Goal: Task Accomplishment & Management: Use online tool/utility

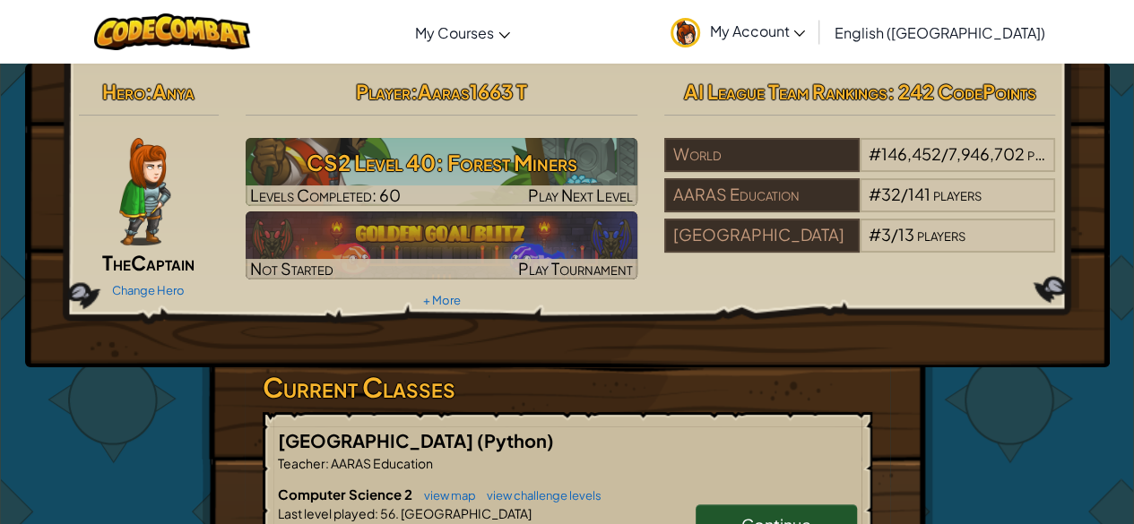
click at [752, 510] on link "Continue" at bounding box center [776, 525] width 161 height 41
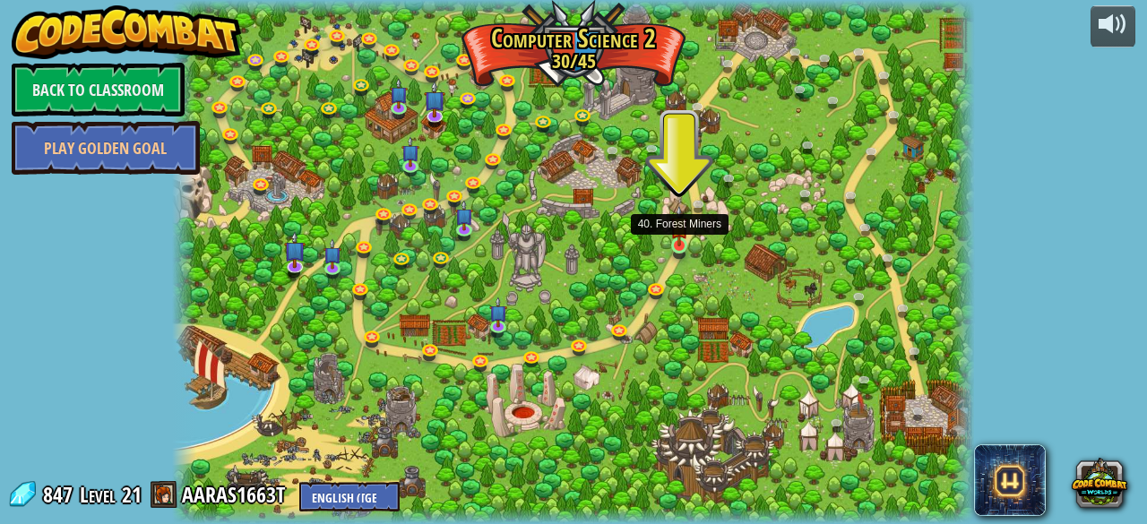
click at [679, 234] on img at bounding box center [679, 225] width 18 height 41
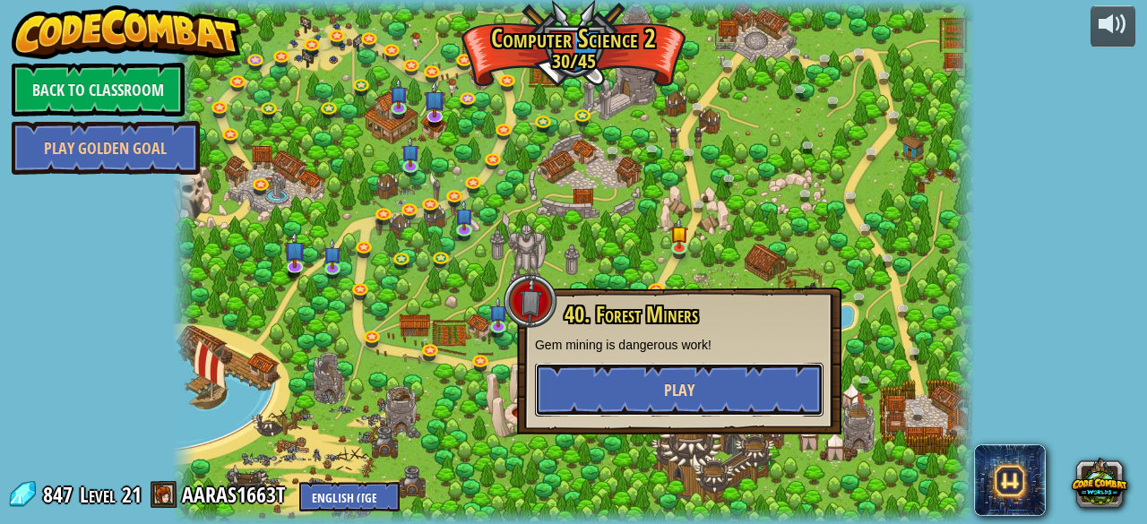
click at [685, 380] on span "Play" at bounding box center [679, 390] width 30 height 22
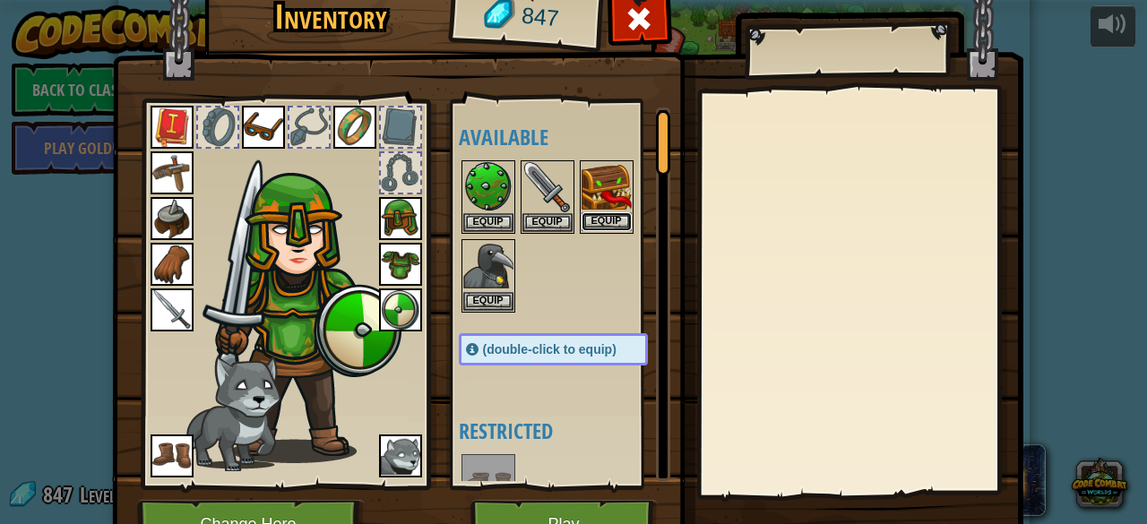
click at [604, 222] on button "Equip" at bounding box center [607, 221] width 50 height 19
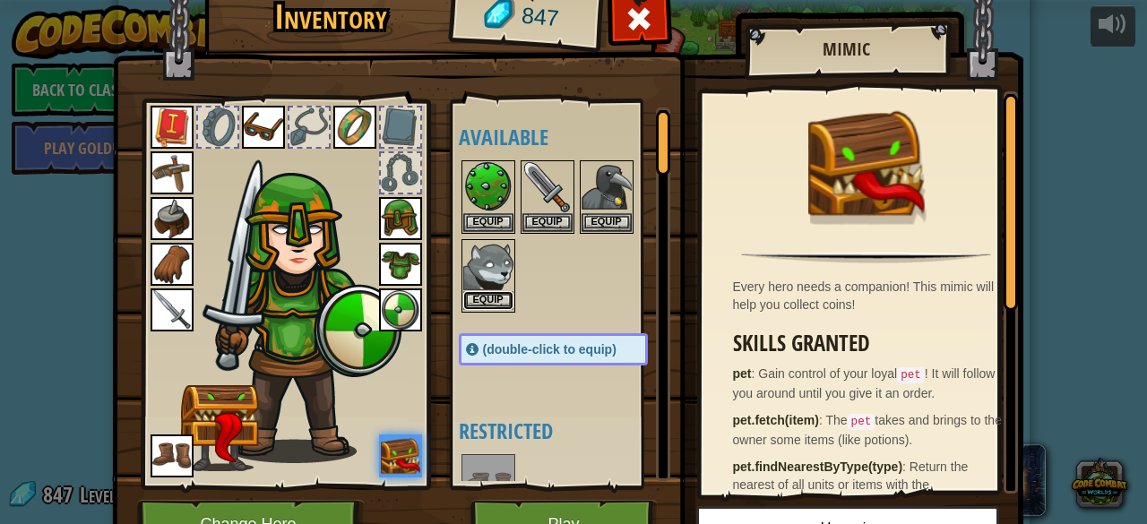
click at [473, 304] on button "Equip" at bounding box center [488, 300] width 50 height 19
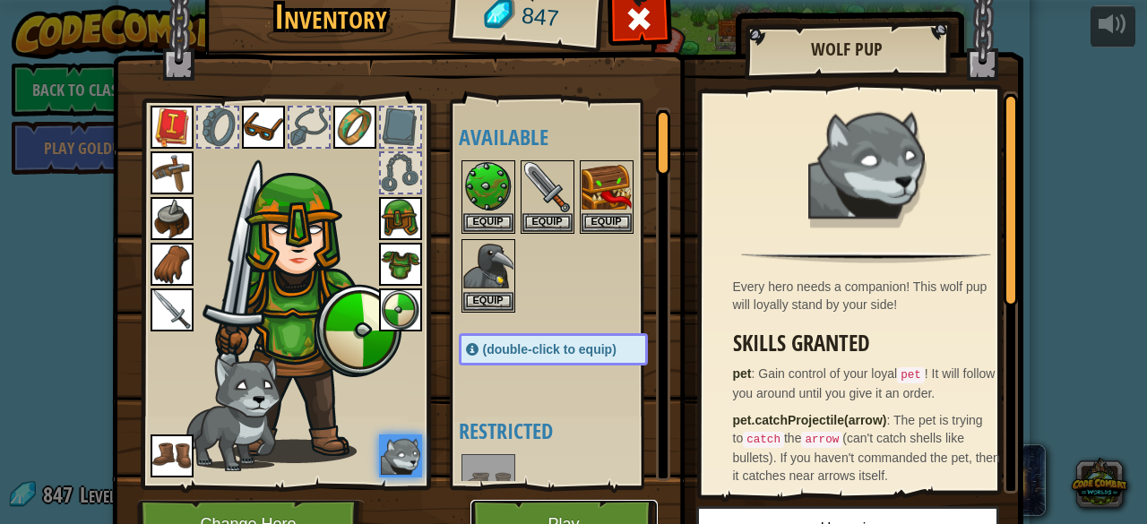
click at [559, 511] on button "Play" at bounding box center [564, 524] width 187 height 49
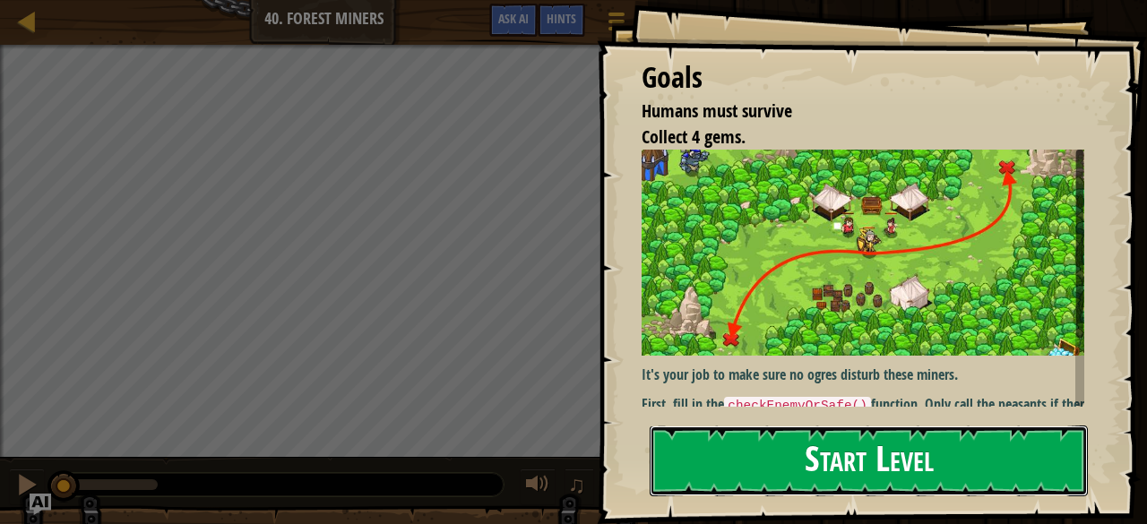
click at [778, 467] on button "Start Level" at bounding box center [869, 461] width 438 height 71
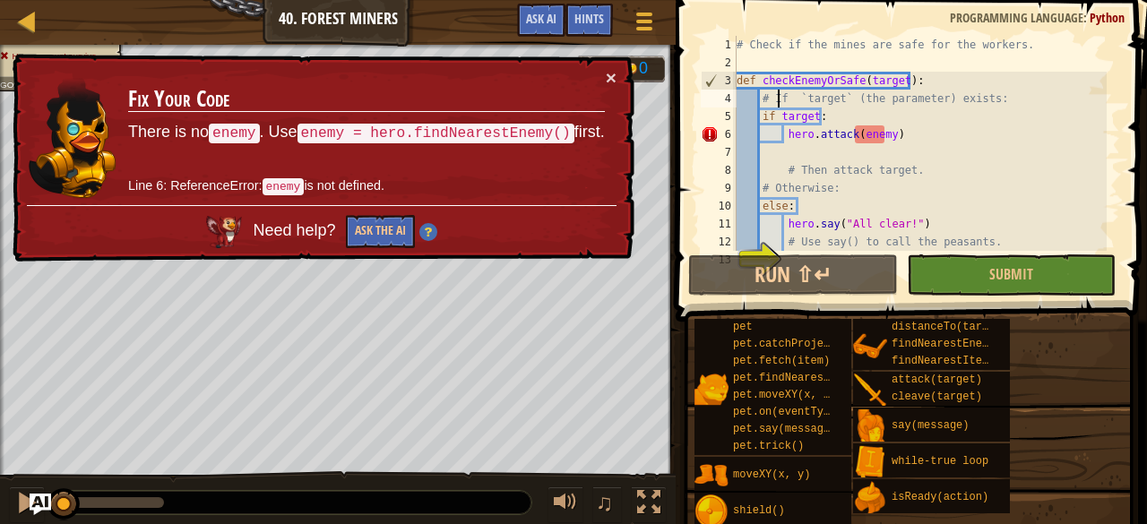
click at [776, 99] on div "# Check if the mines are safe for the workers. def checkEnemyOrSafe ( target ) …" at bounding box center [920, 161] width 374 height 251
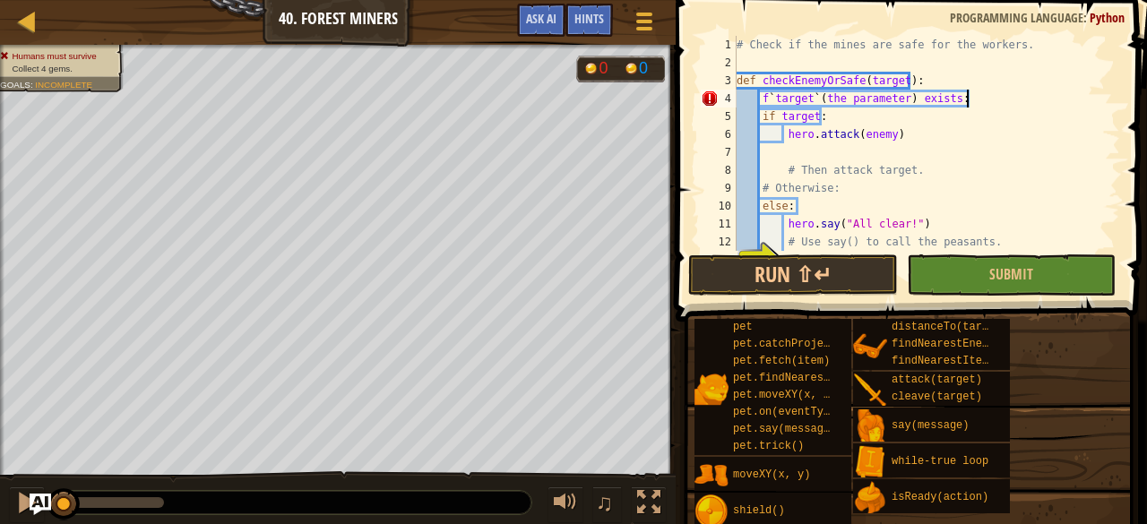
click at [979, 96] on div "# Check if the mines are safe for the workers. def checkEnemyOrSafe ( target ) …" at bounding box center [920, 161] width 374 height 251
type textarea "f"
type textarea "e"
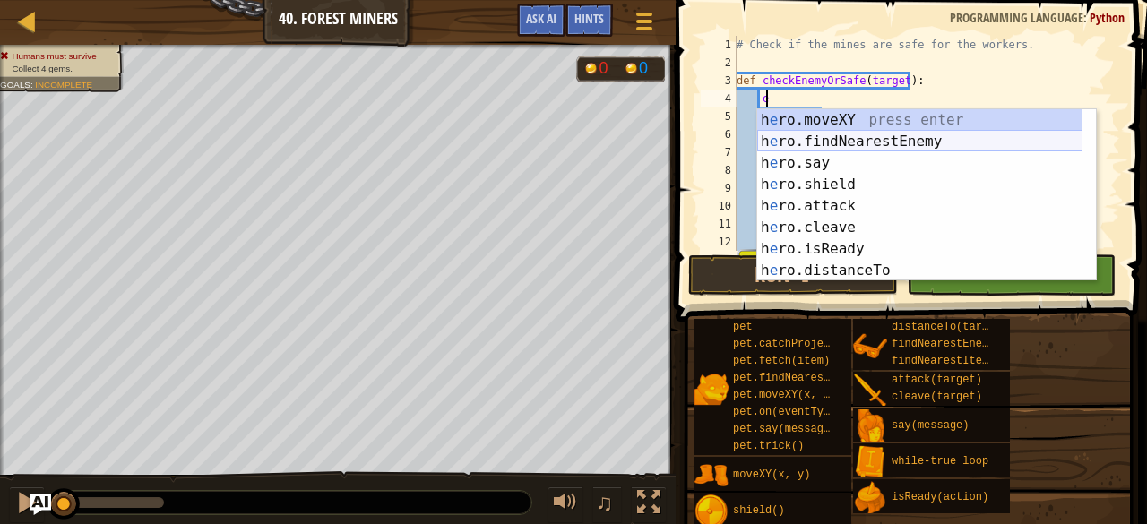
click at [817, 135] on div "h e ro.moveXY press enter h e ro.findNearestEnemy press enter h e ro.say press …" at bounding box center [920, 216] width 326 height 215
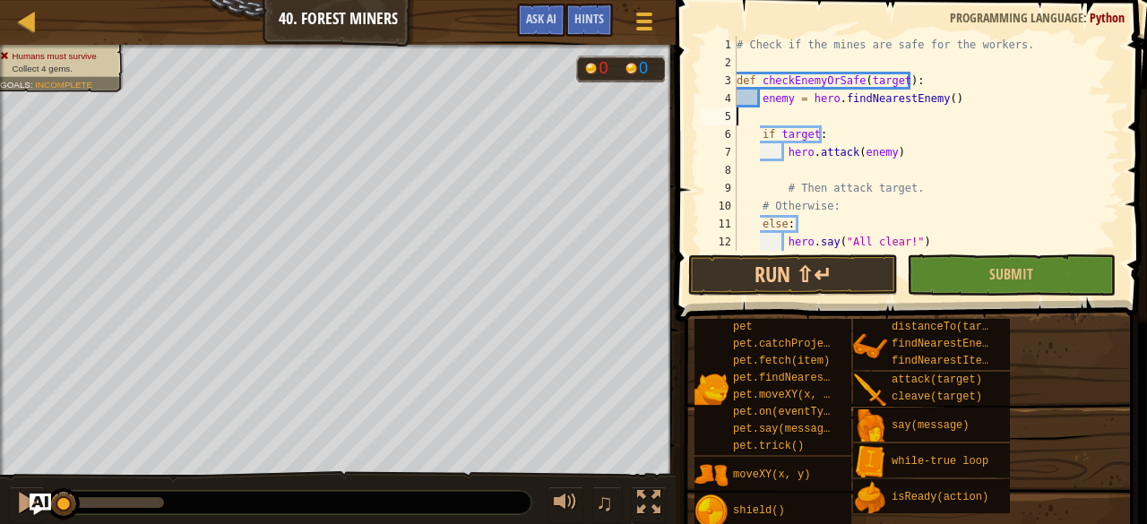
scroll to position [8, 0]
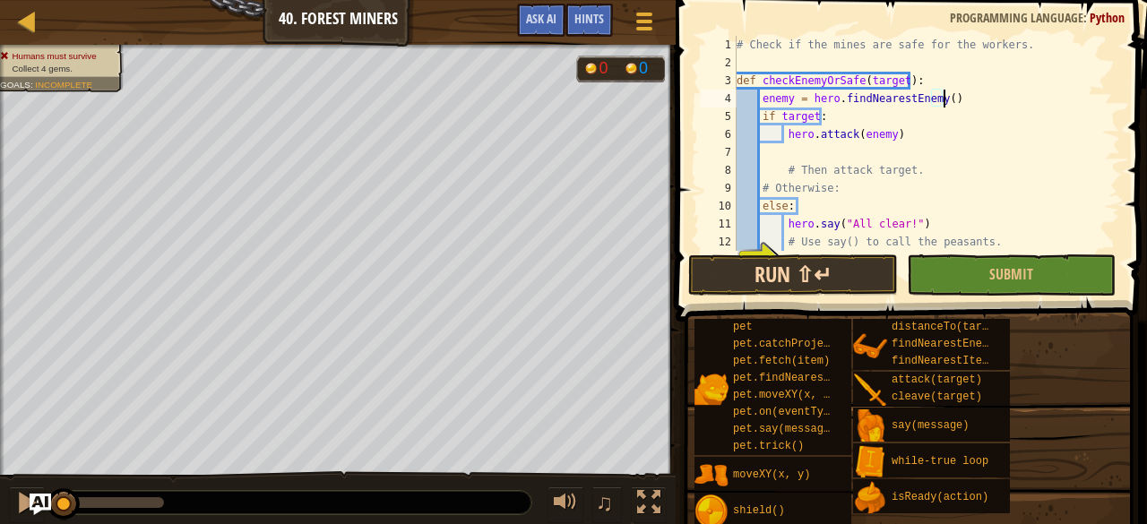
type textarea "enemy = hero.findNearestEnemy()"
click at [764, 149] on div "# Check if the mines are safe for the workers. def checkEnemyOrSafe ( target ) …" at bounding box center [920, 161] width 374 height 251
type textarea "b"
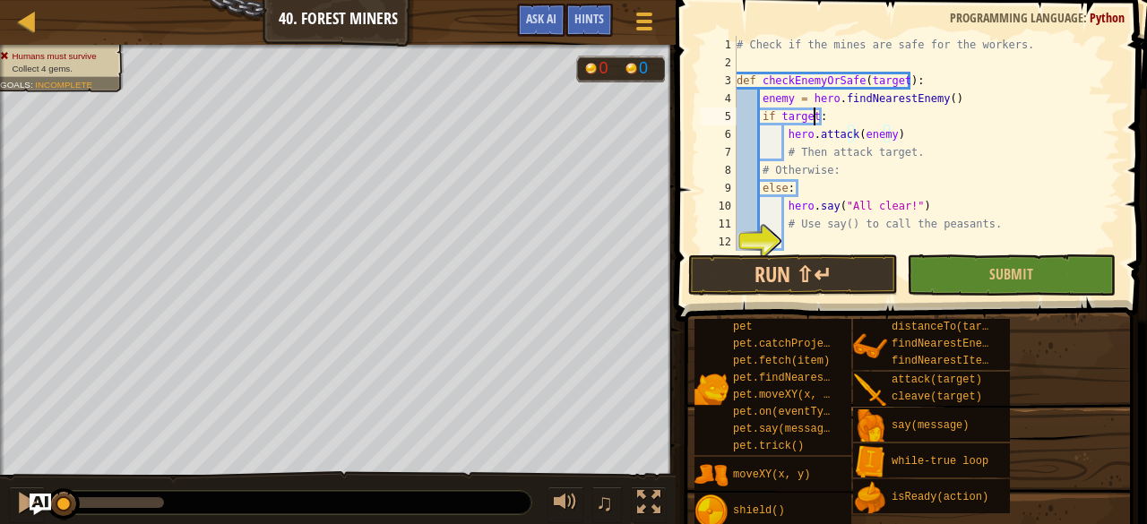
click at [811, 115] on div "# Check if the mines are safe for the workers. def checkEnemyOrSafe ( target ) …" at bounding box center [920, 161] width 374 height 251
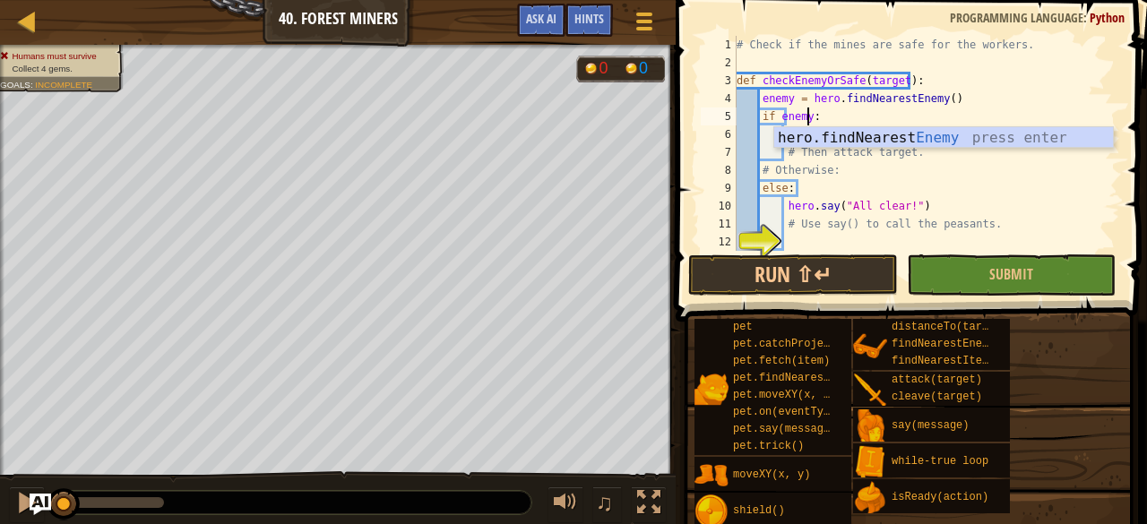
scroll to position [8, 5]
click at [972, 178] on div "# Check if the mines are safe for the workers. def checkEnemyOrSafe ( target ) …" at bounding box center [920, 161] width 374 height 251
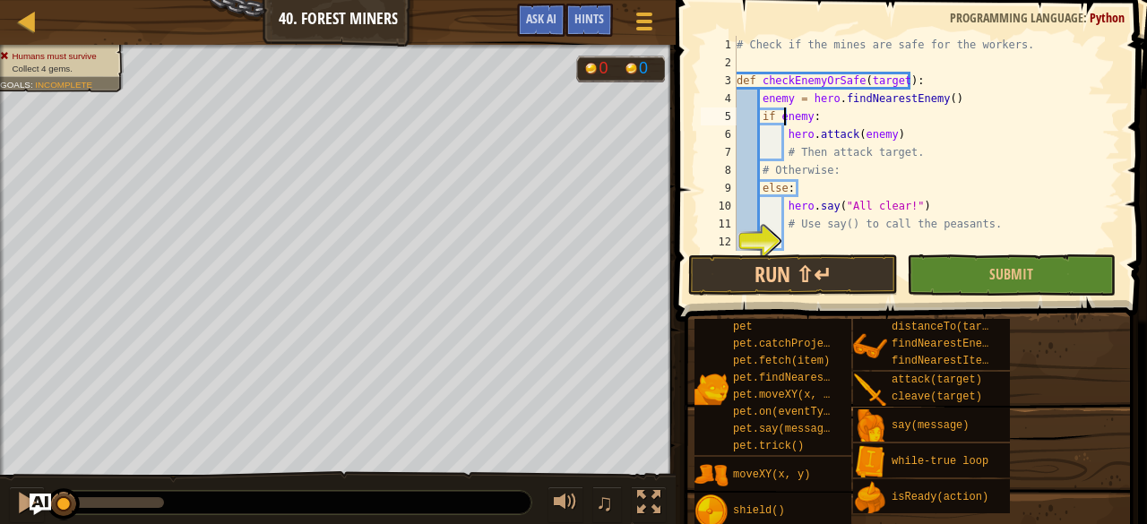
click at [782, 112] on div "# Check if the mines are safe for the workers. def checkEnemyOrSafe ( target ) …" at bounding box center [920, 161] width 374 height 251
drag, startPoint x: 782, startPoint y: 112, endPoint x: 818, endPoint y: 112, distance: 36.7
click at [818, 112] on div "# Check if the mines are safe for the workers. def checkEnemyOrSafe ( target ) …" at bounding box center [920, 161] width 374 height 251
click at [955, 105] on div "# Check if the mines are safe for the workers. def checkEnemyOrSafe ( target ) …" at bounding box center [920, 161] width 374 height 251
click at [894, 79] on div "# Check if the mines are safe for the workers. def checkEnemyOrSafe ( target ) …" at bounding box center [920, 161] width 374 height 251
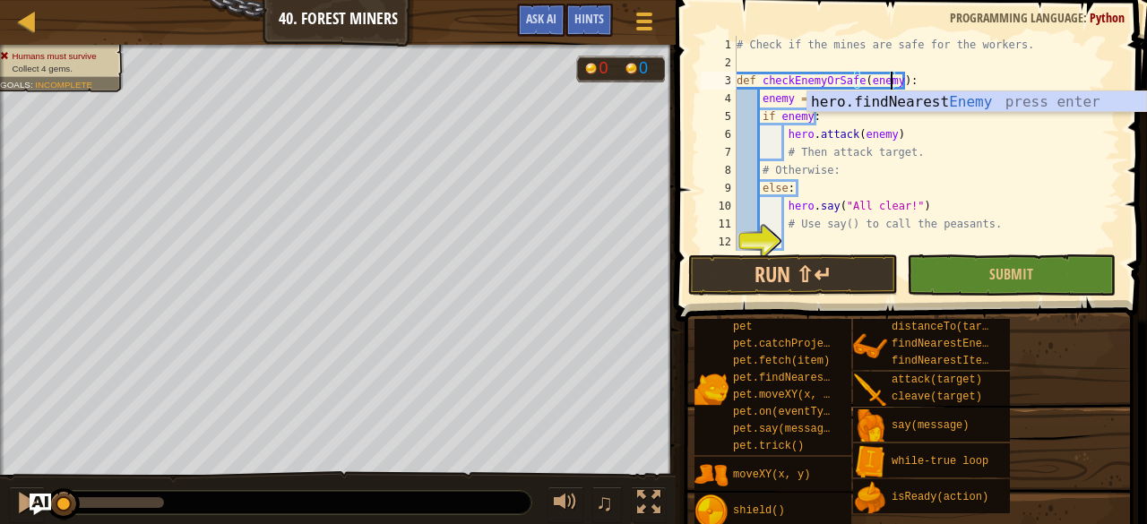
scroll to position [8, 13]
click at [1024, 180] on div "# Check if the mines are safe for the workers. def checkEnemyOrSafe ( enemy ) :…" at bounding box center [920, 161] width 374 height 251
type textarea "else:"
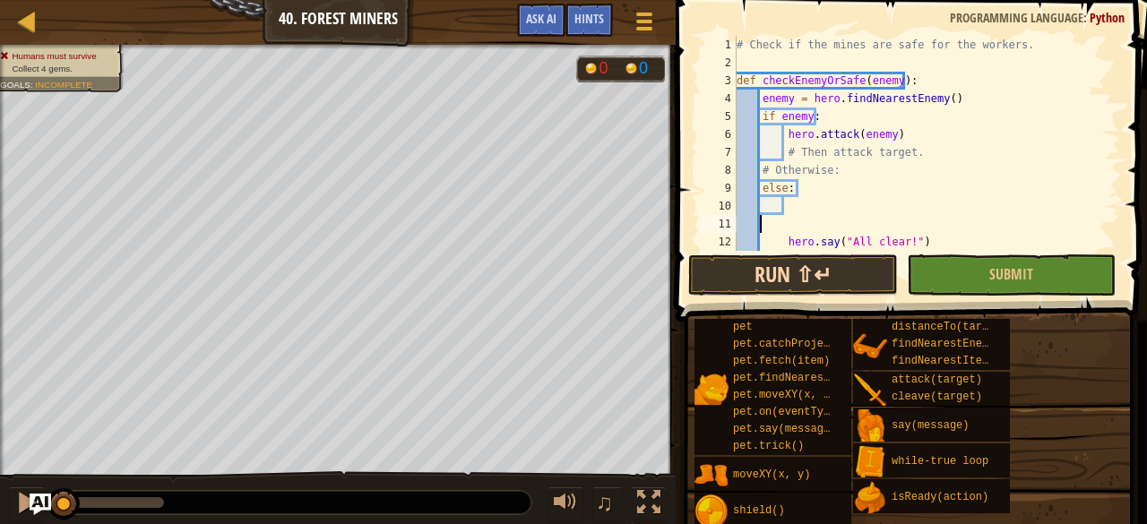
scroll to position [8, 0]
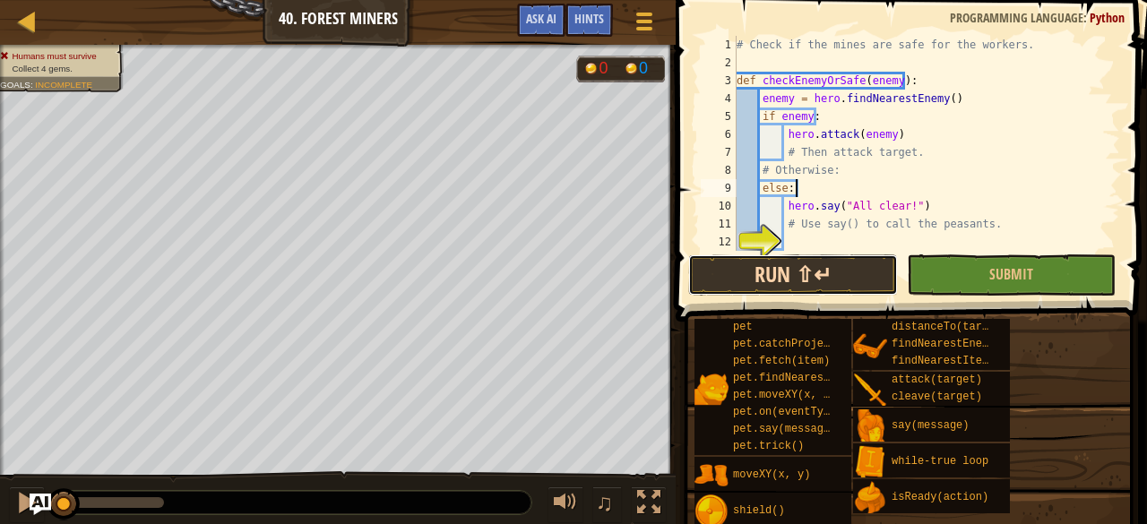
click at [783, 272] on button "Run ⇧↵" at bounding box center [792, 275] width 209 height 41
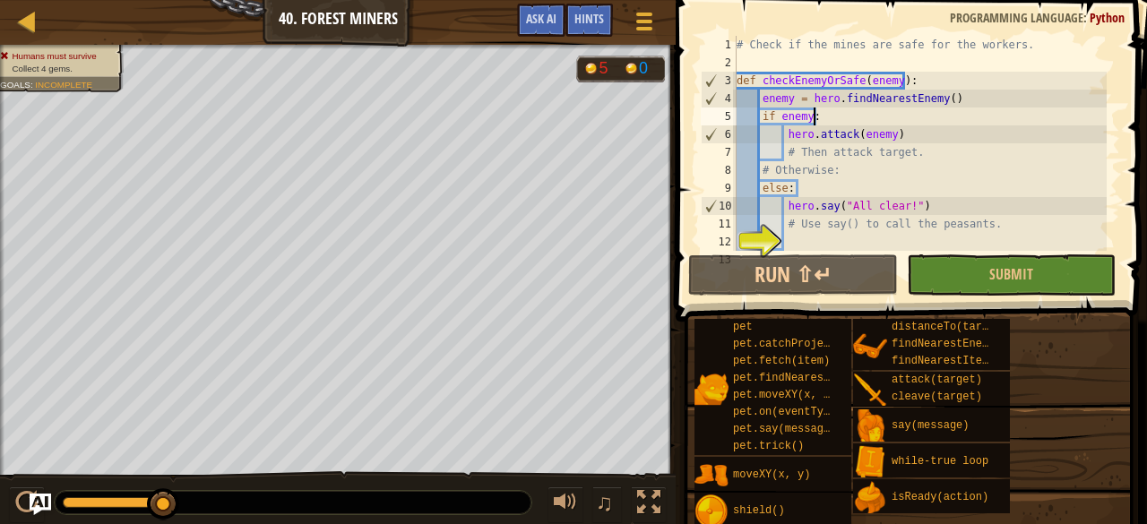
click at [1102, 110] on div at bounding box center [1111, 287] width 18 height 502
type textarea "if enemy:"
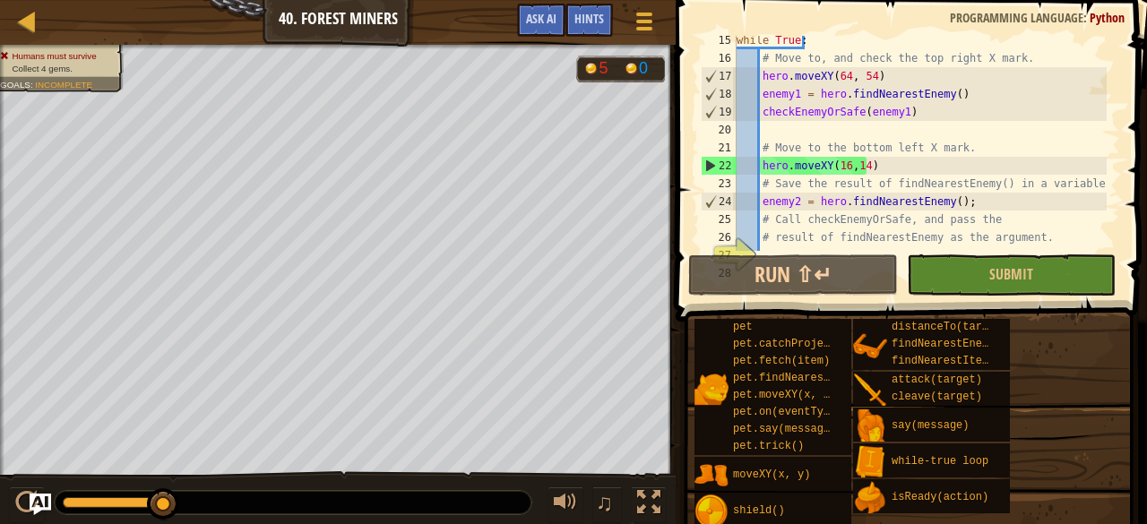
scroll to position [287, 0]
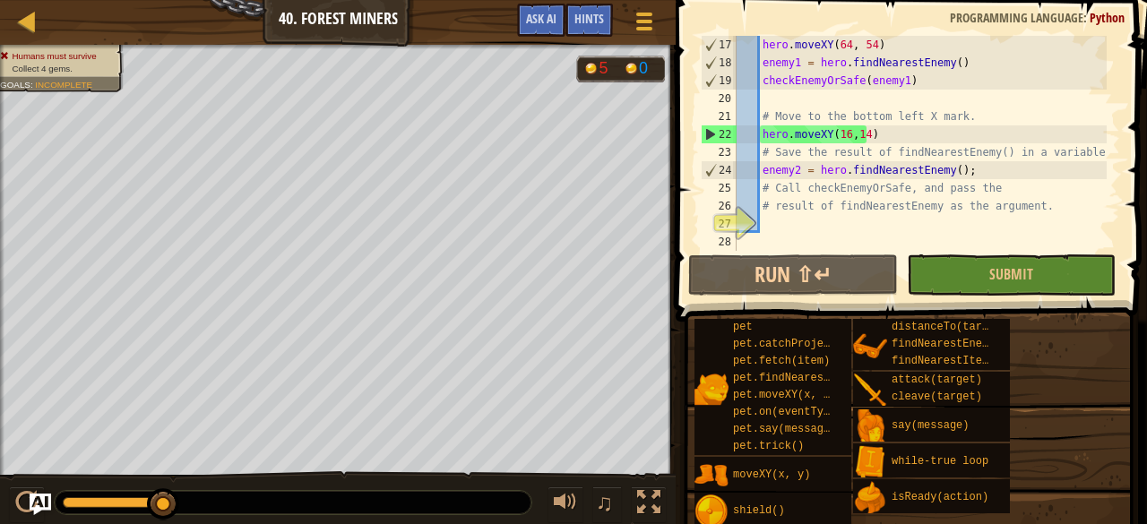
click at [770, 218] on div "hero . moveXY ( 64 , 54 ) enemy1 = hero . findNearestEnemy ( ) checkEnemyOrSafe…" at bounding box center [920, 161] width 374 height 251
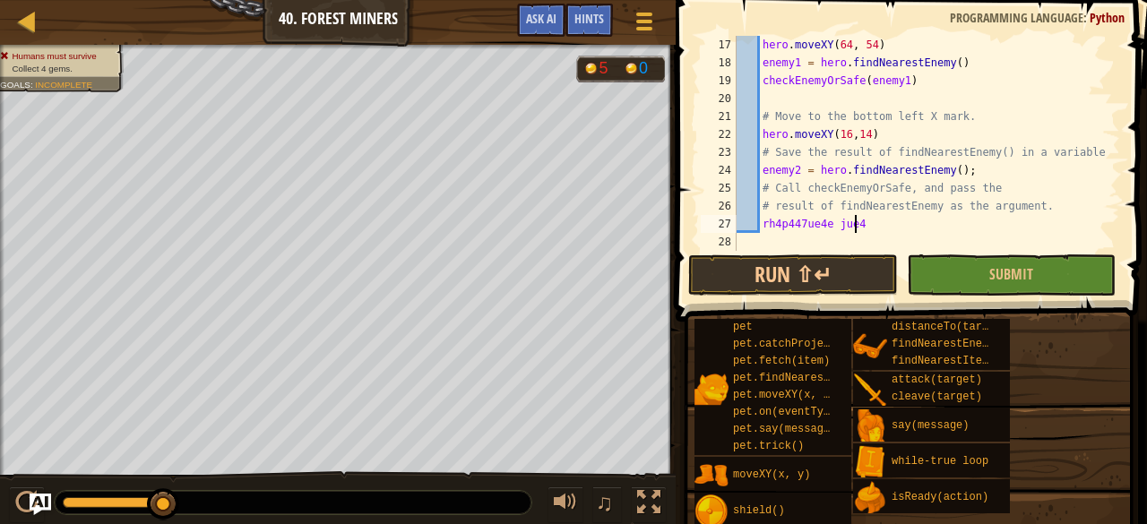
scroll to position [8, 9]
click at [866, 226] on div "hero . moveXY ( 64 , 54 ) enemy1 = hero . findNearestEnemy ( ) checkEnemyOrSafe…" at bounding box center [920, 161] width 374 height 251
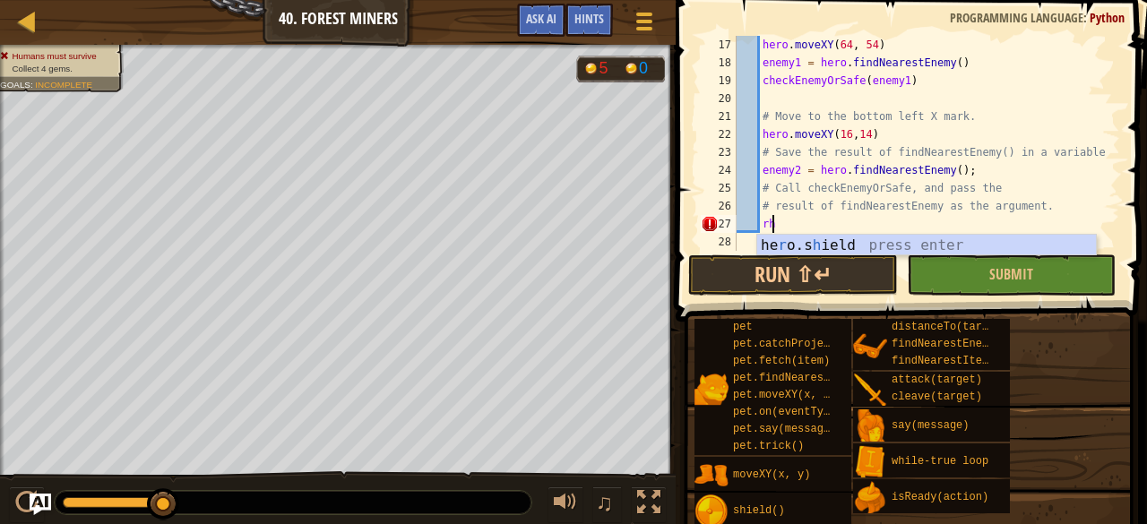
type textarea "r"
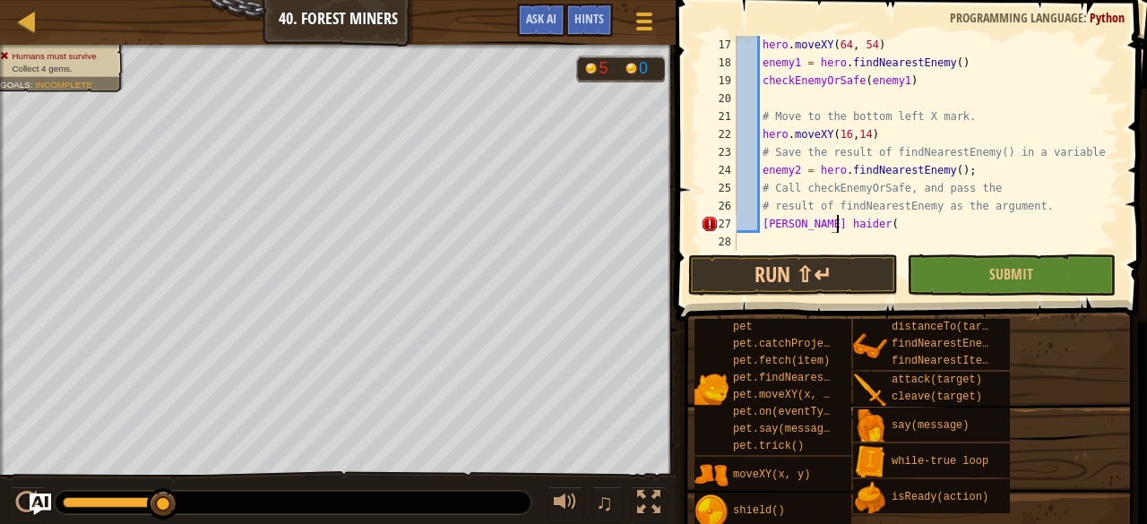
scroll to position [8, 7]
click at [792, 225] on div "hero . moveXY ( 64 , 54 ) enemy1 = hero . findNearestEnemy ( ) checkEnemyOrSafe…" at bounding box center [920, 161] width 374 height 251
click at [795, 226] on div "hero . moveXY ( 64 , 54 ) enemy1 = hero . findNearestEnemy ( ) checkEnemyOrSafe…" at bounding box center [920, 161] width 374 height 251
click at [846, 220] on div "hero . moveXY ( 64 , 54 ) enemy1 = hero . findNearestEnemy ( ) checkEnemyOrSafe…" at bounding box center [920, 161] width 374 height 251
click at [831, 221] on div "hero . moveXY ( 64 , 54 ) enemy1 = hero . findNearestEnemy ( ) checkEnemyOrSafe…" at bounding box center [920, 161] width 374 height 251
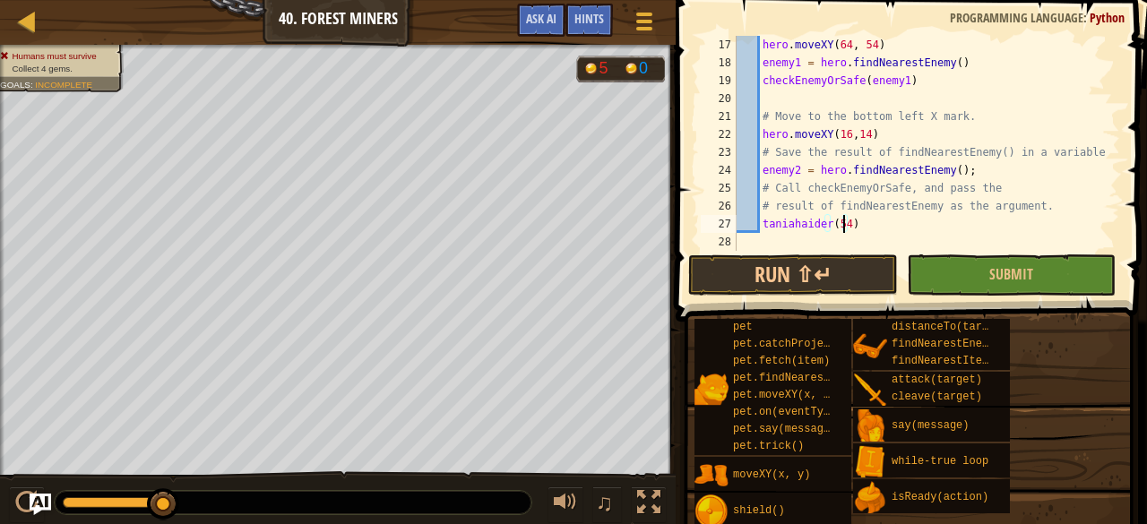
scroll to position [8, 9]
click at [873, 223] on div "hero . moveXY ( 64 , 54 ) enemy1 = hero . findNearestEnemy ( ) checkEnemyOrSafe…" at bounding box center [920, 161] width 374 height 251
click at [835, 271] on button "Run ⇧↵" at bounding box center [792, 275] width 209 height 41
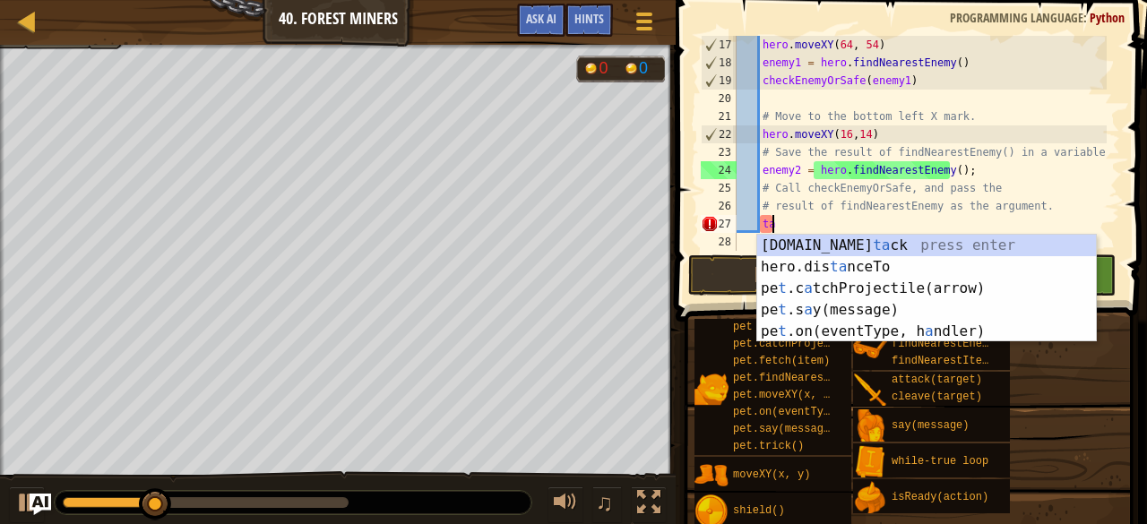
type textarea "t"
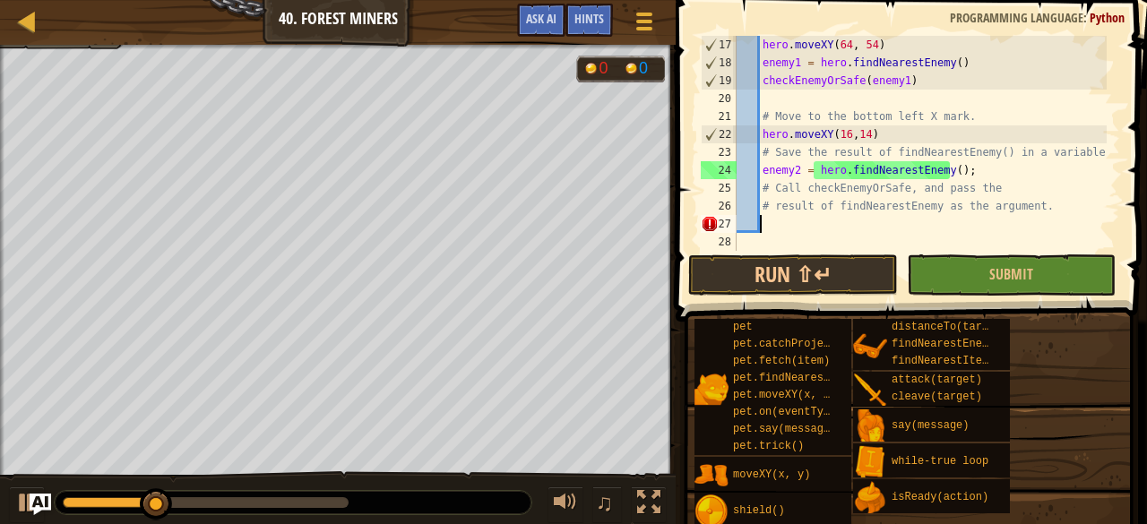
scroll to position [8, 1]
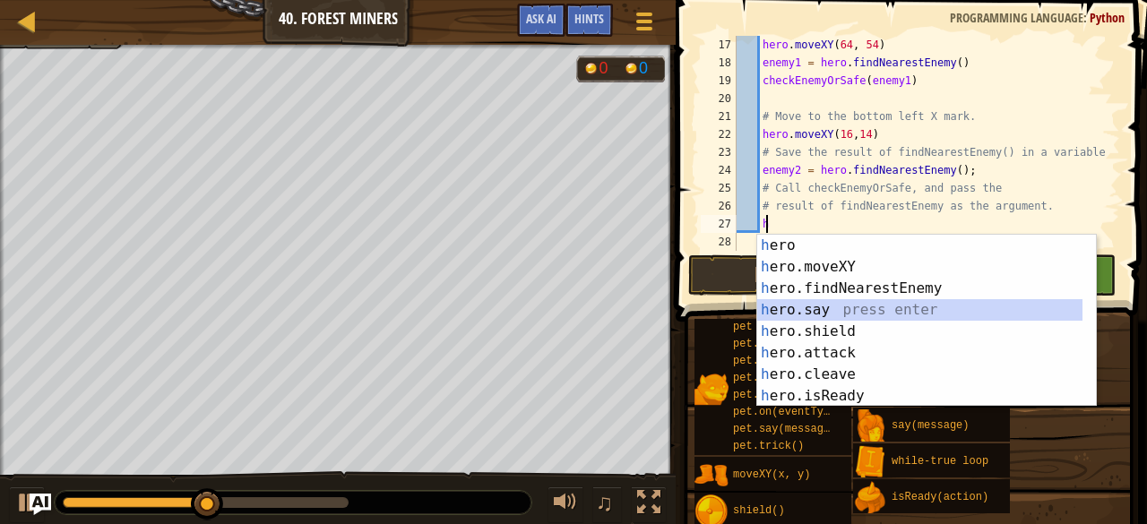
click at [769, 315] on div "h ero press enter h ero.moveXY press enter h ero.findNearestEnemy press enter h…" at bounding box center [920, 342] width 326 height 215
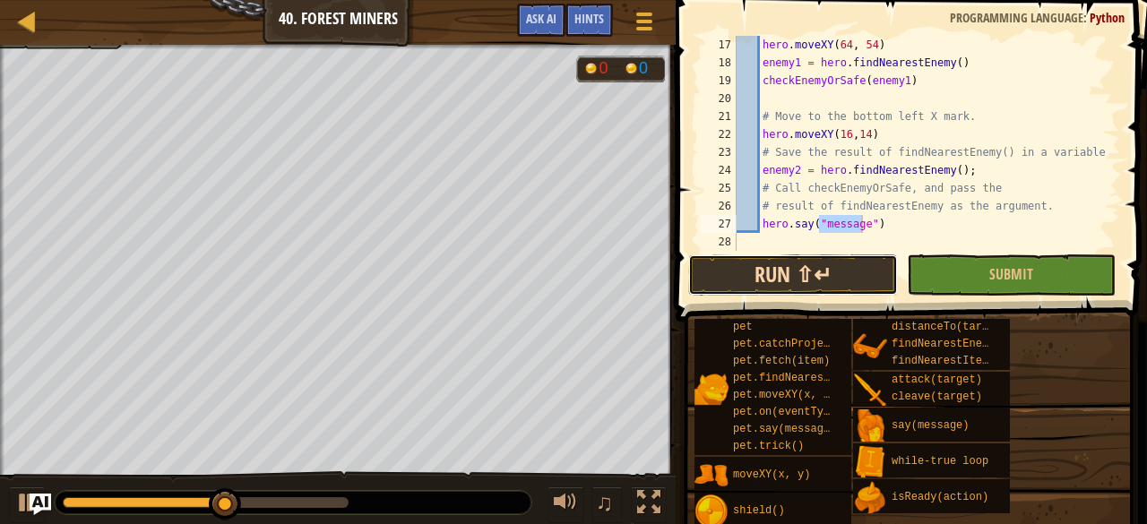
click at [772, 275] on button "Run ⇧↵" at bounding box center [792, 275] width 209 height 41
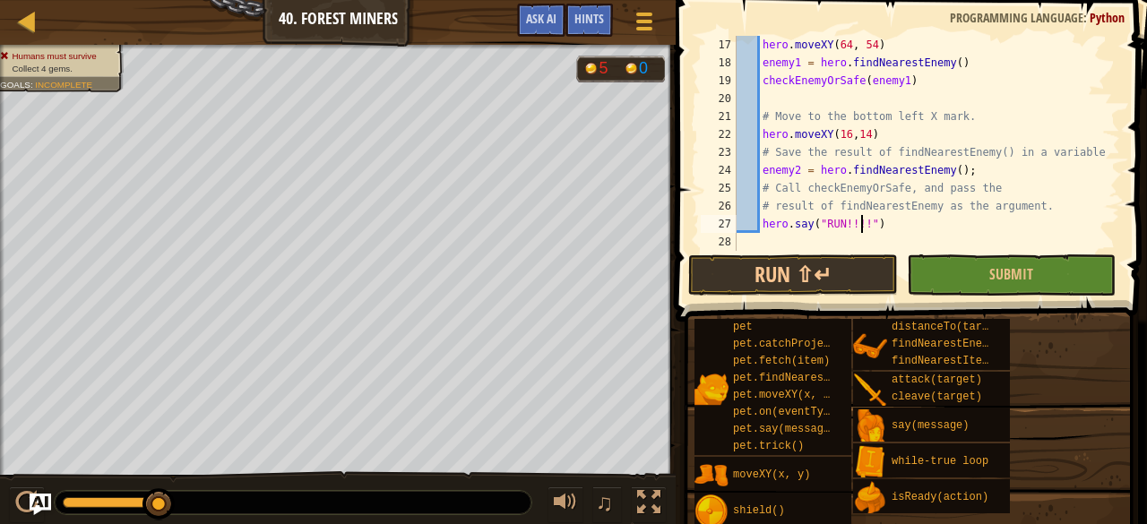
scroll to position [8, 11]
click at [860, 270] on button "Run ⇧↵" at bounding box center [792, 275] width 209 height 41
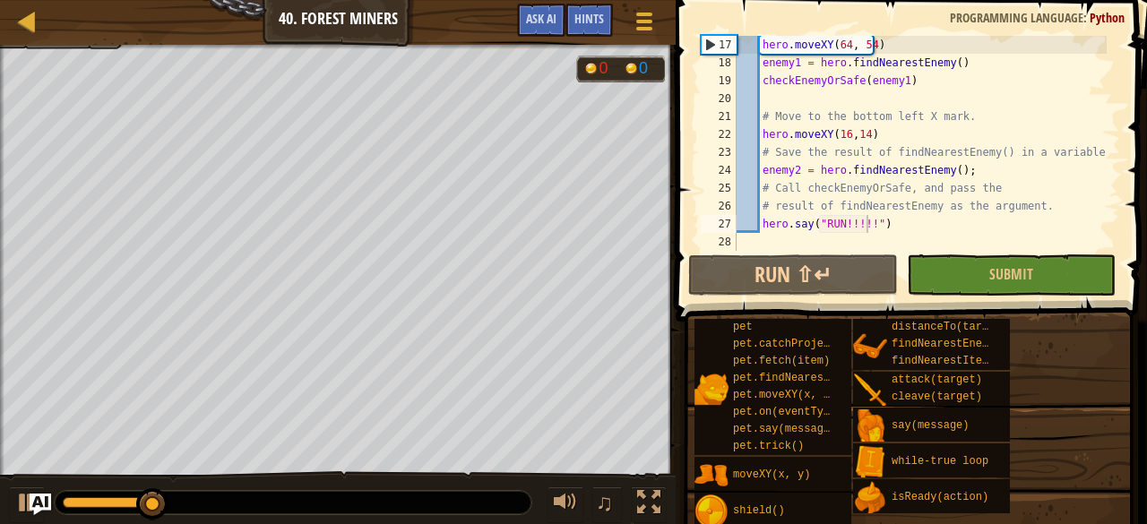
click at [672, 356] on div "hero.say("RUN!!!!!") 17 18 19 20 21 22 23 24 25 26 27 28 hero . moveXY ( 64 , 5…" at bounding box center [908, 196] width 477 height 375
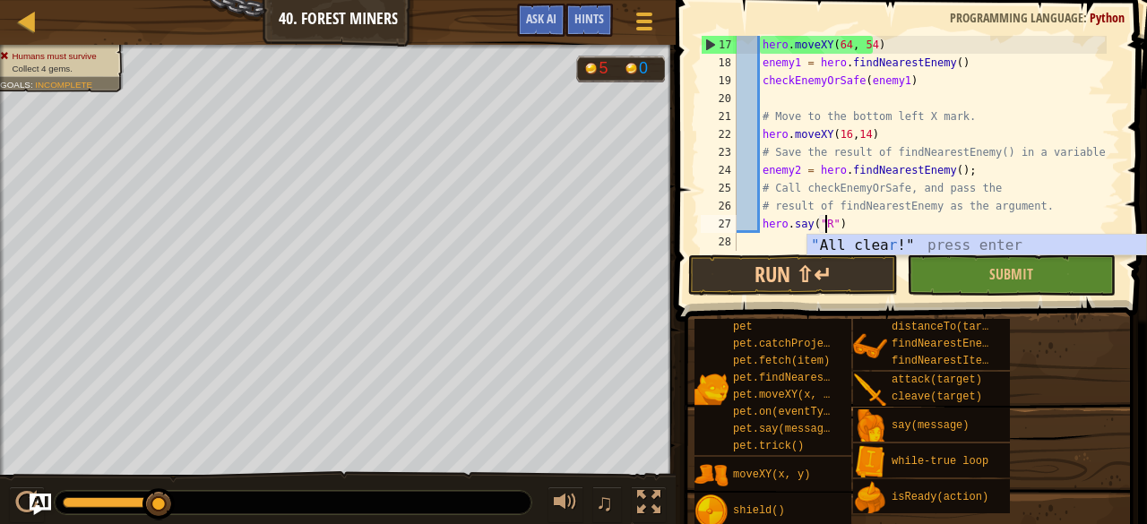
scroll to position [8, 7]
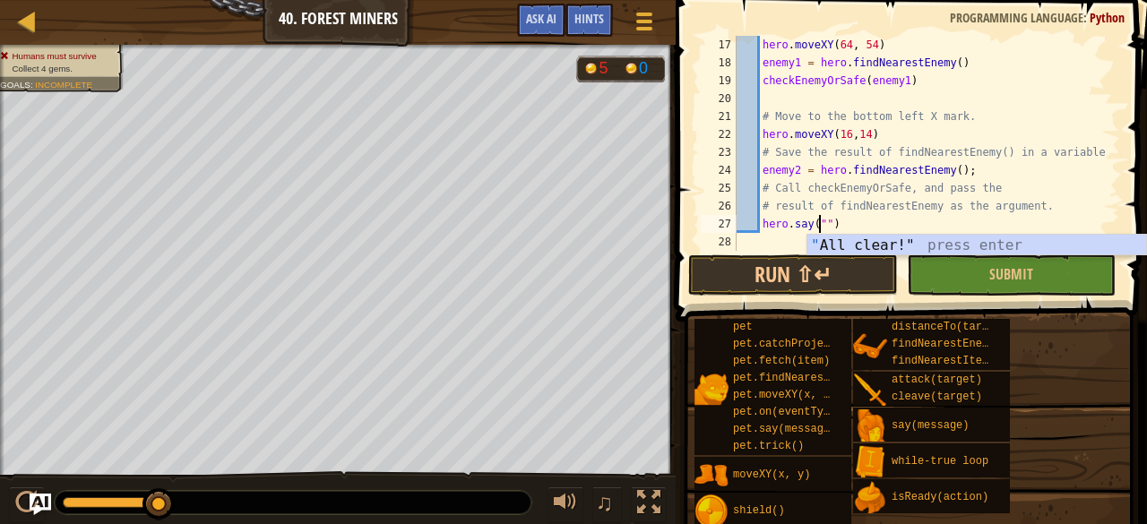
type textarea "hero.say("All clear!")"
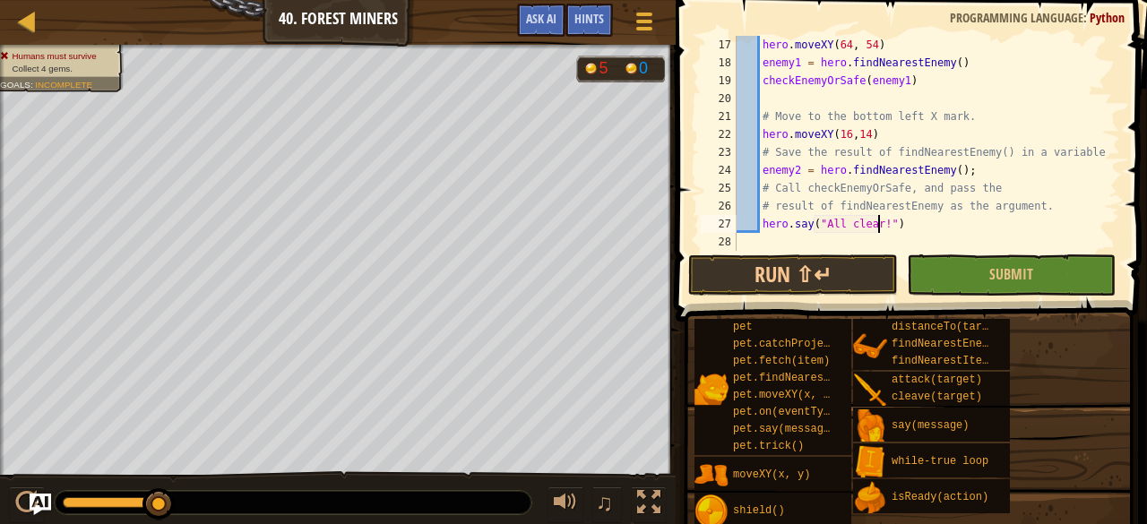
scroll to position [8, 1]
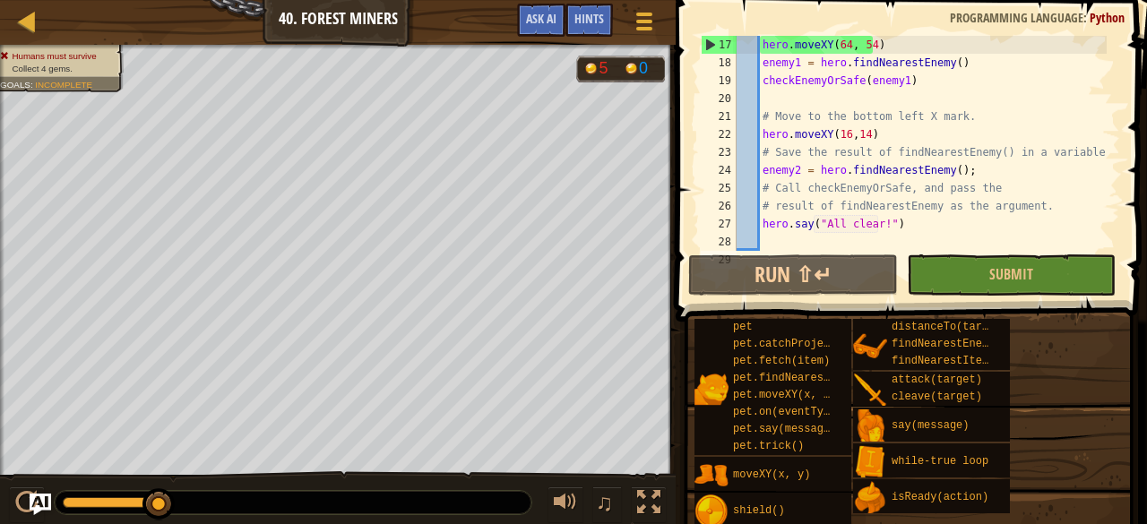
click at [868, 223] on div "hero . moveXY ( 64 , 54 ) enemy1 = hero . findNearestEnemy ( ) checkEnemyOrSafe…" at bounding box center [920, 161] width 374 height 251
click at [545, 521] on div "♫" at bounding box center [603, 505] width 129 height 37
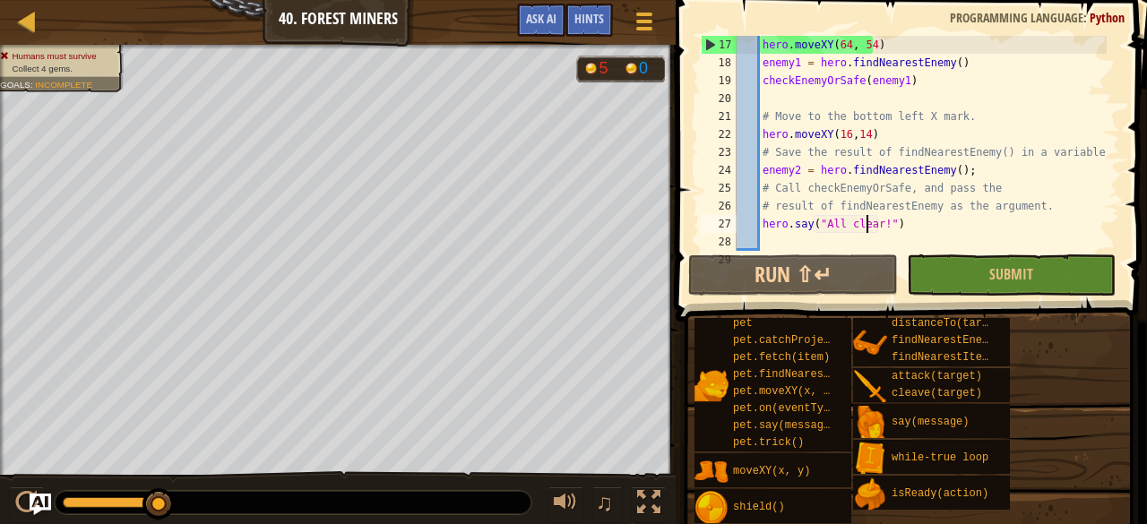
click at [894, 224] on div "hero . moveXY ( 64 , 54 ) enemy1 = hero . findNearestEnemy ( ) checkEnemyOrSafe…" at bounding box center [920, 161] width 374 height 251
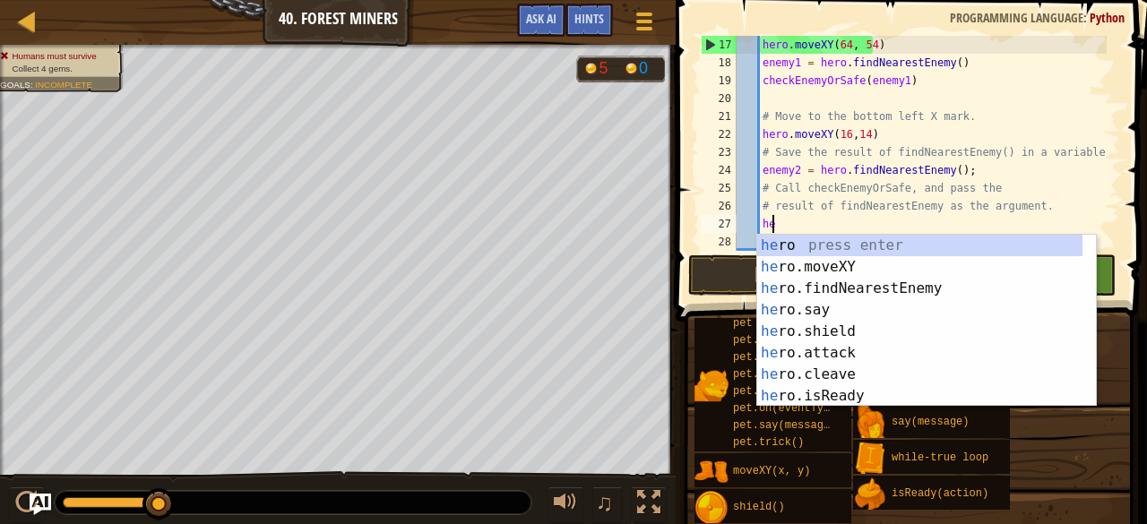
type textarea "h"
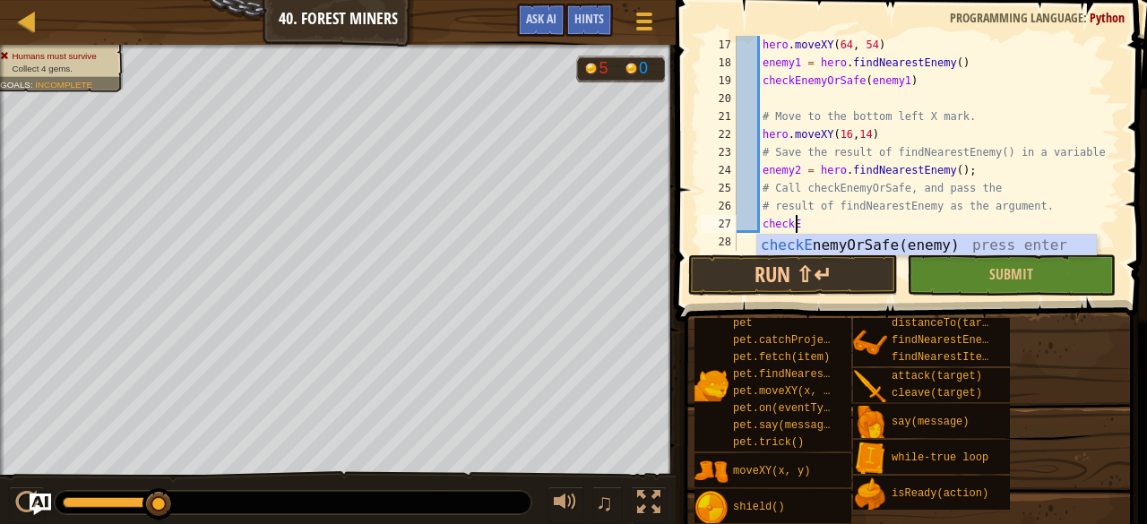
scroll to position [8, 4]
click at [905, 243] on div "checkE nemyOrSafe(enemy) press enter" at bounding box center [927, 267] width 340 height 65
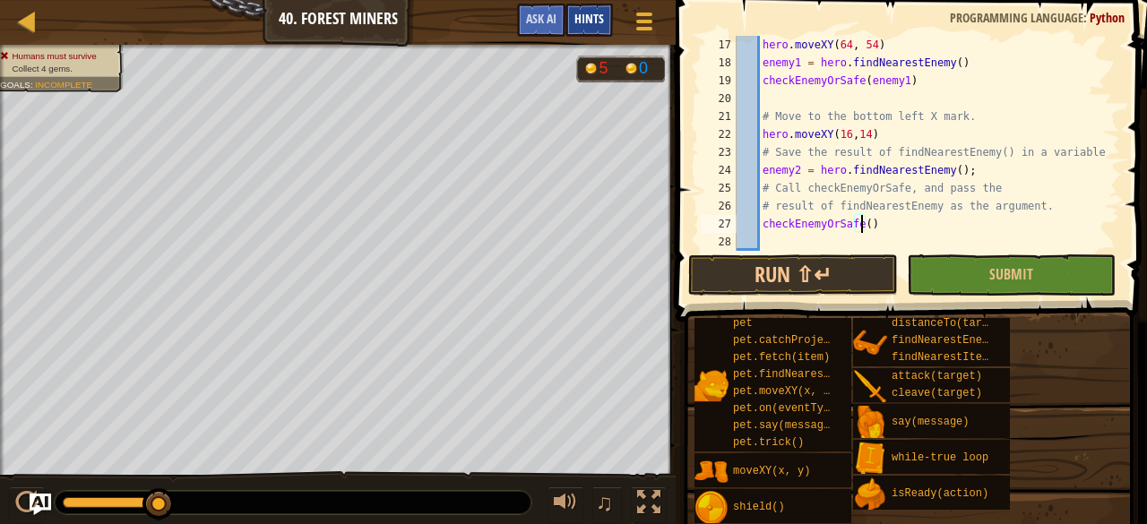
click at [579, 27] on div "Hints" at bounding box center [590, 20] width 48 height 33
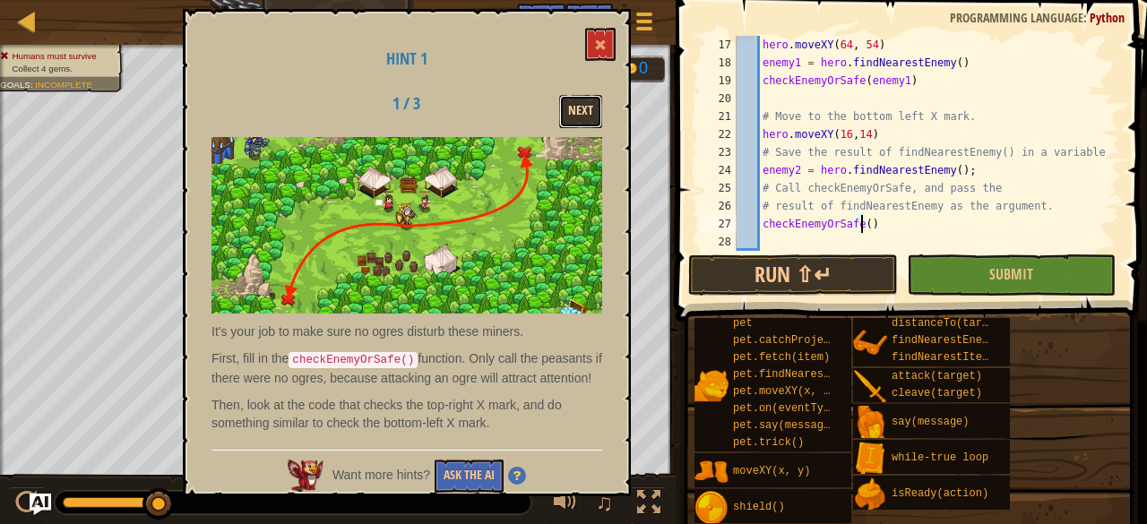
click at [596, 108] on button "Next" at bounding box center [580, 111] width 43 height 33
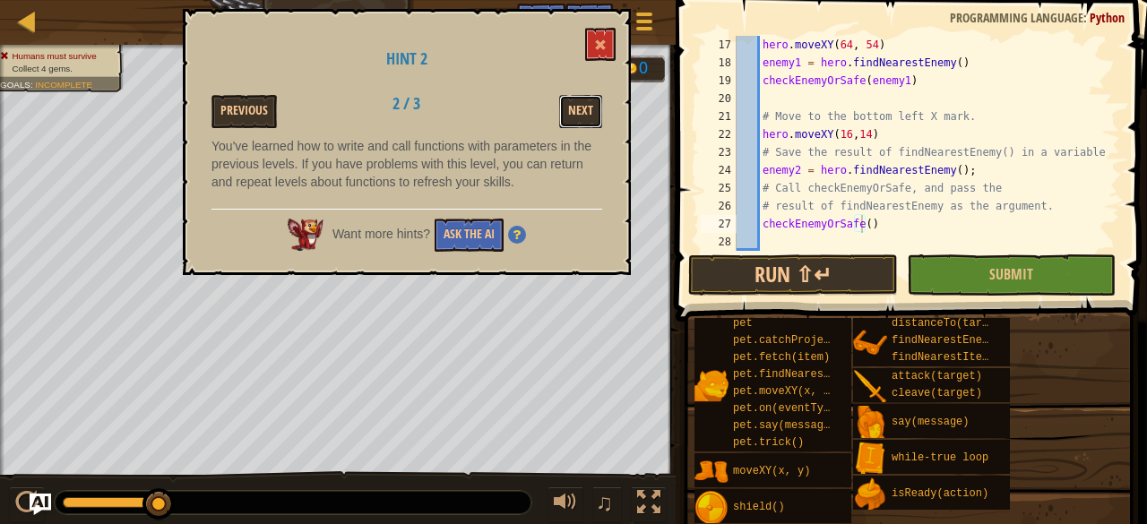
click at [596, 108] on button "Next" at bounding box center [580, 111] width 43 height 33
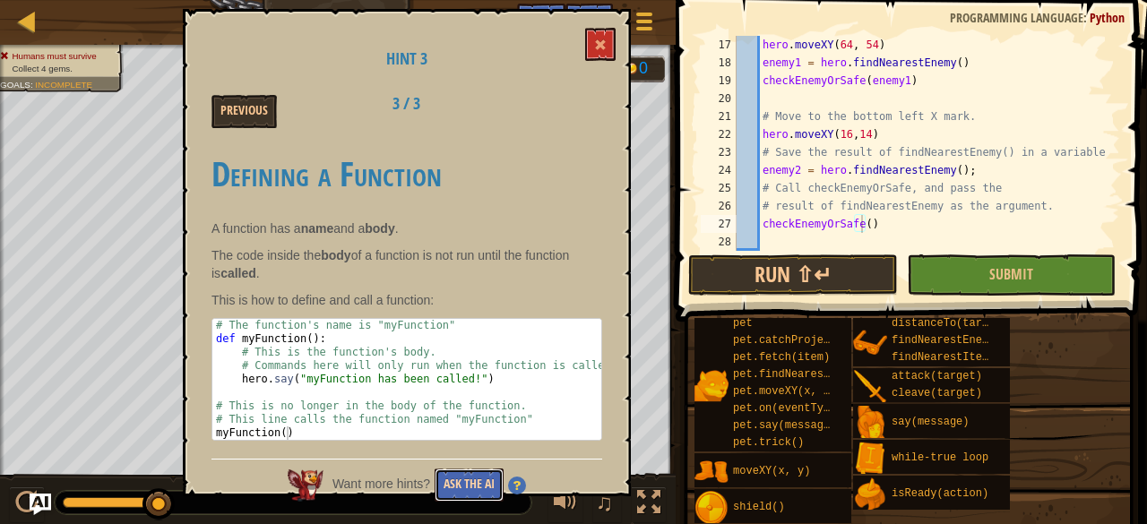
click at [469, 476] on button "Ask the AI" at bounding box center [469, 485] width 69 height 33
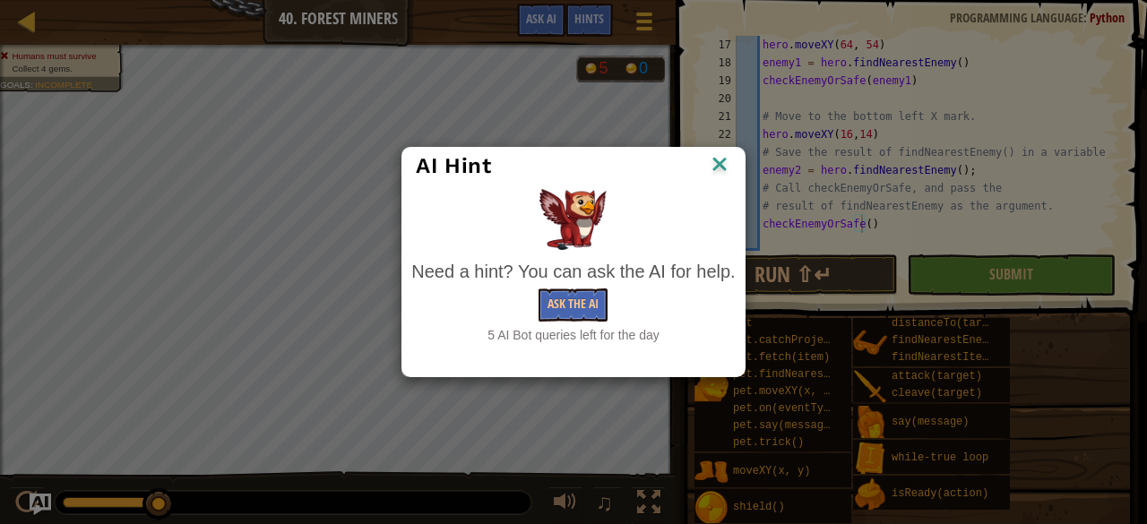
click at [713, 165] on img at bounding box center [719, 165] width 23 height 27
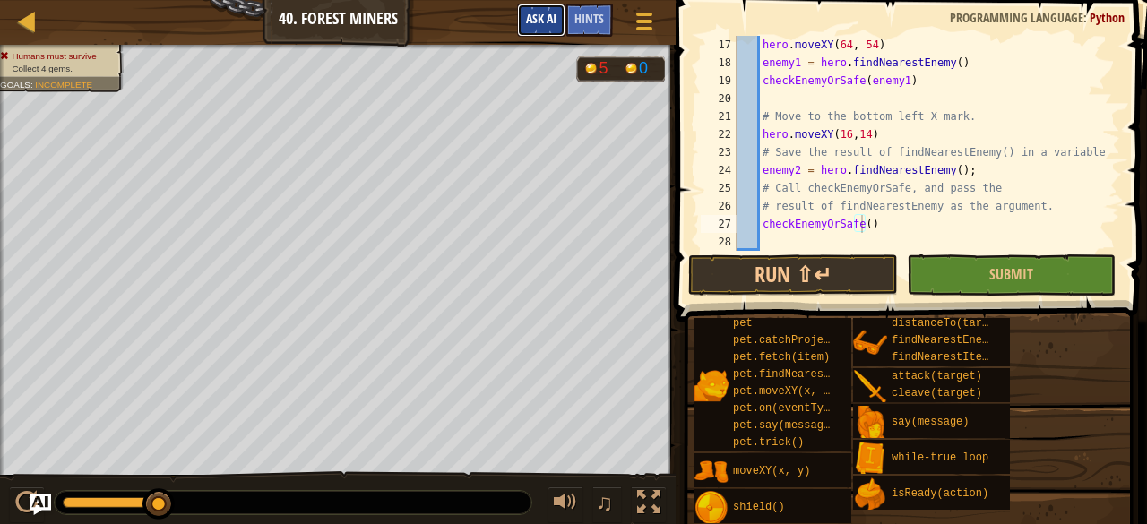
click at [536, 28] on button "Ask AI" at bounding box center [541, 20] width 48 height 33
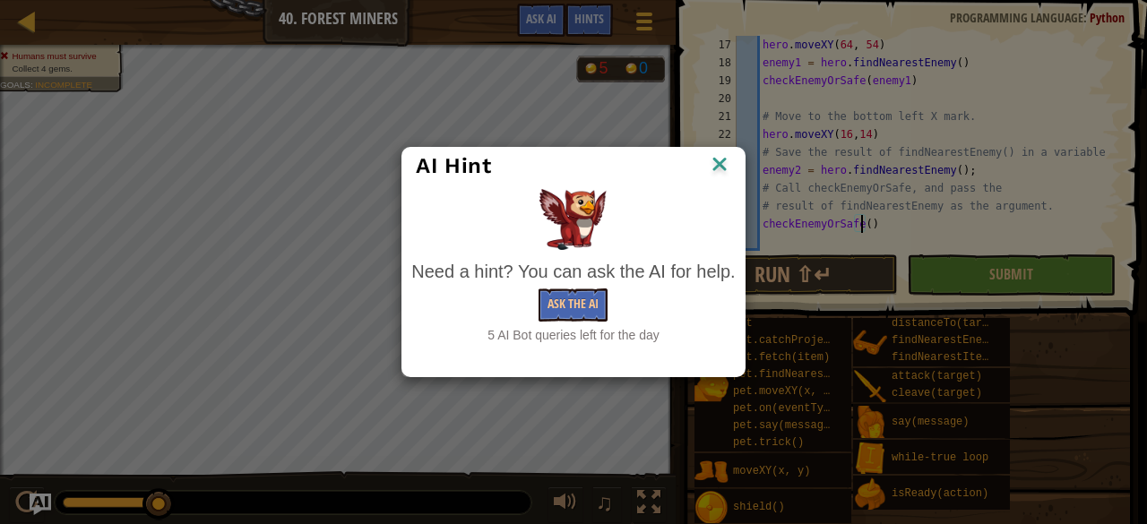
click at [724, 161] on img at bounding box center [719, 165] width 23 height 27
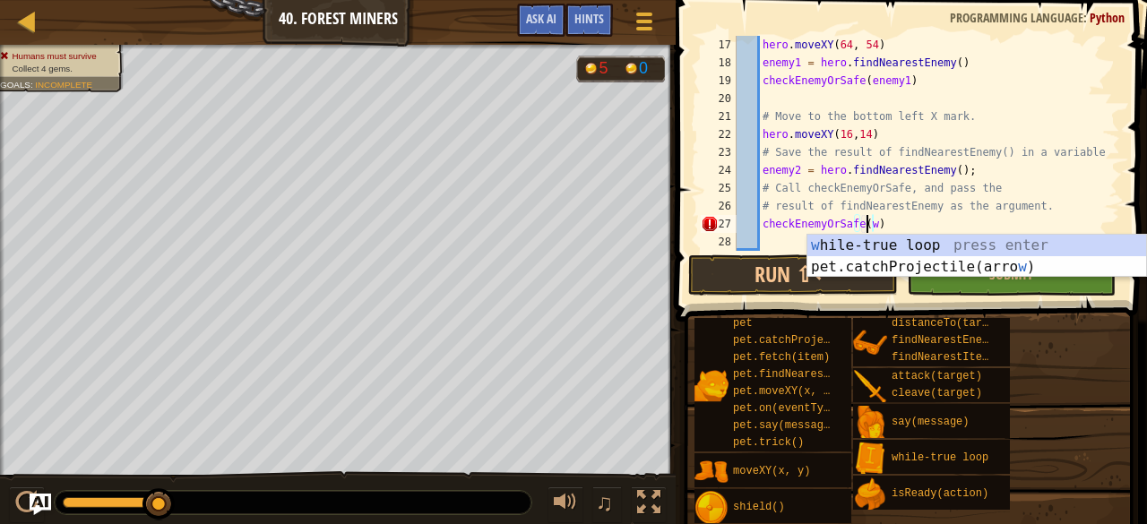
scroll to position [8, 10]
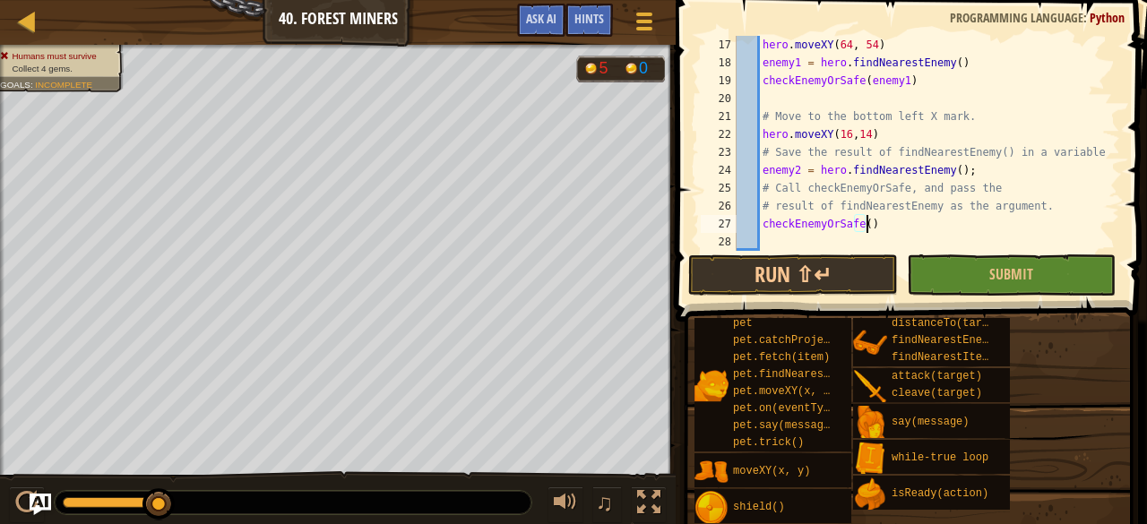
click at [927, 219] on div "hero . moveXY ( 64 , 54 ) enemy1 = hero . findNearestEnemy ( ) checkEnemyOrSafe…" at bounding box center [920, 161] width 374 height 251
click at [1000, 203] on div "hero . moveXY ( 64 , 54 ) enemy1 = hero . findNearestEnemy ( ) checkEnemyOrSafe…" at bounding box center [920, 161] width 374 height 251
click at [990, 152] on div "hero . moveXY ( 64 , 54 ) enemy1 = hero . findNearestEnemy ( ) checkEnemyOrSafe…" at bounding box center [920, 161] width 374 height 251
type textarea "# Save the result of findNearestEnemy() in a variable."
click at [927, 103] on div "hero . moveXY ( 64 , 54 ) enemy1 = hero . findNearestEnemy ( ) checkEnemyOrSafe…" at bounding box center [920, 161] width 374 height 251
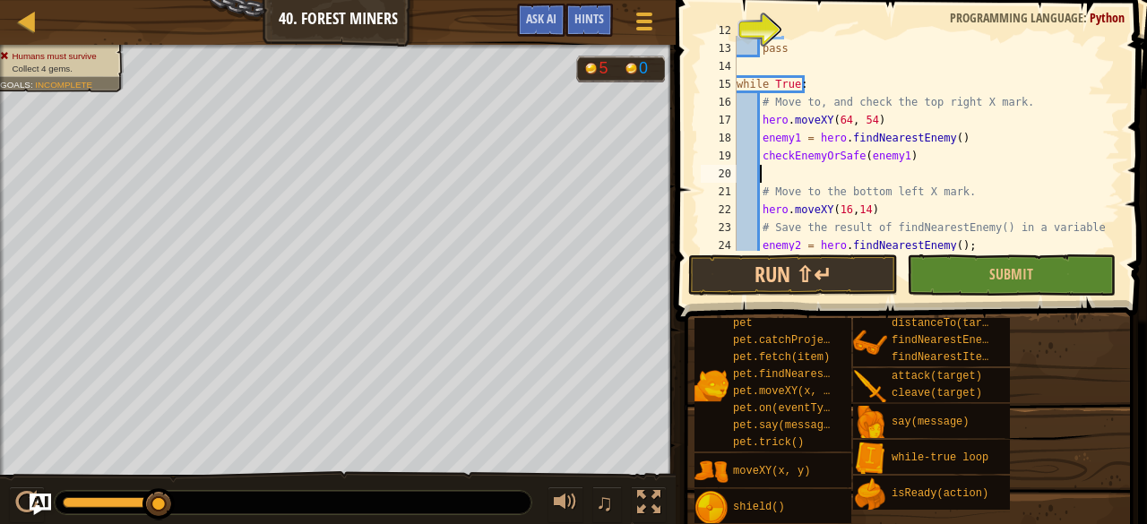
scroll to position [212, 0]
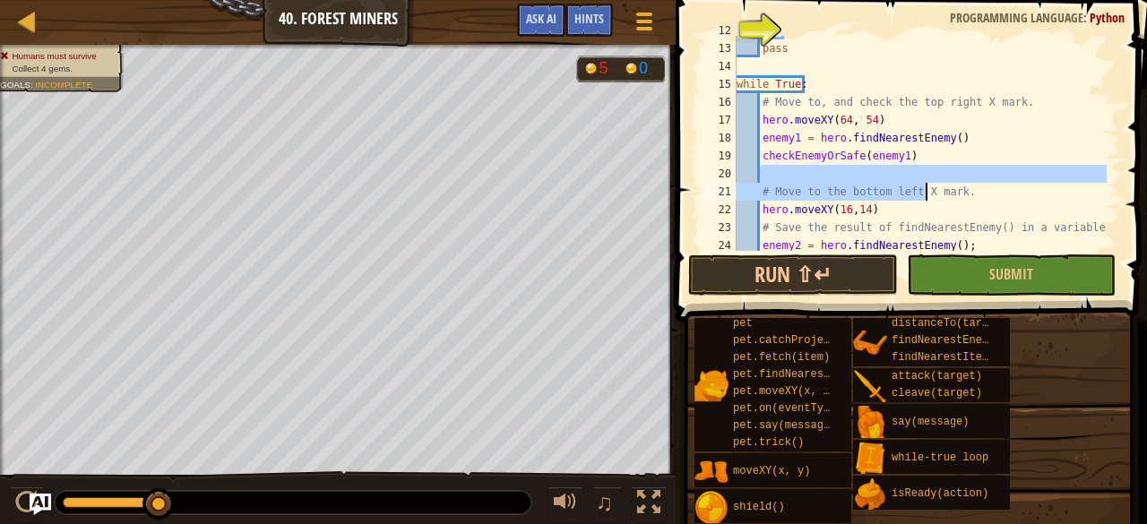
drag, startPoint x: 924, startPoint y: 180, endPoint x: 925, endPoint y: 203, distance: 23.3
click at [925, 202] on div "pass while True : # Move to, and check the top right X mark. hero . moveXY ( 64…" at bounding box center [920, 147] width 374 height 251
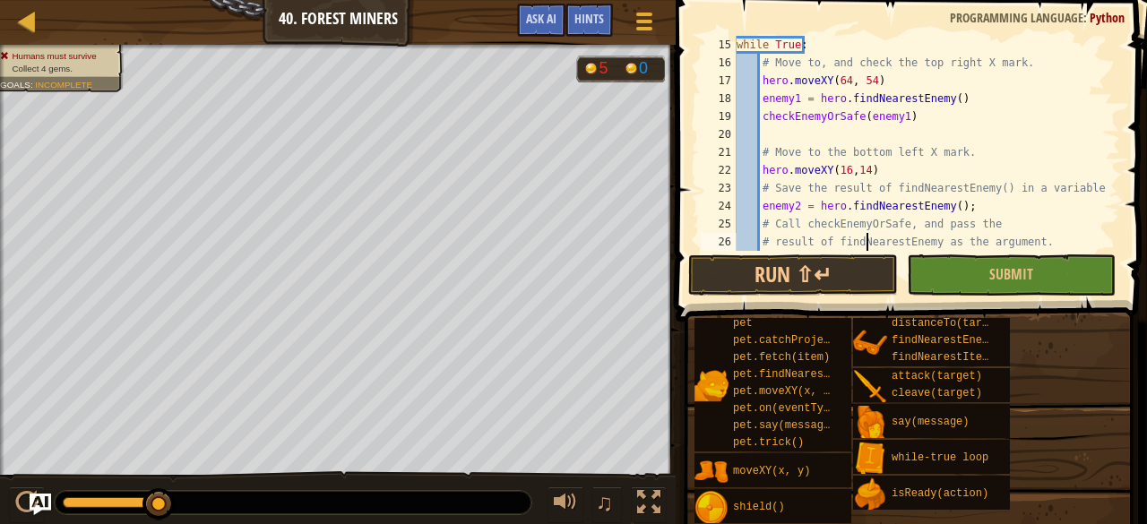
type textarea "checkEnemyOrSafe()"
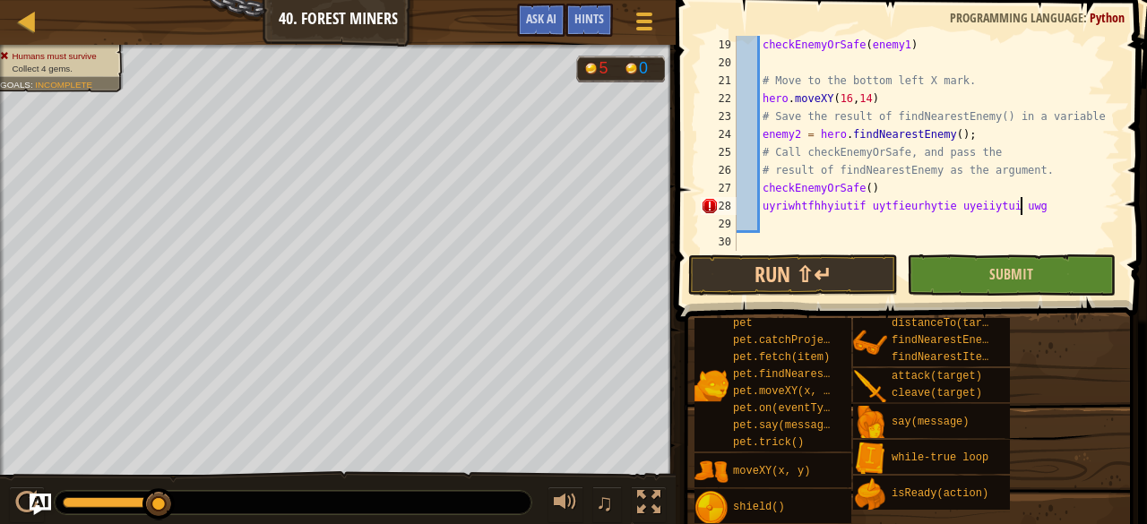
scroll to position [8, 22]
type textarea "u"
click at [824, 284] on button "Run ⇧↵" at bounding box center [792, 275] width 209 height 41
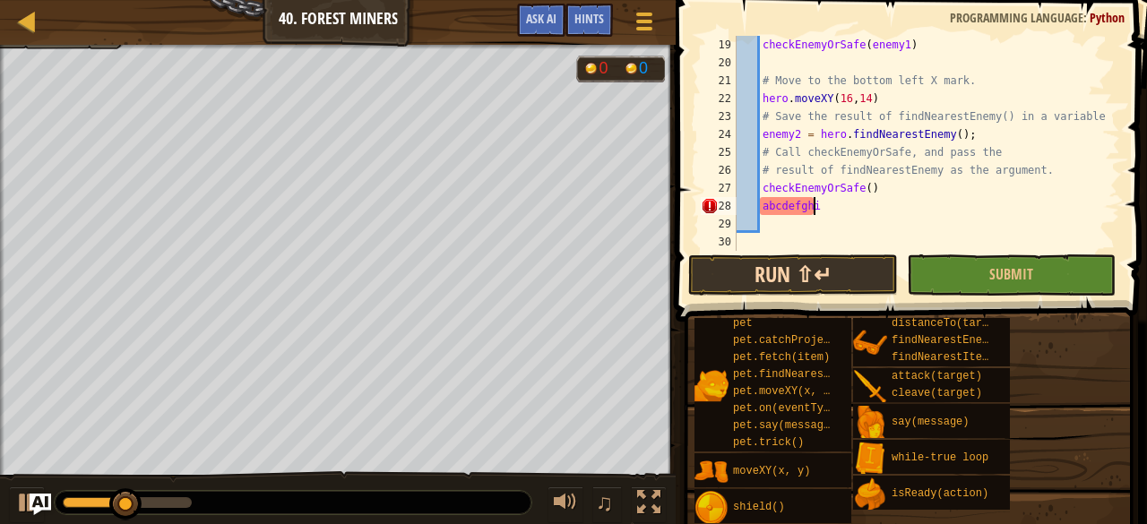
scroll to position [8, 2]
type textarea "a"
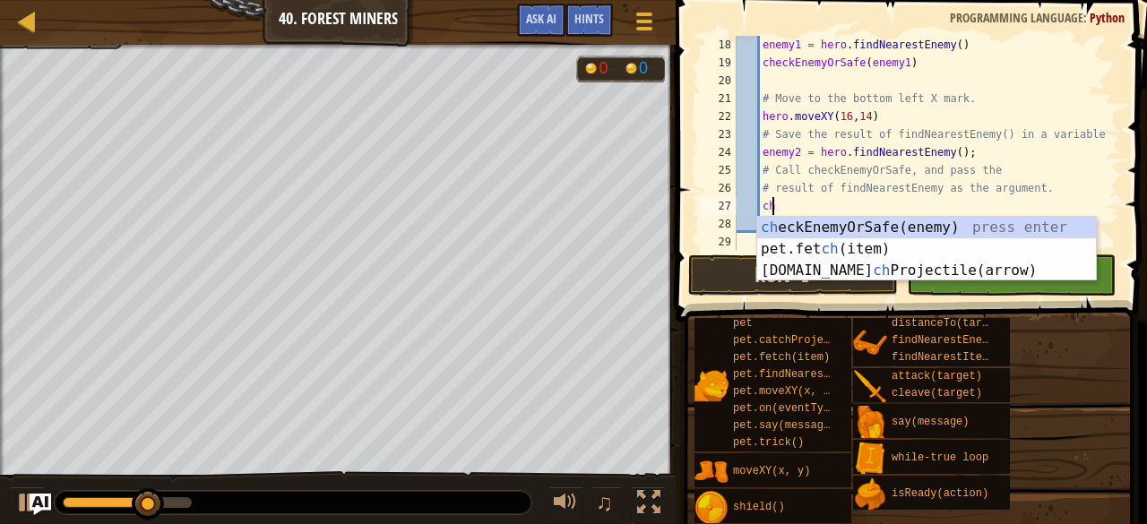
type textarea "c"
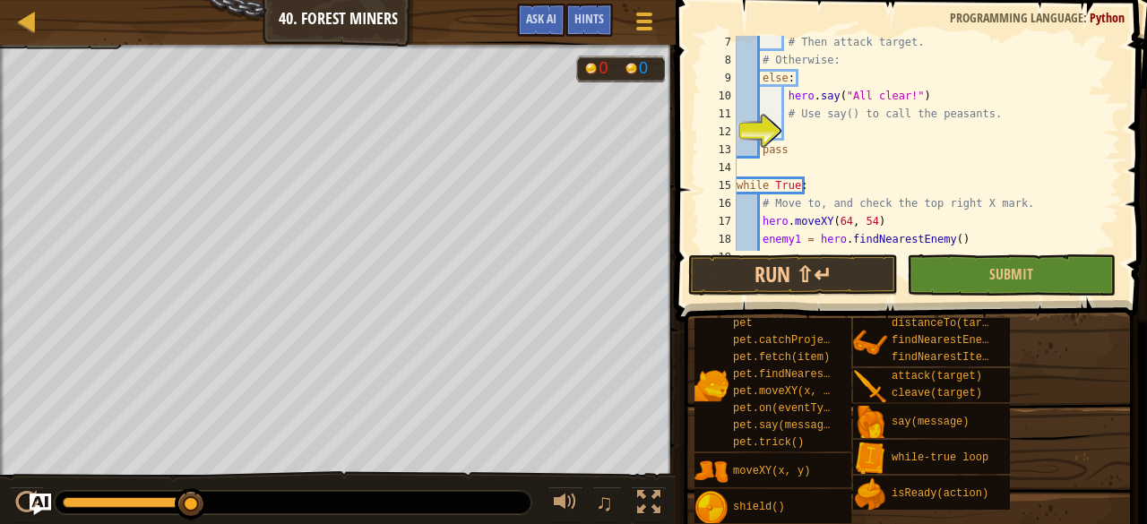
scroll to position [109, 0]
drag, startPoint x: 1101, startPoint y: 137, endPoint x: 1094, endPoint y: 148, distance: 12.5
click at [1094, 147] on div "# Then attack target. # Otherwise: else : hero . say ( "All clear!" ) # Use say…" at bounding box center [920, 158] width 374 height 251
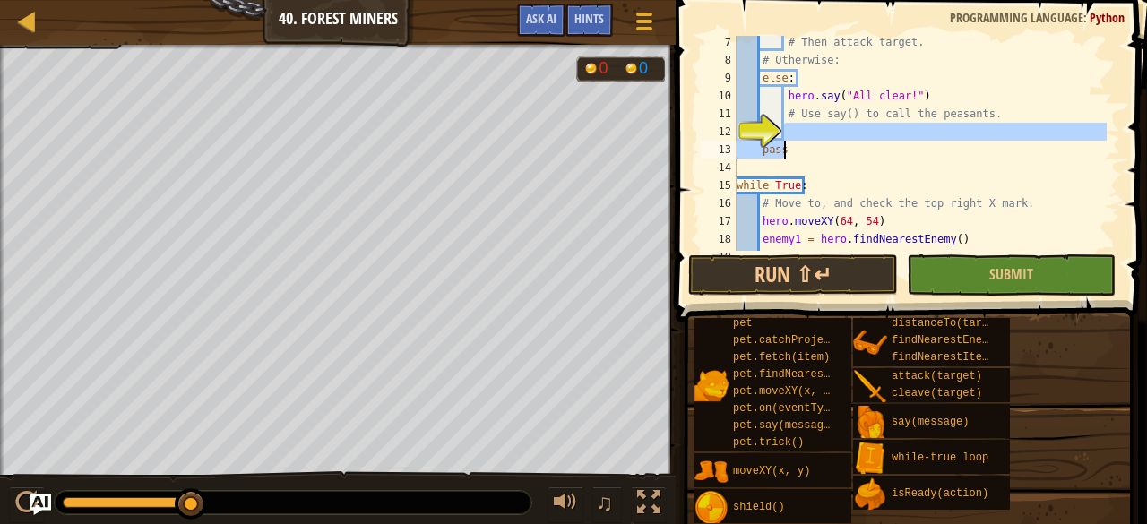
click at [1066, 123] on div "# Then attack target. # Otherwise: else : hero . say ( "All clear!" ) # Use say…" at bounding box center [920, 158] width 374 height 251
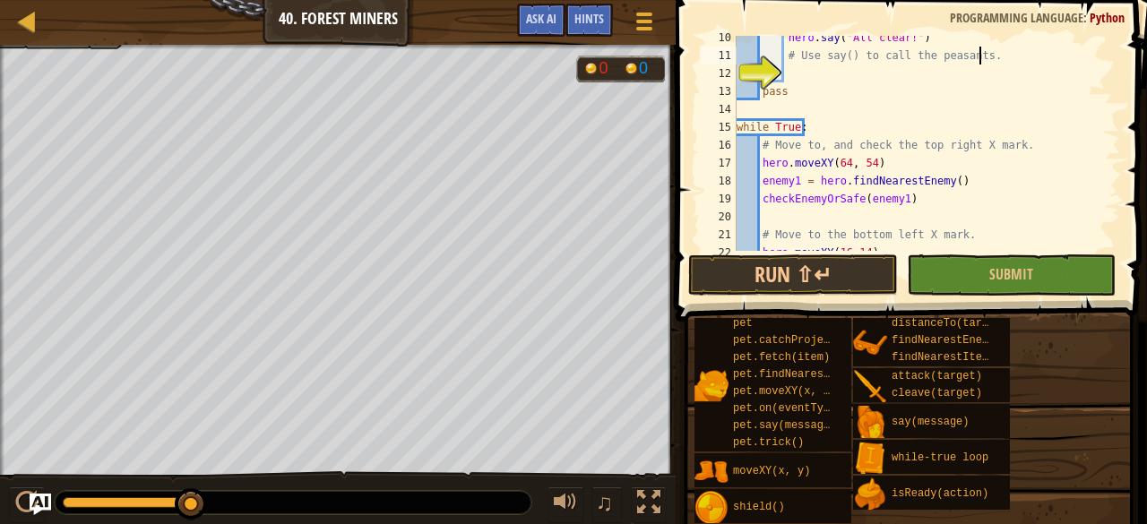
scroll to position [148, 0]
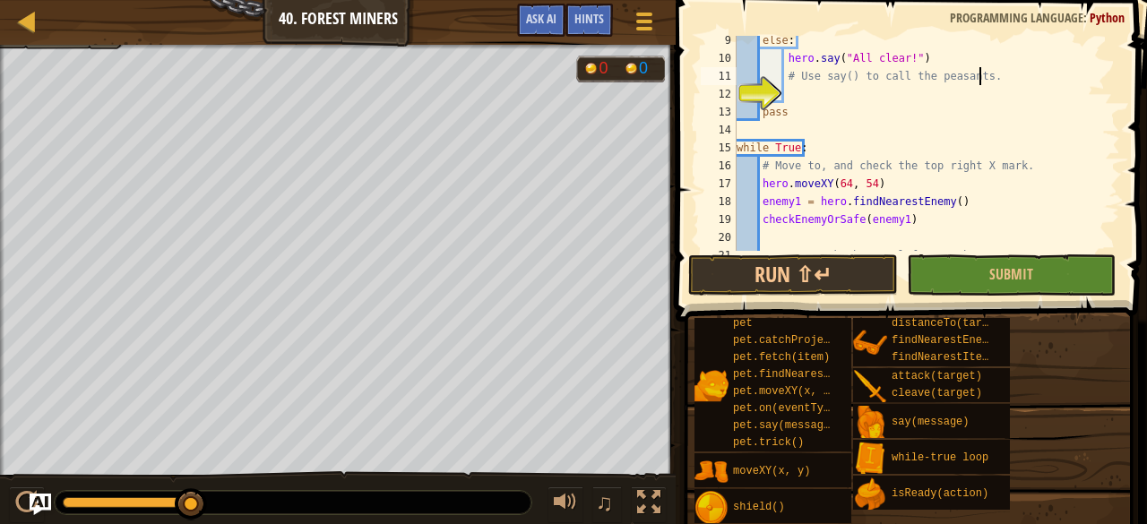
click at [737, 103] on div "12" at bounding box center [719, 94] width 36 height 18
type textarea "pass"
click at [737, 103] on div "12" at bounding box center [719, 94] width 36 height 18
type textarea "pass"
click at [758, 112] on div "else : hero . say ( "All clear!" ) # Use say() to call the peasants. pass while…" at bounding box center [920, 156] width 374 height 251
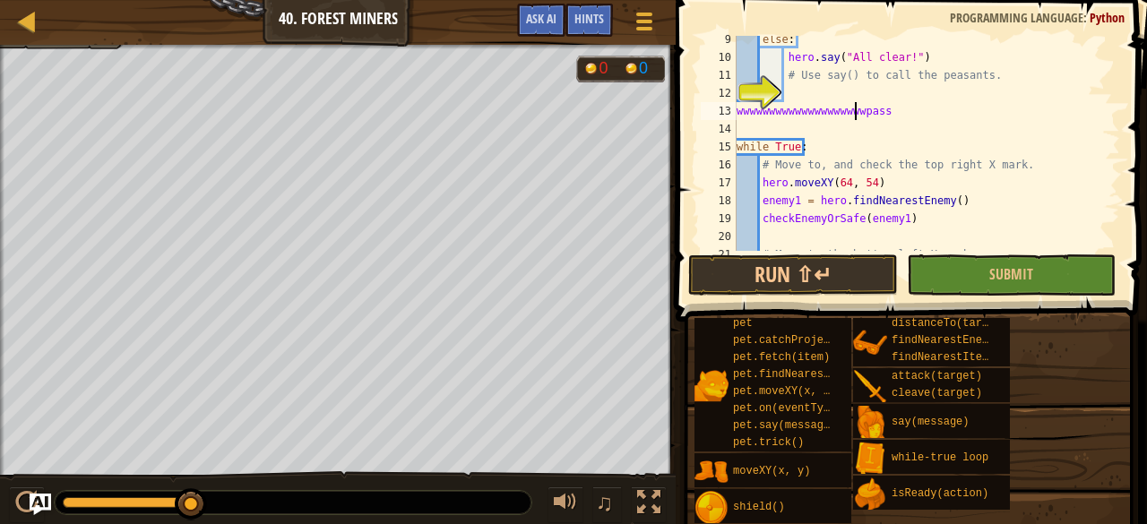
scroll to position [8, 10]
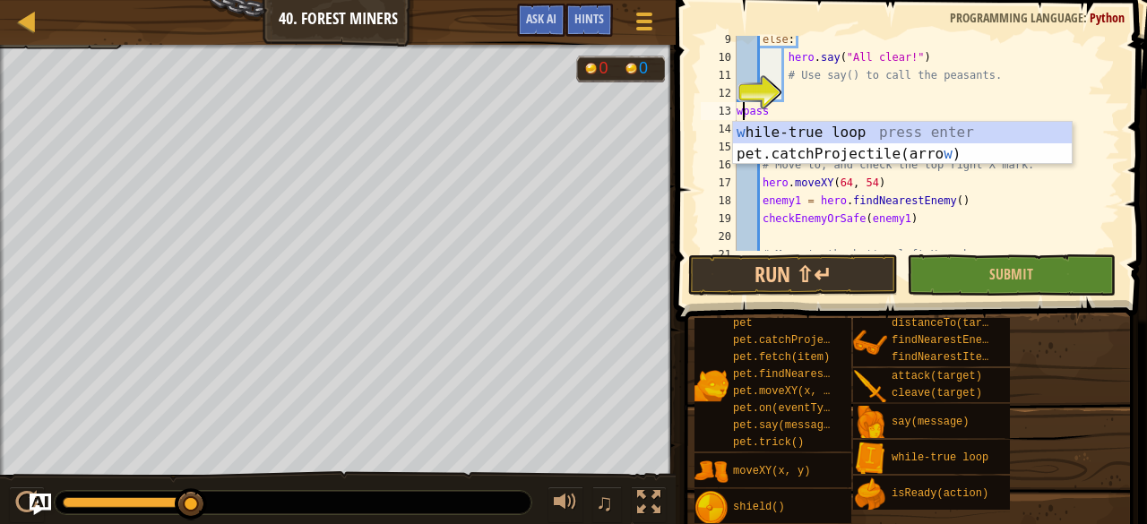
type textarea "pass"
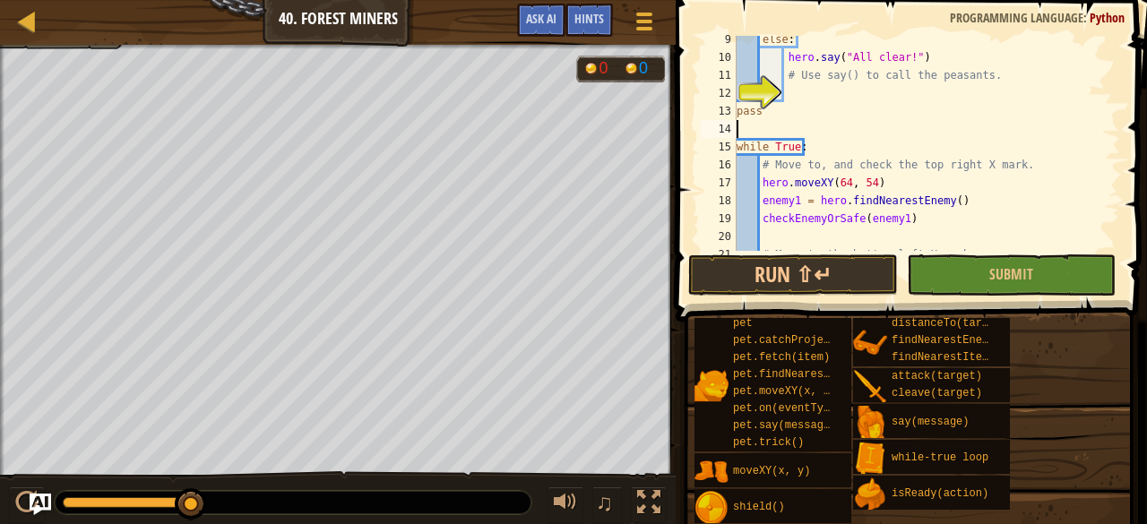
scroll to position [8, 0]
type textarea "checkEnemyOrSafe(enemy1)"
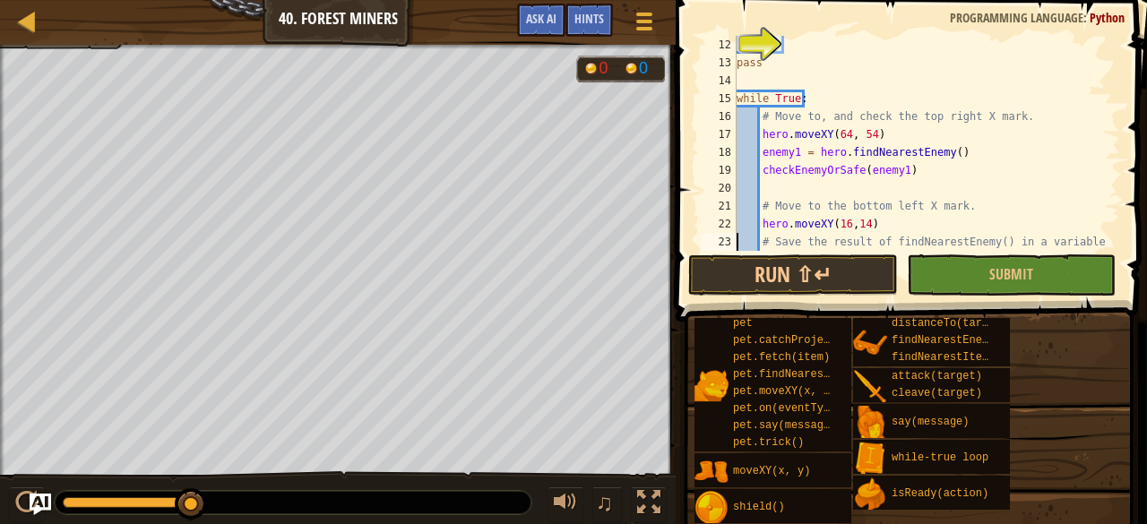
scroll to position [197, 0]
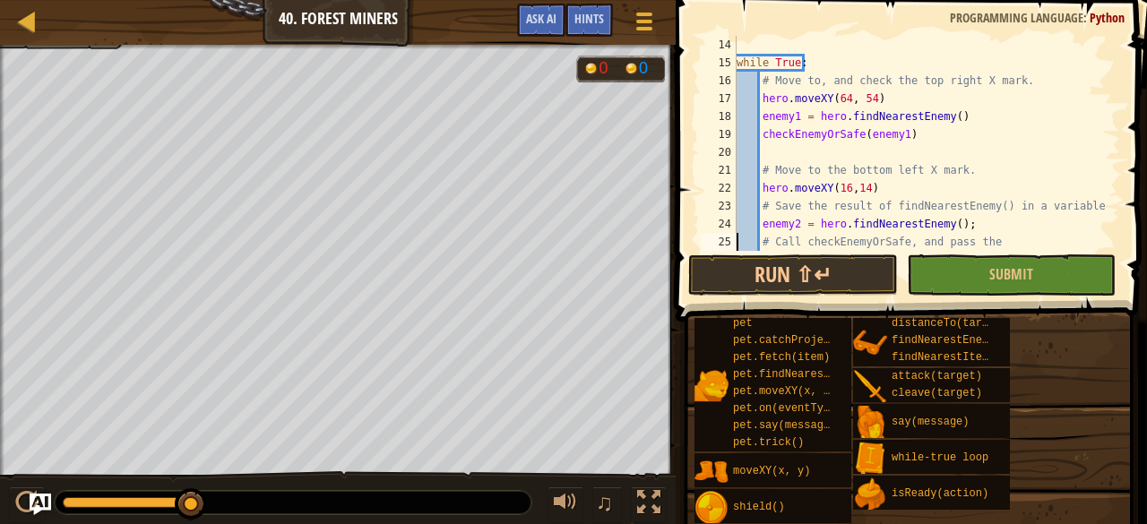
type textarea "# result of findNearestEnemy as the argument."
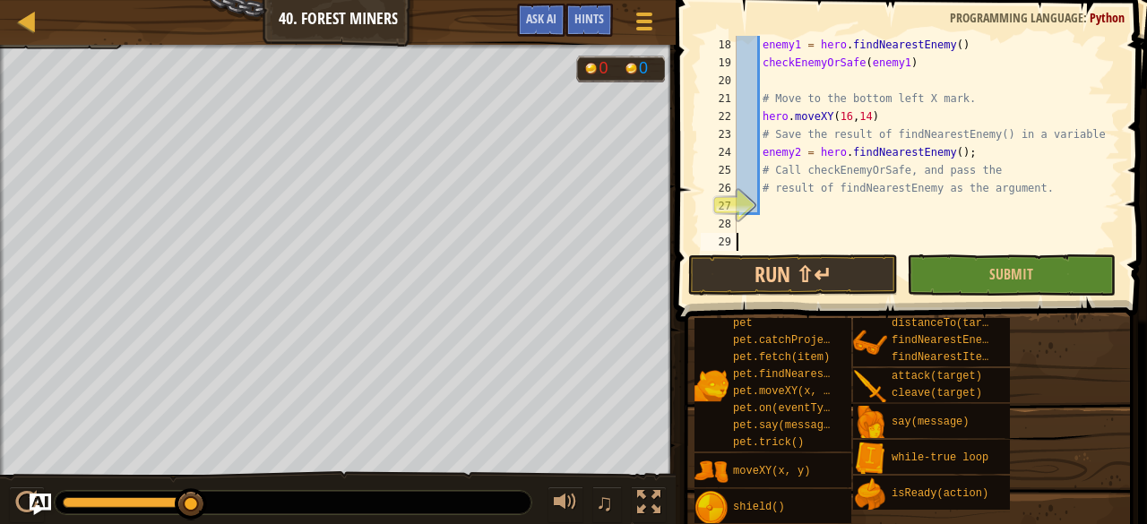
scroll to position [305, 0]
type textarea "# result of findNearestEnemy as the argument."
type textarea "# Move to the bottom left X mark."
type textarea "while True:"
type textarea "pass"
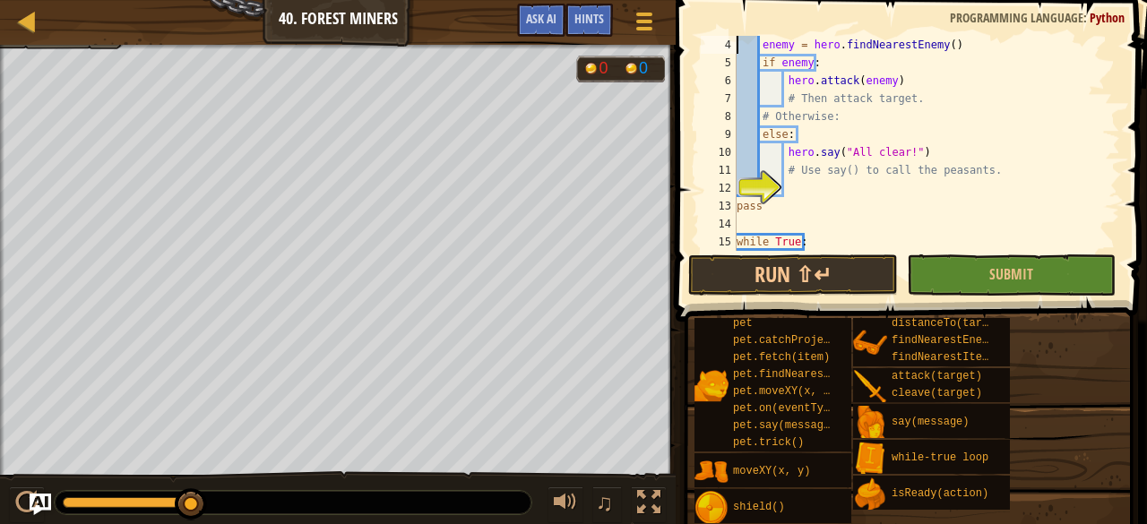
type textarea "def checkEnemyOrSafe(enemy):"
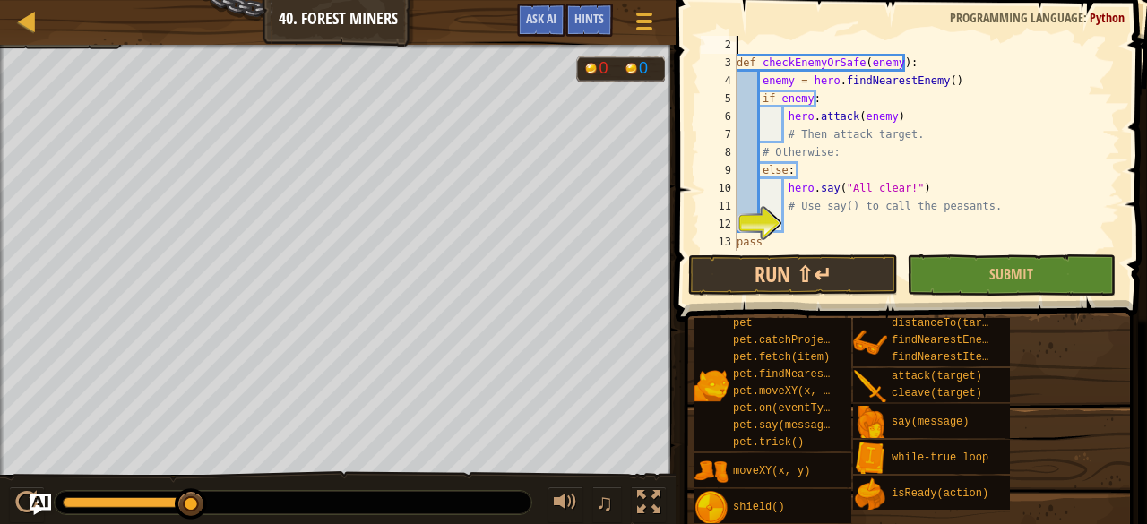
scroll to position [18, 0]
type textarea "# Check if the mines are safe for the workers."
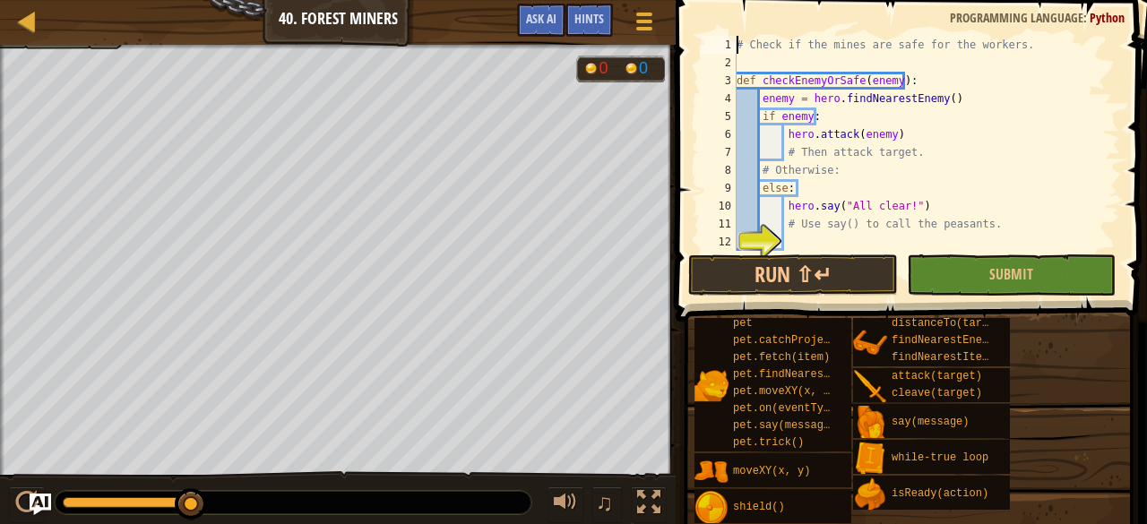
scroll to position [0, 0]
type textarea "def checkEnemyOrSafe(enemy):"
type textarea "# Use say() to call the peasants."
type textarea "pass"
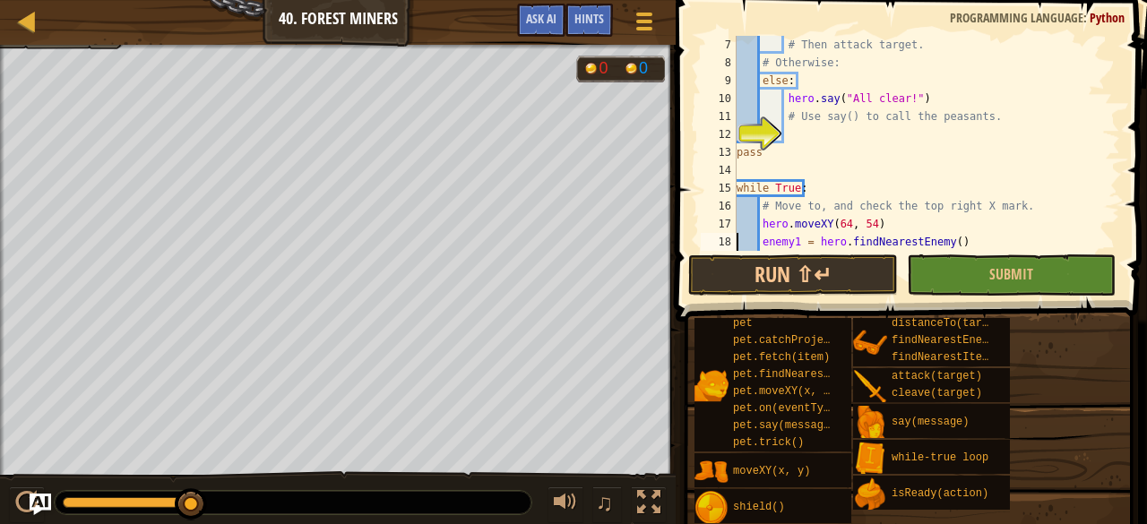
type textarea "checkEnemyOrSafe(enemy1)"
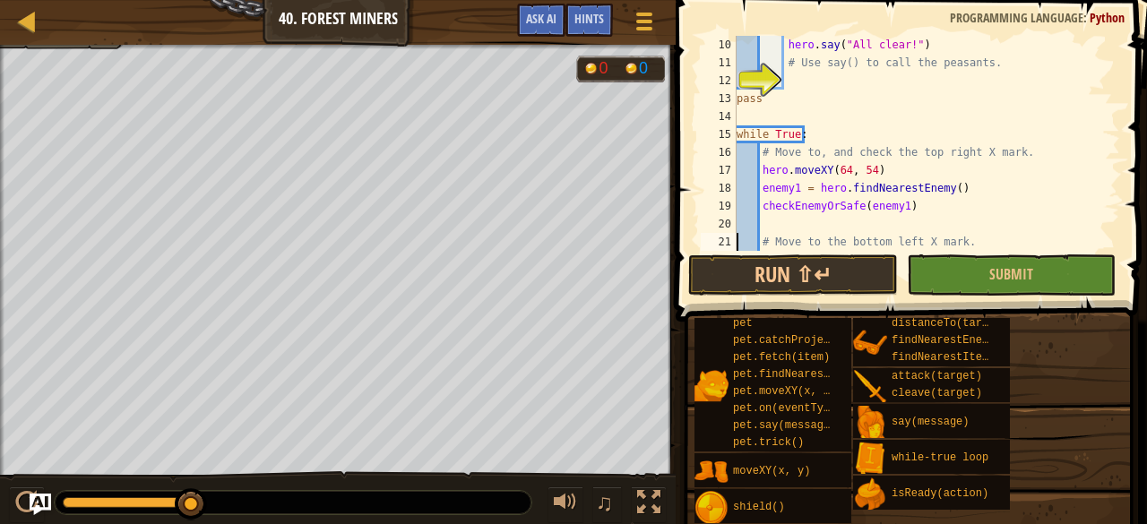
scroll to position [161, 0]
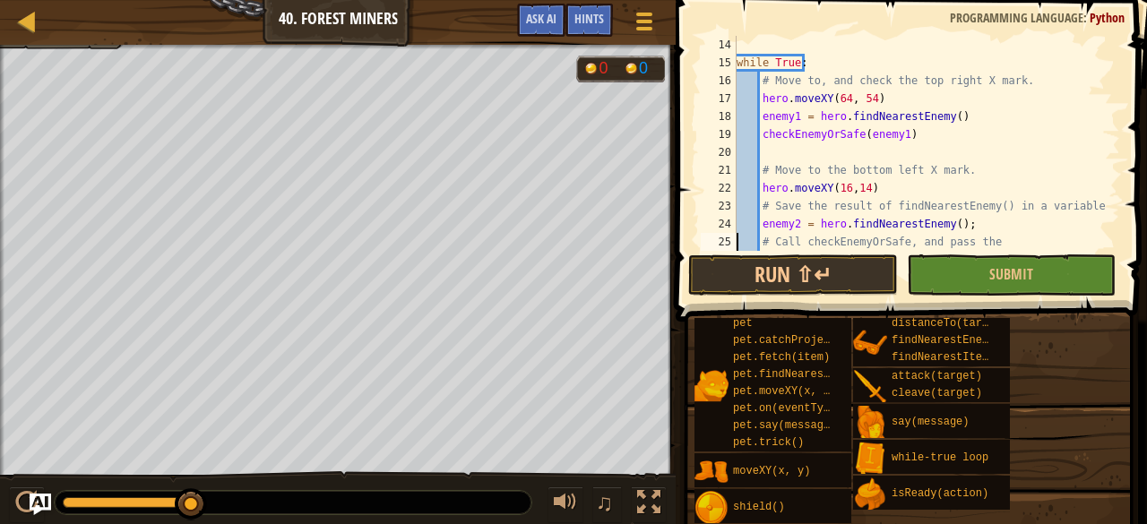
type textarea "# result of findNearestEnemy as the argument."
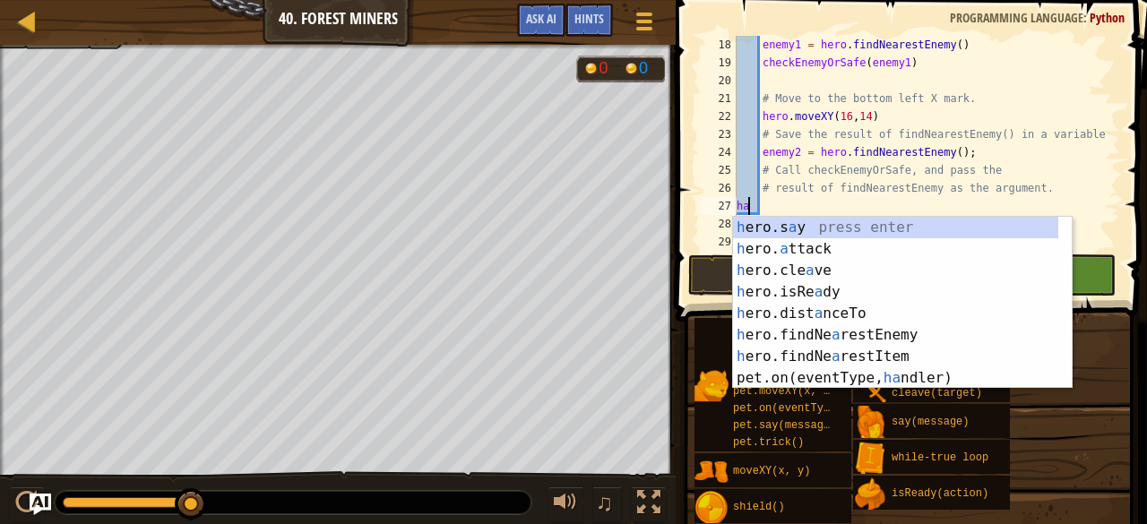
scroll to position [8, 2]
type textarea "h"
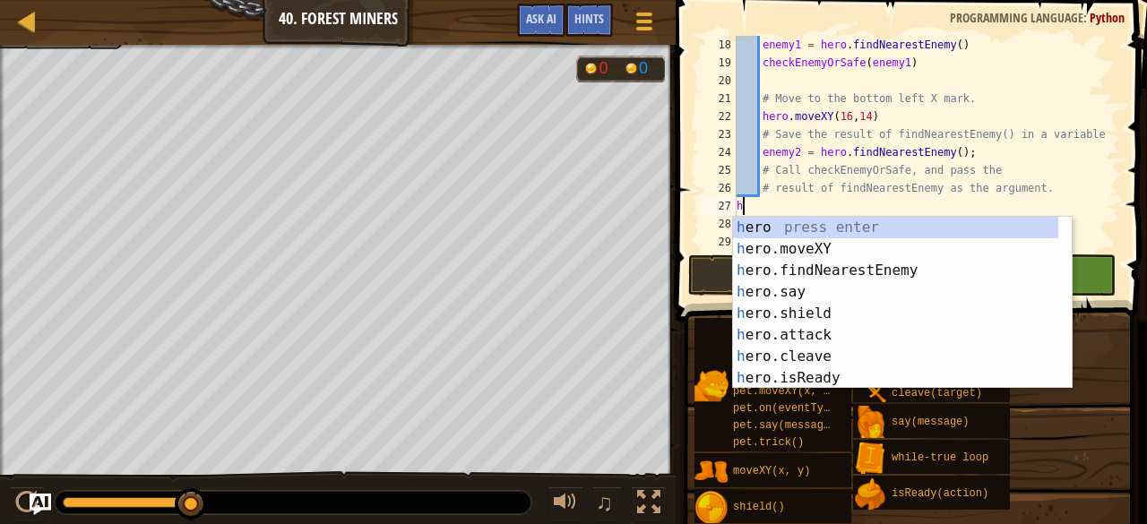
scroll to position [8, 1]
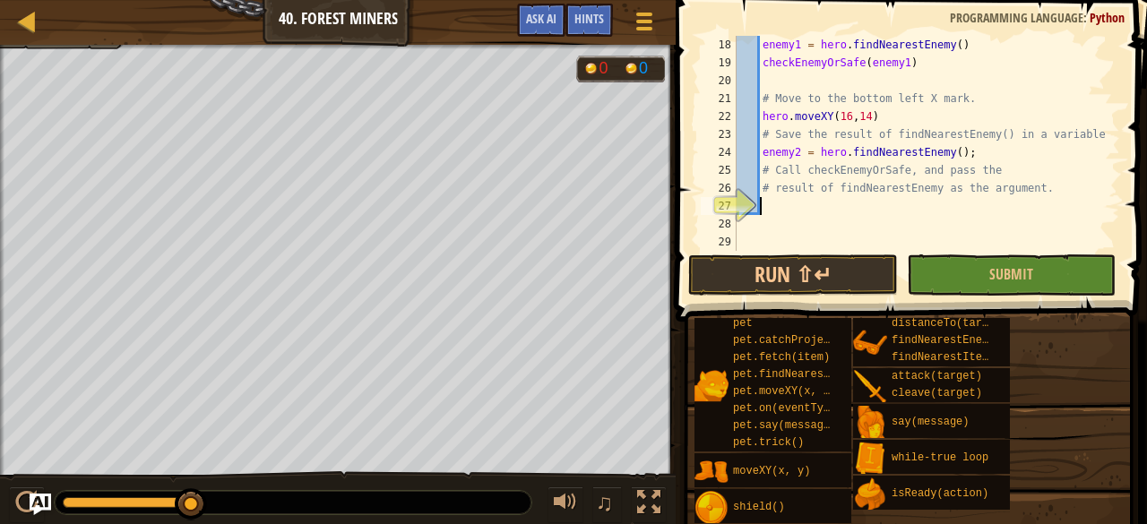
click at [771, 205] on div "enemy1 = hero . findNearestEnemy ( ) checkEnemyOrSafe ( enemy1 ) # Move to the …" at bounding box center [920, 161] width 374 height 251
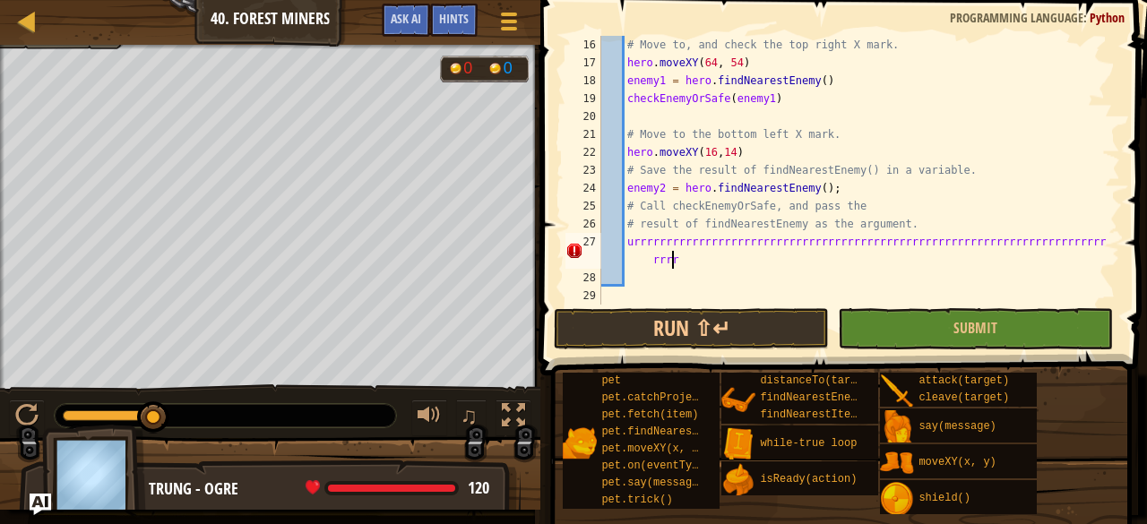
scroll to position [251, 0]
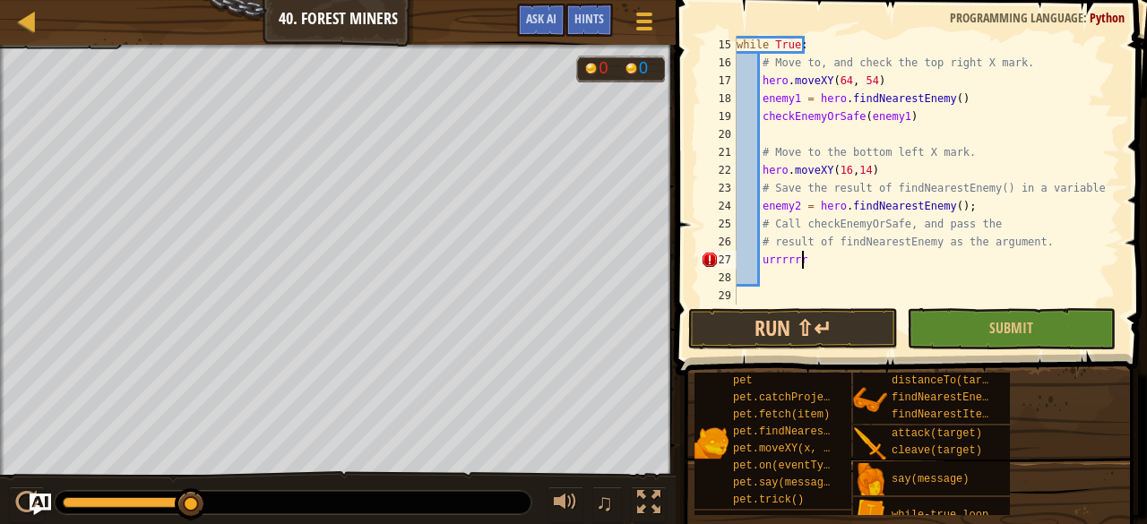
type textarea "u"
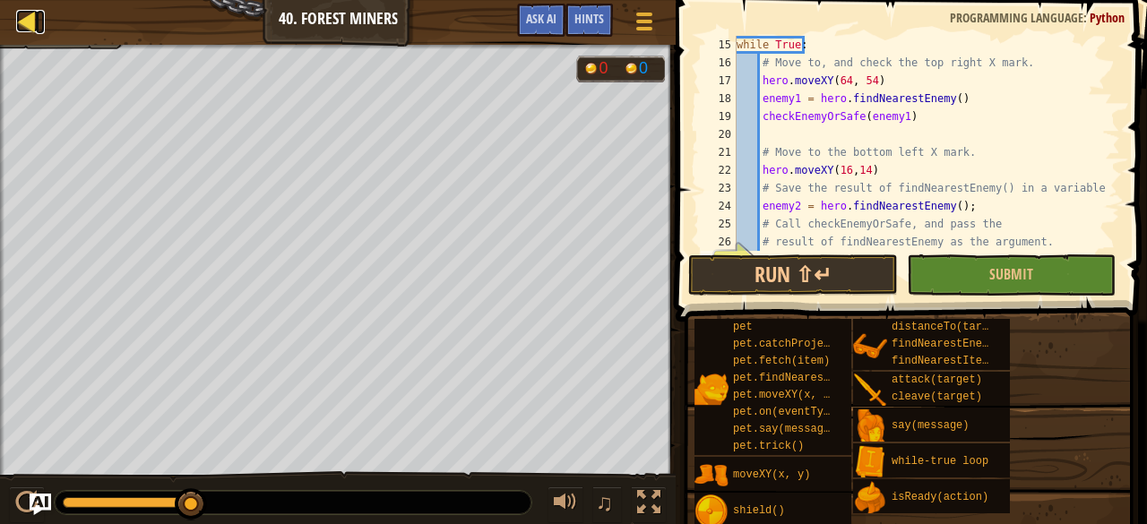
click at [23, 25] on div at bounding box center [27, 21] width 22 height 22
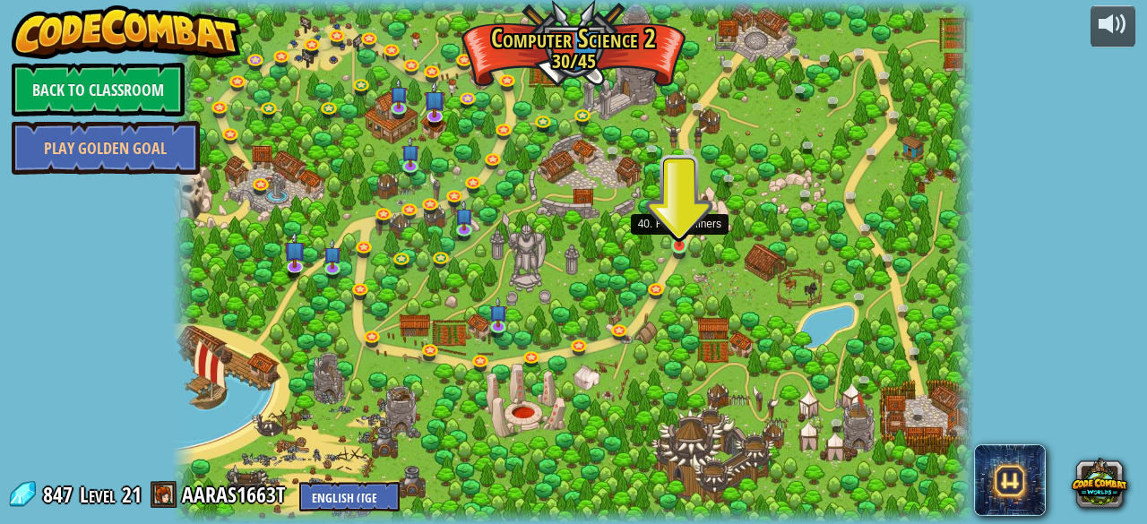
click at [685, 230] on img at bounding box center [679, 225] width 18 height 41
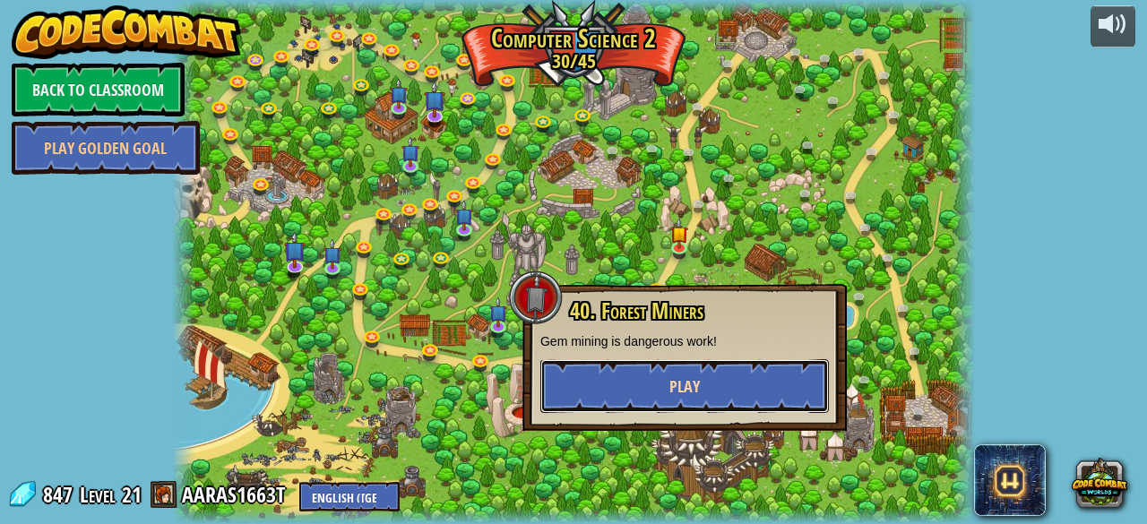
click at [678, 387] on span "Play" at bounding box center [685, 387] width 30 height 22
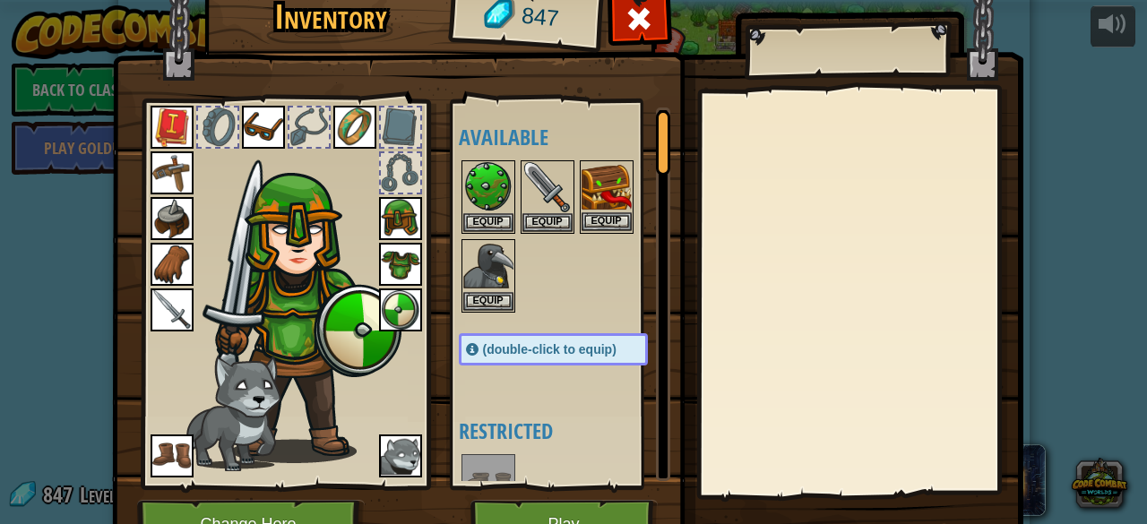
click at [603, 204] on img at bounding box center [607, 187] width 50 height 50
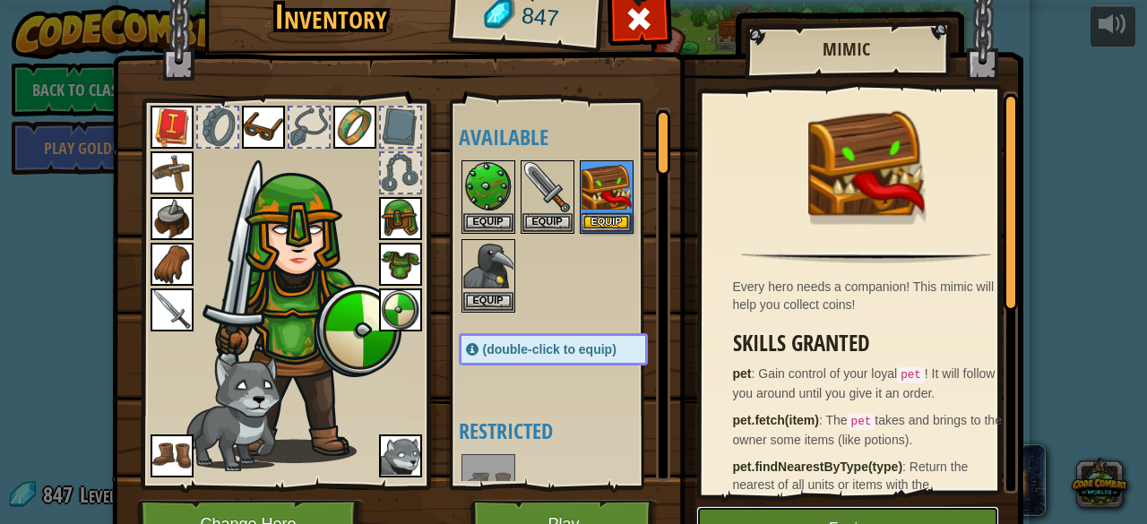
click at [820, 516] on button "Equip" at bounding box center [847, 528] width 303 height 45
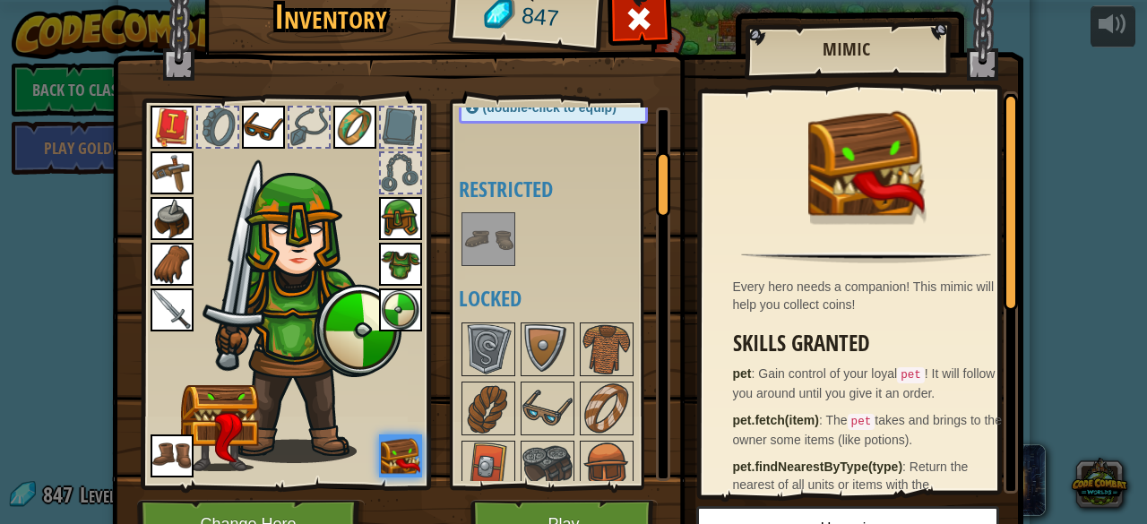
scroll to position [264, 0]
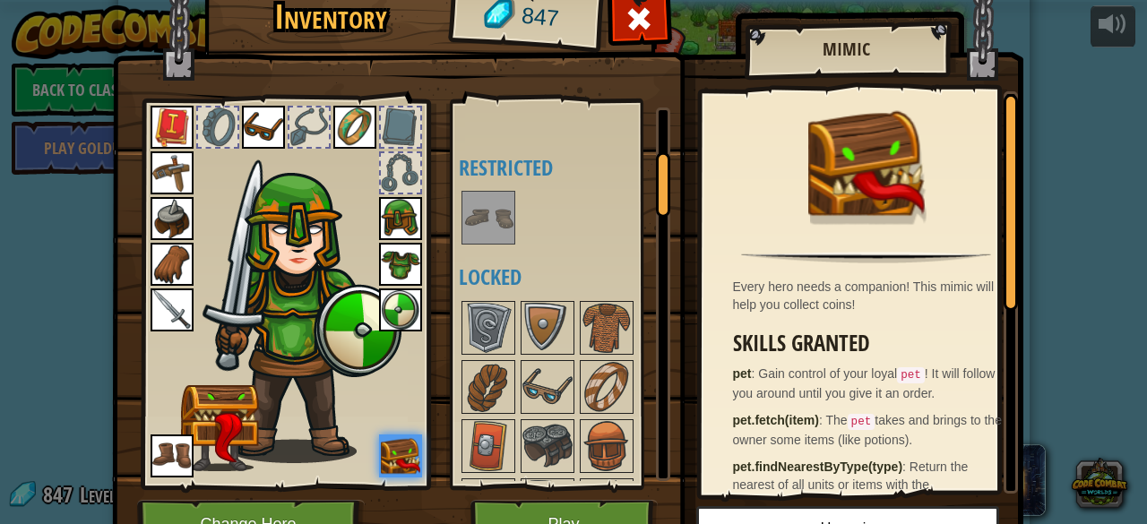
drag, startPoint x: 651, startPoint y: 160, endPoint x: 658, endPoint y: 203, distance: 43.6
click at [656, 202] on div at bounding box center [663, 184] width 14 height 65
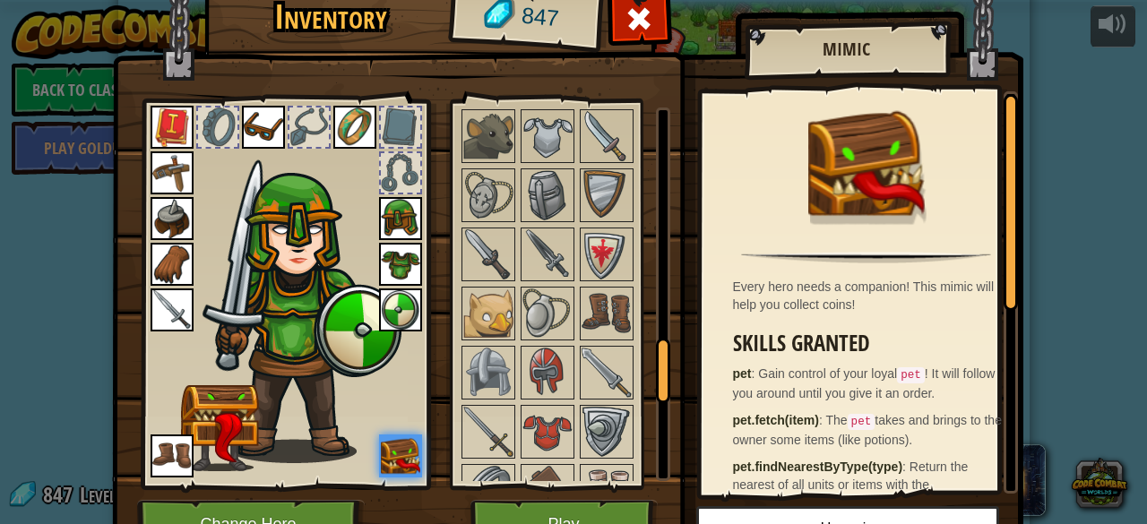
scroll to position [1892, 0]
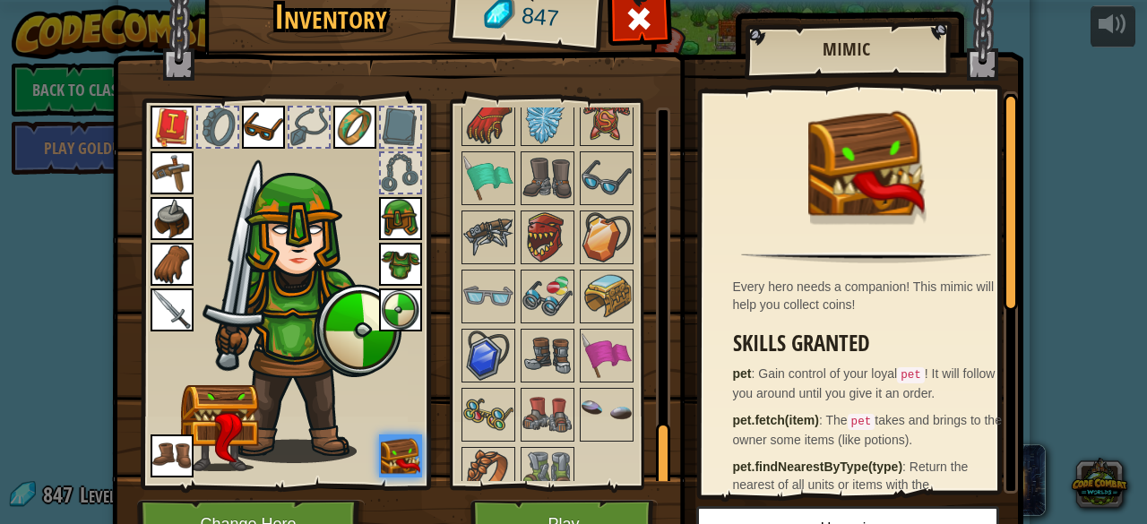
drag, startPoint x: 658, startPoint y: 205, endPoint x: 700, endPoint y: 549, distance: 345.9
click at [700, 2] on html "powered by Back to Classroom Play Golden Goal 8. Picnic Buster Protect the picn…" at bounding box center [573, 1] width 1147 height 2
click at [489, 397] on img at bounding box center [488, 415] width 50 height 50
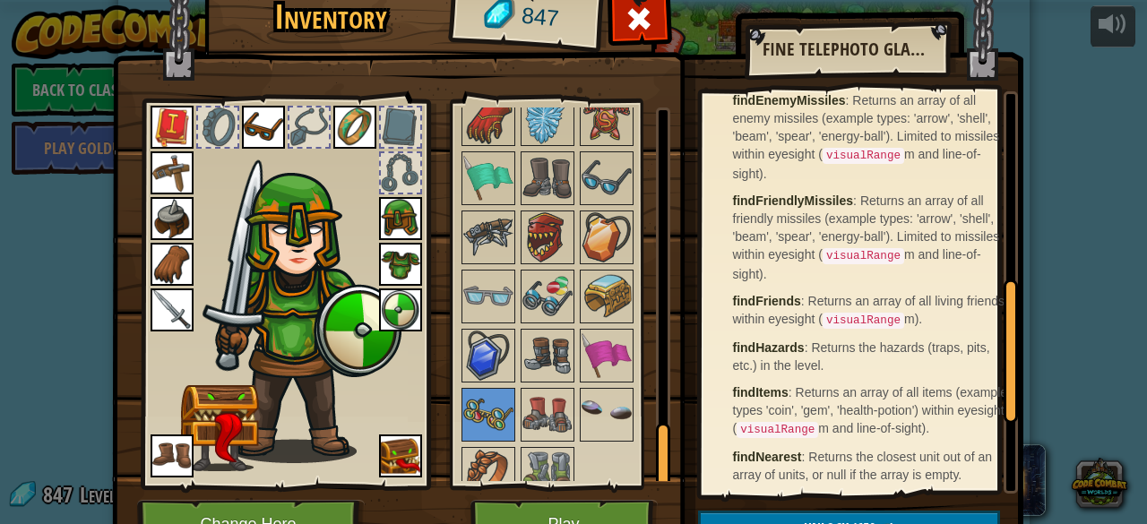
scroll to position [0, 0]
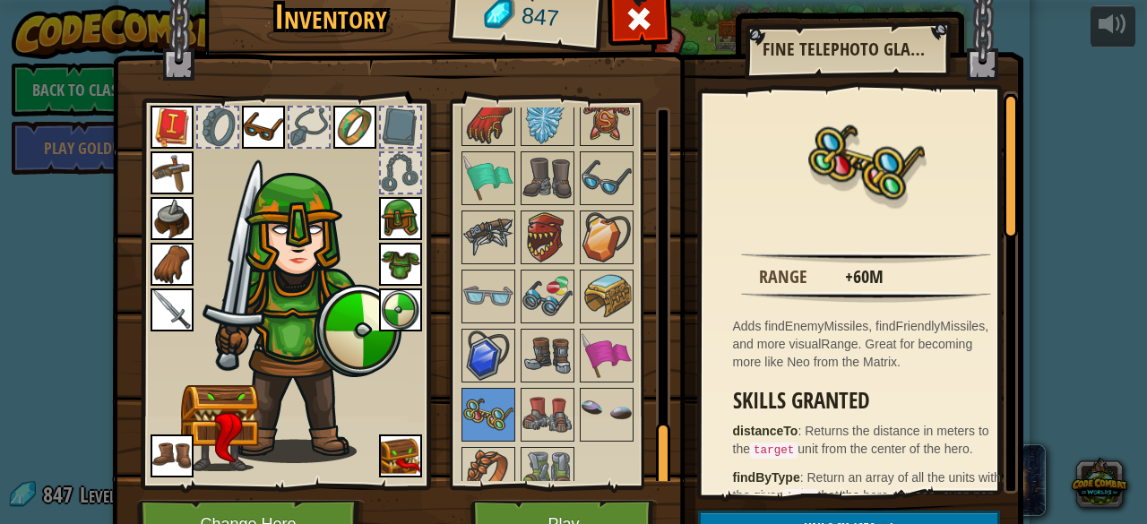
drag, startPoint x: 1006, startPoint y: 225, endPoint x: 908, endPoint y: -78, distance: 318.3
click at [908, 0] on html "powered by Back to Classroom Play Golden Goal 8. Picnic Buster Protect the picn…" at bounding box center [573, 1] width 1147 height 2
drag, startPoint x: 656, startPoint y: 459, endPoint x: 655, endPoint y: 566, distance: 107.6
click at [655, 2] on html "powered by Back to Classroom Play Golden Goal 8. Picnic Buster Protect the picn…" at bounding box center [573, 1] width 1147 height 2
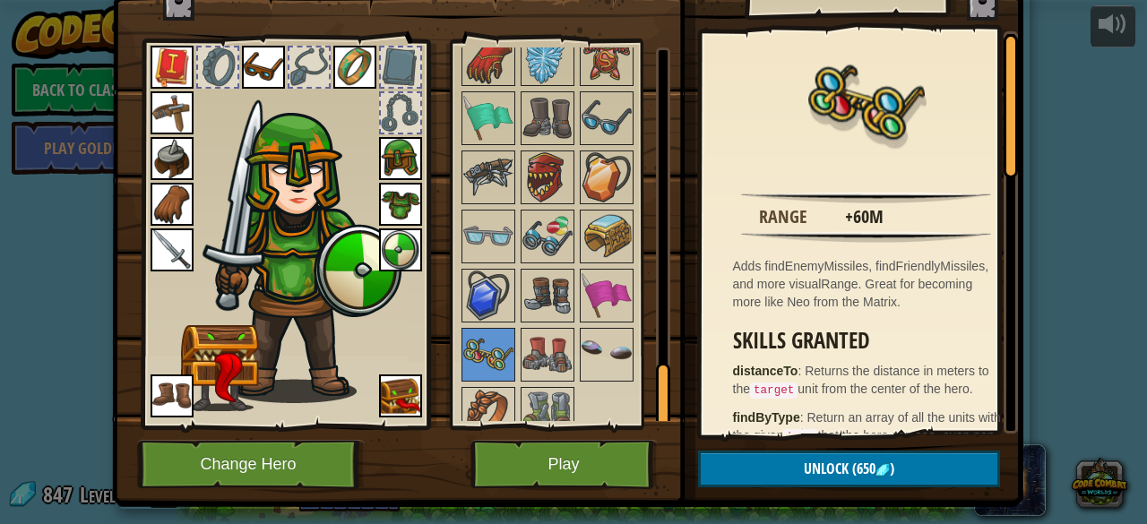
scroll to position [93, 0]
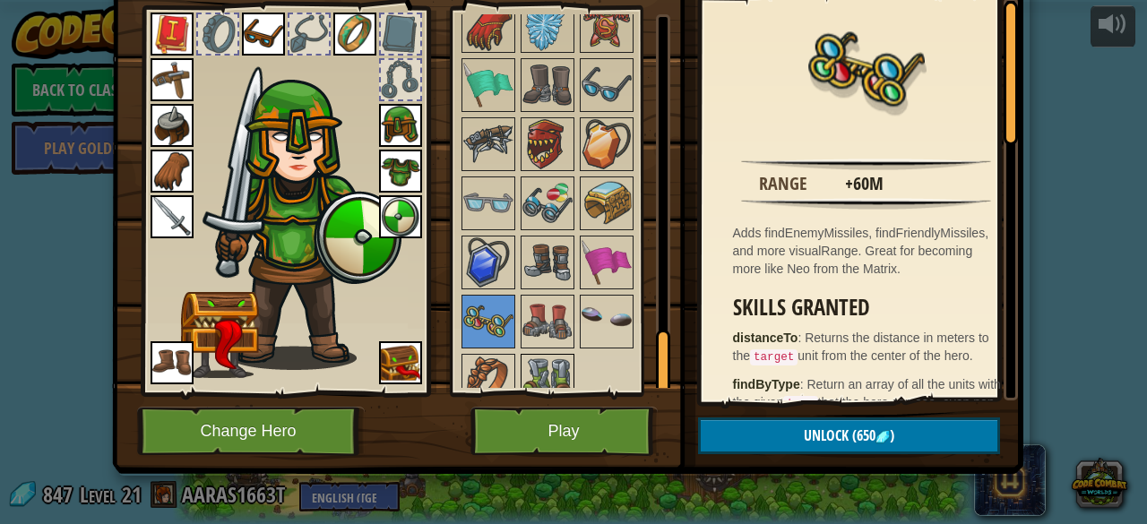
click at [541, 367] on img at bounding box center [548, 381] width 50 height 50
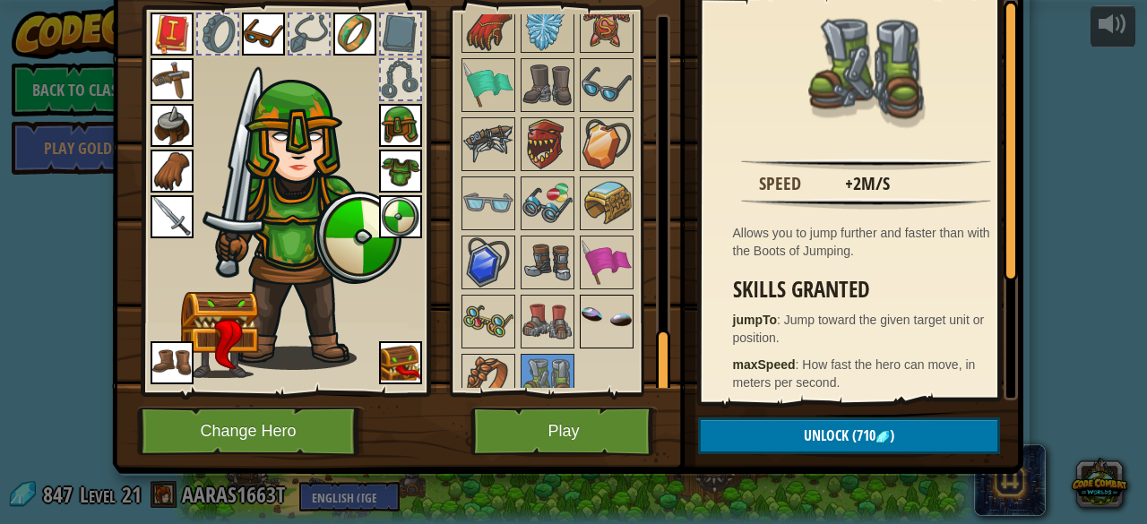
click at [615, 299] on img at bounding box center [607, 322] width 50 height 50
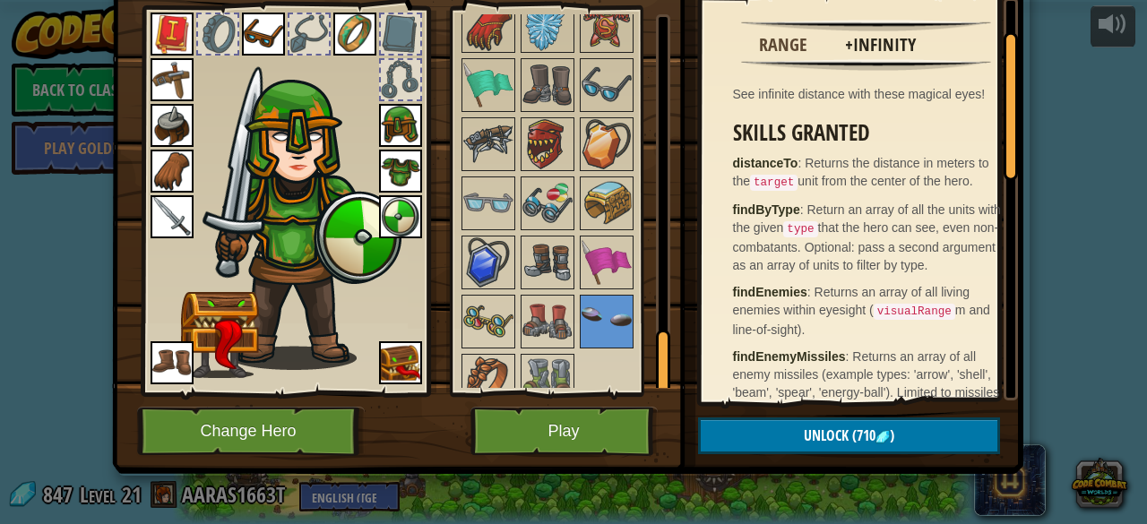
scroll to position [0, 0]
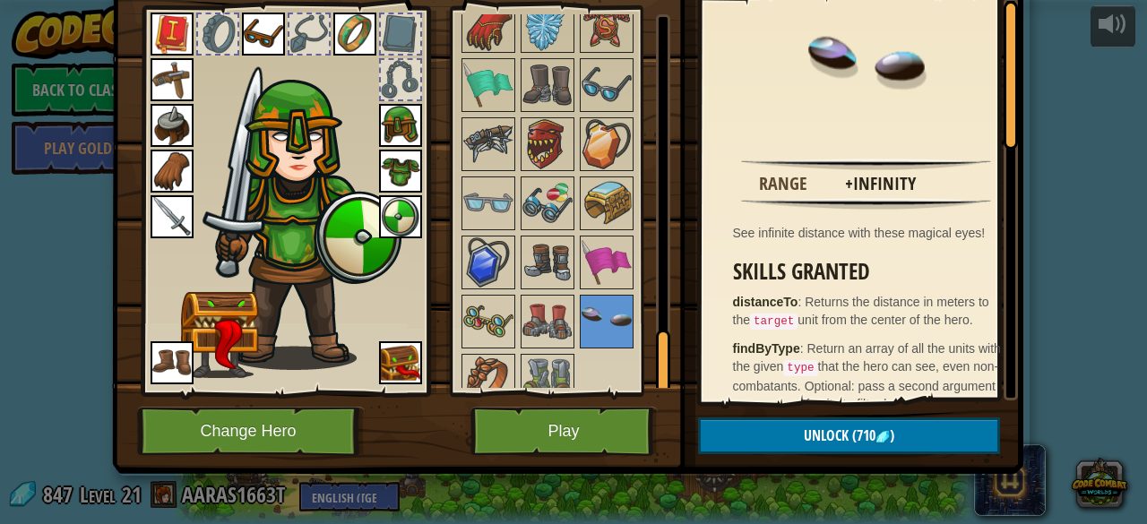
drag, startPoint x: 1010, startPoint y: 97, endPoint x: 1009, endPoint y: 43, distance: 53.8
click at [1009, 43] on div at bounding box center [1011, 75] width 14 height 149
click at [1133, 118] on div "Inventory 847 Available Equip Equip Equip Equip Equip Equip Equip Equip Equip E…" at bounding box center [573, 262] width 1147 height 524
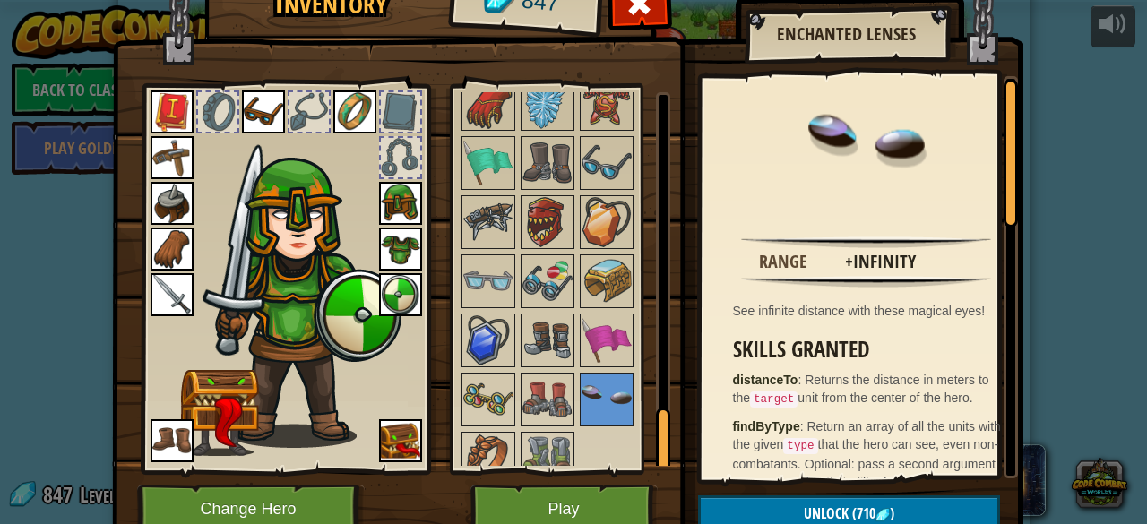
scroll to position [16, 0]
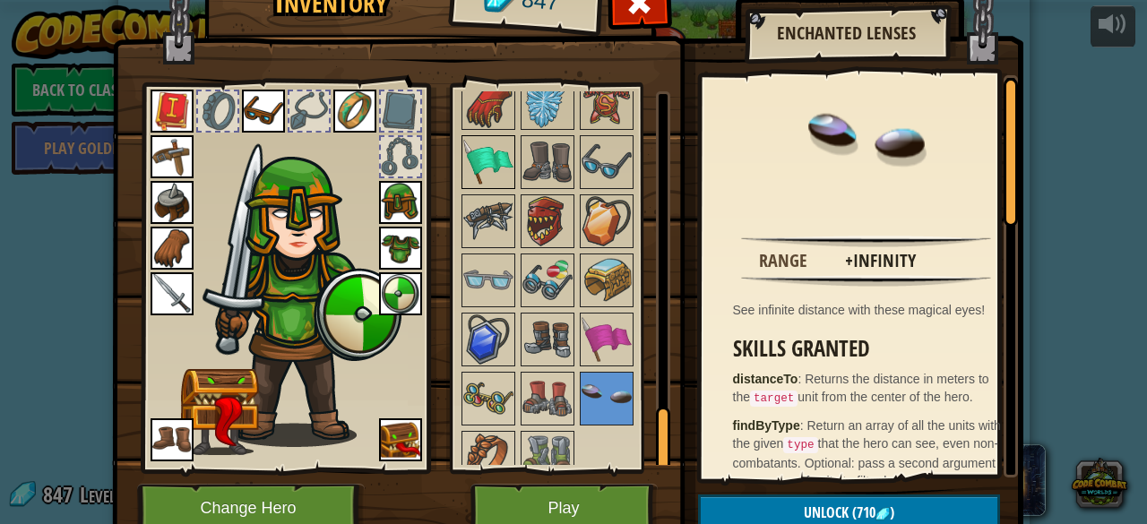
click at [495, 138] on img at bounding box center [488, 162] width 50 height 50
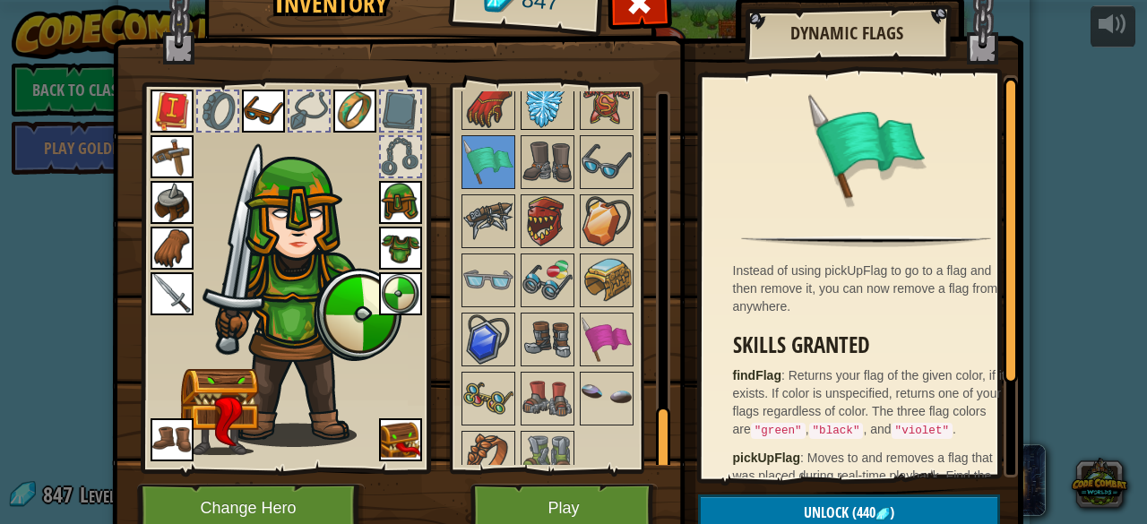
click at [530, 94] on img at bounding box center [548, 103] width 50 height 50
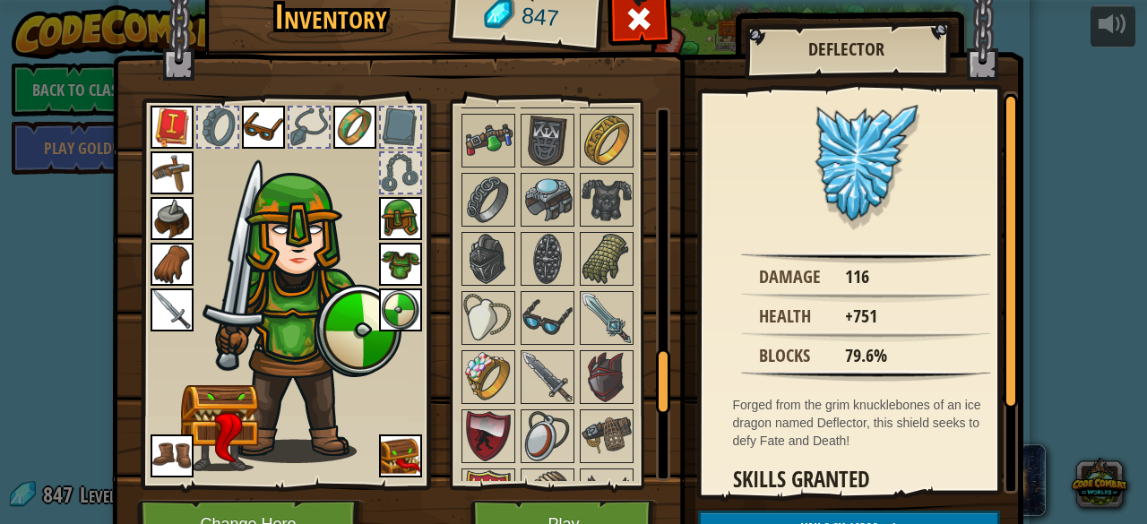
scroll to position [1446, 0]
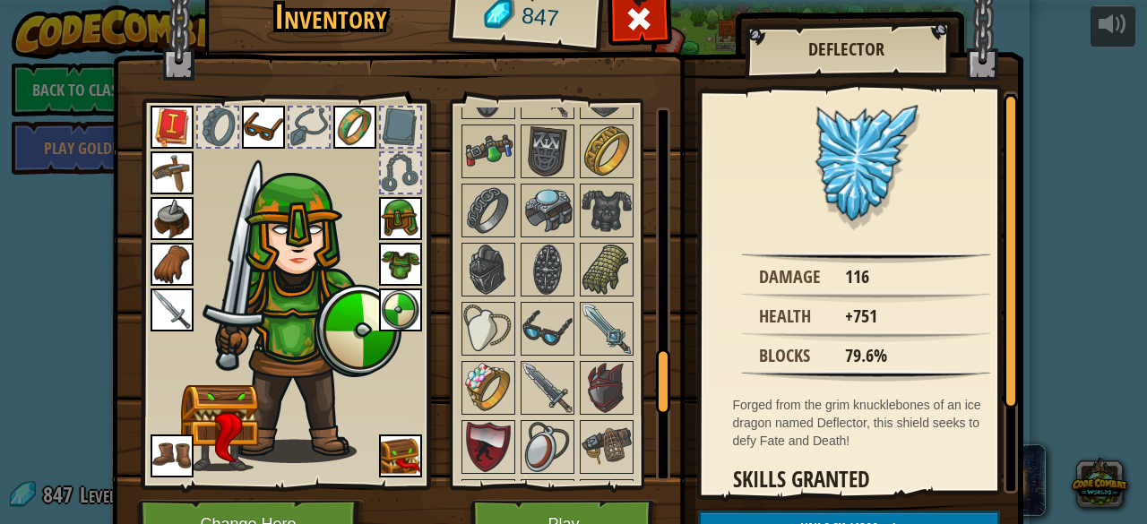
drag, startPoint x: 651, startPoint y: 453, endPoint x: 661, endPoint y: 376, distance: 76.8
click at [661, 376] on div at bounding box center [663, 382] width 14 height 65
click at [463, 368] on img at bounding box center [488, 388] width 50 height 50
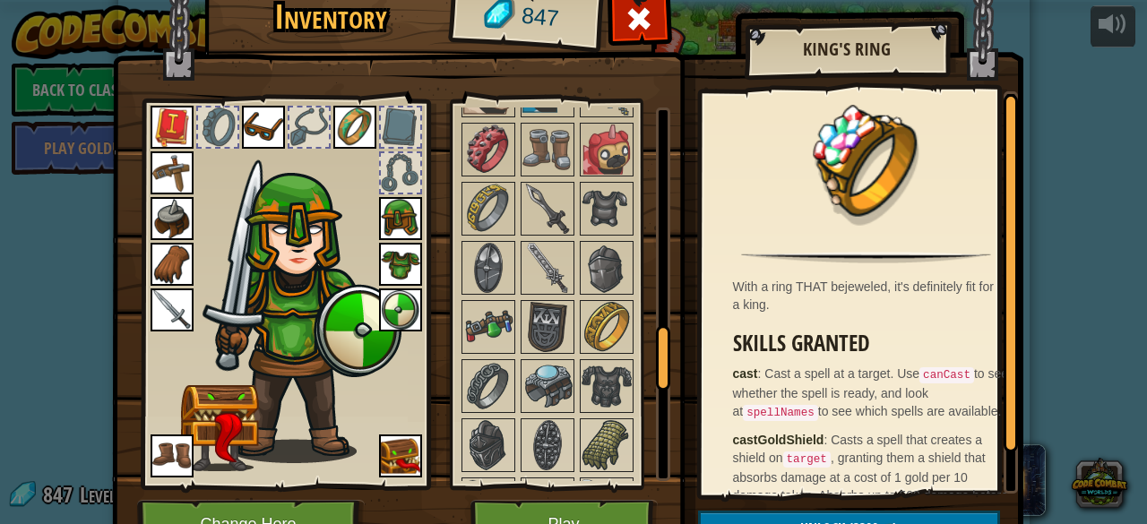
scroll to position [1211, 0]
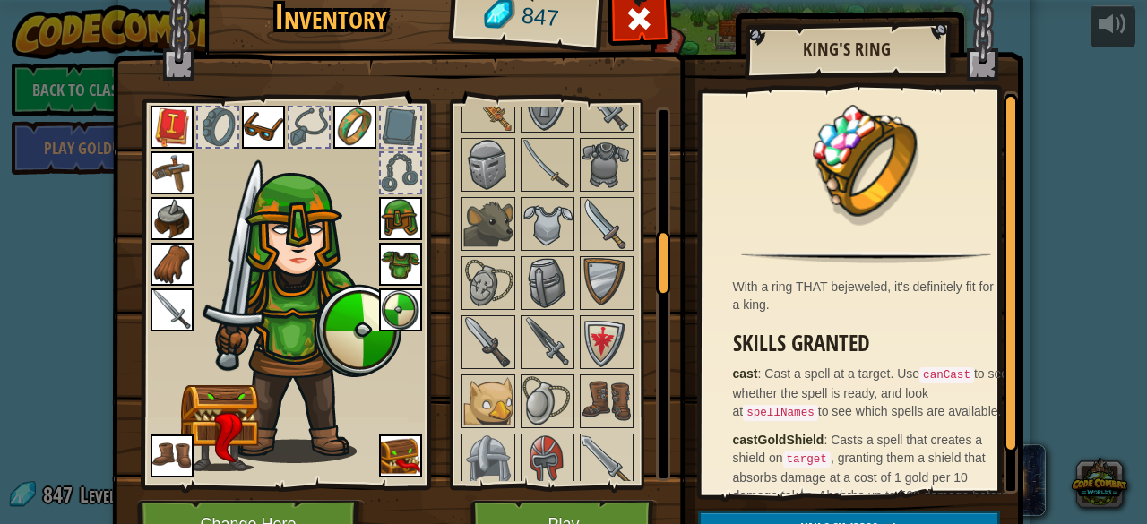
drag, startPoint x: 654, startPoint y: 390, endPoint x: 652, endPoint y: 255, distance: 135.4
click at [656, 264] on div at bounding box center [663, 262] width 14 height 65
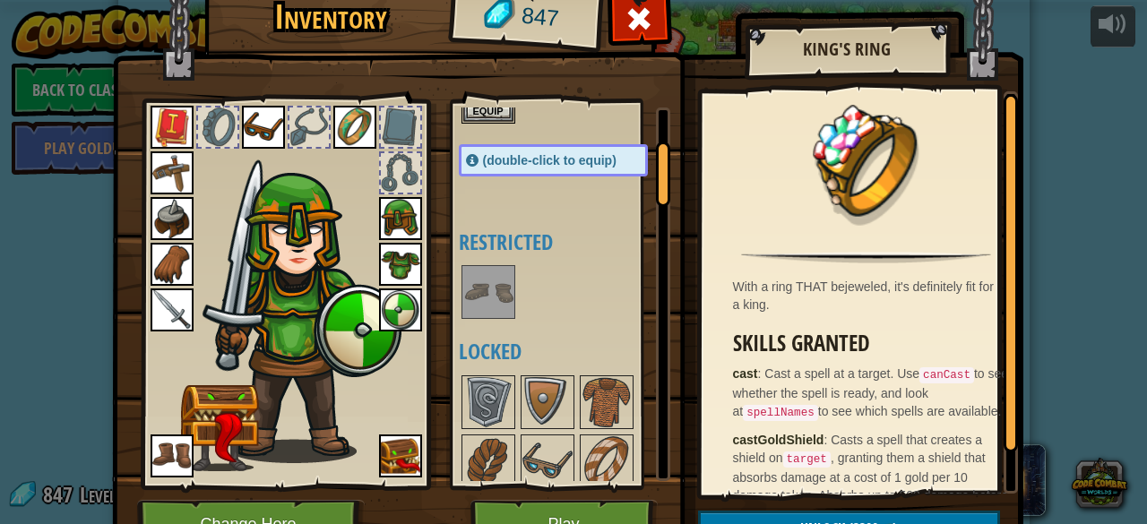
scroll to position [0, 0]
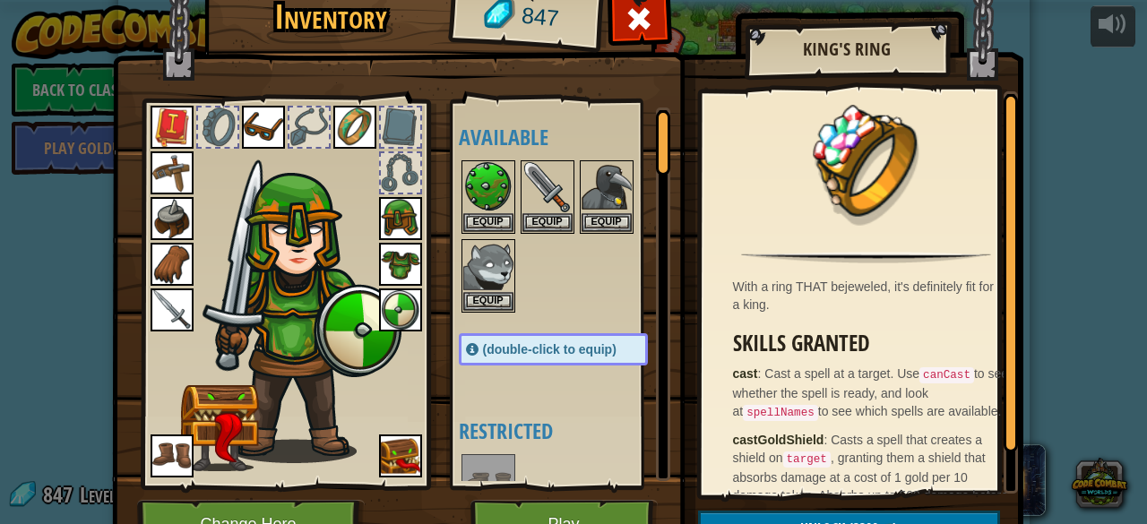
drag, startPoint x: 657, startPoint y: 267, endPoint x: 656, endPoint y: 106, distance: 161.3
click at [656, 106] on div "Available Equip Equip Equip Equip Equip Equip Equip Equip Equip Equip Equip Equ…" at bounding box center [561, 294] width 220 height 390
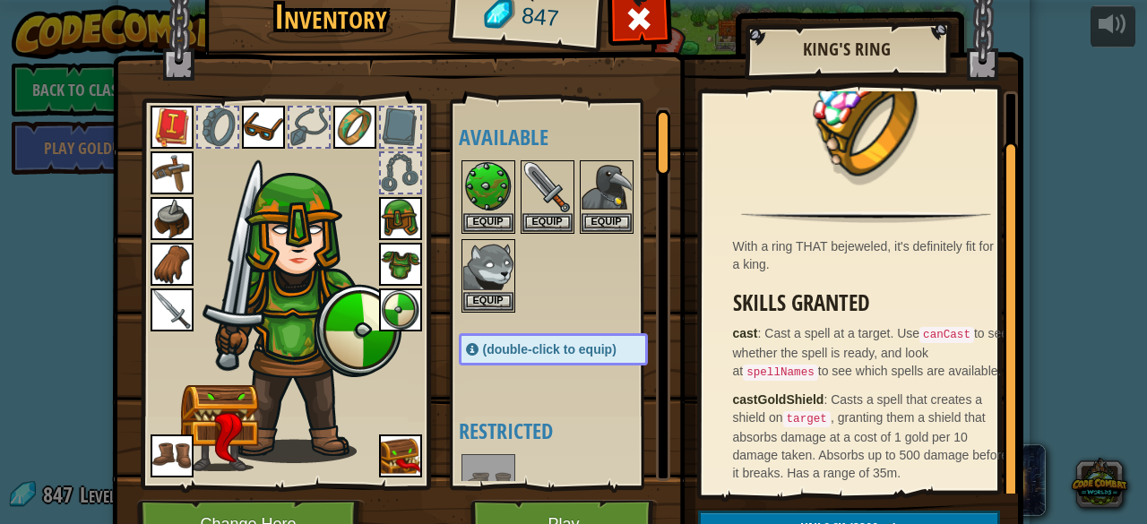
drag, startPoint x: 998, startPoint y: 390, endPoint x: 1009, endPoint y: 471, distance: 81.4
click at [1009, 471] on div at bounding box center [1011, 321] width 14 height 359
click at [561, 511] on button "Play" at bounding box center [564, 524] width 187 height 49
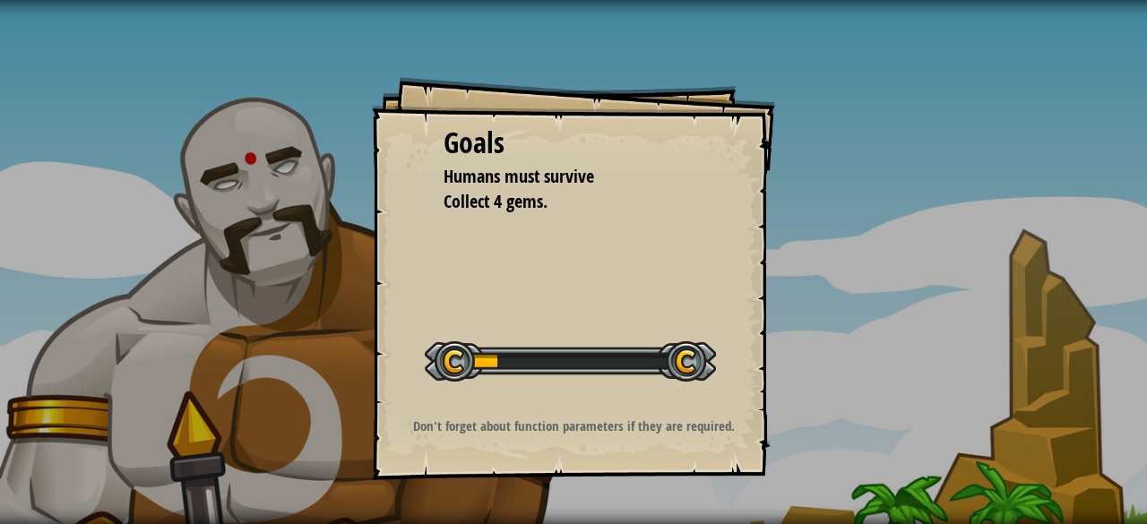
click at [511, 361] on div at bounding box center [570, 361] width 291 height 40
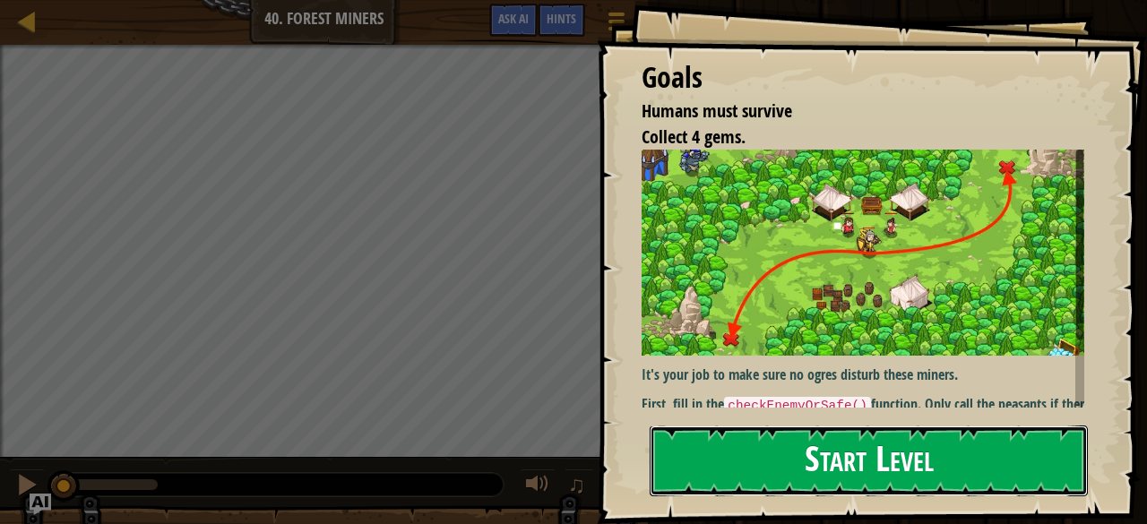
click at [720, 481] on button "Start Level" at bounding box center [869, 461] width 438 height 71
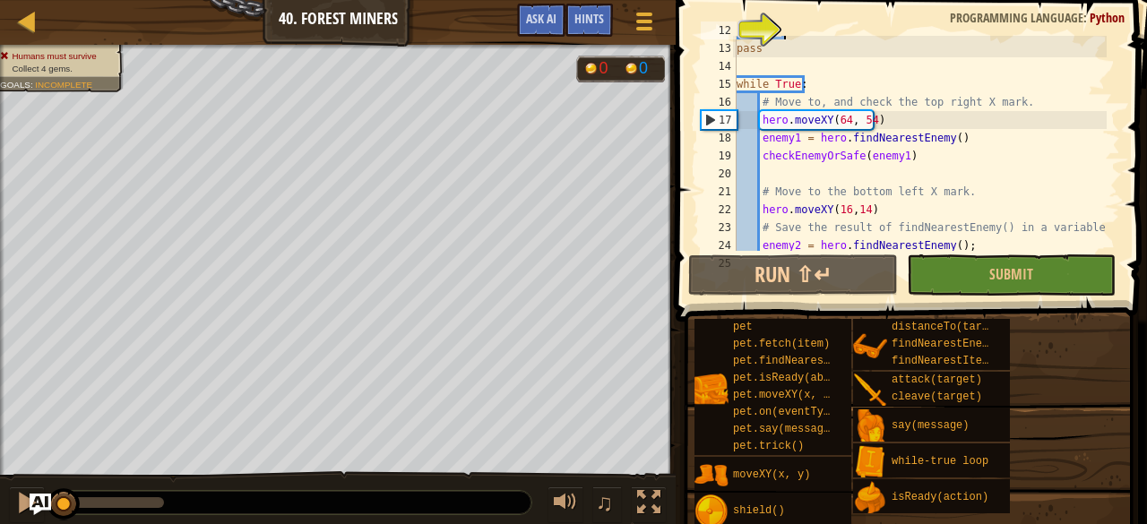
scroll to position [305, 0]
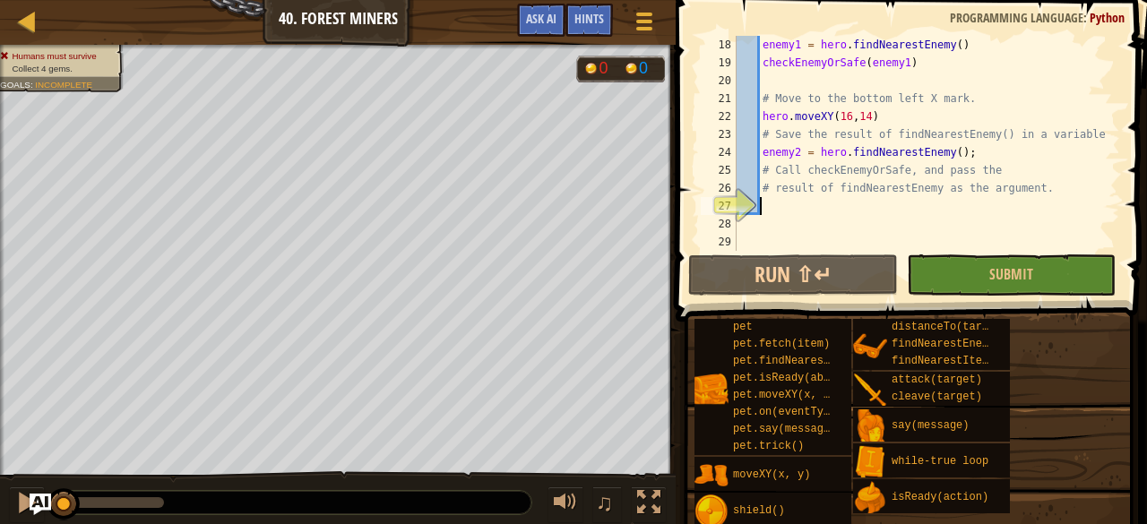
click at [770, 207] on div "enemy1 = hero . findNearestEnemy ( ) checkEnemyOrSafe ( enemy1 ) # Move to the …" at bounding box center [920, 161] width 374 height 251
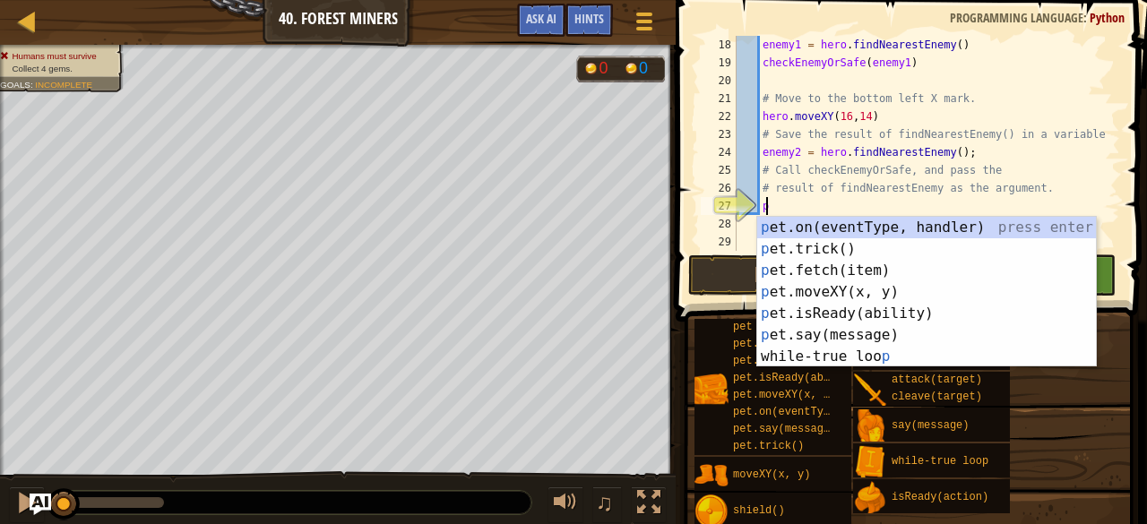
scroll to position [8, 1]
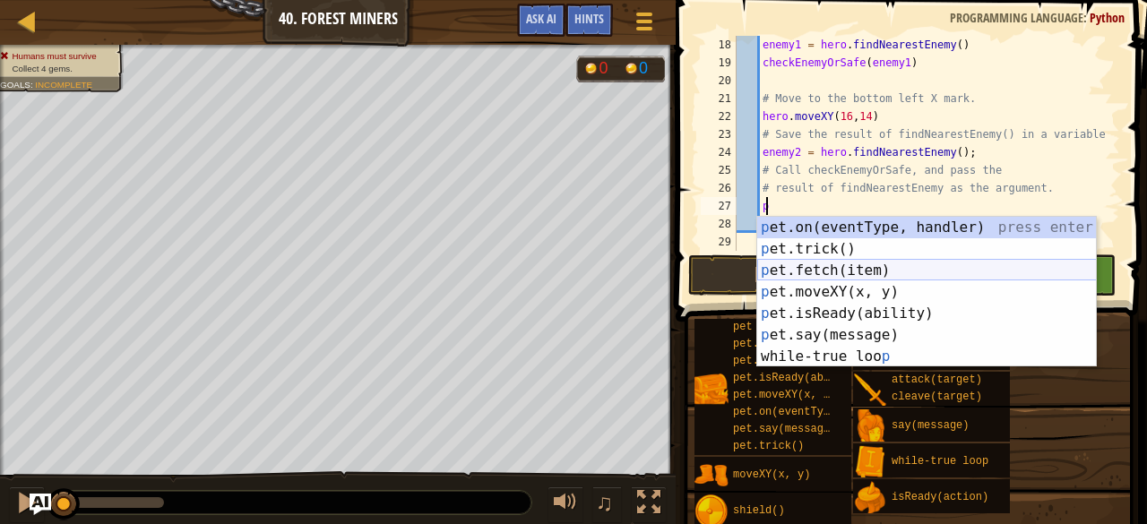
click at [869, 272] on div "p et.on(eventType, handler) press enter p et.trick() press enter p et.fetch(ite…" at bounding box center [927, 314] width 340 height 194
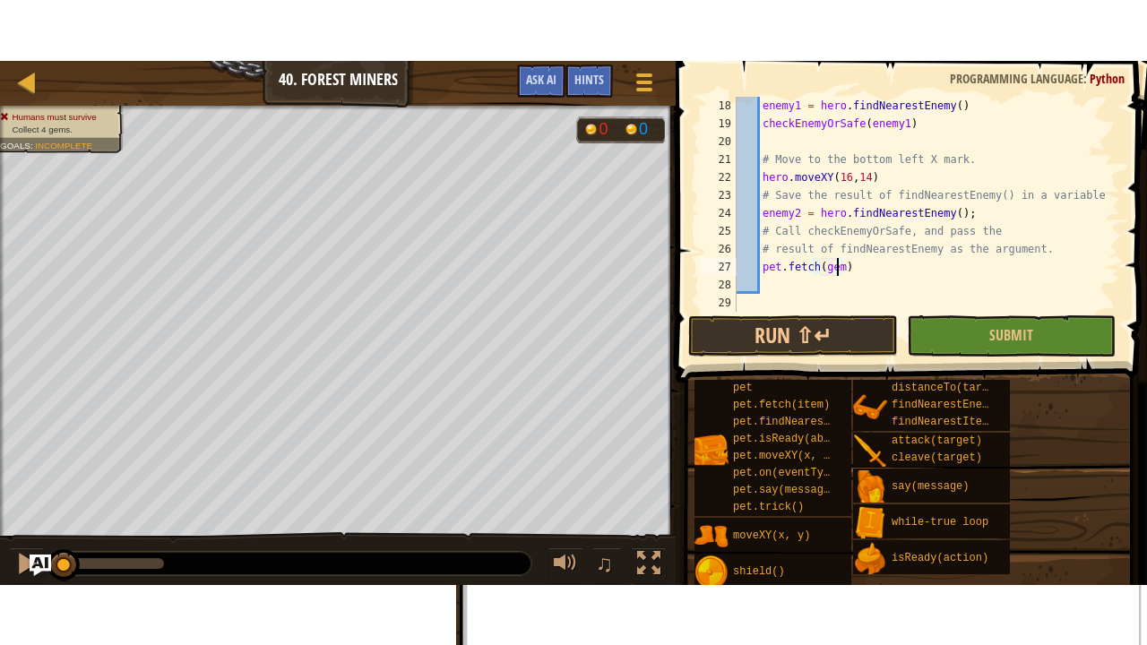
scroll to position [4, 0]
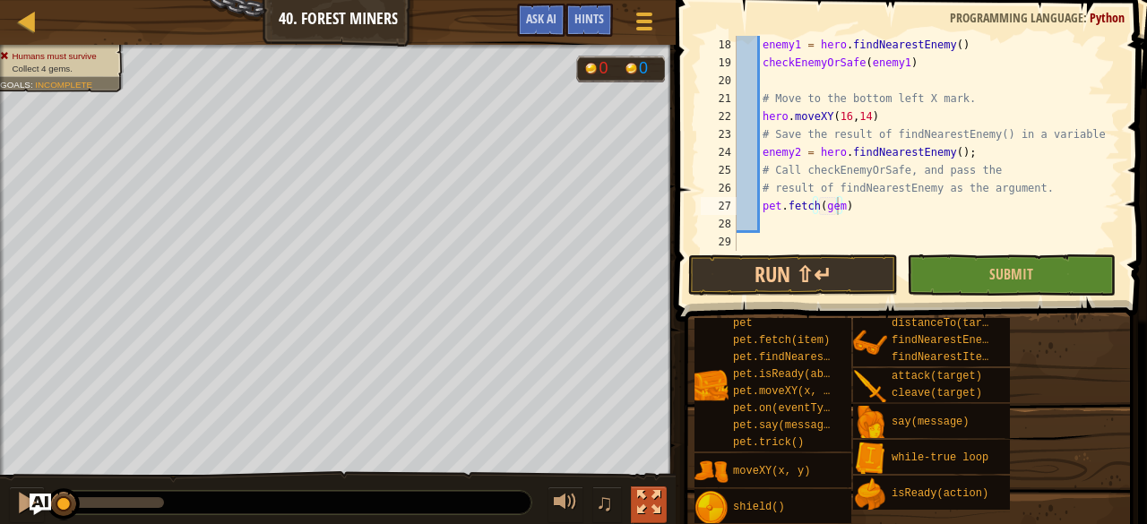
click at [652, 492] on div at bounding box center [648, 502] width 23 height 23
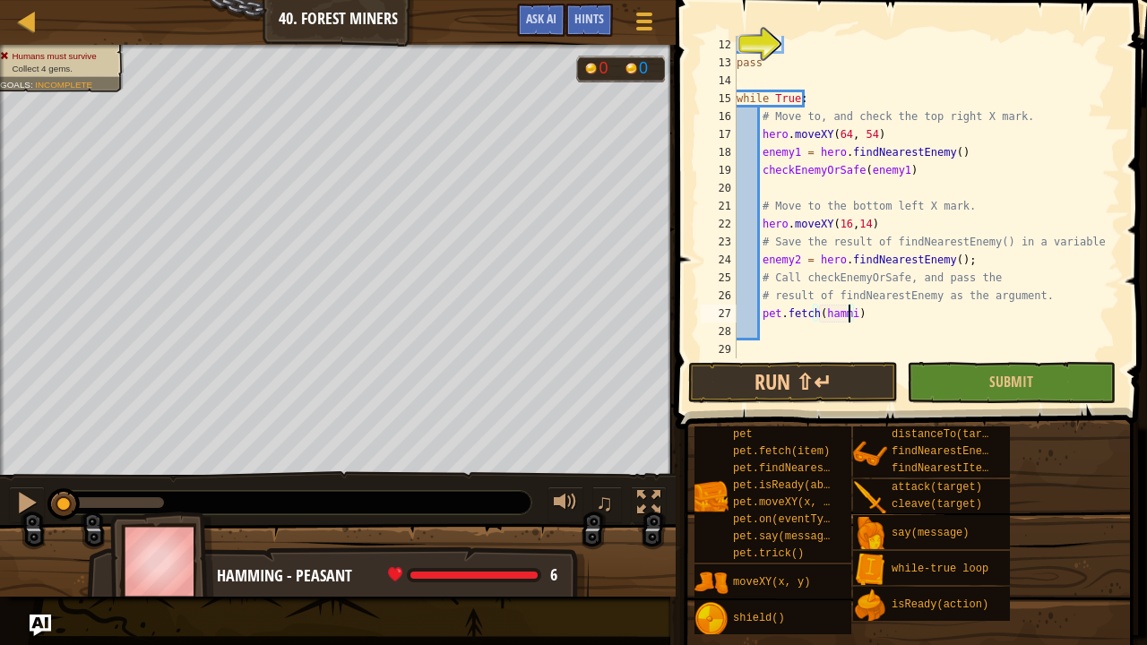
scroll to position [8, 9]
click at [765, 367] on button "Run ⇧↵" at bounding box center [792, 382] width 209 height 41
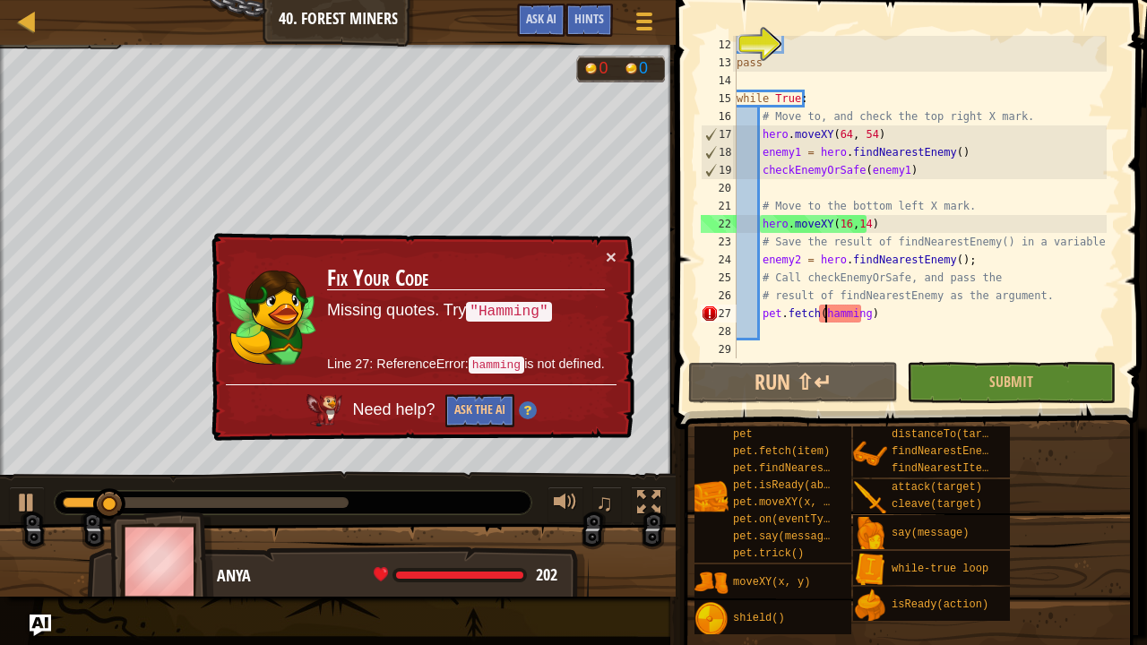
click at [823, 314] on div "pass while True : # Move to, and check the top right X mark. hero . moveXY ( 64…" at bounding box center [920, 215] width 374 height 359
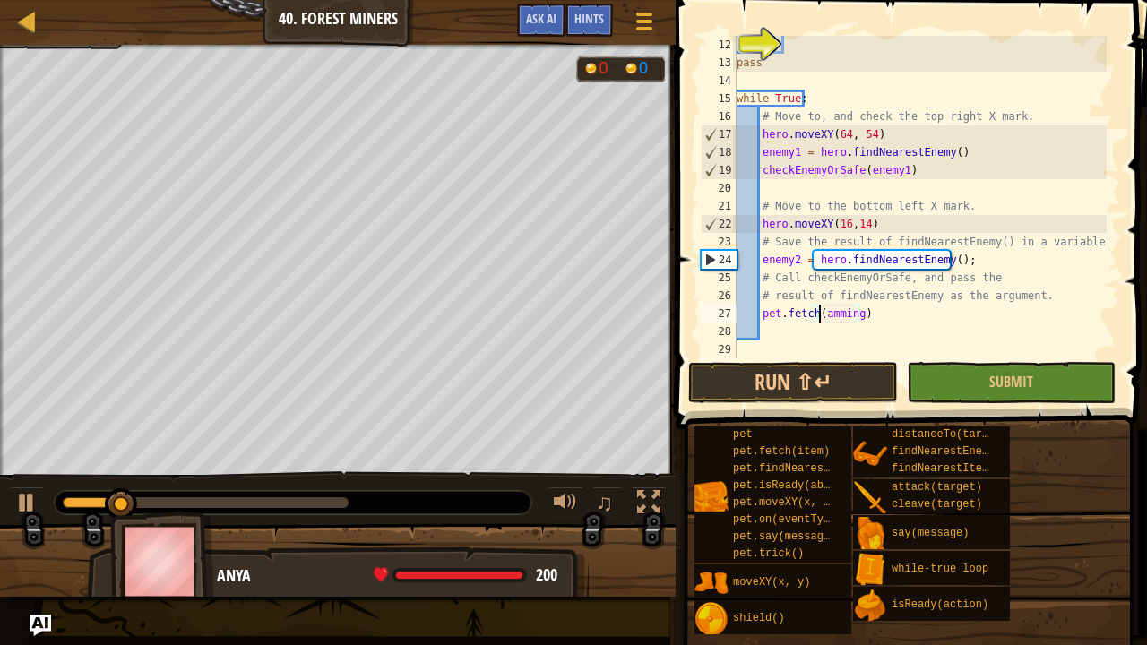
scroll to position [8, 7]
click at [760, 383] on button "Run ⇧↵" at bounding box center [792, 382] width 209 height 41
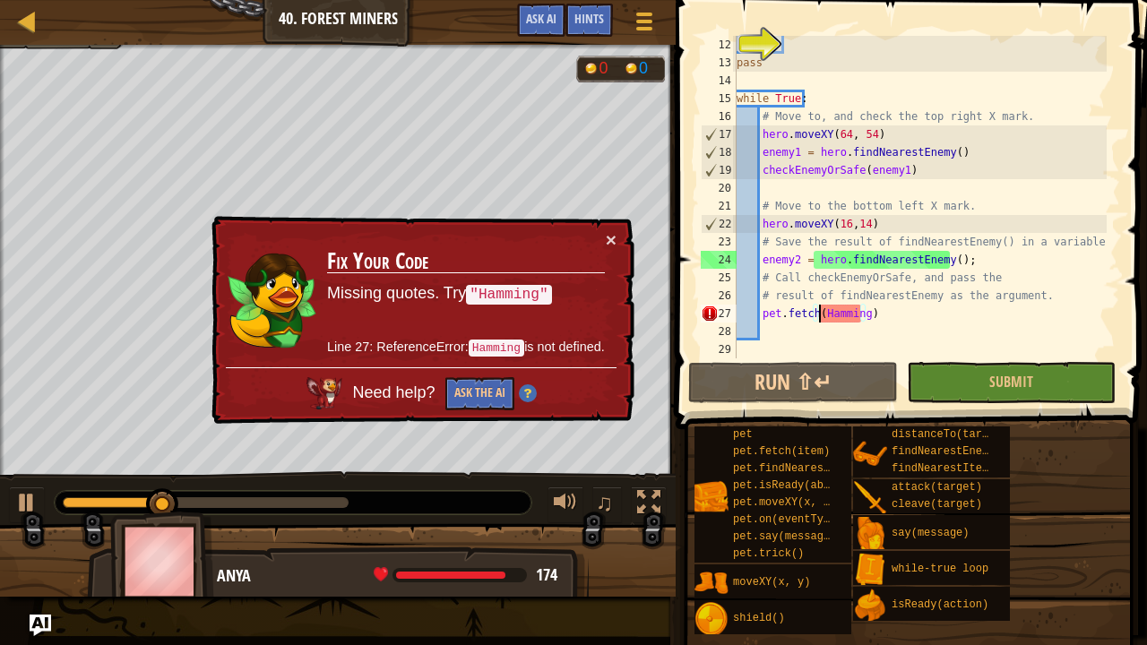
click at [819, 311] on div "pass while True : # Move to, and check the top right X mark. hero . moveXY ( 64…" at bounding box center [920, 215] width 374 height 359
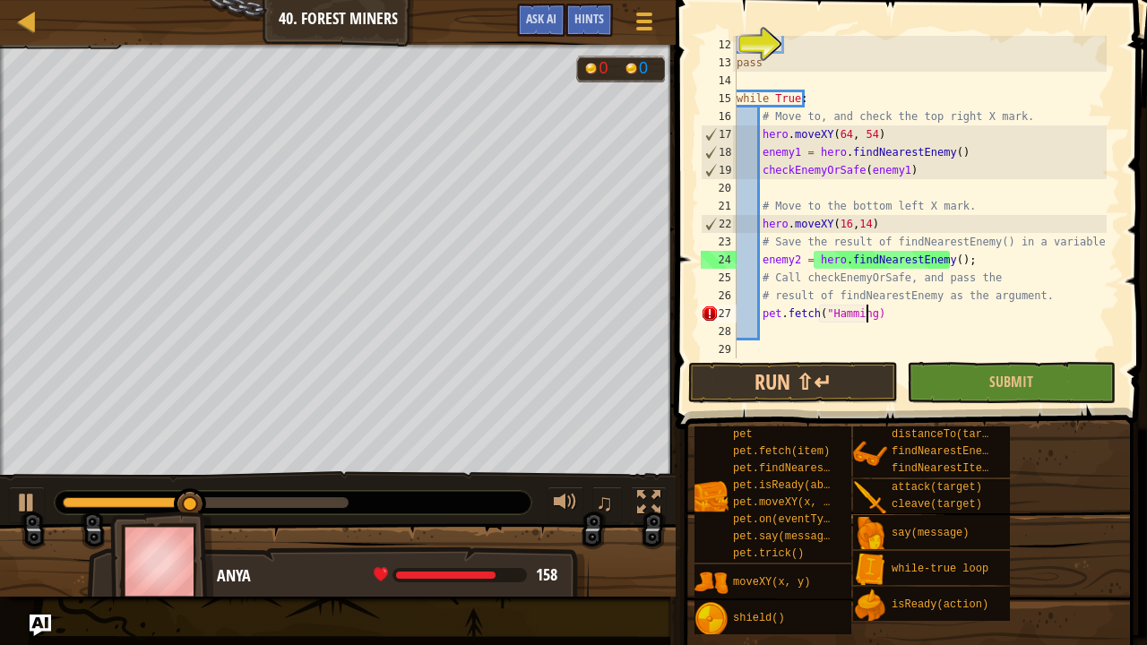
click at [864, 313] on div "pass while True : # Move to, and check the top right X mark. hero . moveXY ( 64…" at bounding box center [920, 215] width 374 height 359
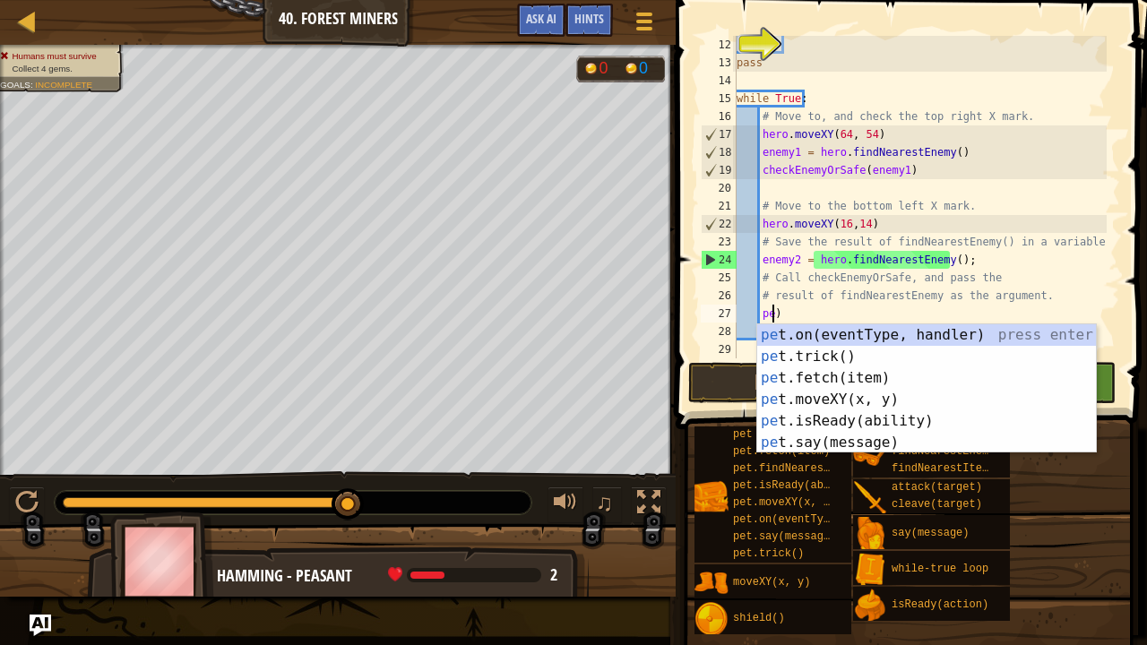
scroll to position [8, 2]
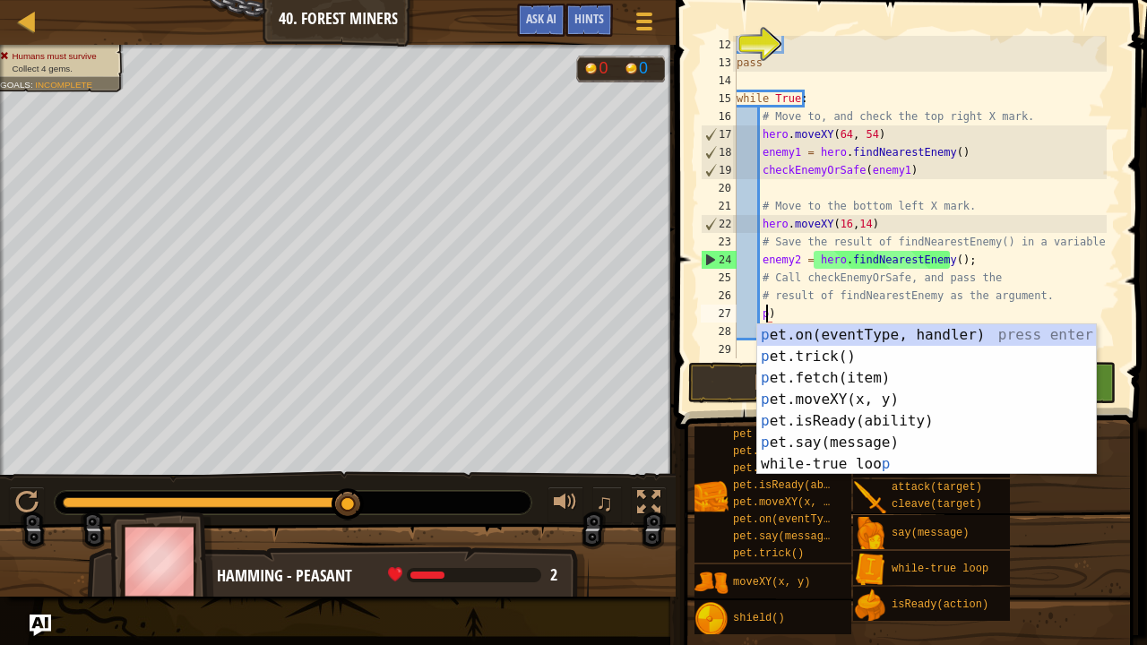
type textarea ")"
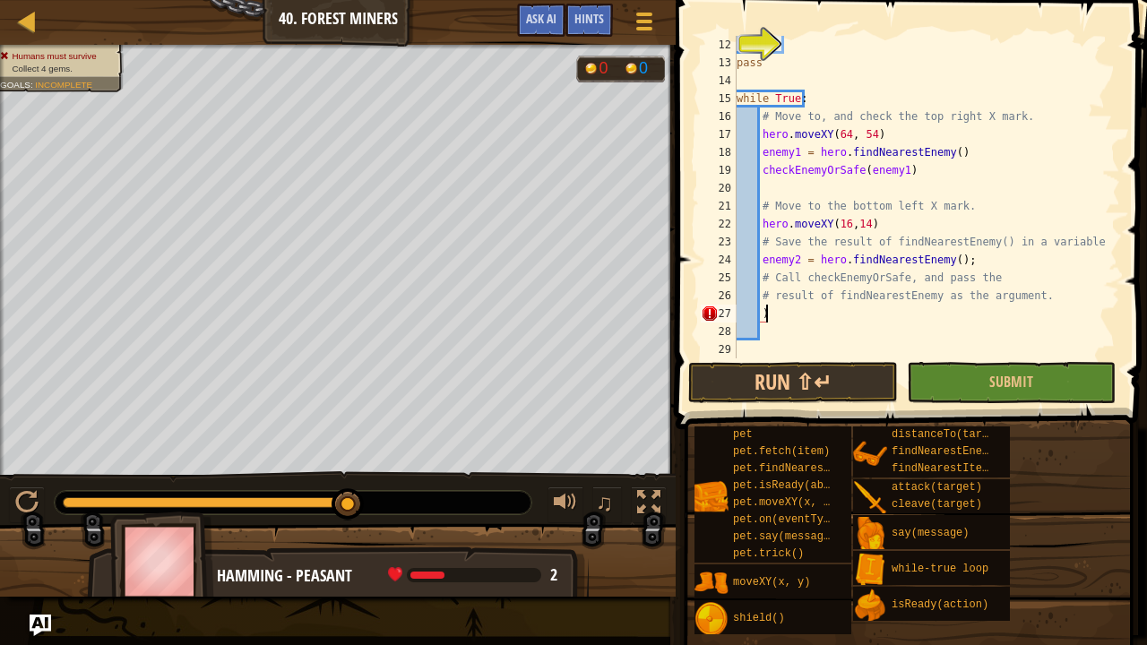
click at [767, 314] on div "pass while True : # Move to, and check the top right X mark. hero . moveXY ( 64…" at bounding box center [920, 215] width 374 height 359
drag, startPoint x: 908, startPoint y: 170, endPoint x: 760, endPoint y: 166, distance: 148.0
click at [760, 166] on div "pass while True : # Move to, and check the top right X mark. hero . moveXY ( 64…" at bounding box center [920, 215] width 374 height 359
click at [765, 311] on div "pass while True : # Move to, and check the top right X mark. hero . moveXY ( 64…" at bounding box center [920, 215] width 374 height 359
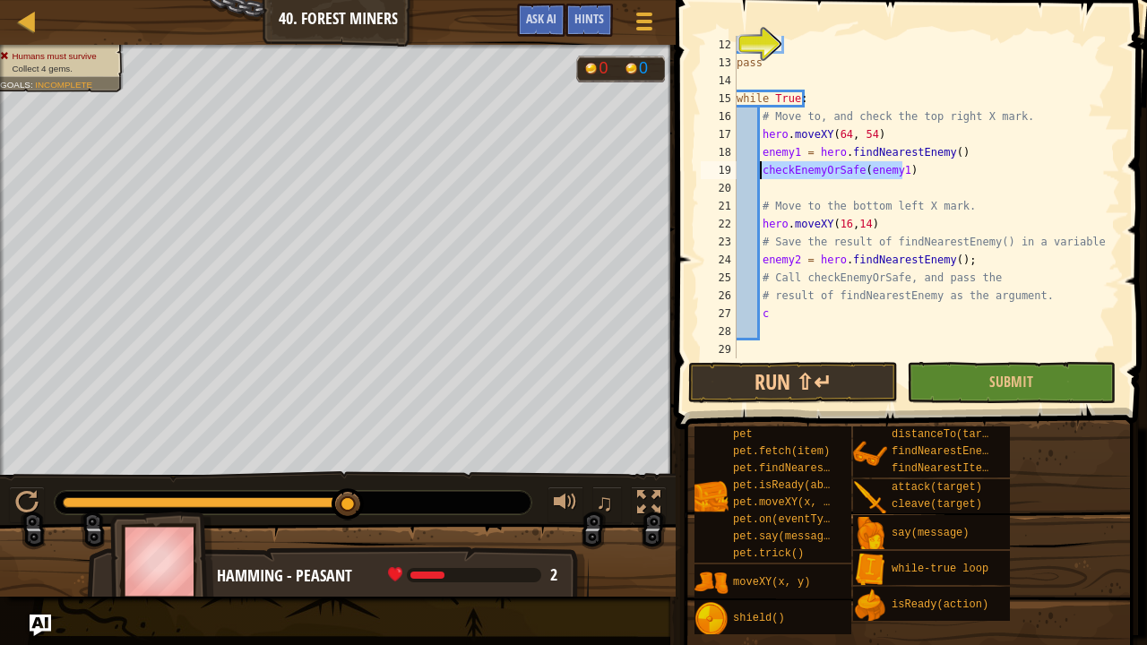
type textarea "c"
paste textarea "checkEnemyOrSafe(enemy1)"
click at [894, 313] on div "pass while True : # Move to, and check the top right X mark. hero . moveXY ( 64…" at bounding box center [920, 215] width 374 height 359
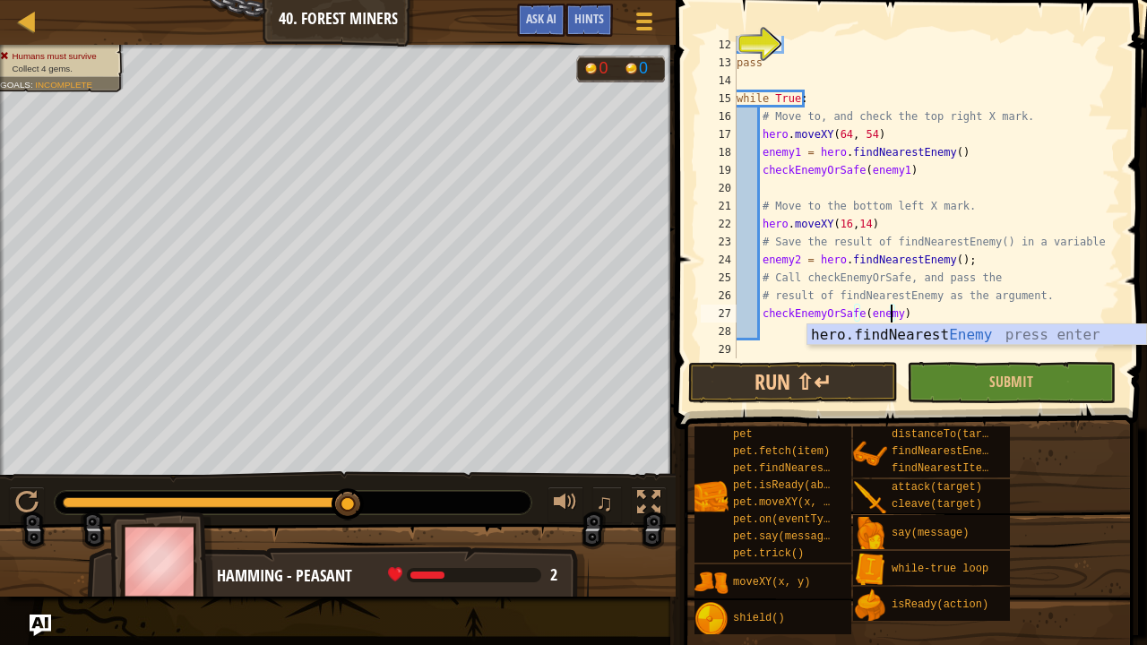
type textarea "checkEnemyOrSafe(enemy2)"
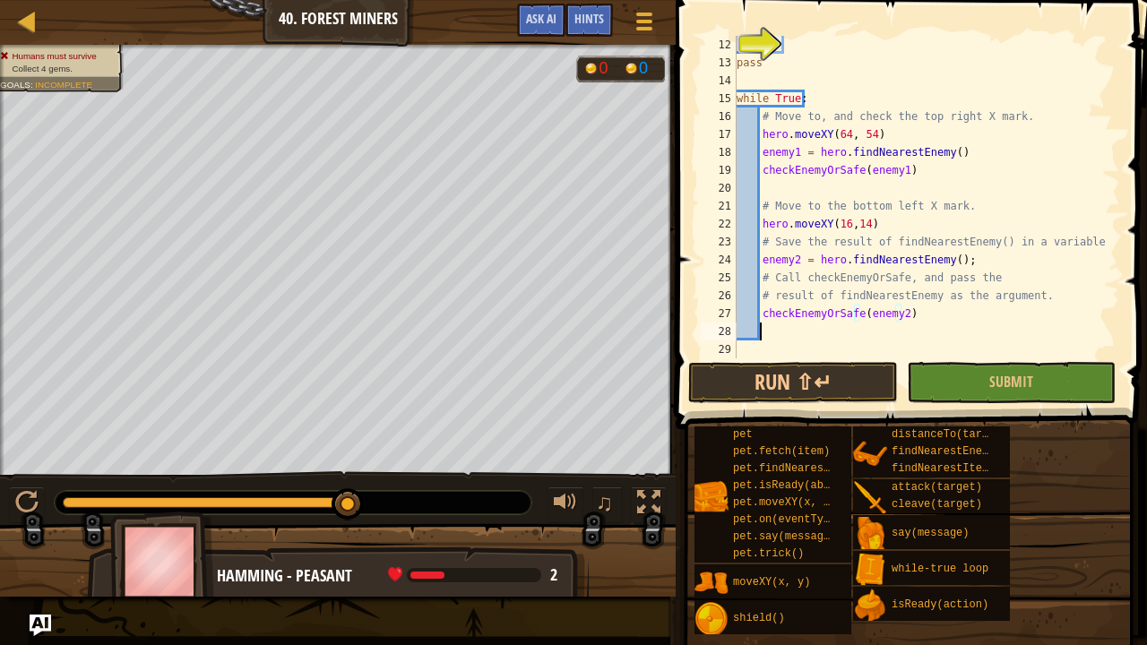
click at [766, 335] on div "pass while True : # Move to, and check the top right X mark. hero . moveXY ( 64…" at bounding box center [920, 215] width 374 height 359
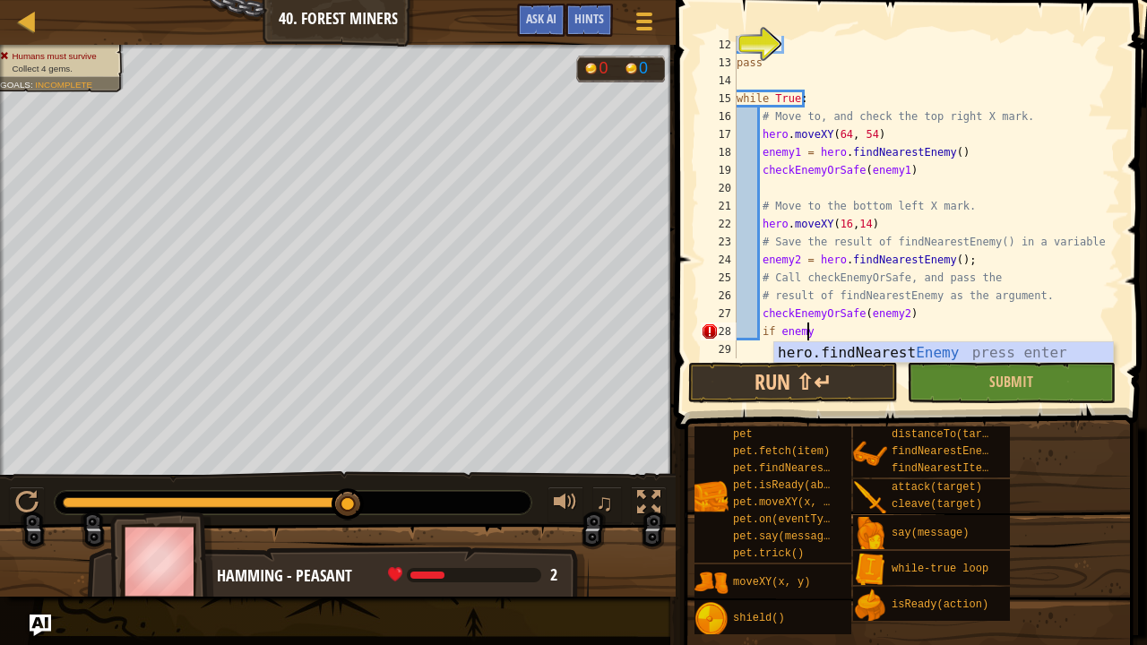
scroll to position [8, 4]
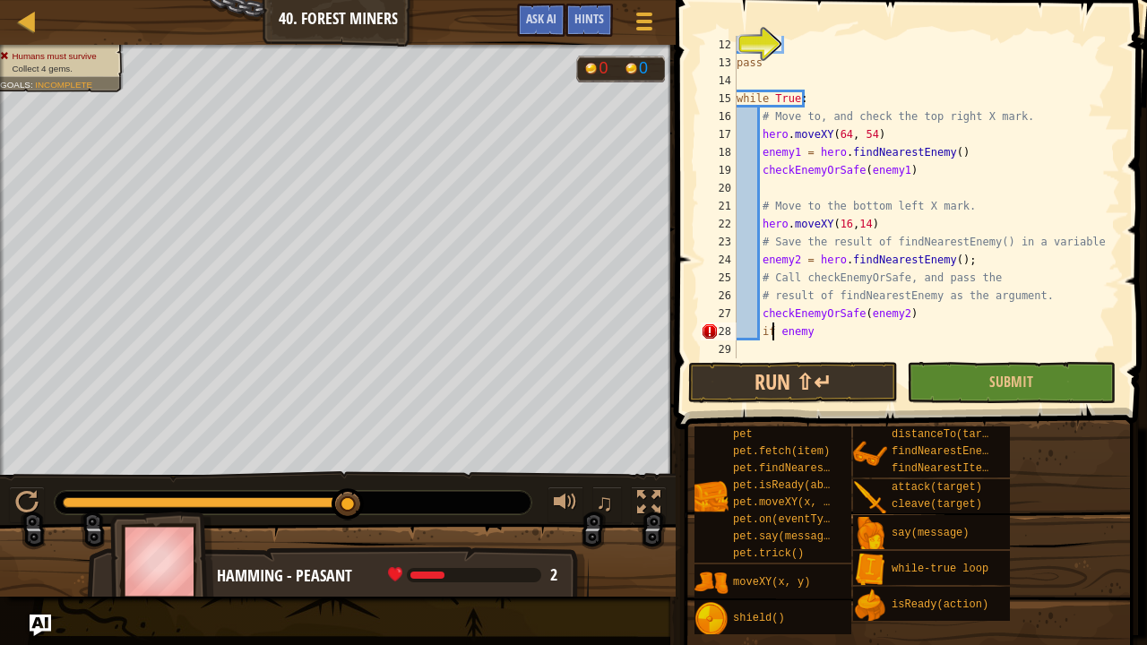
click at [771, 329] on div "pass while True : # Move to, and check the top right X mark. hero . moveXY ( 64…" at bounding box center [920, 215] width 374 height 359
click at [807, 332] on div "pass while True : # Move to, and check the top right X mark. hero . moveXY ( 64…" at bounding box center [920, 215] width 374 height 359
type textarea "if enemy:"
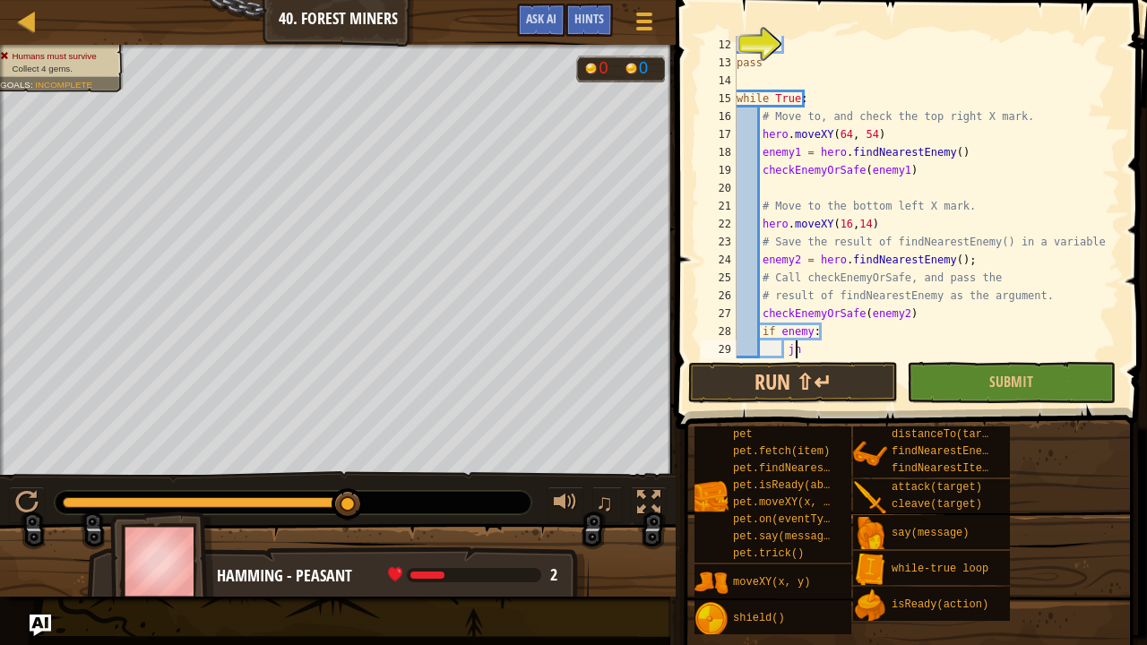
type textarea "j"
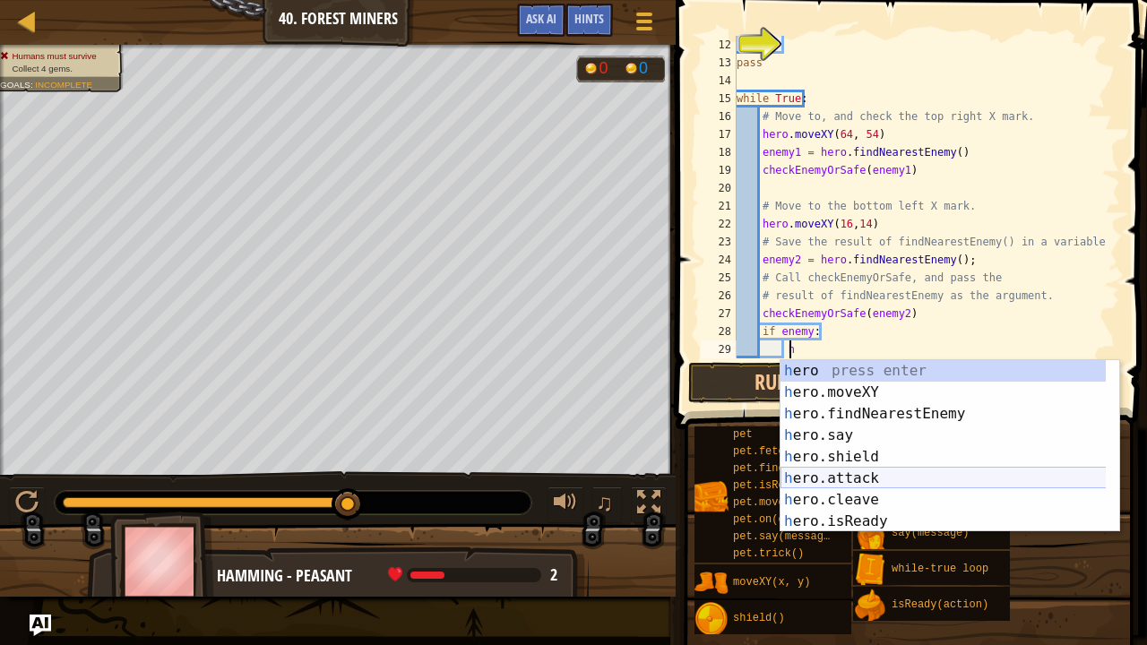
click at [869, 475] on div "h ero press enter h ero.moveXY press enter h ero.findNearestEnemy press enter h…" at bounding box center [951, 467] width 340 height 215
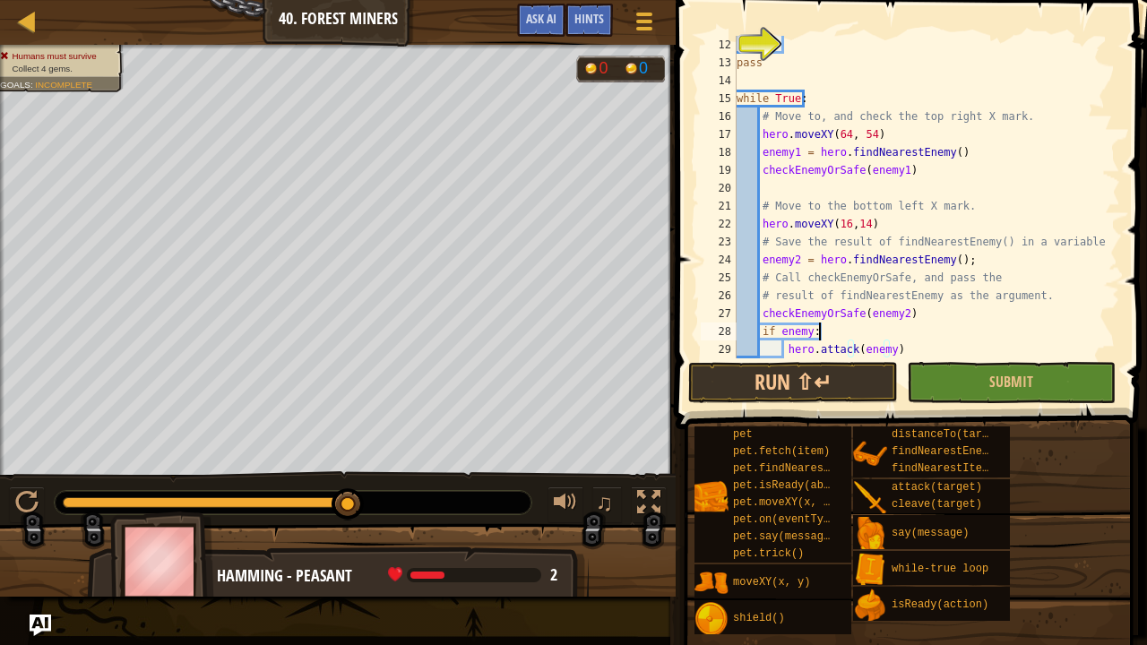
click at [952, 336] on div "pass while True : # Move to, and check the top right X mark. hero . moveXY ( 64…" at bounding box center [920, 215] width 374 height 359
click at [886, 348] on div "pass while True : # Move to, and check the top right X mark. hero . moveXY ( 64…" at bounding box center [920, 215] width 374 height 359
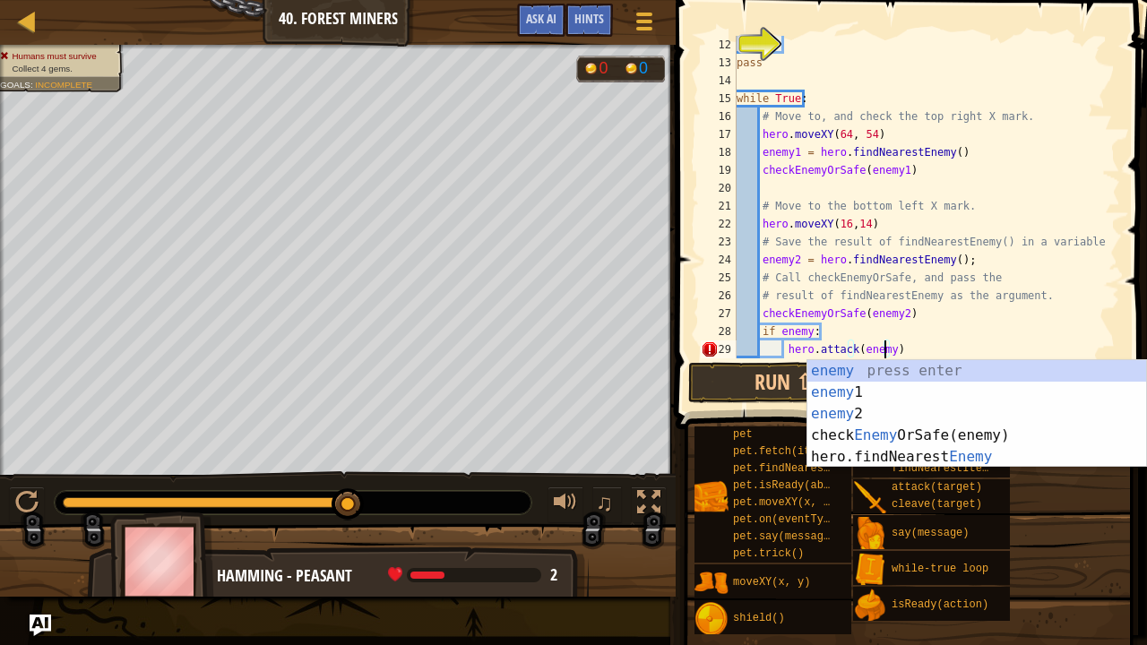
scroll to position [8, 13]
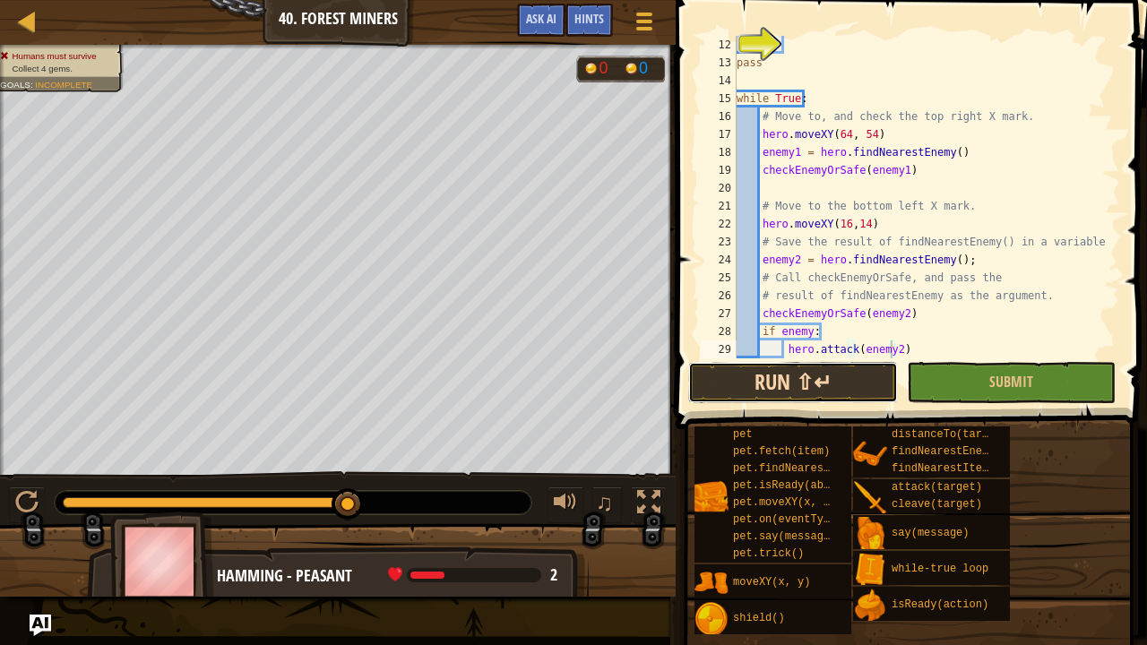
click at [823, 378] on button "Run ⇧↵" at bounding box center [792, 382] width 209 height 41
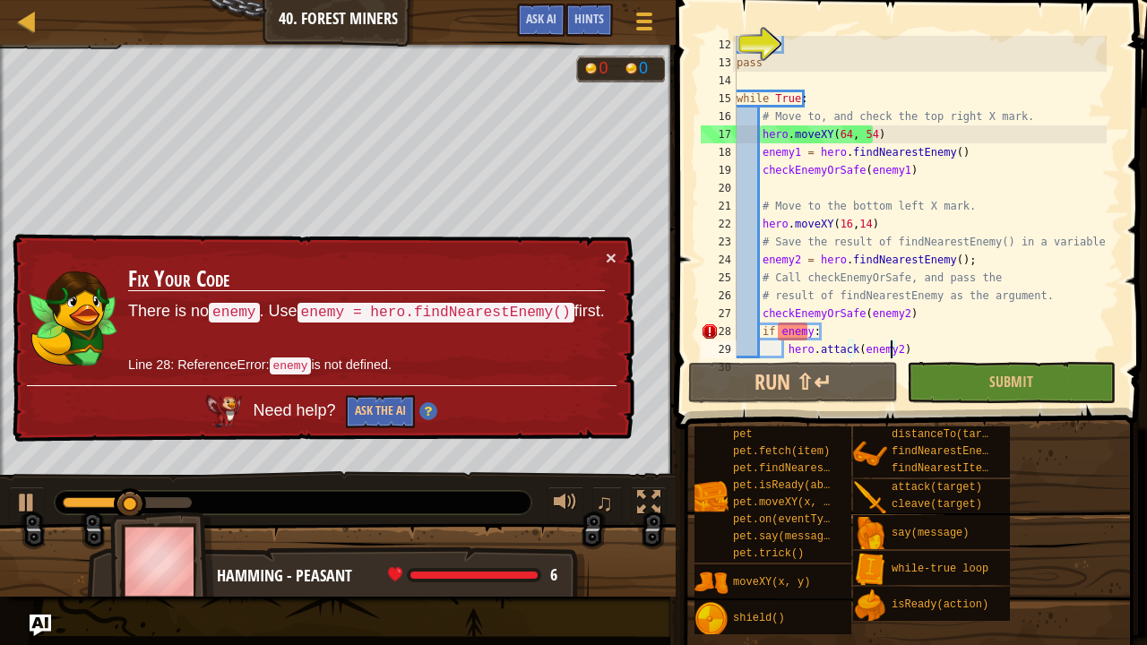
click at [902, 312] on div "pass while True : # Move to, and check the top right X mark. hero . moveXY ( 64…" at bounding box center [920, 215] width 374 height 359
type textarea "checkEnemyOrSafe(enemy2)"
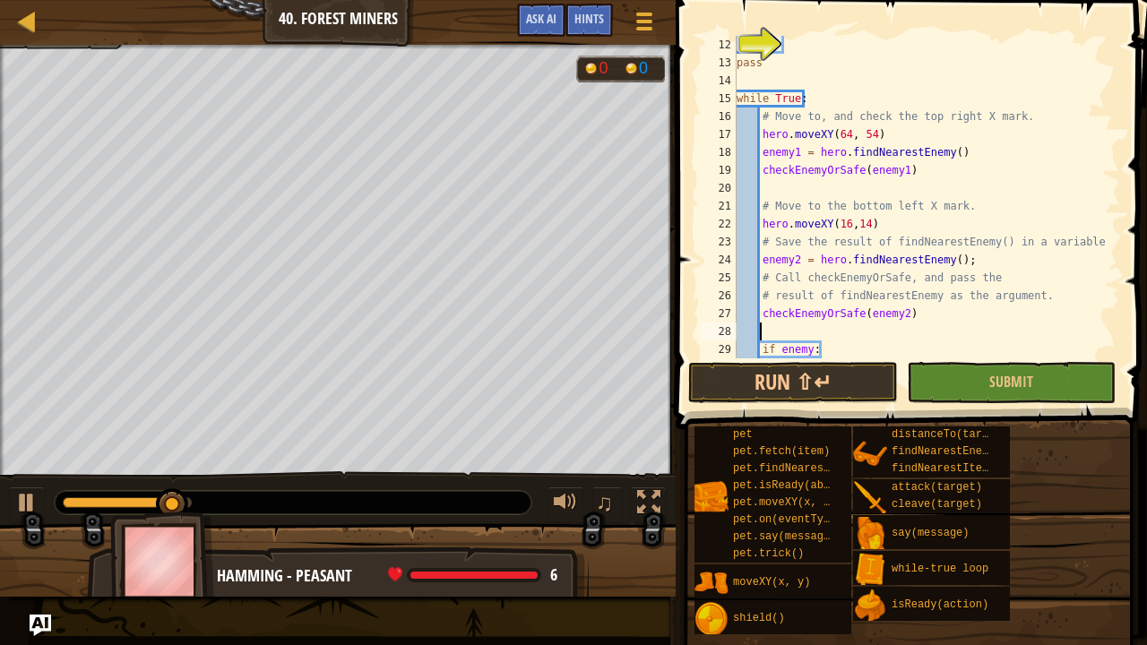
type textarea "e"
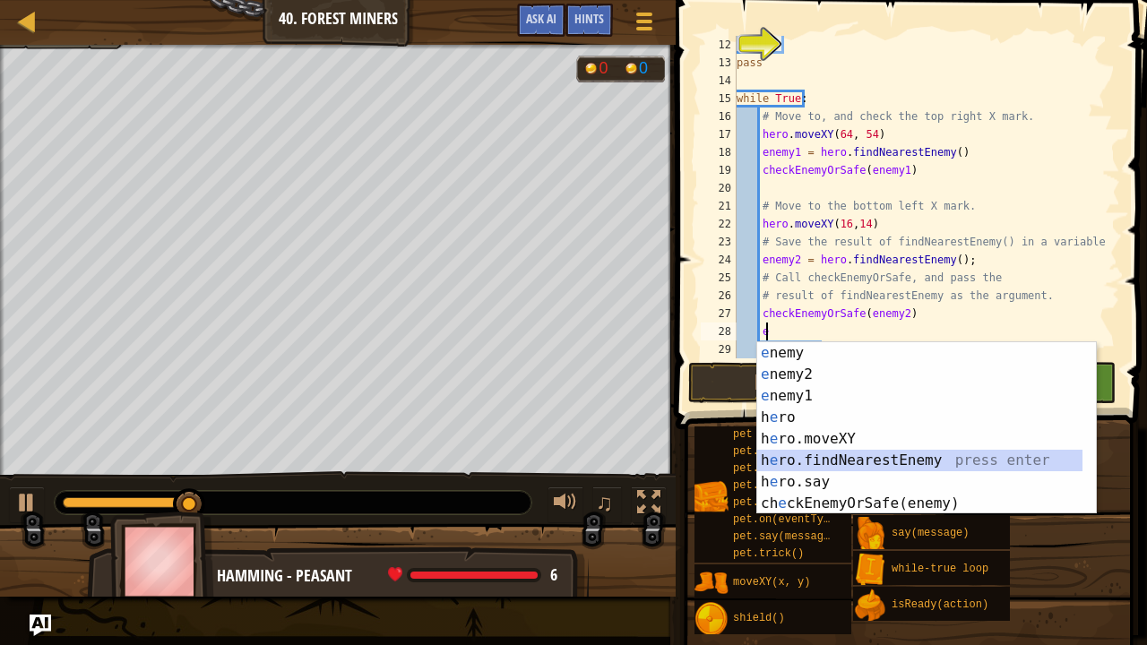
click at [860, 454] on div "e nemy press enter e nemy2 press enter e nemy1 press enter h e ro press enter h…" at bounding box center [927, 449] width 340 height 215
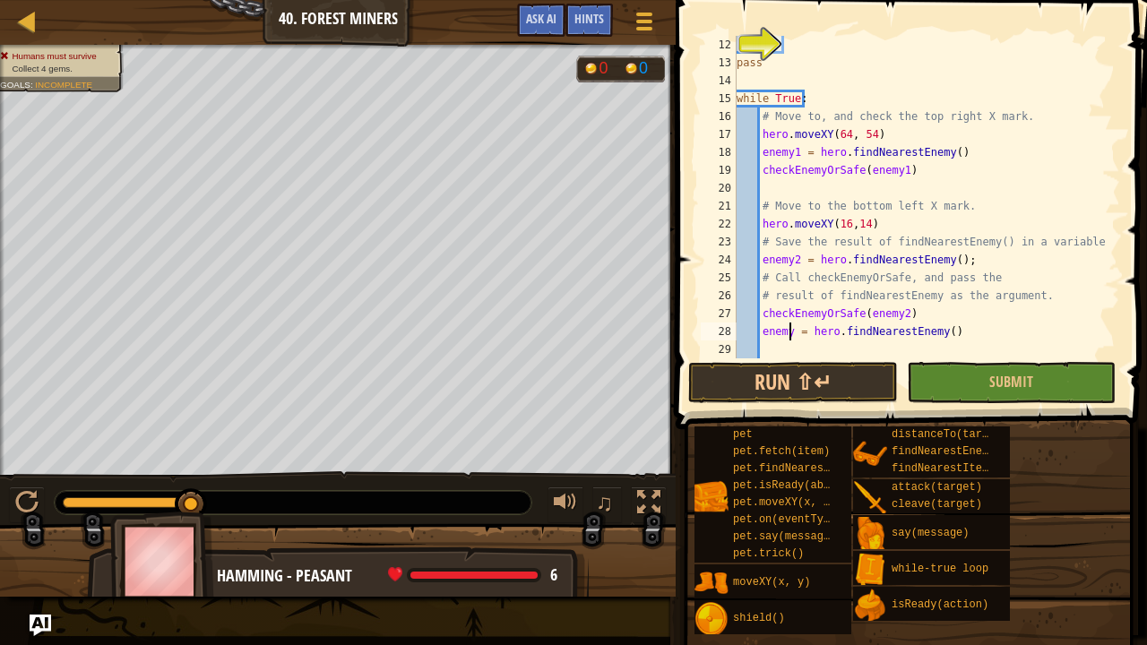
click at [791, 333] on div "pass while True : # Move to, and check the top right X mark. hero . moveXY ( 64…" at bounding box center [920, 215] width 374 height 359
type textarea "enemy2 = hero.findNearestEnemy()"
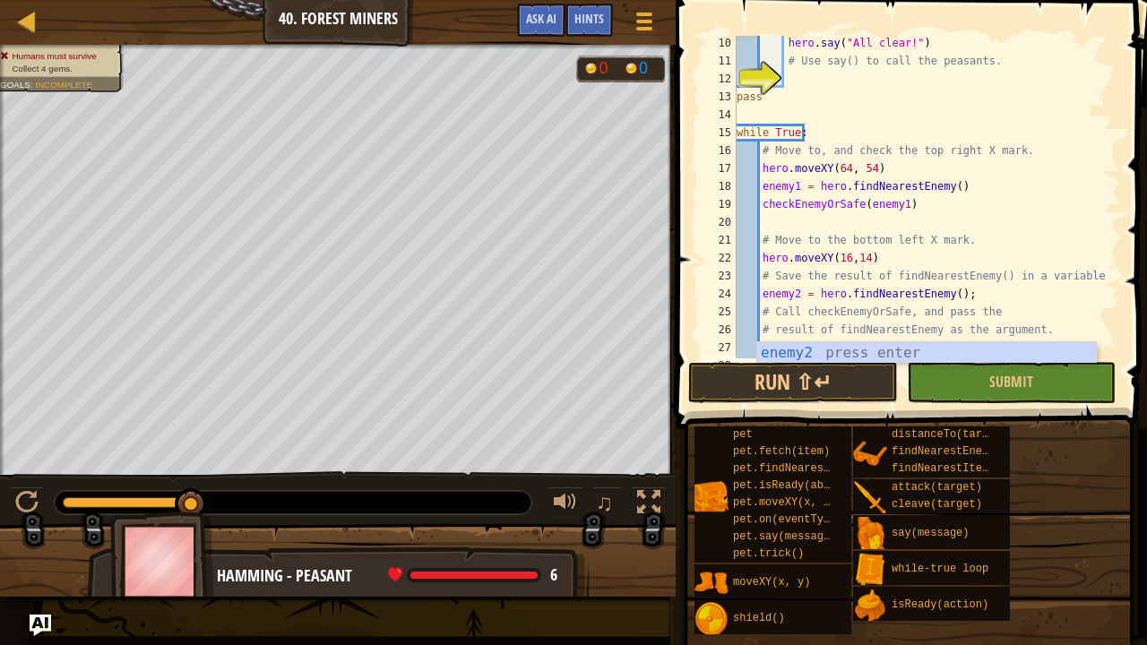
scroll to position [251, 0]
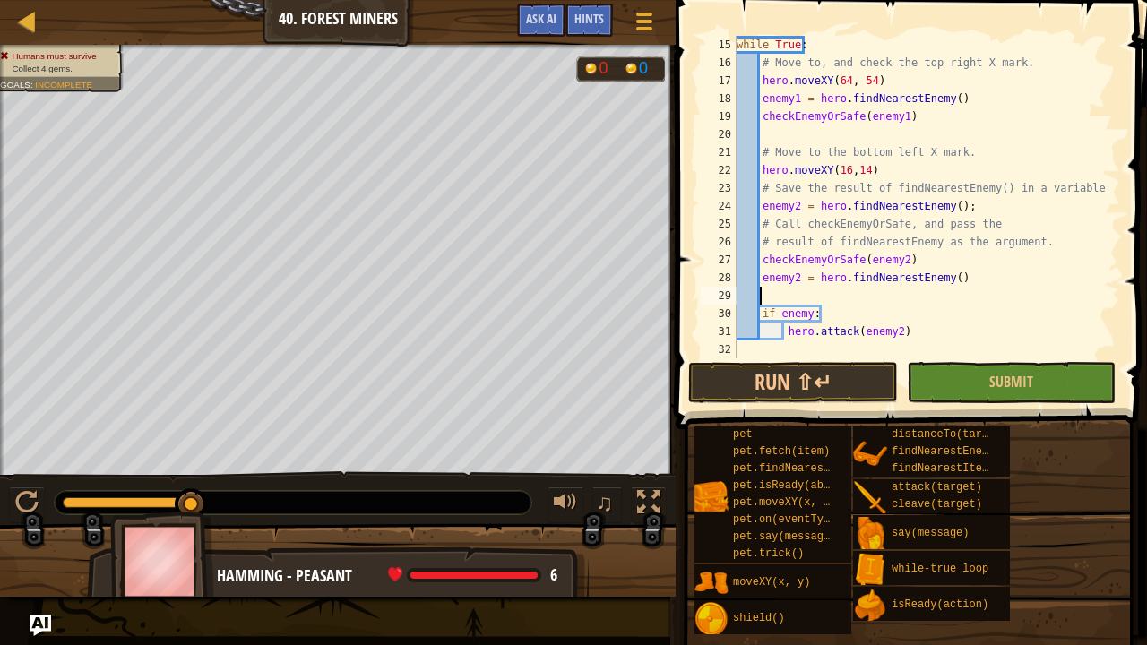
click at [762, 294] on div "while True : # Move to, and check the top right X mark. hero . moveXY ( 64 , 54…" at bounding box center [920, 215] width 374 height 359
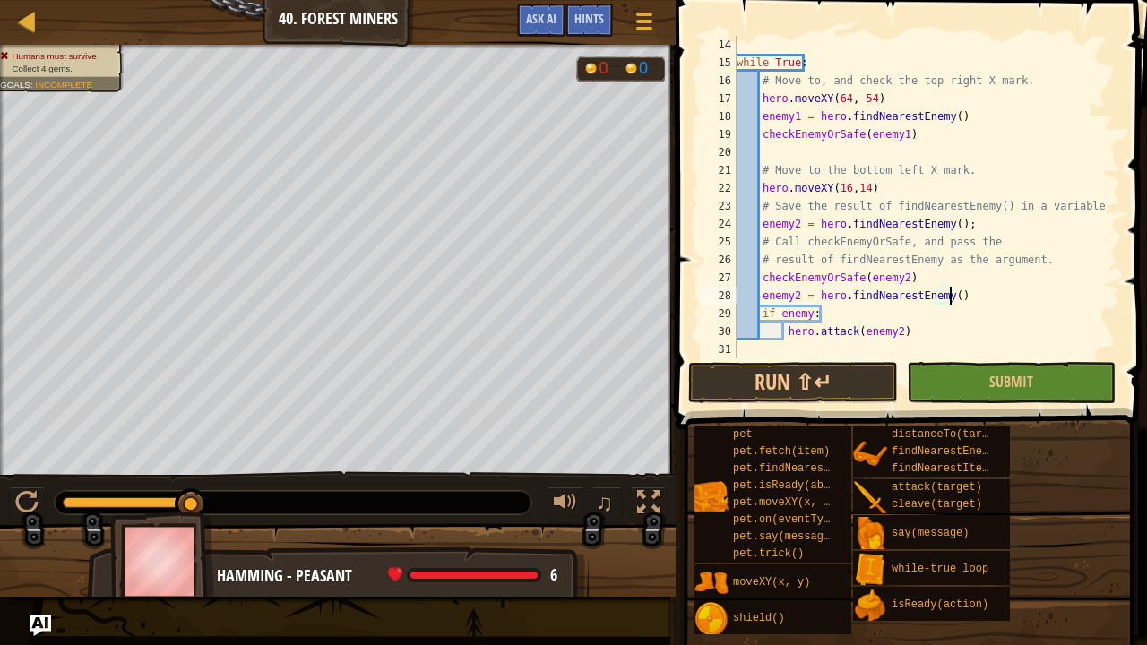
scroll to position [233, 0]
click at [807, 310] on div "while True : # Move to, and check the top right X mark. hero . moveXY ( 64 , 54…" at bounding box center [920, 215] width 374 height 359
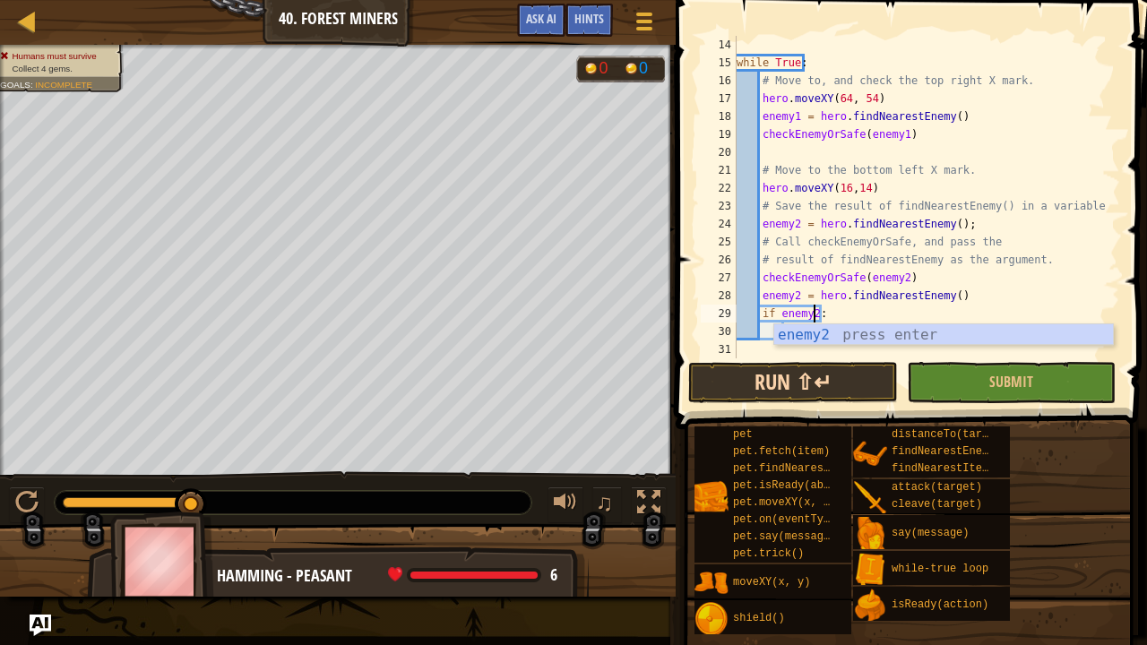
type textarea "if enemy2:"
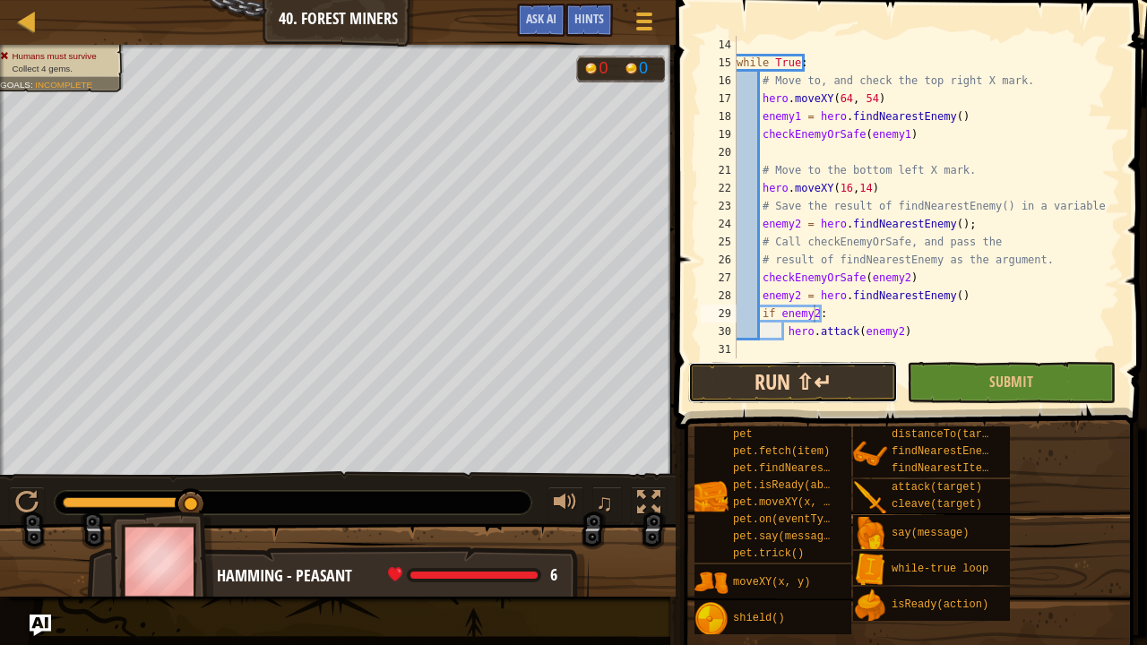
click at [830, 399] on button "Run ⇧↵" at bounding box center [792, 382] width 209 height 41
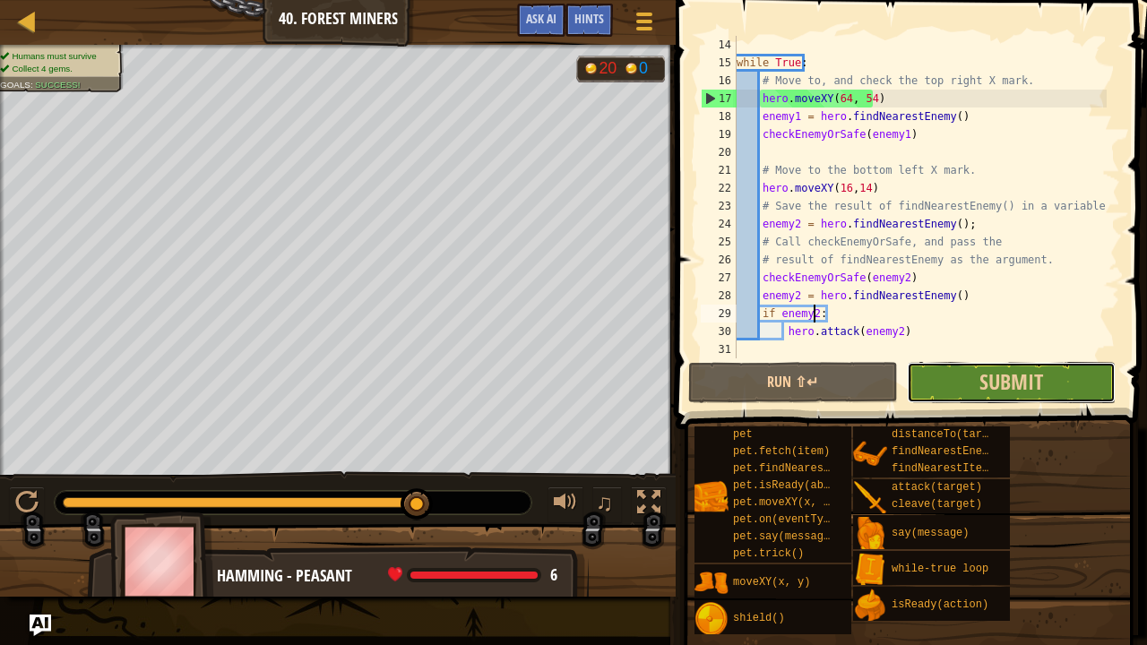
click at [921, 367] on button "Submit" at bounding box center [1011, 382] width 209 height 41
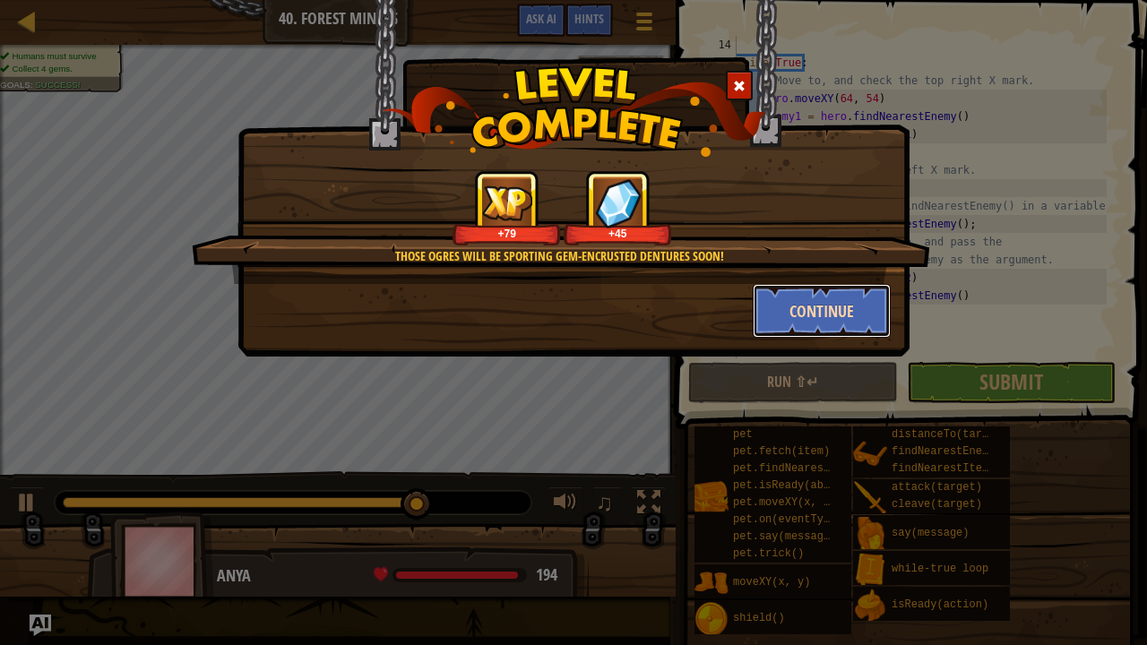
click at [791, 300] on button "Continue" at bounding box center [822, 311] width 139 height 54
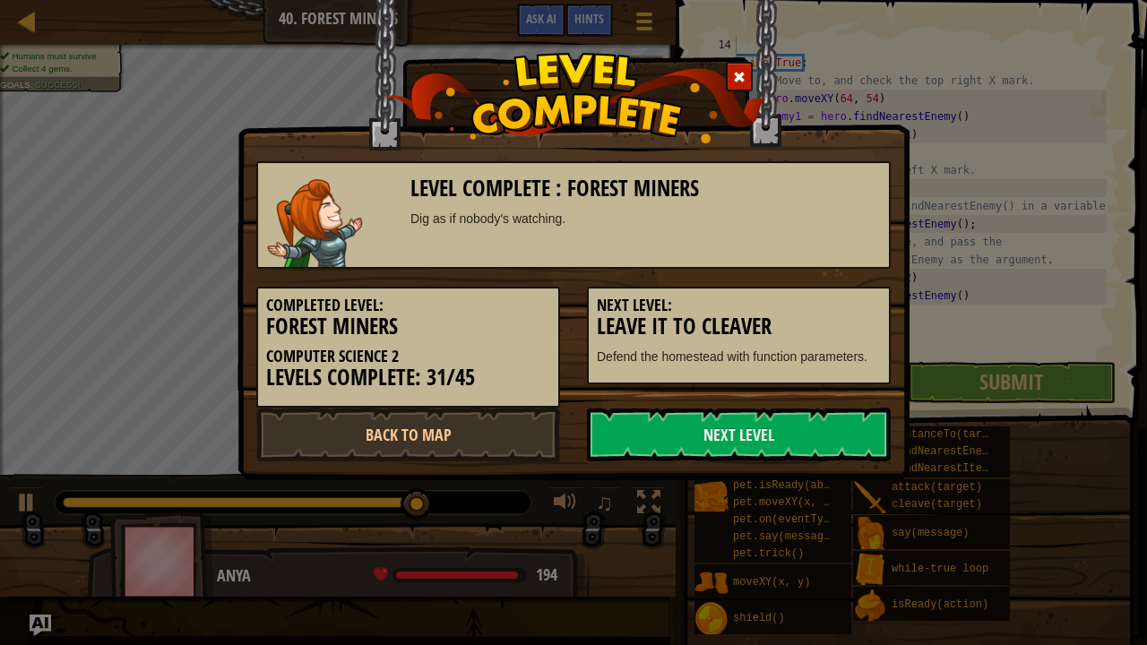
click at [791, 300] on h5 "Next Level:" at bounding box center [739, 306] width 284 height 18
click at [663, 445] on link "Next Level" at bounding box center [739, 435] width 304 height 54
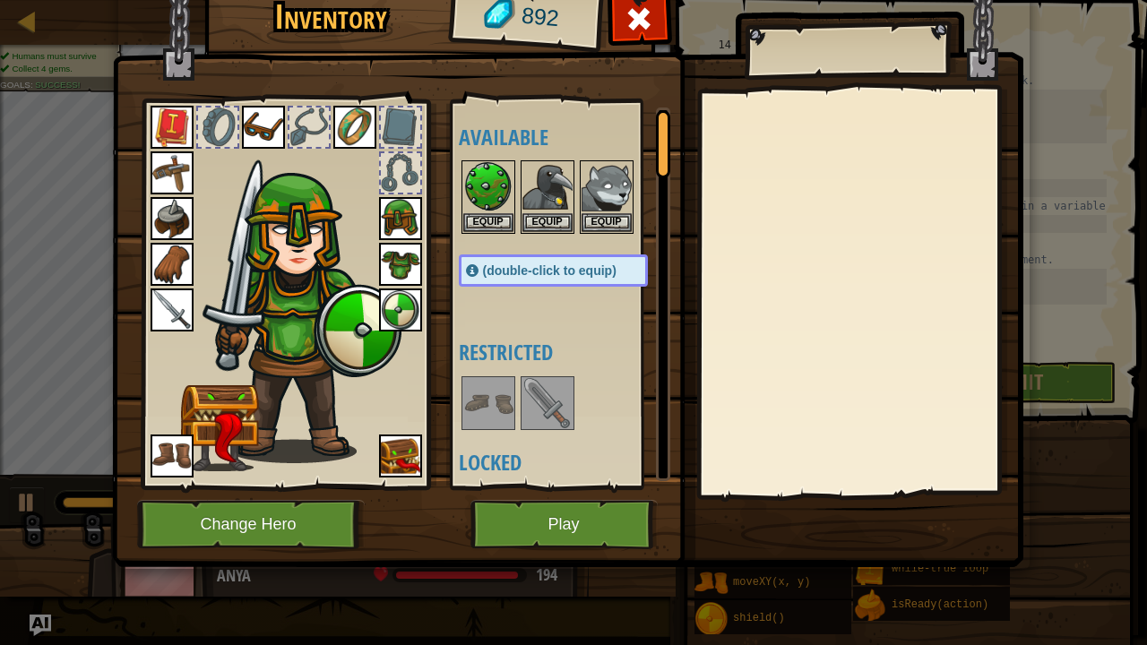
click at [389, 174] on div at bounding box center [400, 172] width 39 height 39
click at [529, 523] on button "Play" at bounding box center [564, 524] width 187 height 49
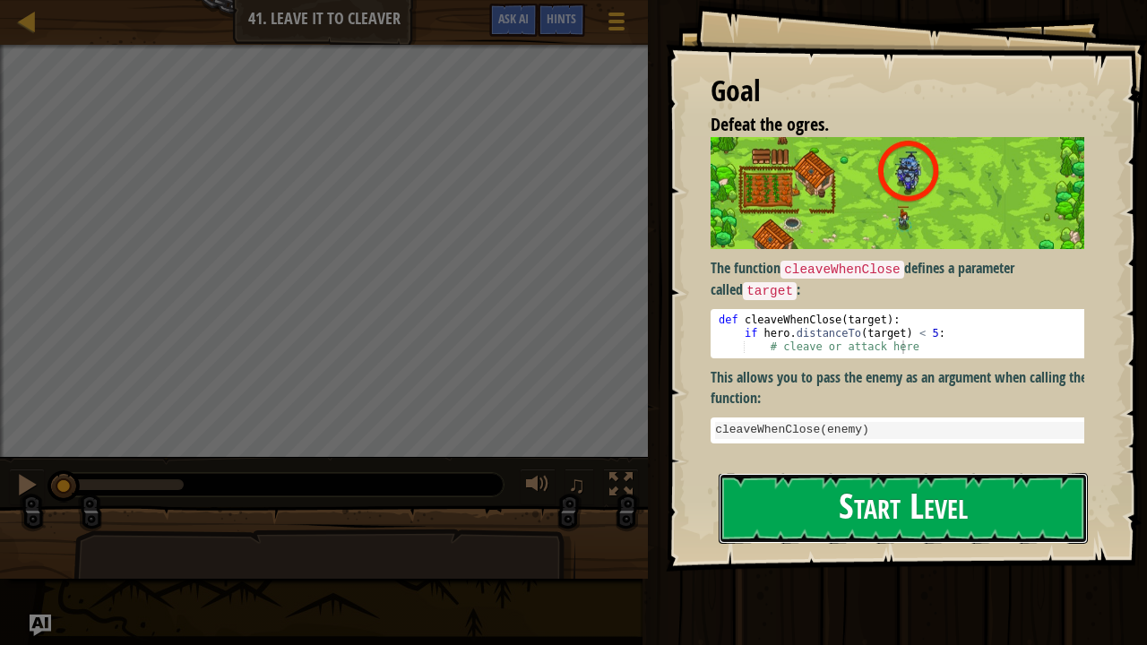
click at [741, 514] on button "Start Level" at bounding box center [903, 508] width 369 height 71
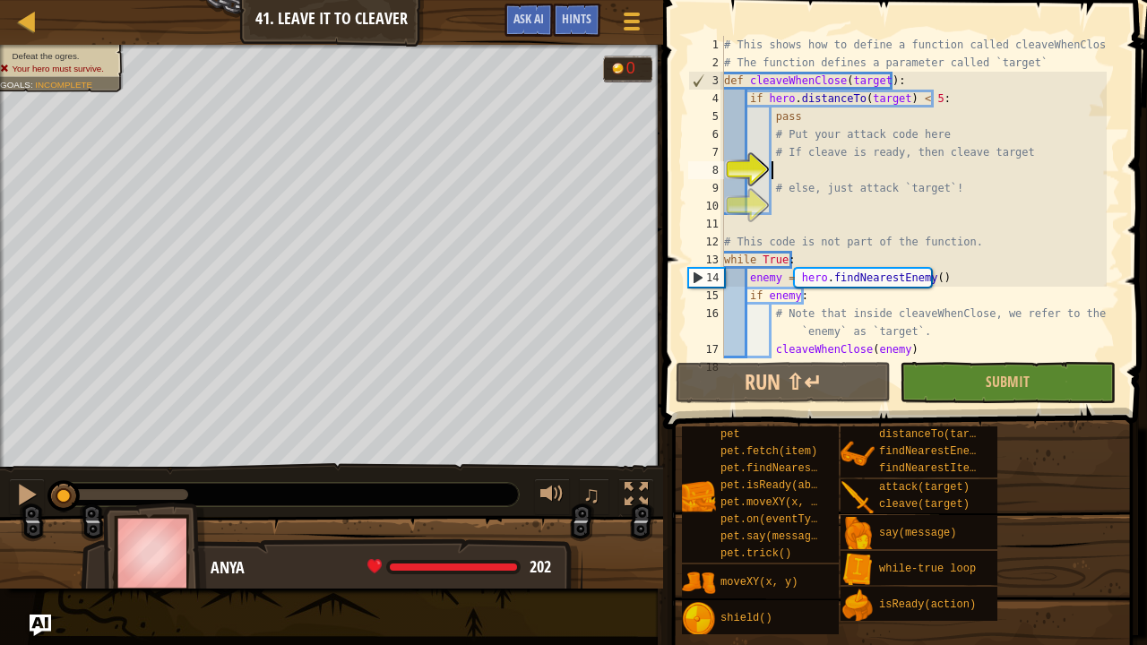
scroll to position [8, 3]
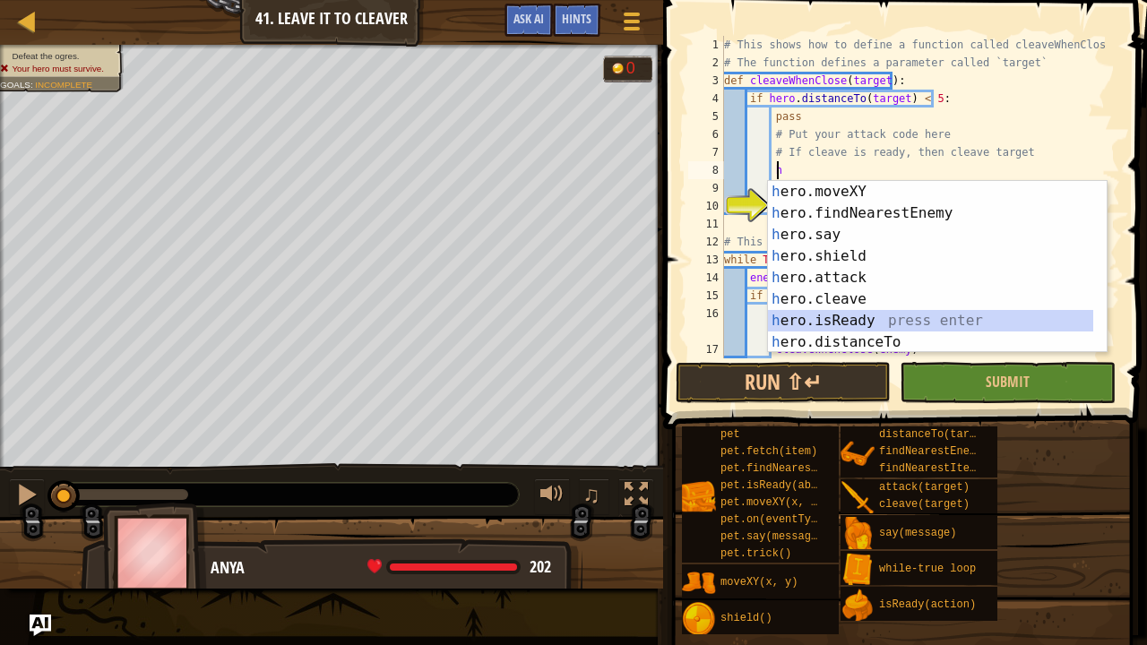
click at [855, 319] on div "h ero.moveXY press enter h ero.findNearestEnemy press enter h ero.say press ent…" at bounding box center [931, 288] width 326 height 215
type textarea "ready = hero.isReady("cleave")"
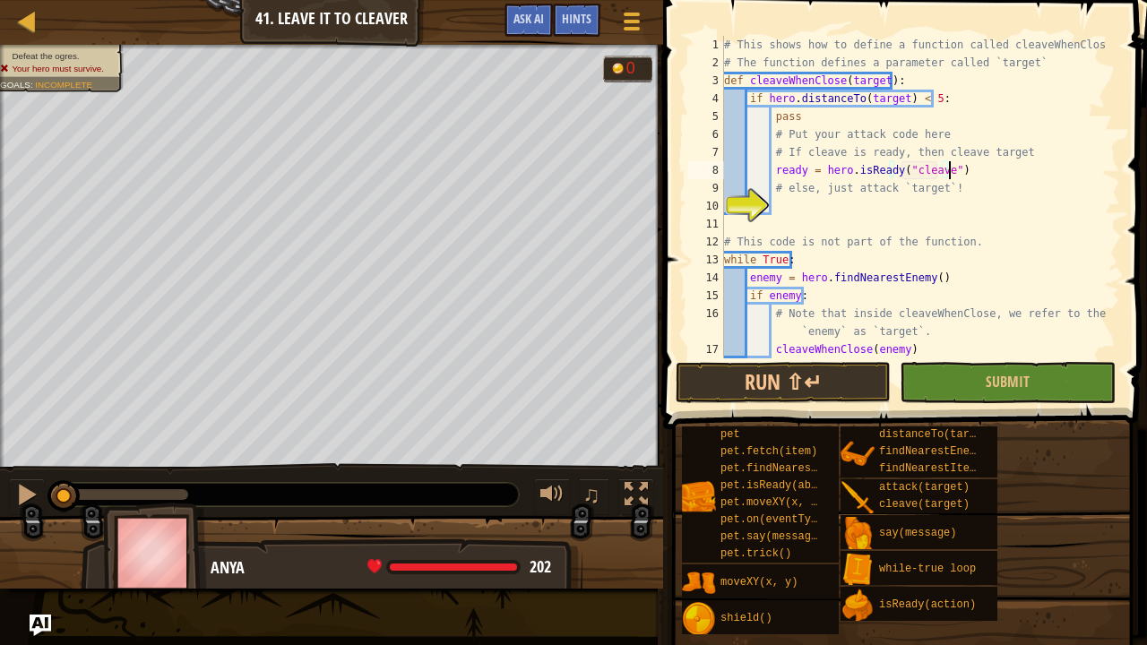
click at [946, 169] on div "# This shows how to define a function called cleaveWhenClose # The function def…" at bounding box center [914, 215] width 386 height 359
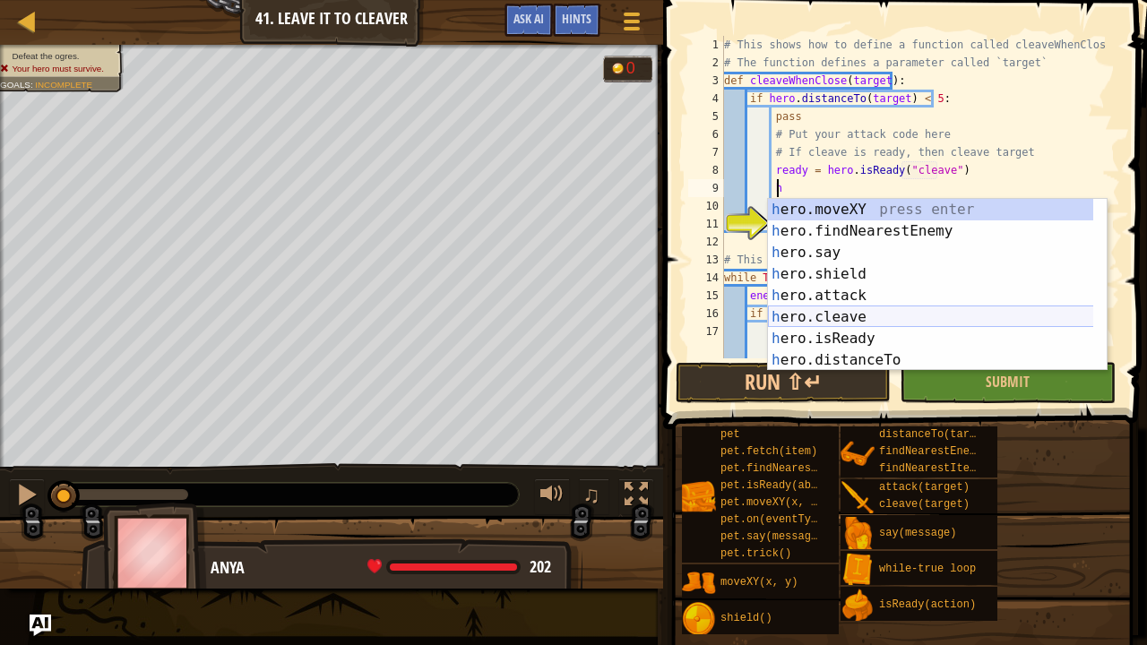
click at [820, 319] on div "h ero.moveXY press enter h ero.findNearestEnemy press enter h ero.say press ent…" at bounding box center [931, 306] width 326 height 215
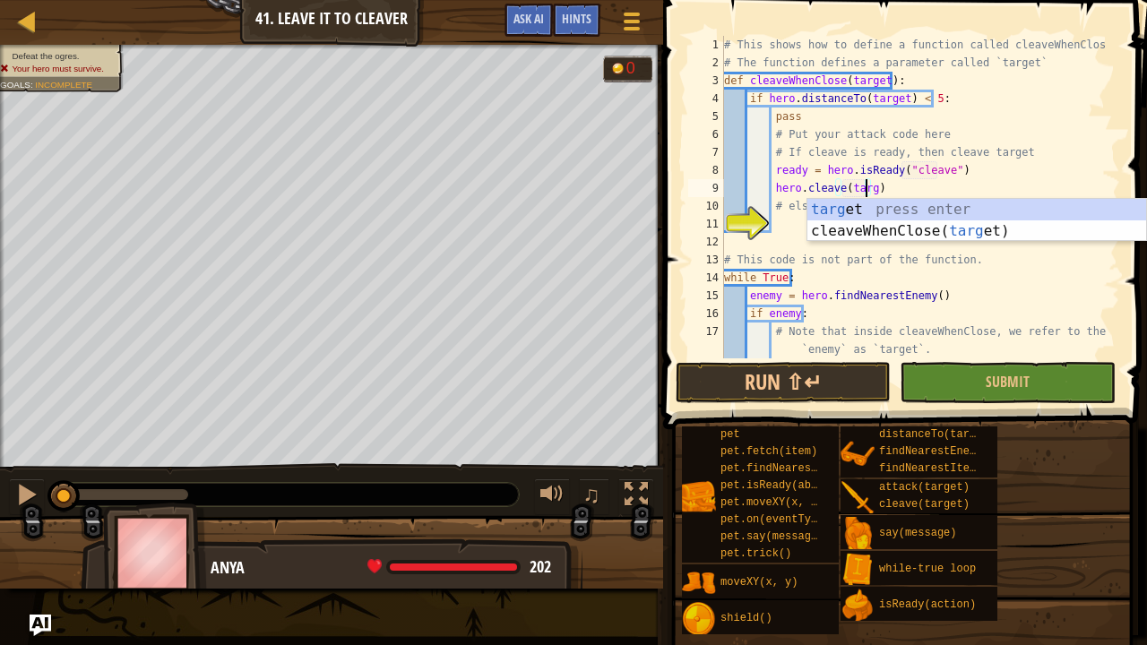
scroll to position [8, 12]
type textarea "hero.cleave(target)"
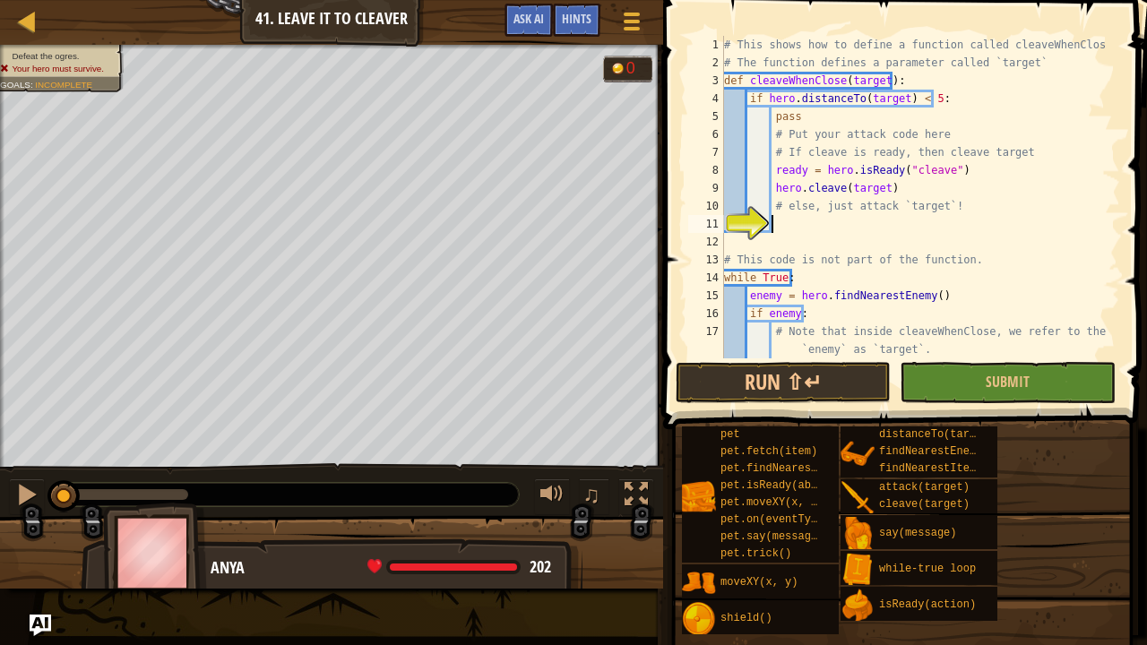
click at [782, 227] on div "# This shows how to define a function called cleaveWhenClose # The function def…" at bounding box center [914, 215] width 386 height 359
click at [950, 168] on div "# This shows how to define a function called cleaveWhenClose # The function def…" at bounding box center [914, 215] width 386 height 359
type textarea "ready = hero.isReady("cleave")"
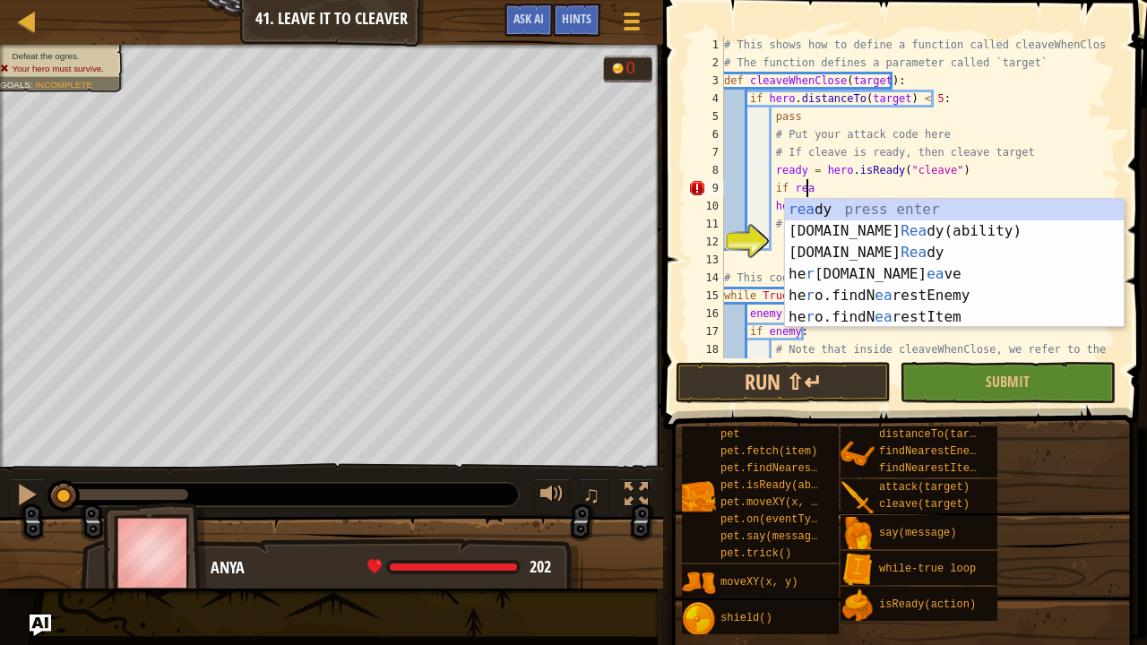
scroll to position [8, 6]
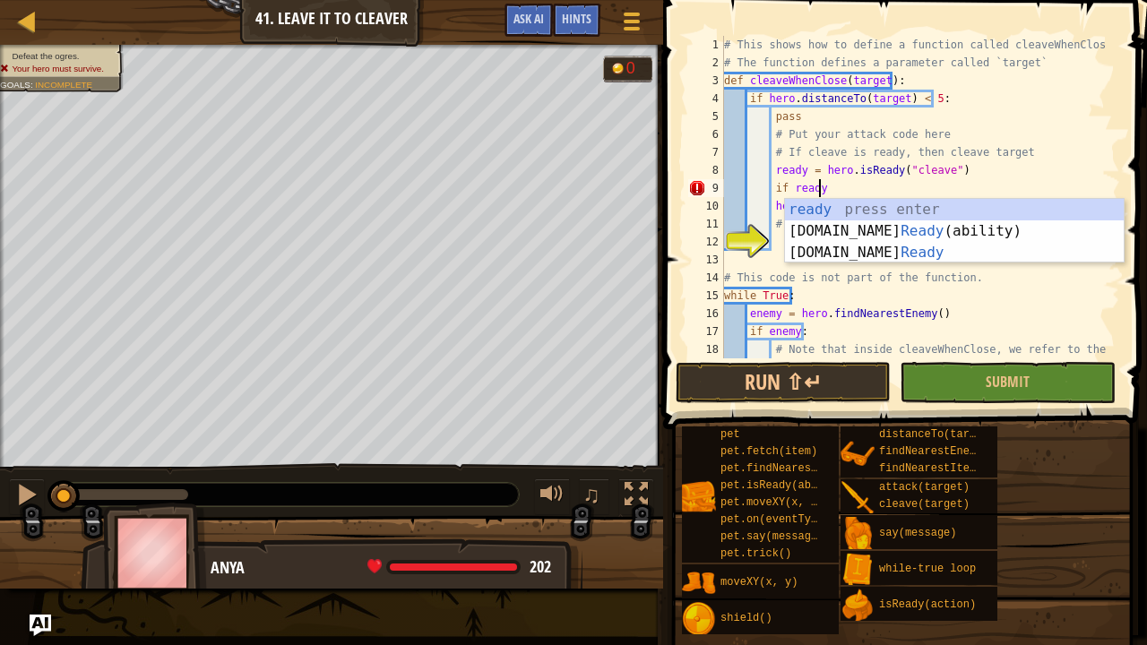
type textarea "if ready:"
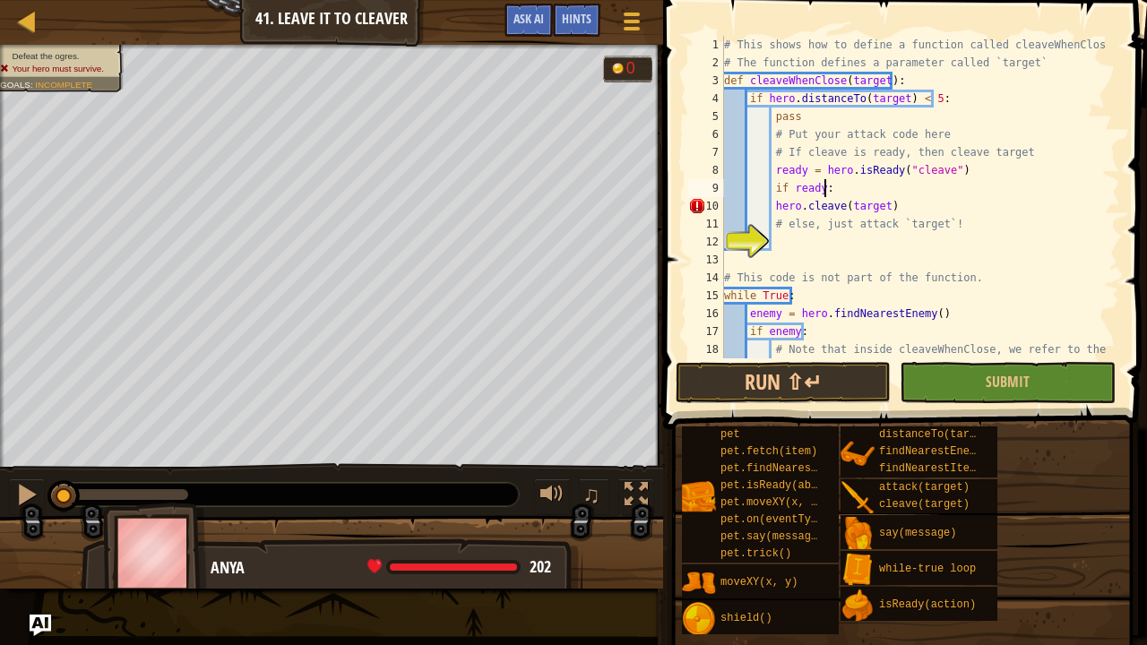
scroll to position [8, 4]
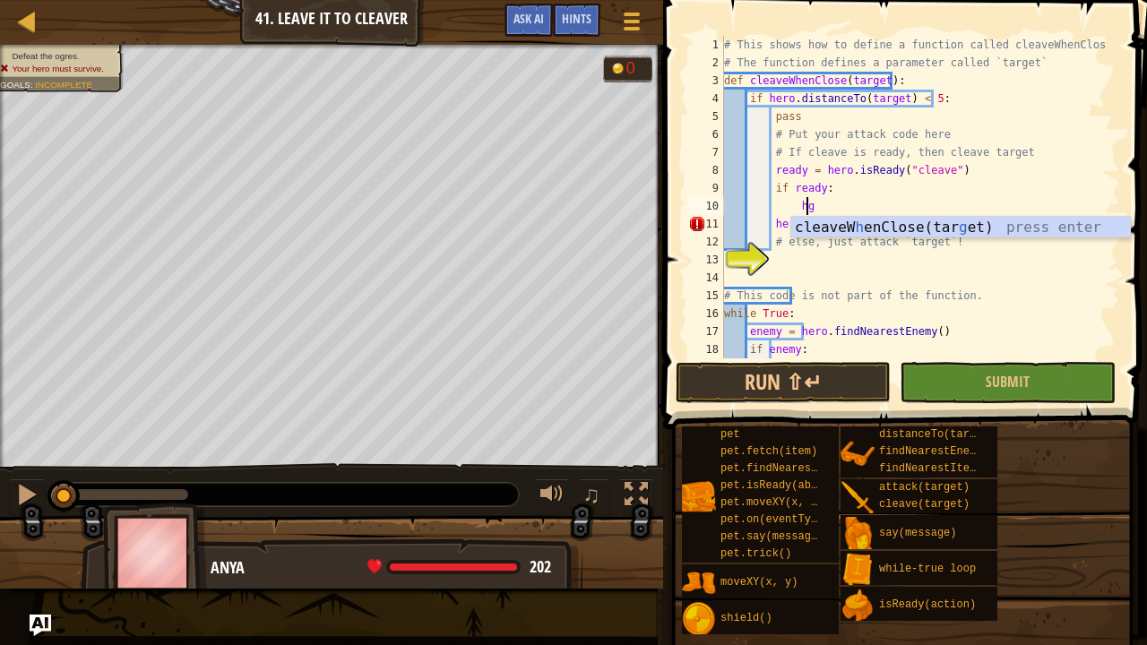
type textarea "h"
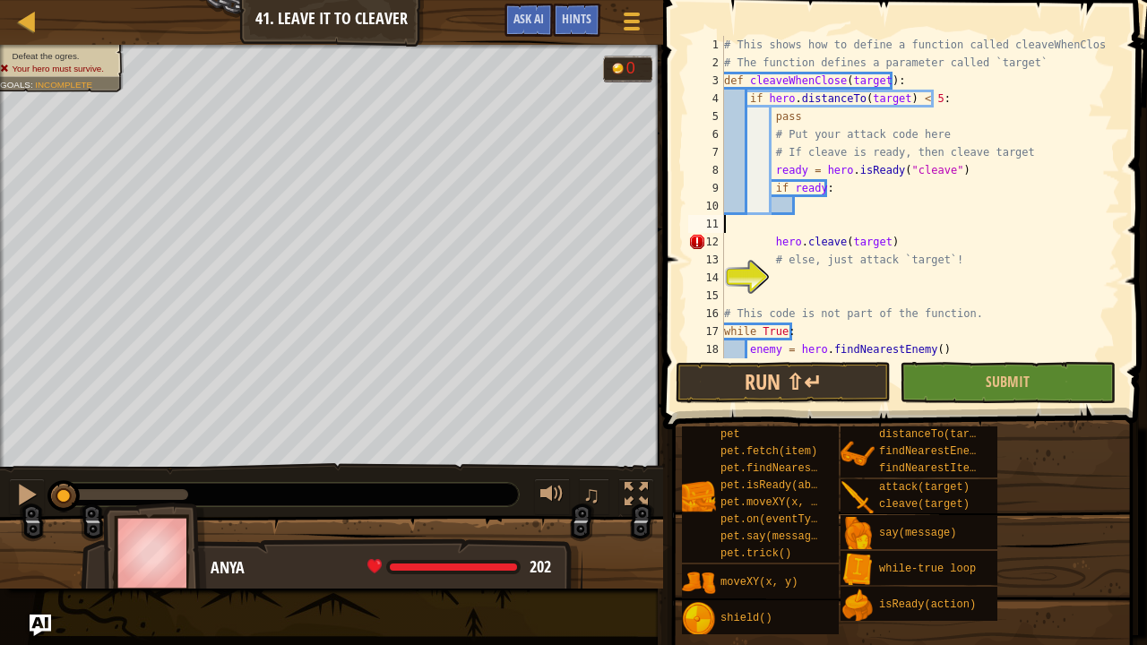
scroll to position [8, 0]
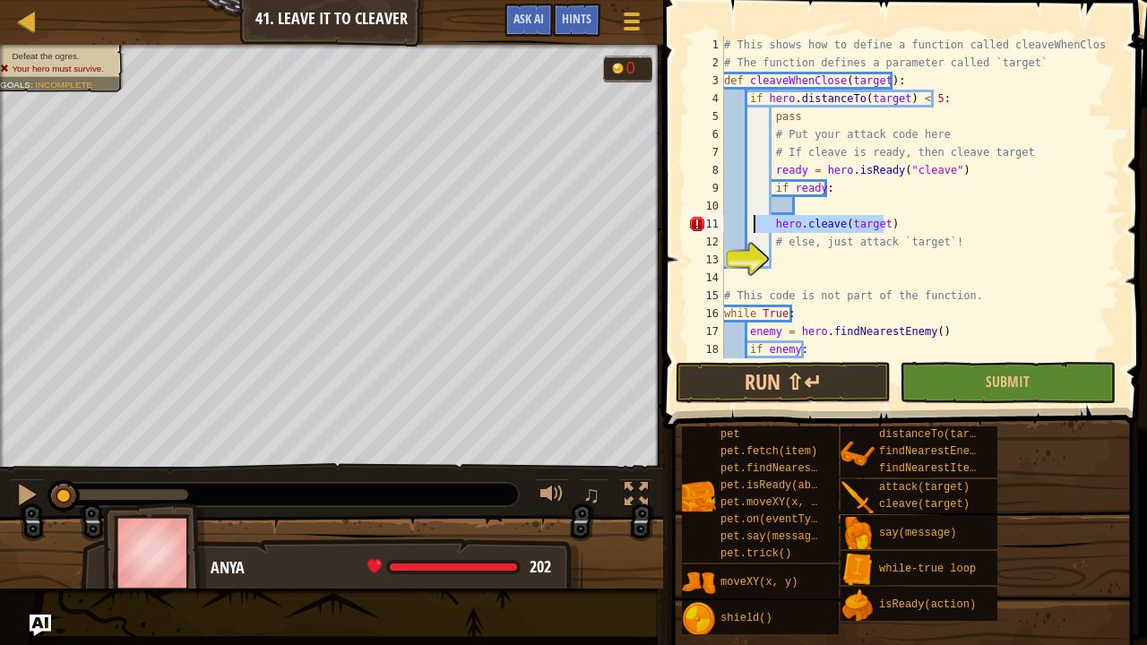
drag, startPoint x: 882, startPoint y: 222, endPoint x: 765, endPoint y: 227, distance: 116.6
click at [760, 227] on div "# This shows how to define a function called cleaveWhenClose # The function def…" at bounding box center [914, 224] width 386 height 376
type textarea "hero.cleave(target)"
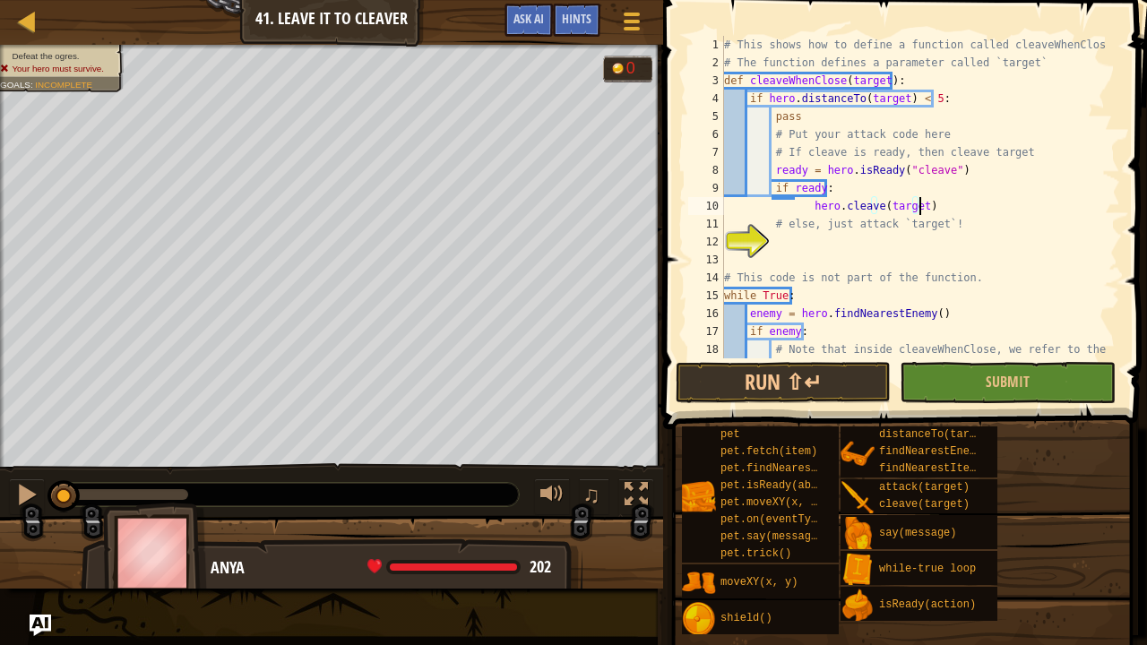
click at [827, 192] on div "# This shows how to define a function called cleaveWhenClose # The function def…" at bounding box center [914, 224] width 386 height 376
type textarea "if ready:"
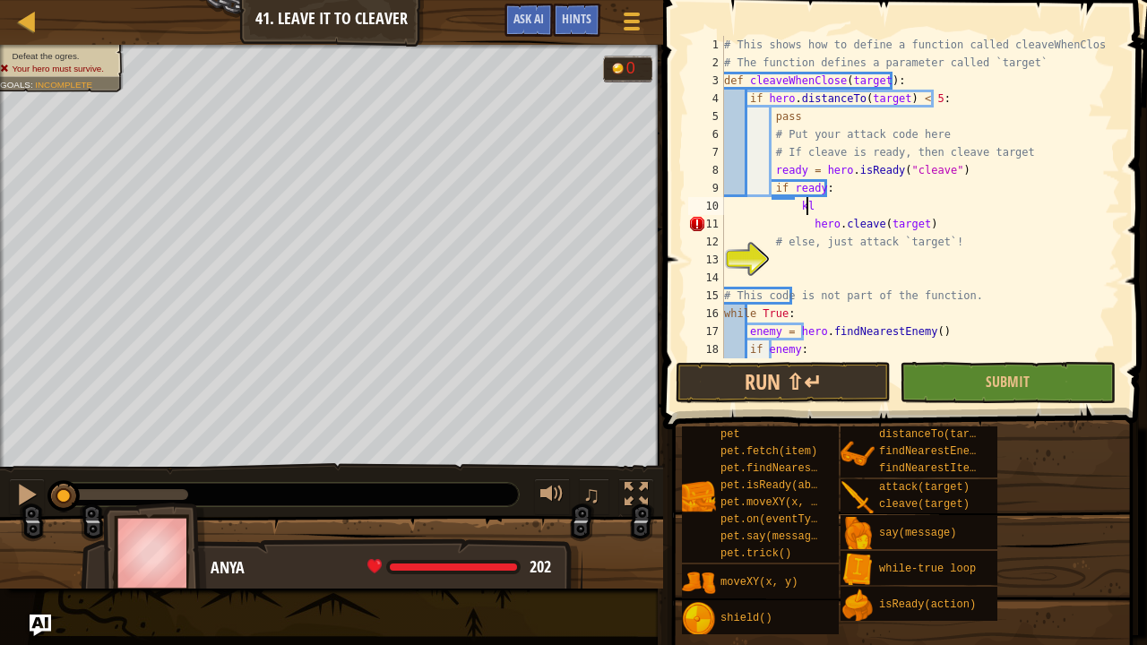
type textarea "k"
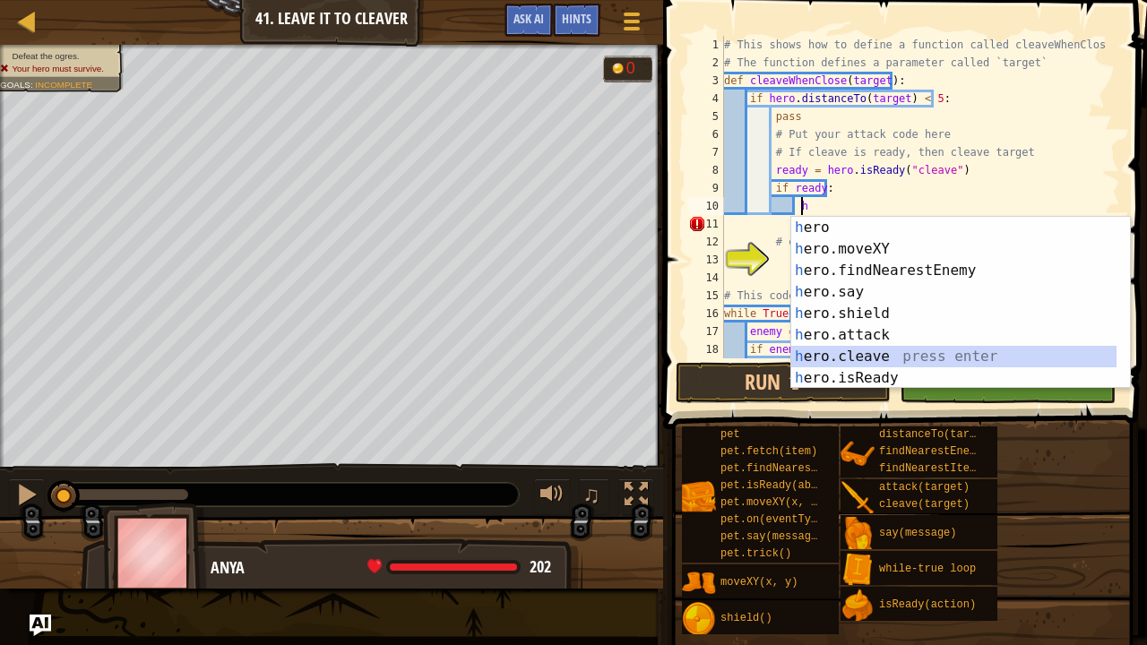
click at [855, 348] on div "h ero press enter h ero.moveXY press enter h ero.findNearestEnemy press enter h…" at bounding box center [961, 324] width 340 height 215
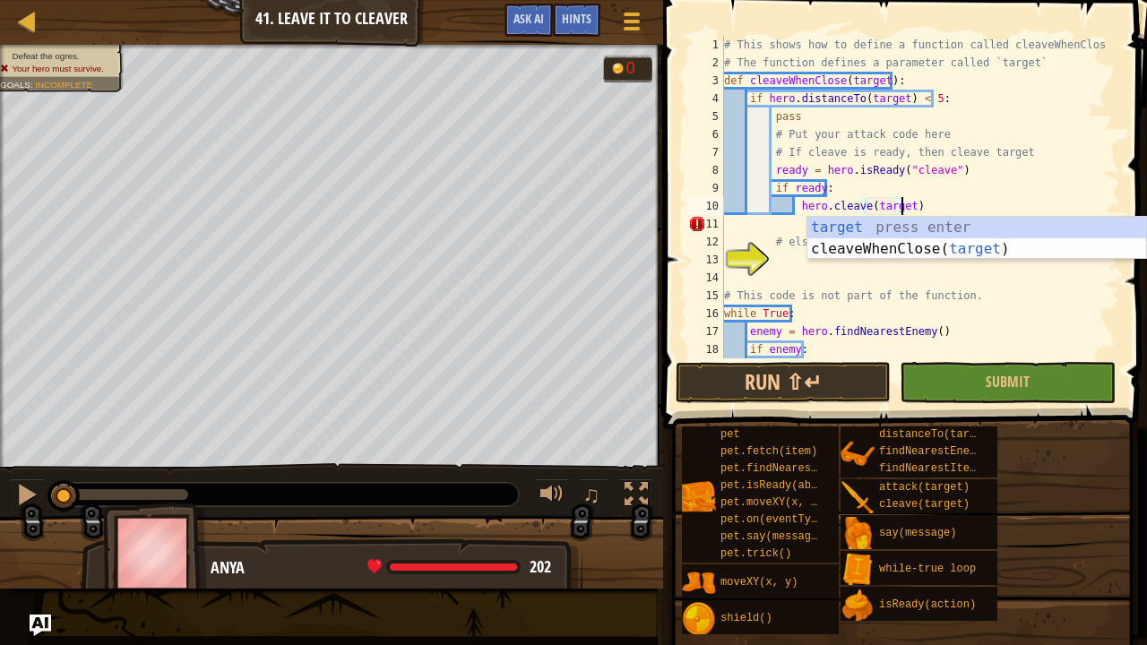
scroll to position [8, 14]
click at [954, 290] on div "# This shows how to define a function called cleaveWhenClose # The function def…" at bounding box center [914, 224] width 386 height 376
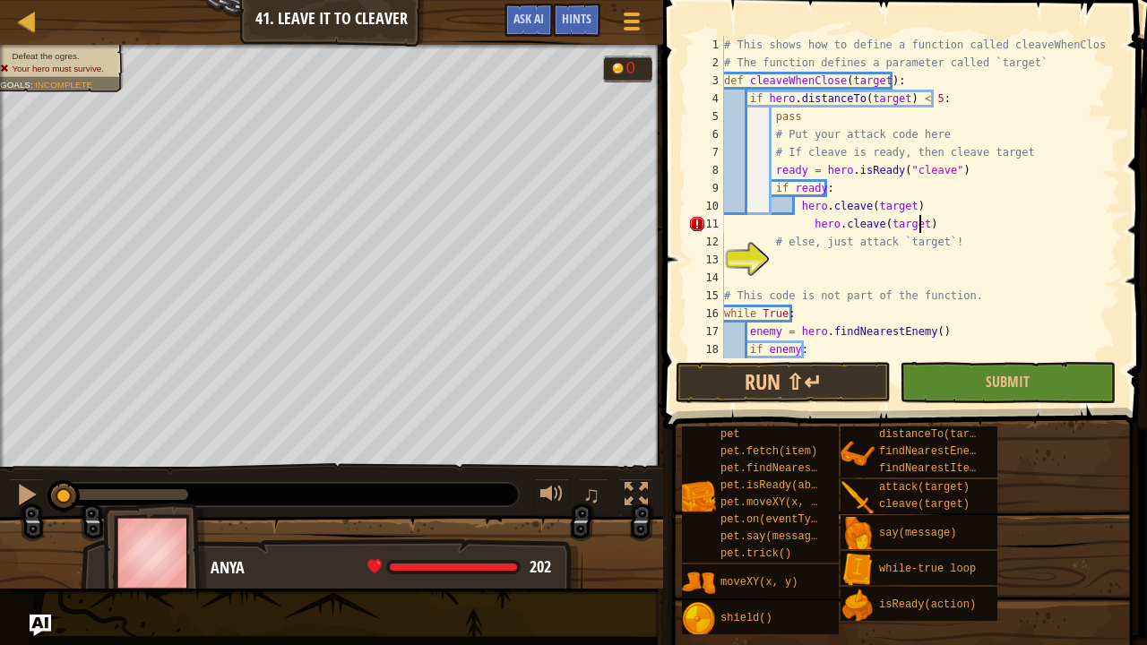
click at [923, 217] on div "# This shows how to define a function called cleaveWhenClose # The function def…" at bounding box center [914, 224] width 386 height 376
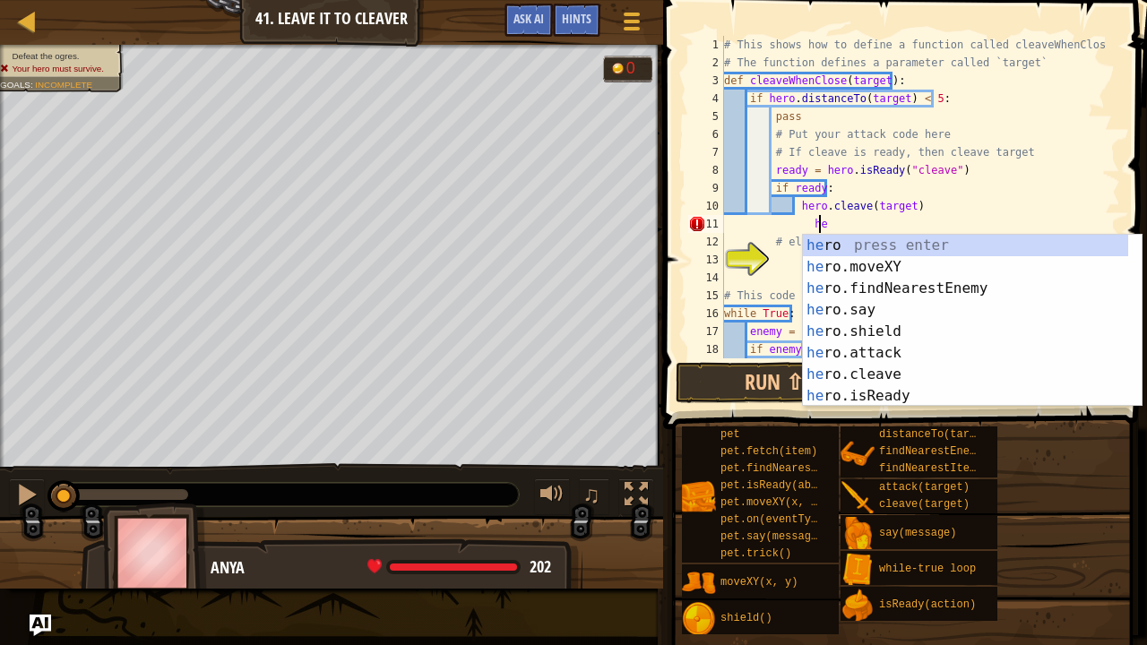
type textarea "h"
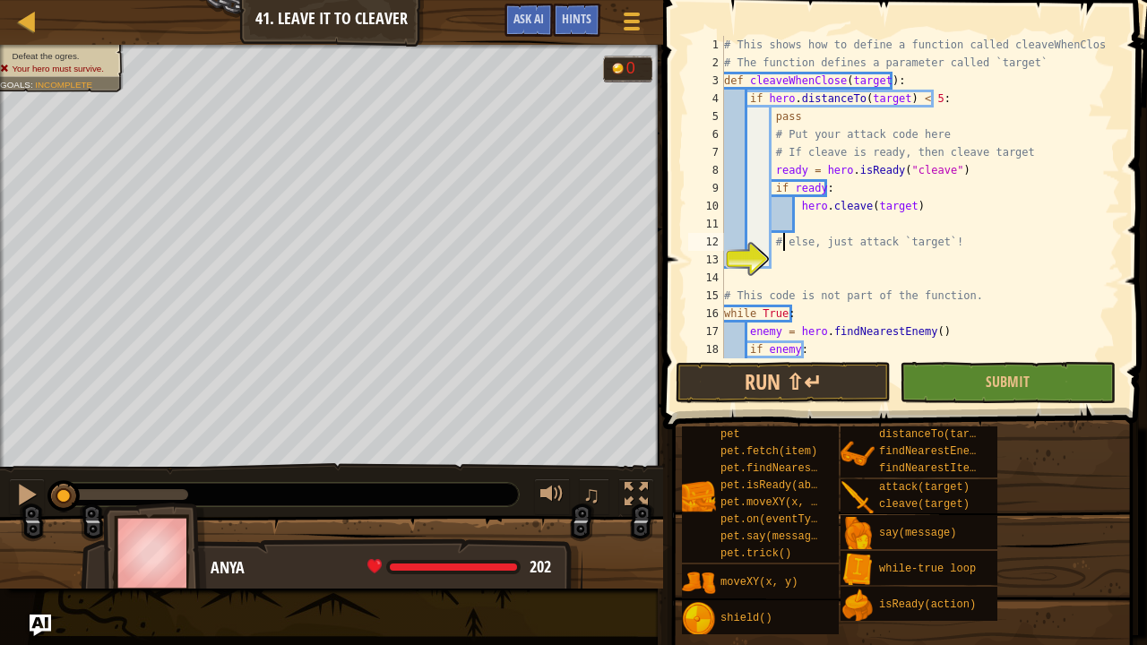
click at [782, 244] on div "# This shows how to define a function called cleaveWhenClose # The function def…" at bounding box center [914, 224] width 386 height 376
click at [964, 238] on div "# This shows how to define a function called cleaveWhenClose # The function def…" at bounding box center [914, 224] width 386 height 376
type textarea "#"
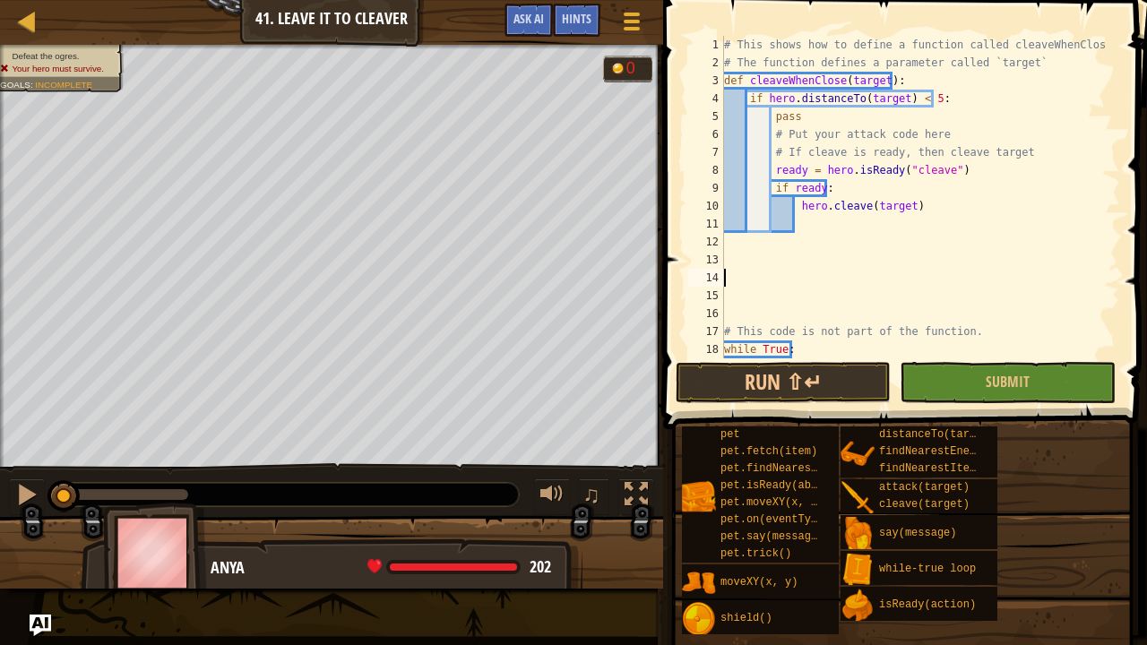
scroll to position [8, 0]
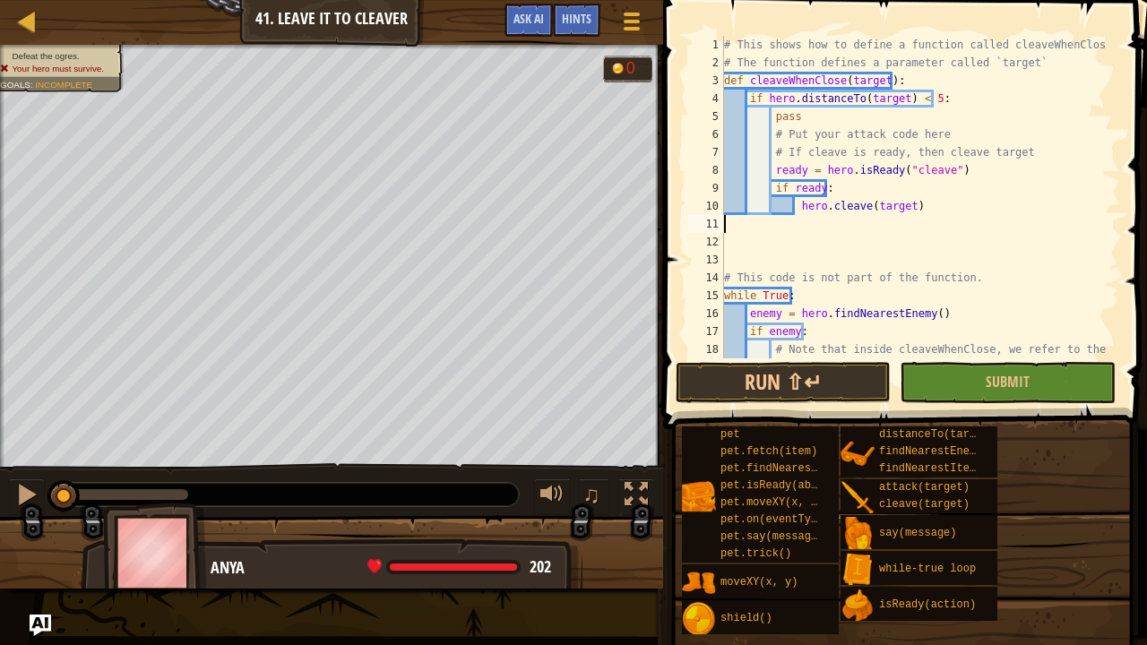
type textarea "hero.cleave(target)"
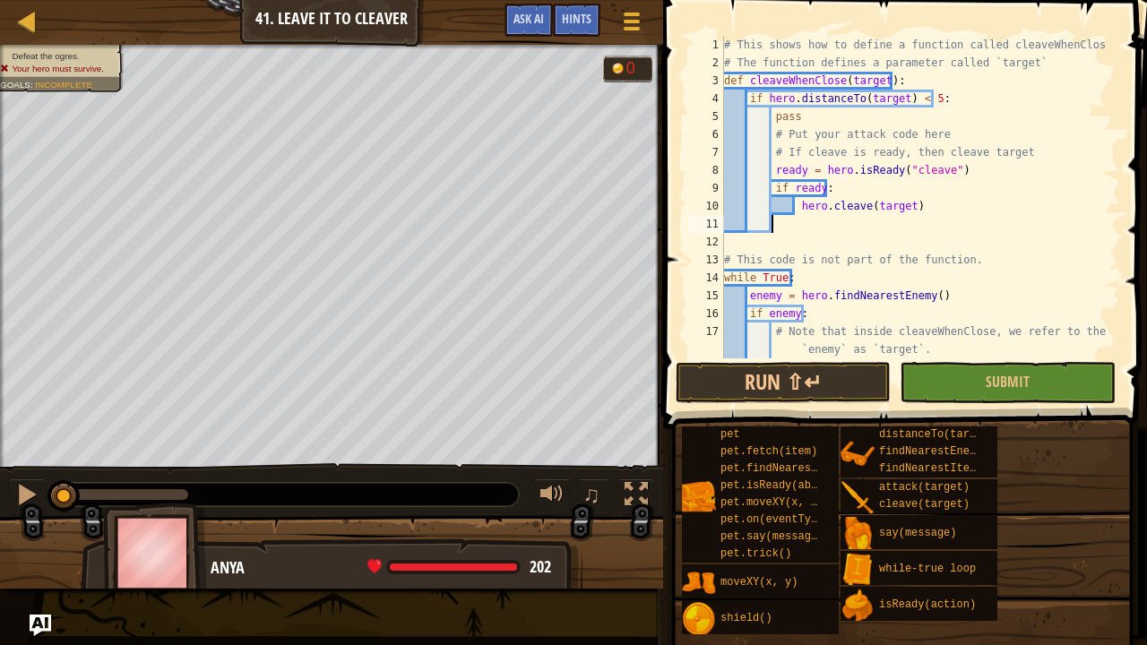
click at [780, 226] on div "# This shows how to define a function called cleaveWhenClose # The function def…" at bounding box center [914, 215] width 386 height 359
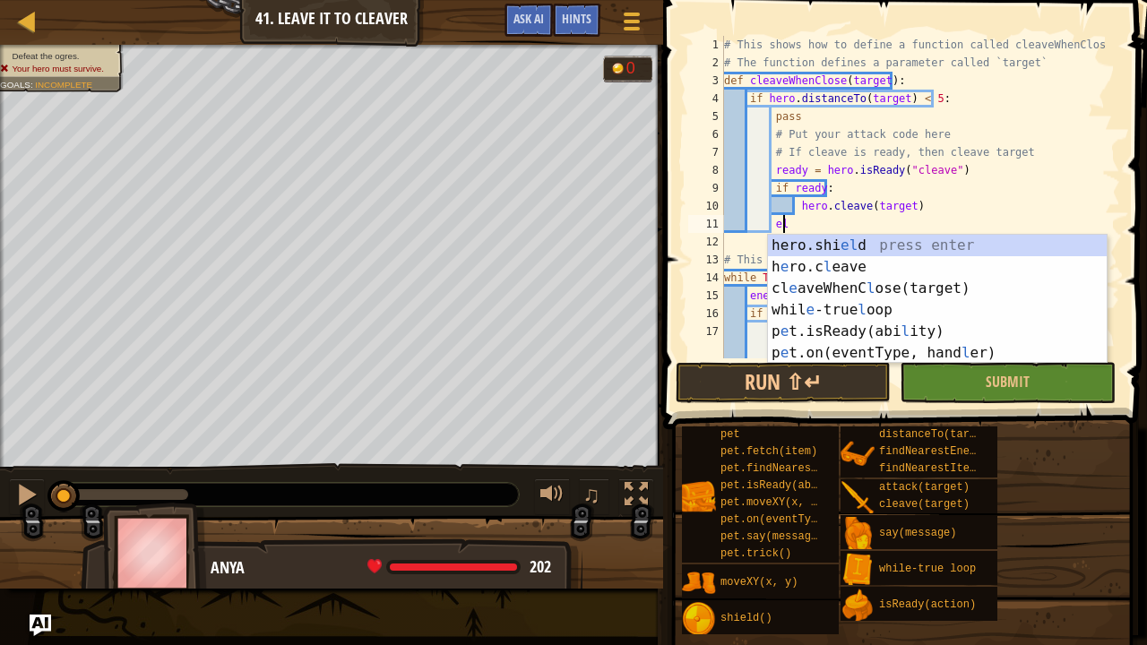
scroll to position [8, 4]
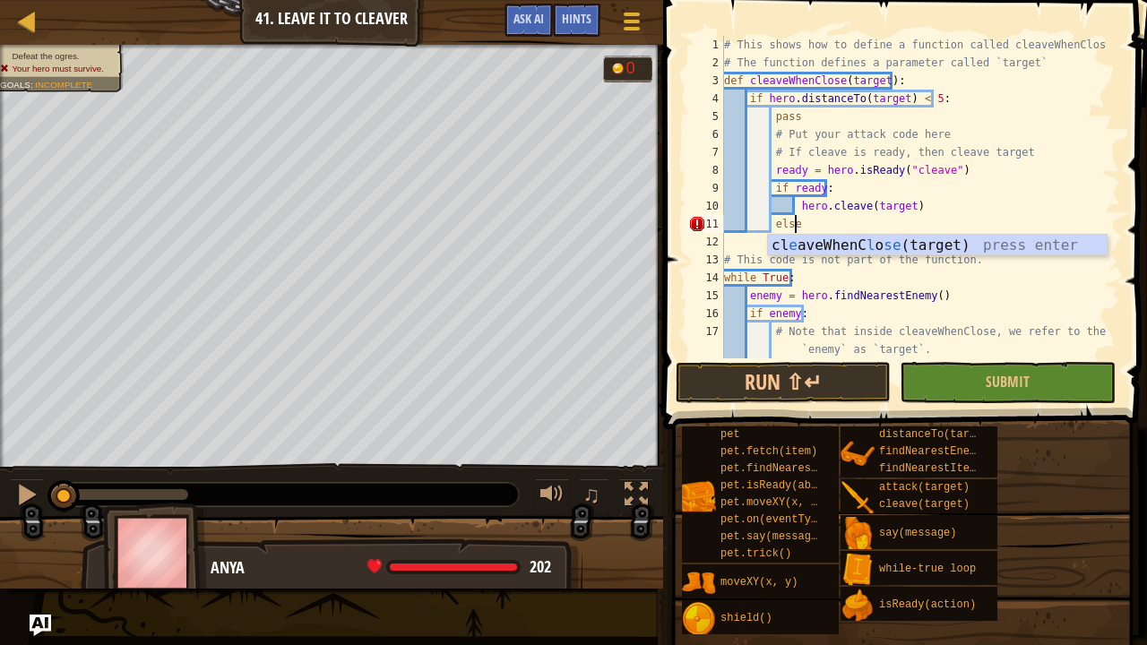
type textarea "else:"
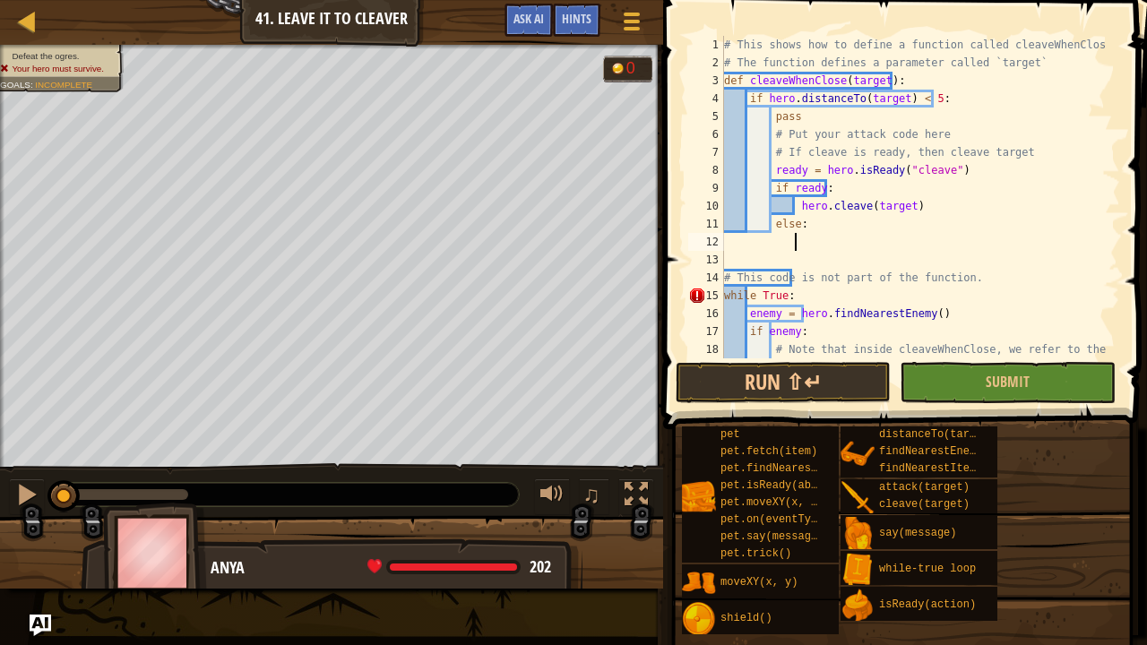
type textarea "j"
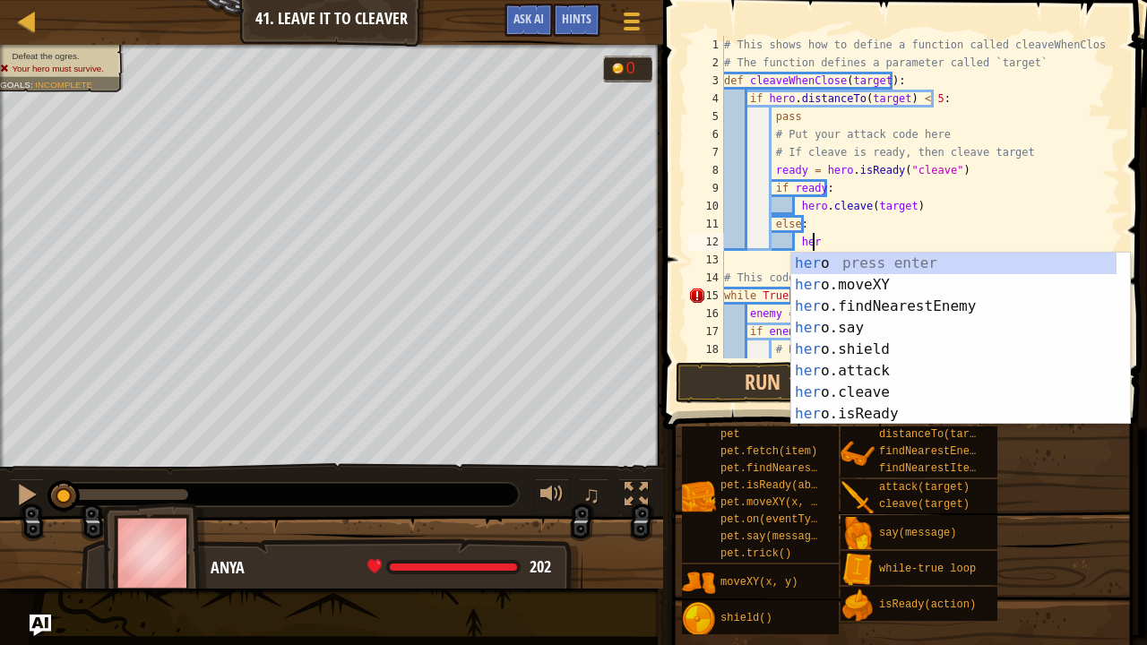
scroll to position [8, 6]
click at [851, 367] on div "her o press enter her o.moveXY press enter her o.findNearestEnemy press enter h…" at bounding box center [954, 360] width 326 height 215
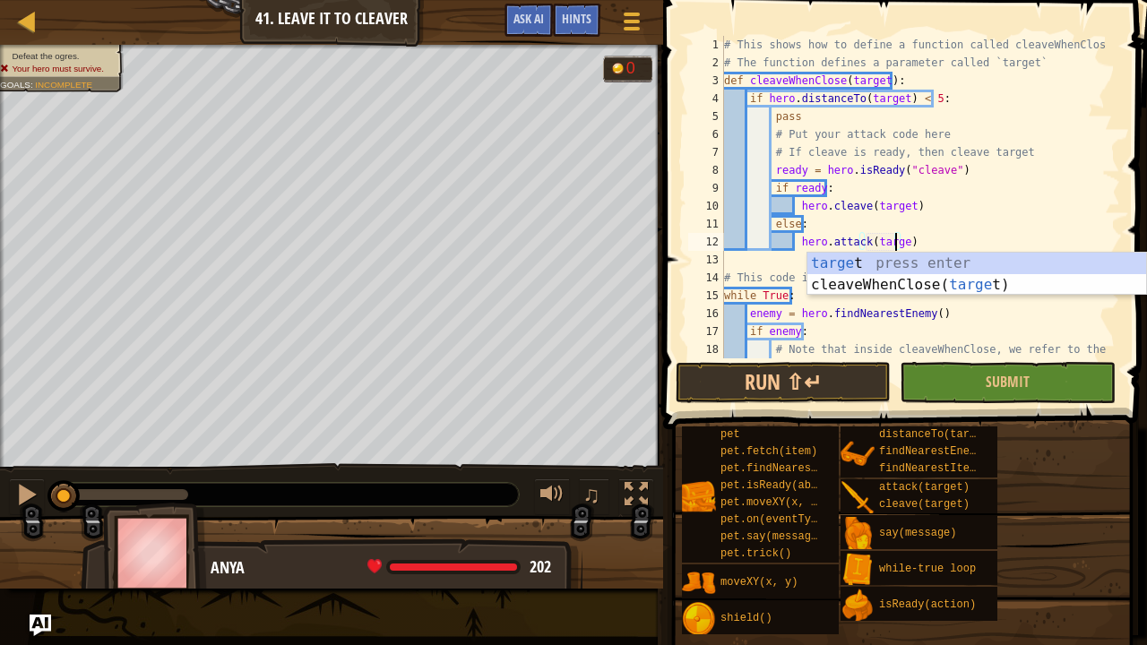
scroll to position [8, 14]
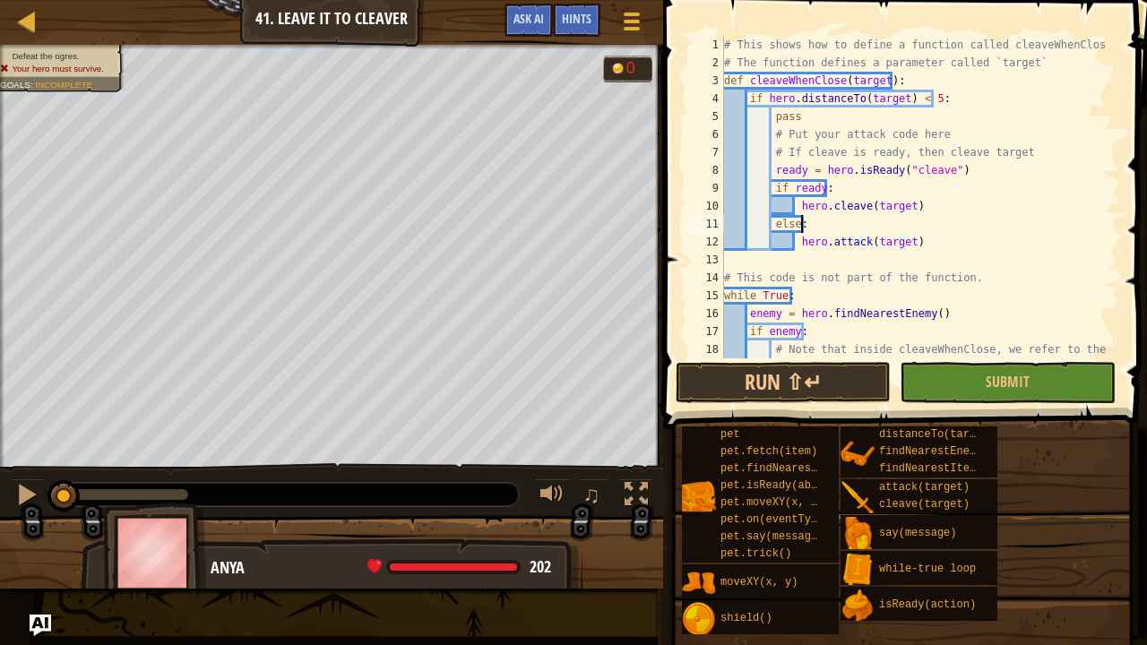
click at [941, 216] on div "# This shows how to define a function called cleaveWhenClose # The function def…" at bounding box center [914, 224] width 386 height 376
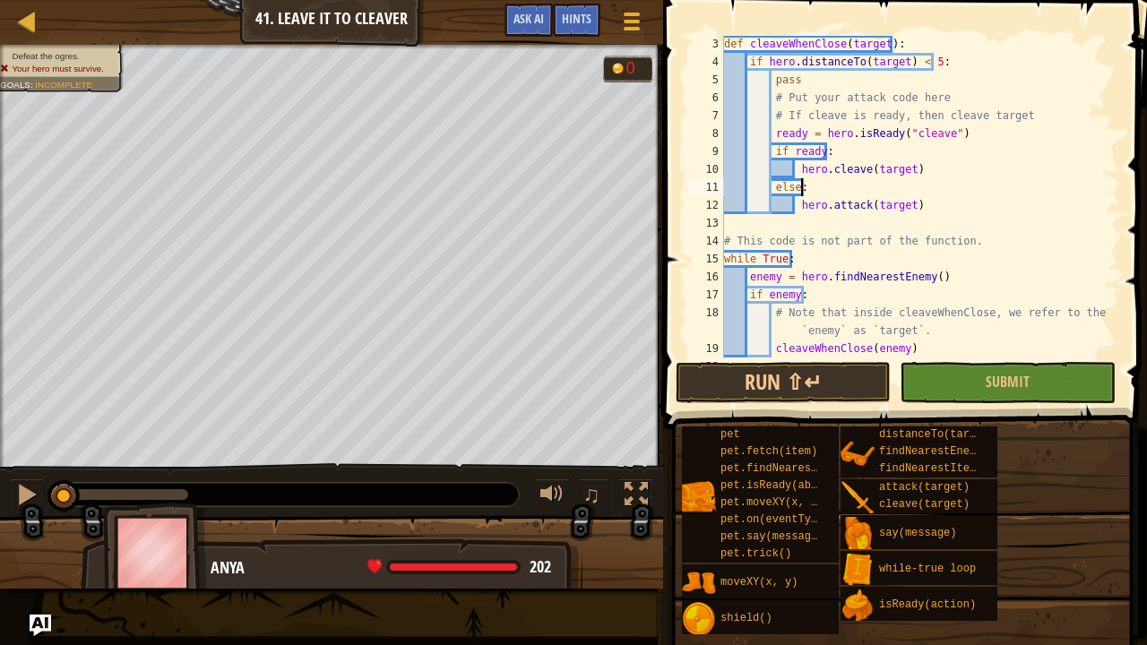
scroll to position [54, 0]
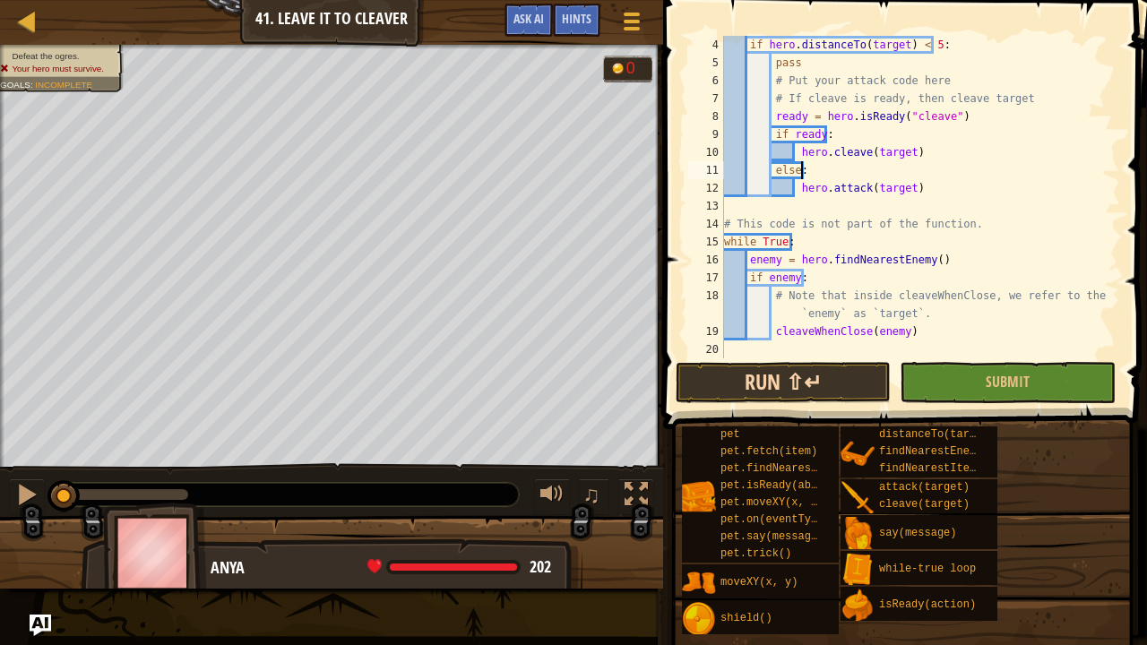
type textarea "else:"
click at [789, 389] on button "Run ⇧↵" at bounding box center [783, 382] width 215 height 41
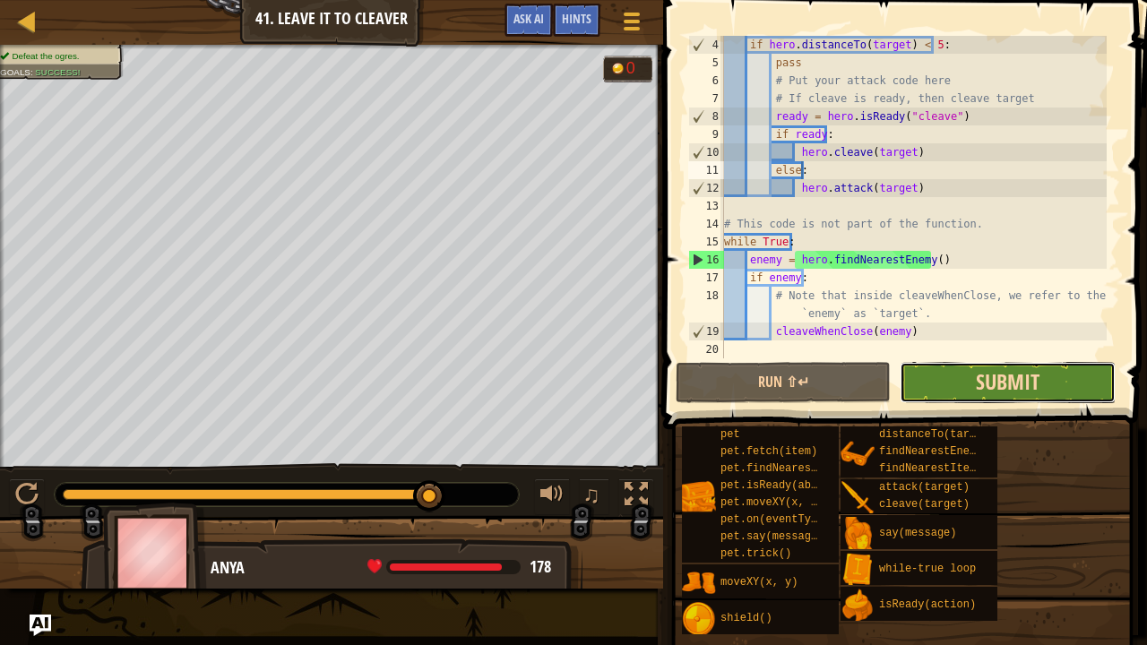
click at [1006, 396] on button "Submit" at bounding box center [1007, 382] width 215 height 41
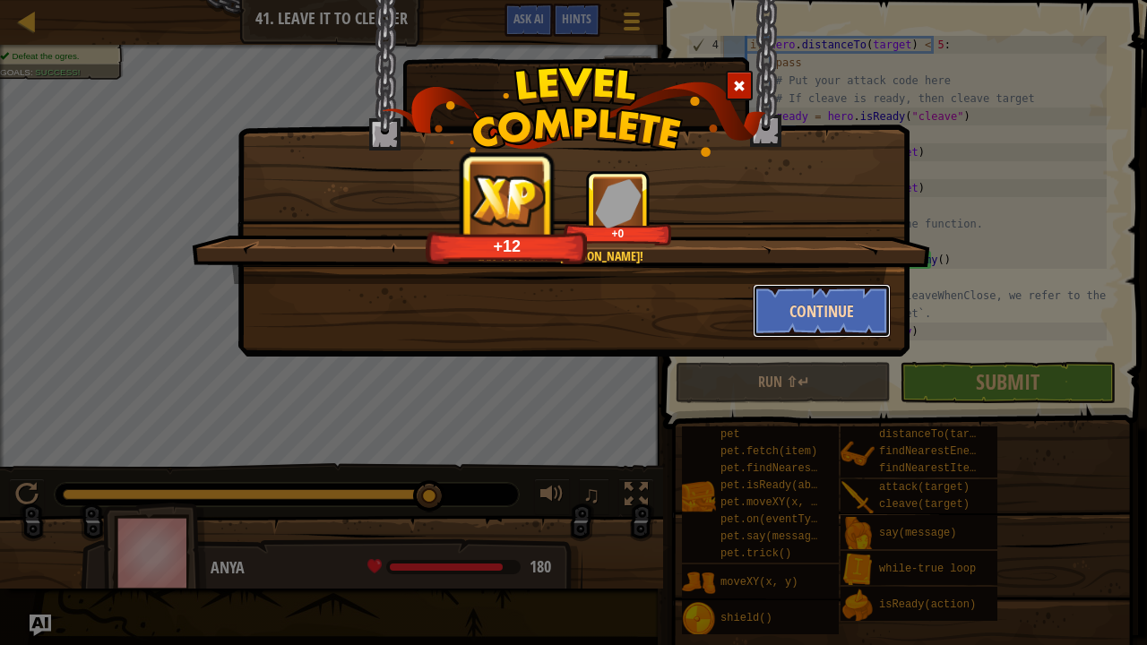
click at [795, 301] on button "Continue" at bounding box center [822, 311] width 139 height 54
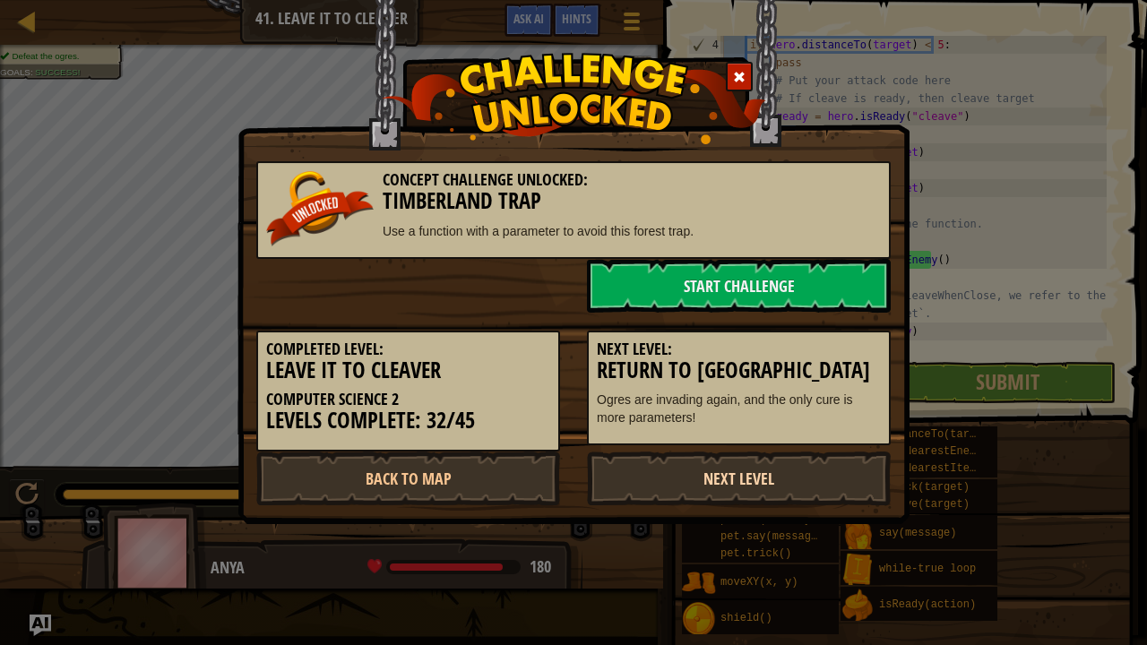
click at [719, 479] on link "Next Level" at bounding box center [739, 479] width 304 height 54
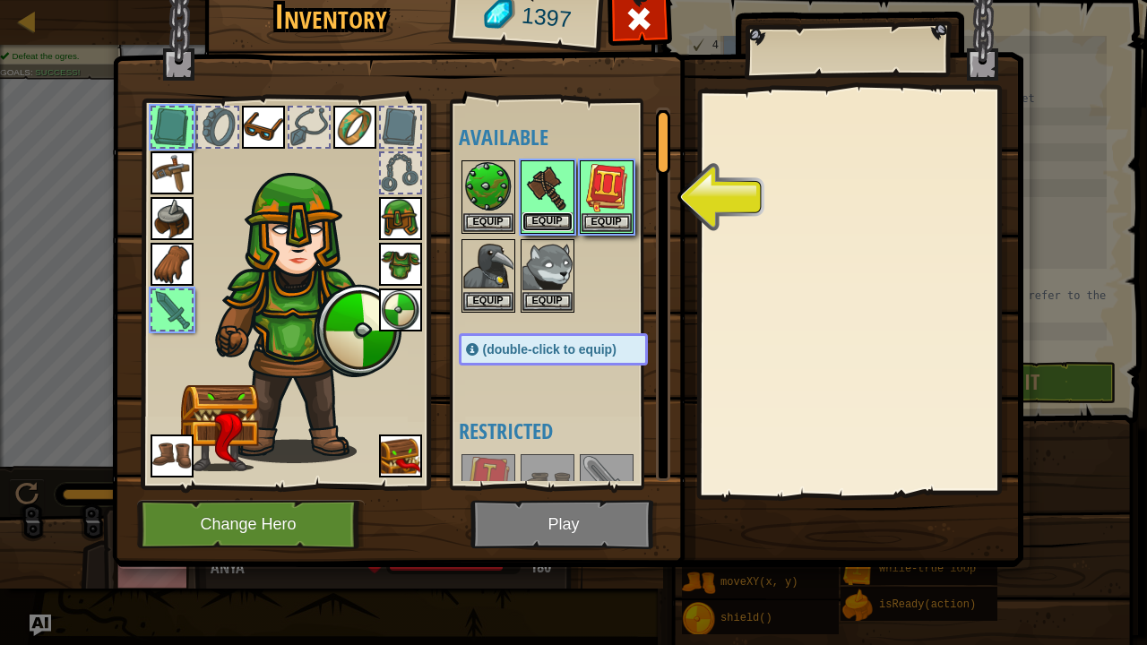
click at [531, 220] on button "Equip" at bounding box center [548, 221] width 50 height 19
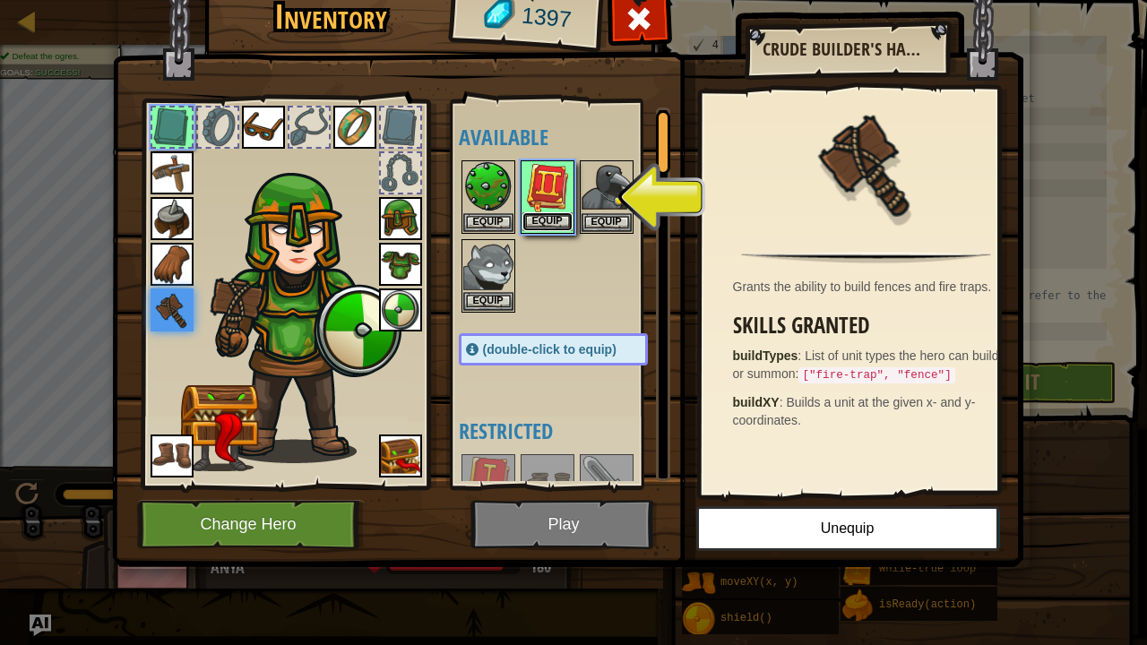
click at [563, 219] on button "Equip" at bounding box center [548, 221] width 50 height 19
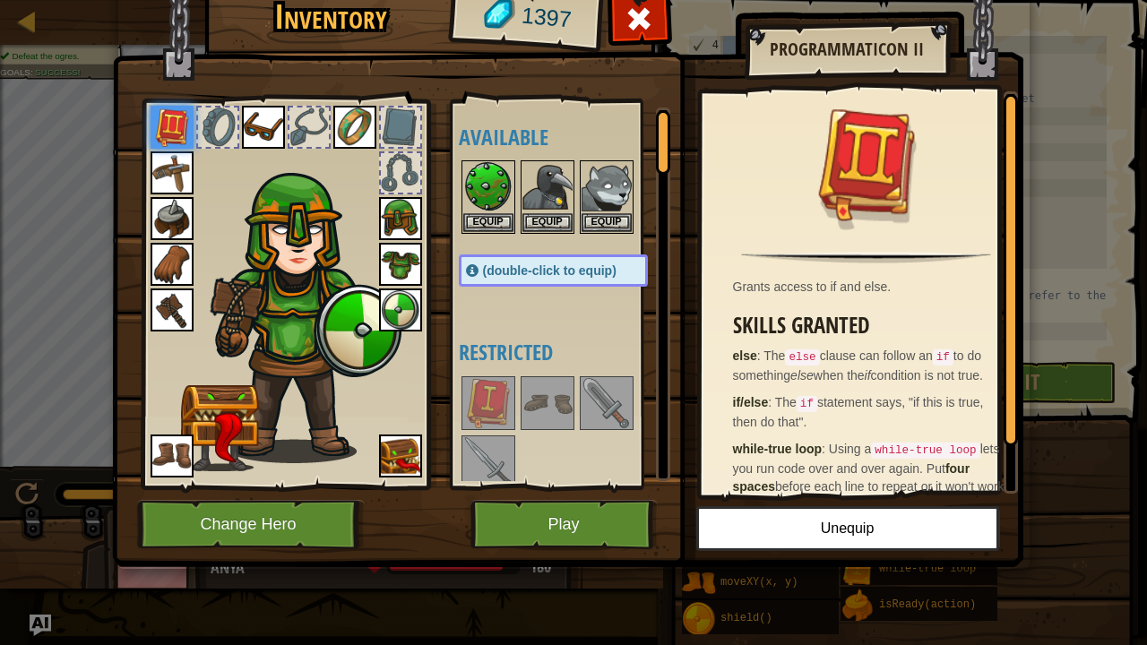
click at [395, 210] on img at bounding box center [400, 218] width 43 height 43
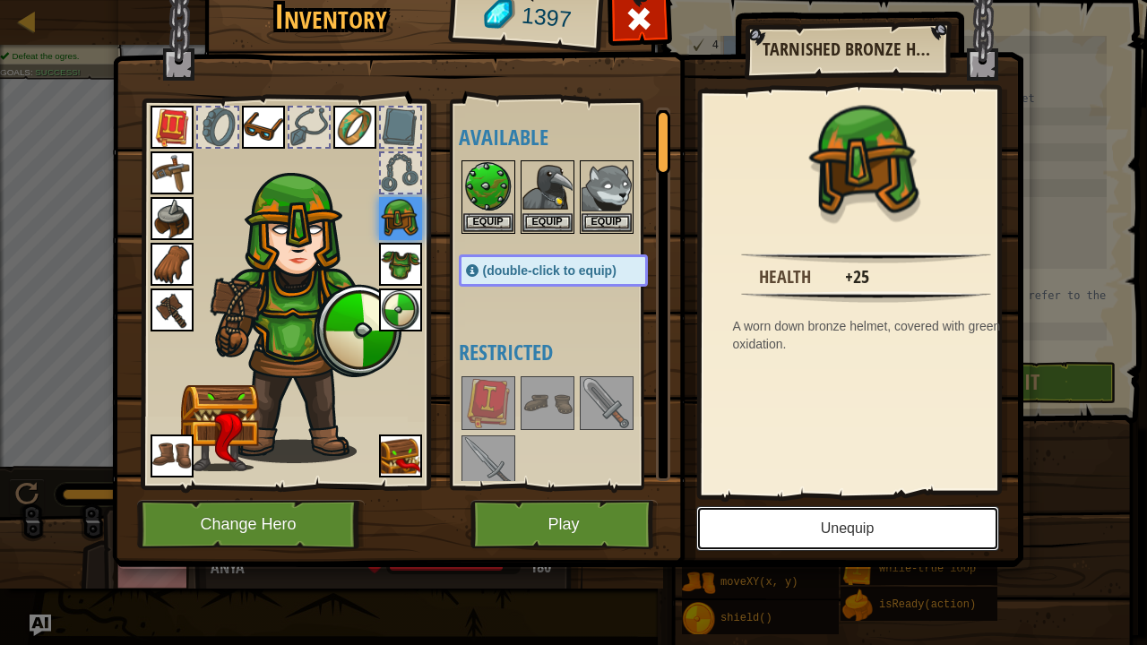
click at [775, 523] on button "Unequip" at bounding box center [847, 528] width 303 height 45
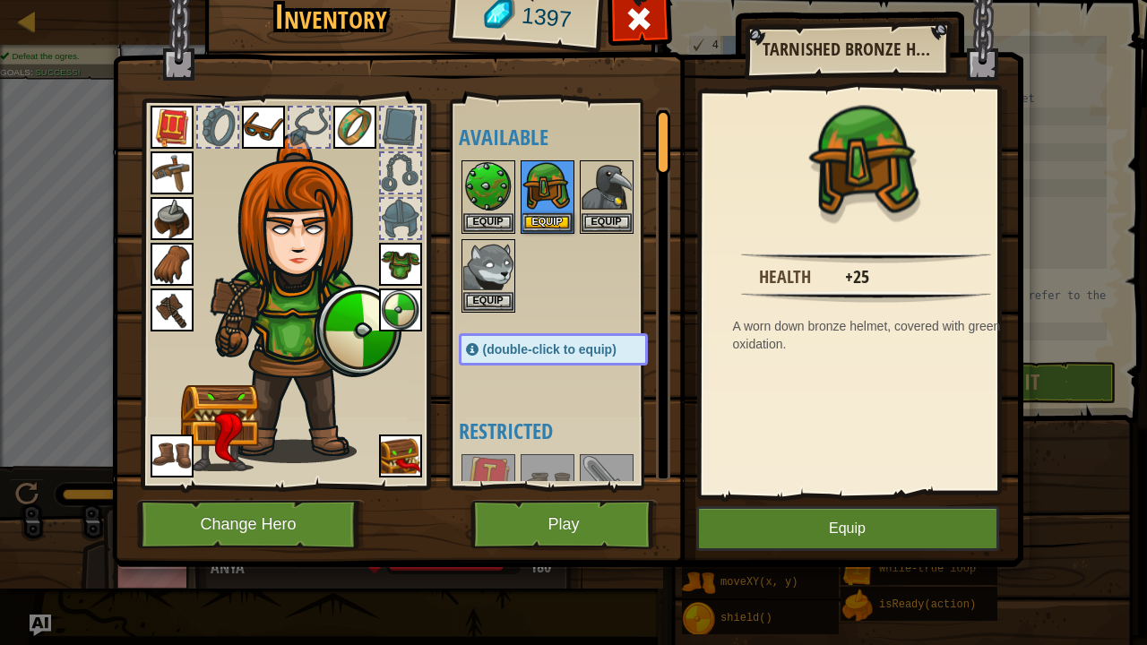
click at [404, 303] on img at bounding box center [400, 310] width 43 height 43
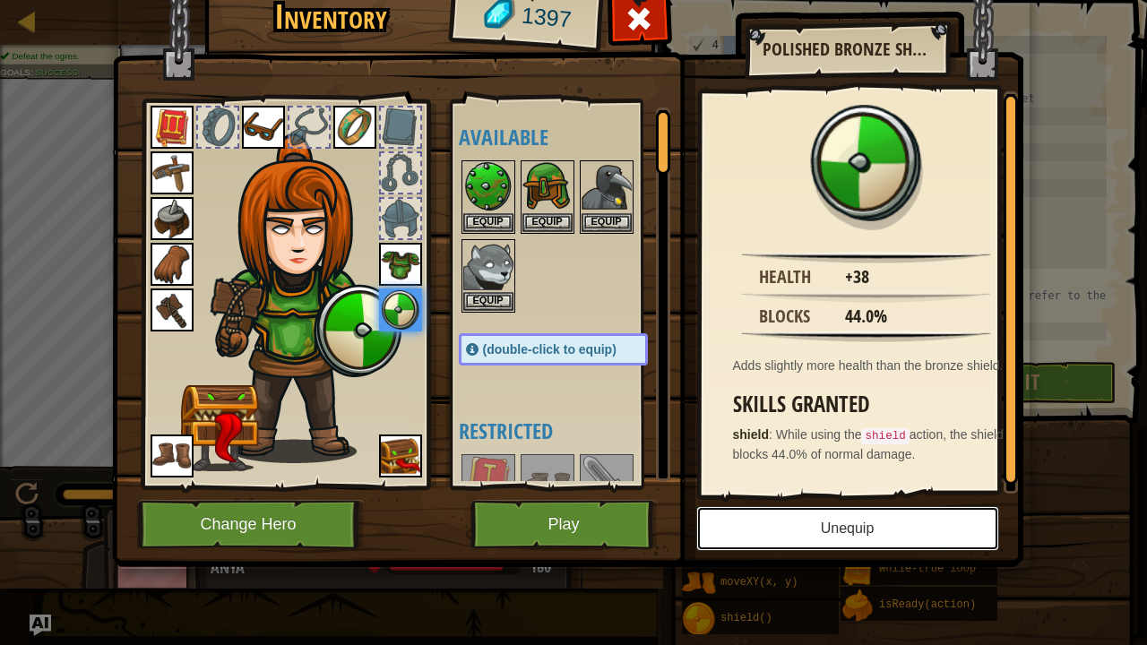
click at [812, 523] on button "Unequip" at bounding box center [847, 528] width 303 height 45
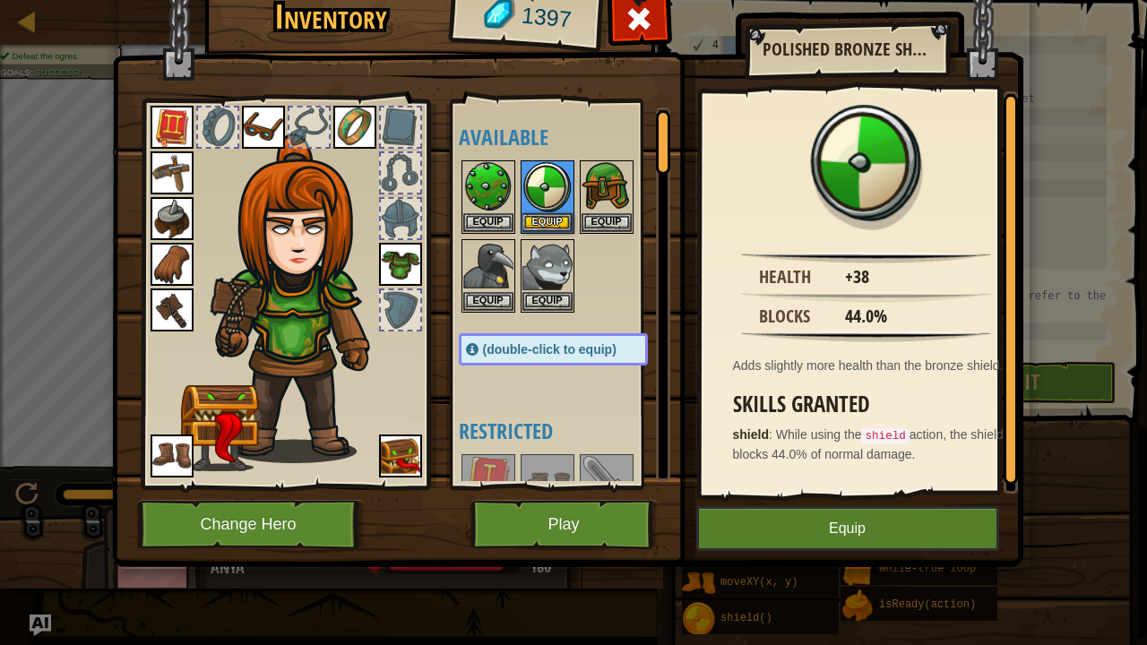
click at [280, 324] on img at bounding box center [305, 299] width 193 height 330
click at [415, 245] on img at bounding box center [400, 264] width 43 height 43
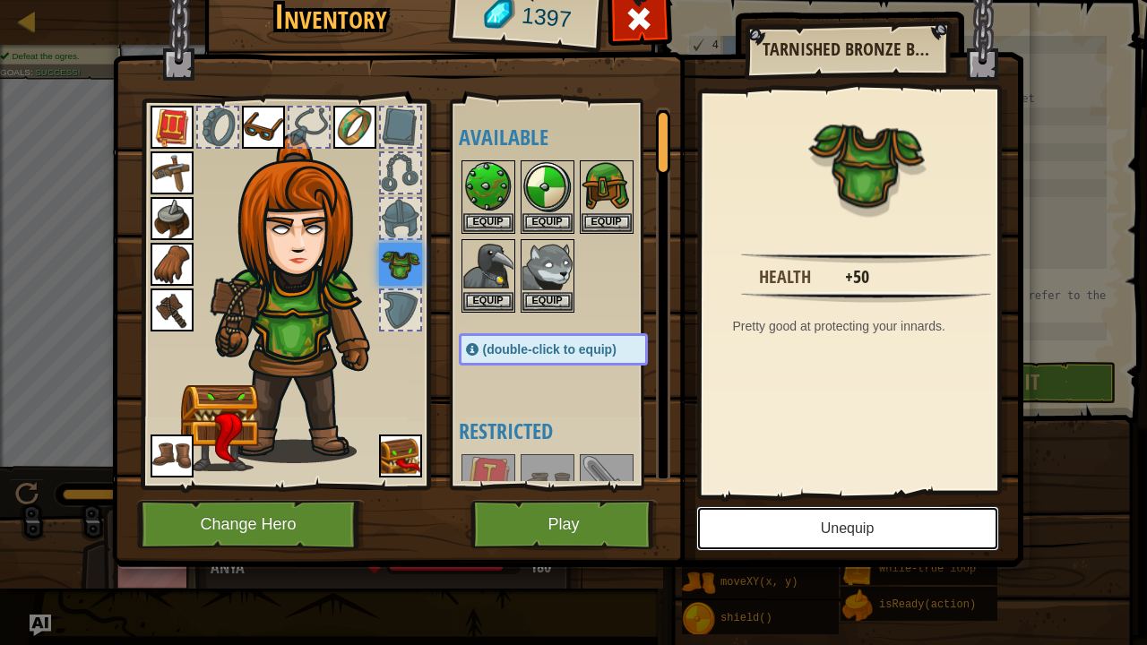
click at [785, 523] on button "Unequip" at bounding box center [847, 528] width 303 height 45
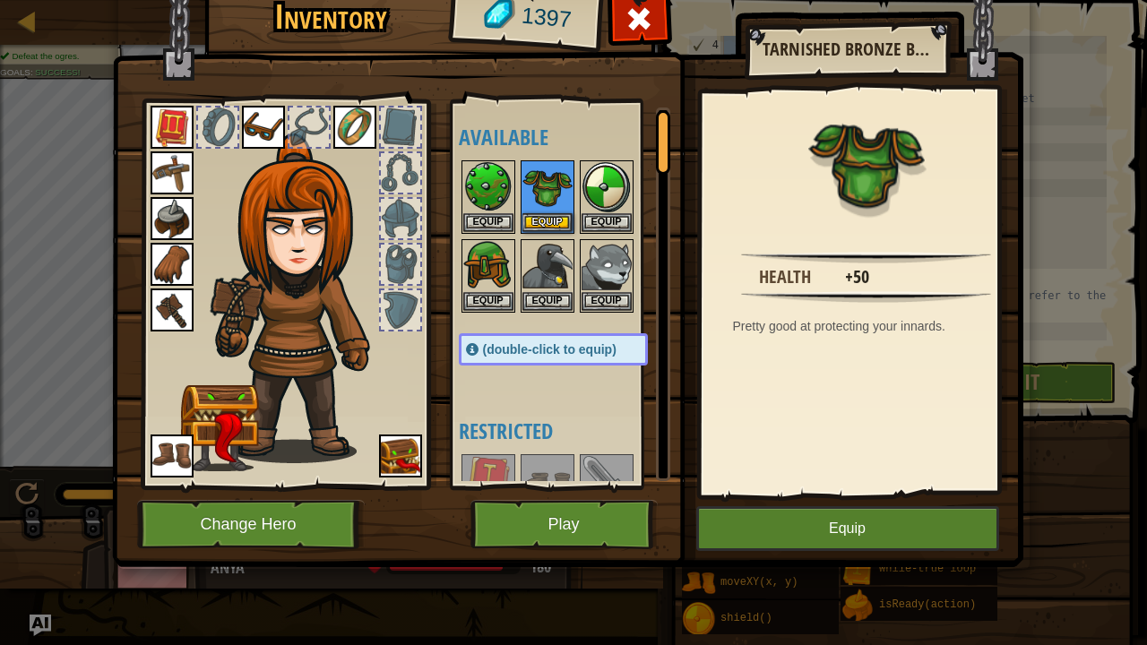
click at [359, 305] on img at bounding box center [305, 299] width 193 height 330
click at [254, 121] on img at bounding box center [263, 127] width 43 height 43
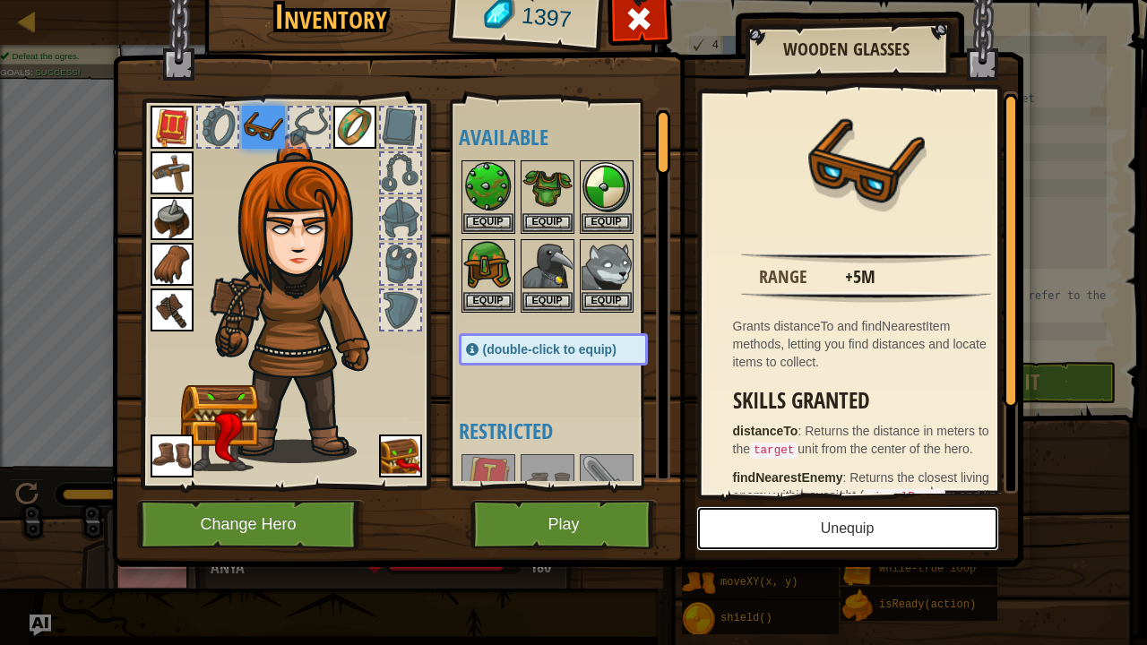
click at [771, 523] on button "Unequip" at bounding box center [847, 528] width 303 height 45
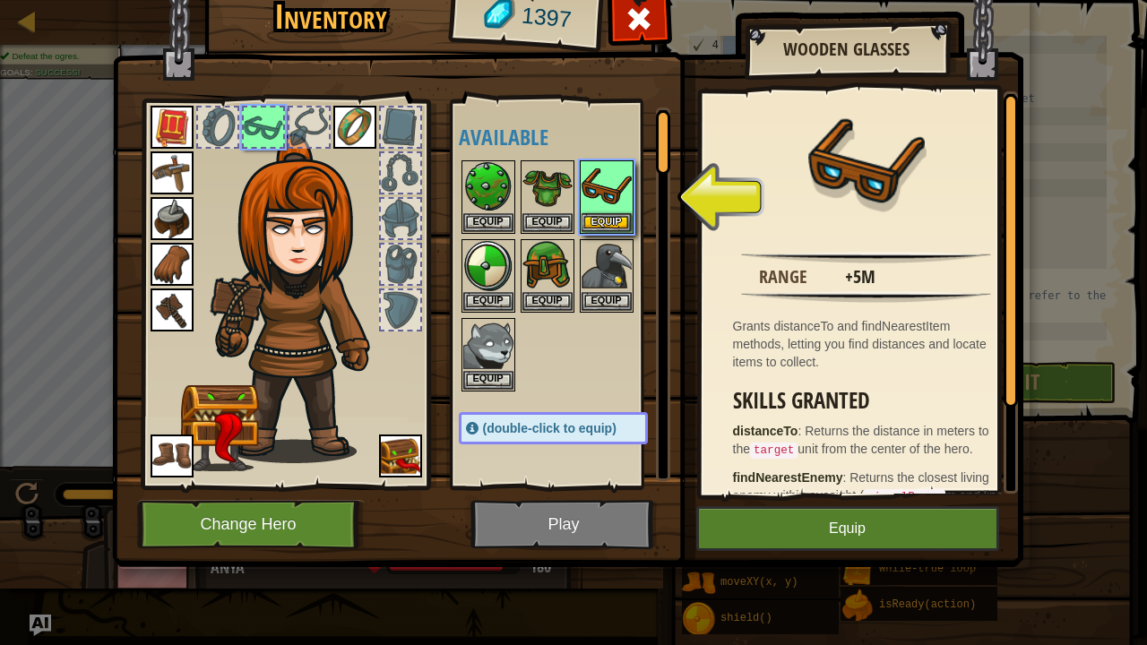
click at [357, 133] on img at bounding box center [354, 127] width 43 height 43
click at [346, 131] on img at bounding box center [354, 127] width 43 height 43
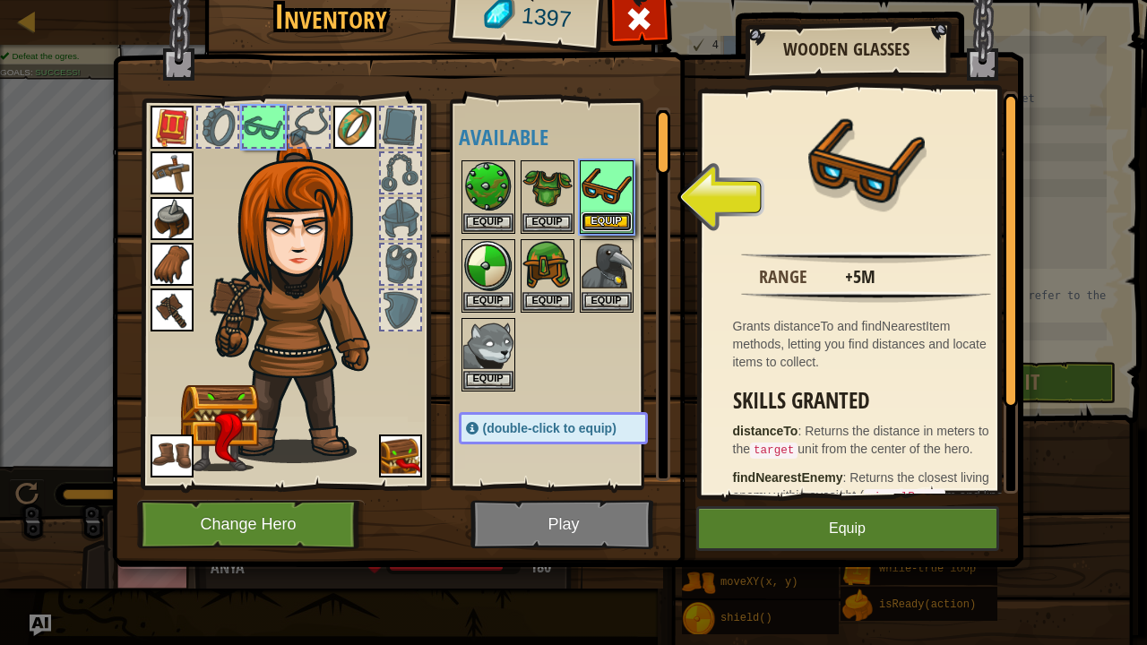
click at [596, 224] on button "Equip" at bounding box center [607, 221] width 50 height 19
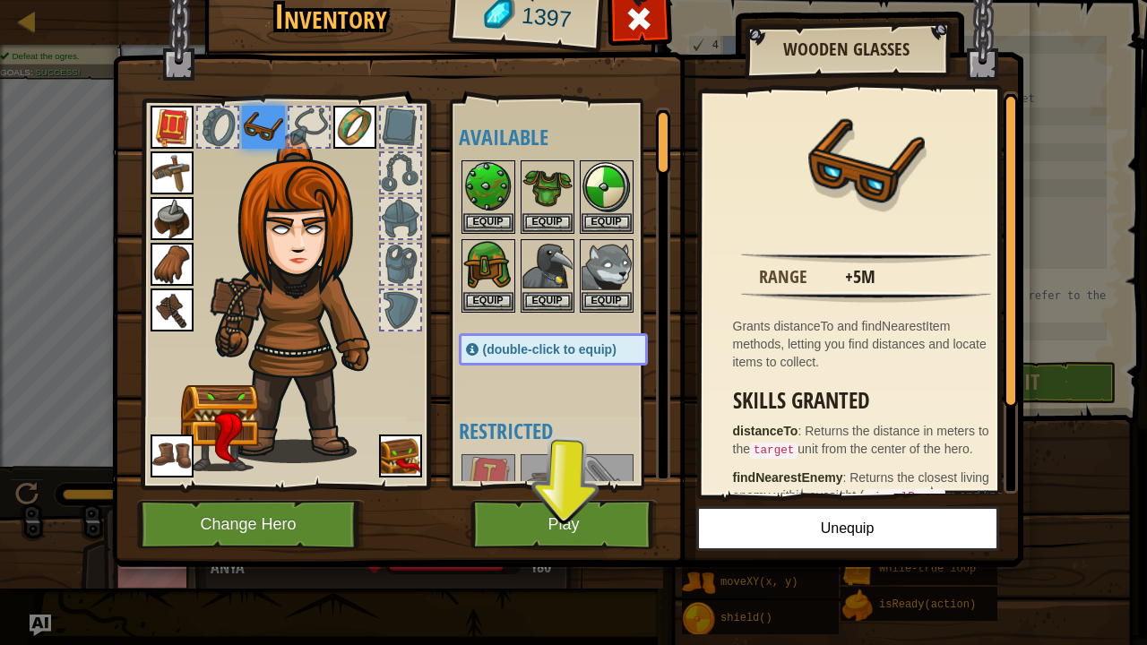
click at [355, 135] on img at bounding box center [354, 127] width 43 height 43
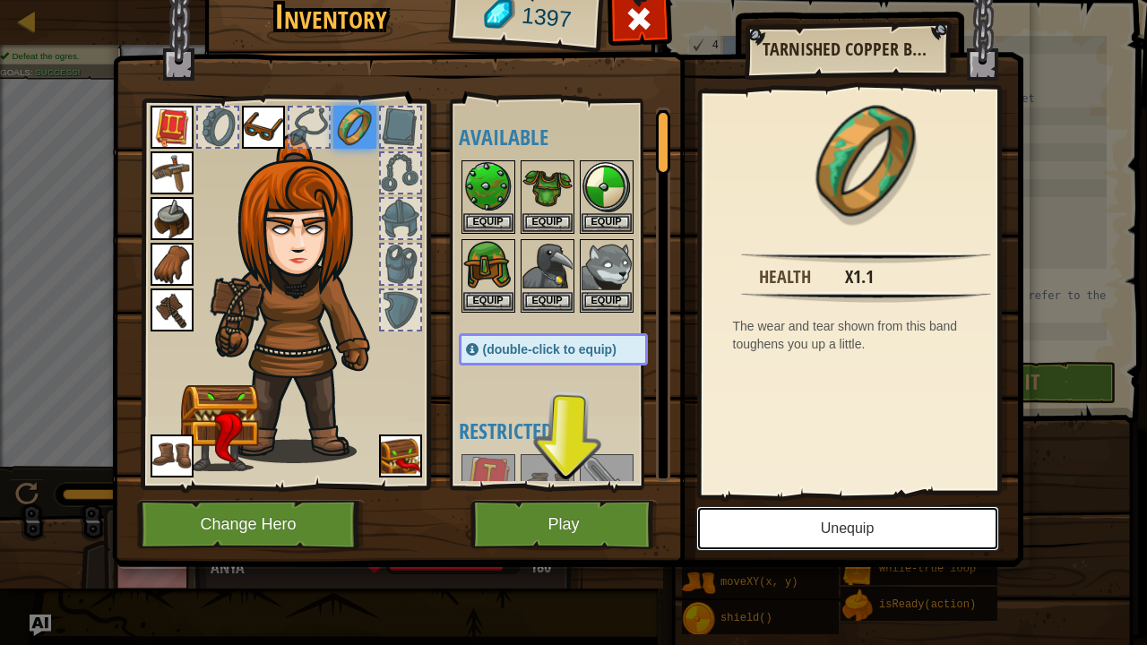
click at [883, 523] on button "Unequip" at bounding box center [847, 528] width 303 height 45
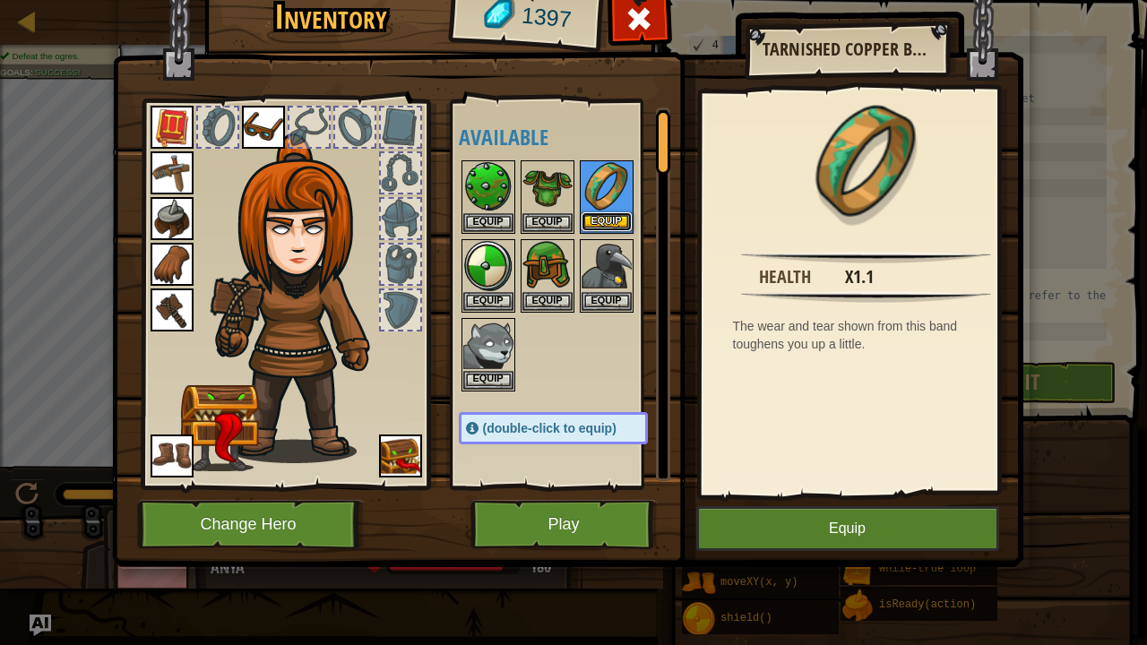
click at [604, 216] on button "Equip" at bounding box center [607, 221] width 50 height 19
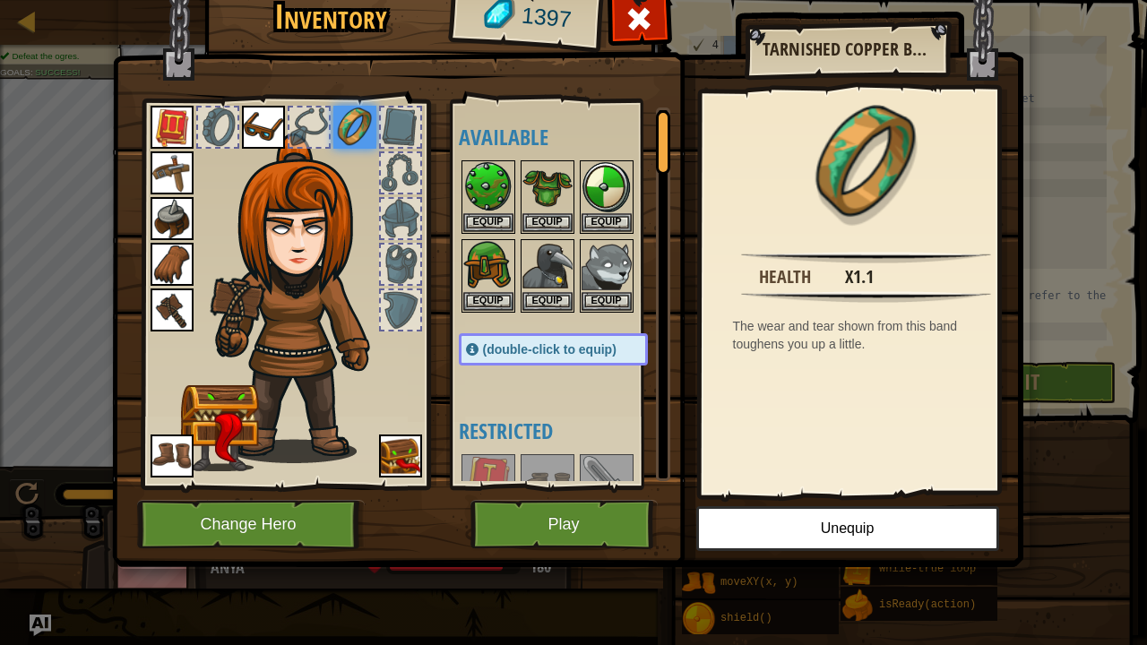
click at [170, 449] on img at bounding box center [172, 456] width 43 height 43
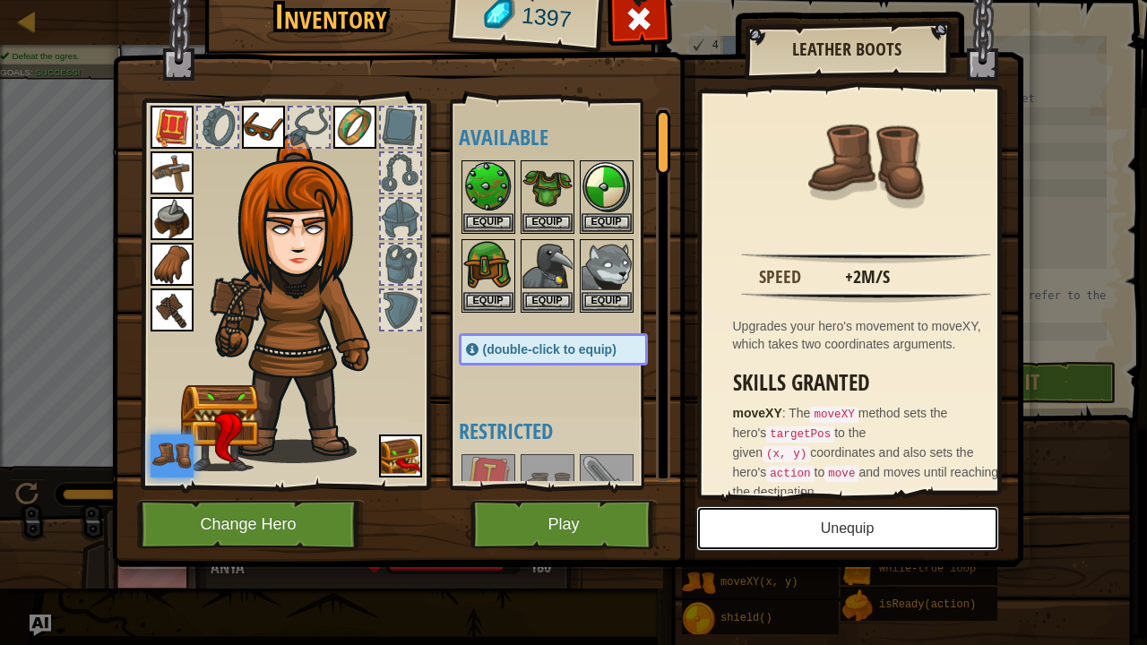
click at [778, 523] on button "Unequip" at bounding box center [847, 528] width 303 height 45
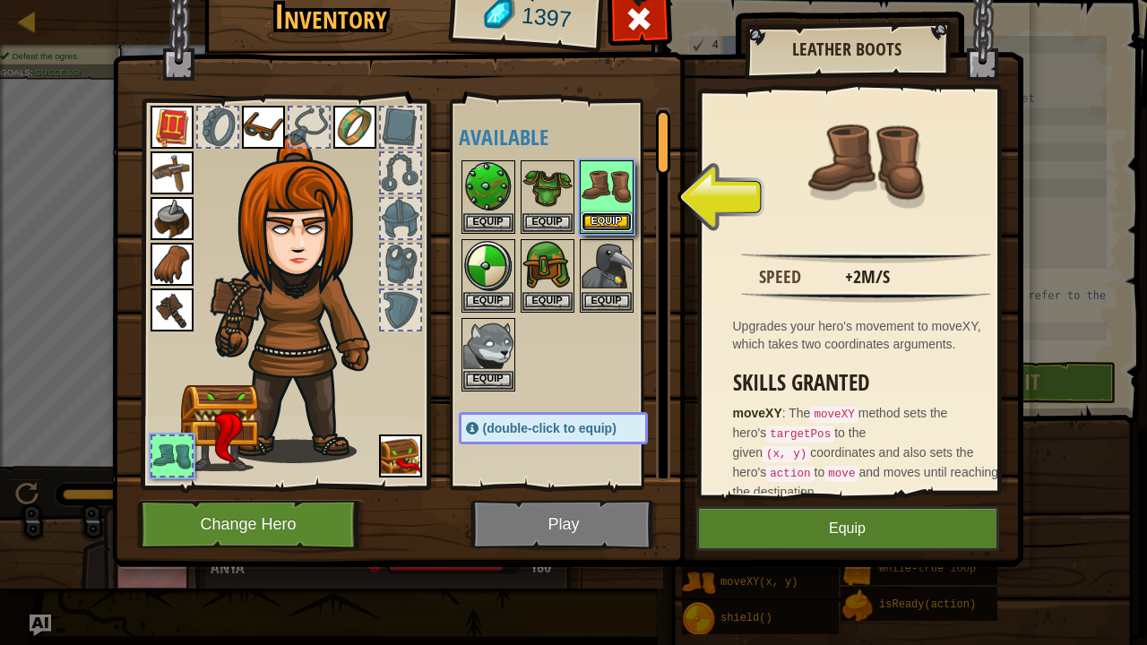
click at [606, 221] on button "Equip" at bounding box center [607, 221] width 50 height 19
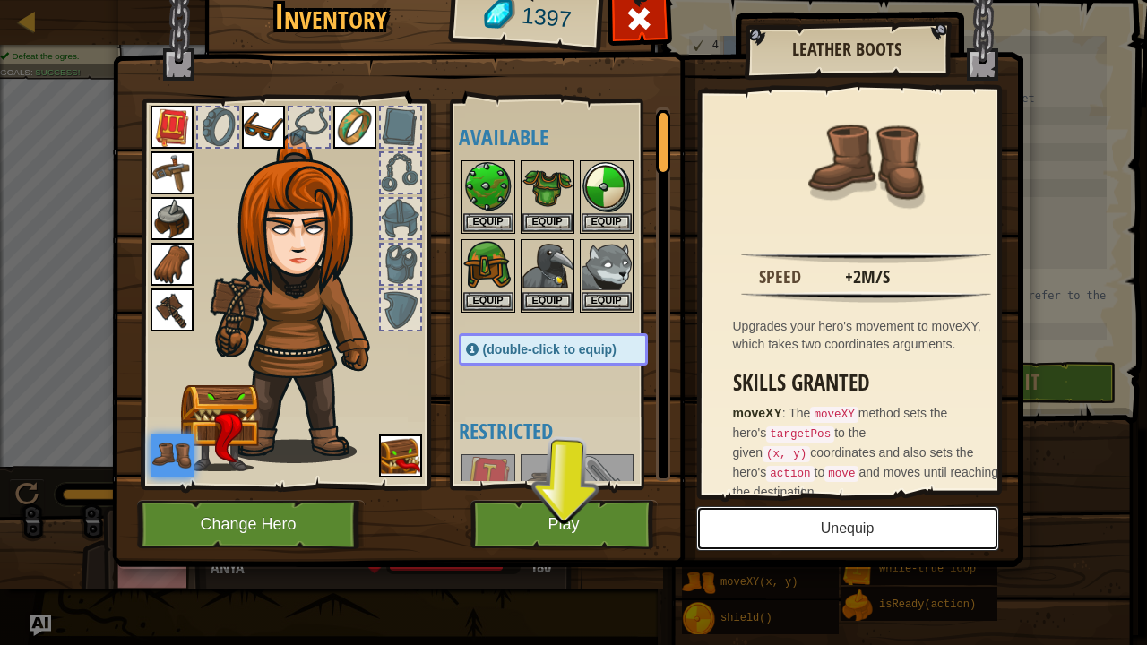
click at [792, 523] on button "Unequip" at bounding box center [847, 528] width 303 height 45
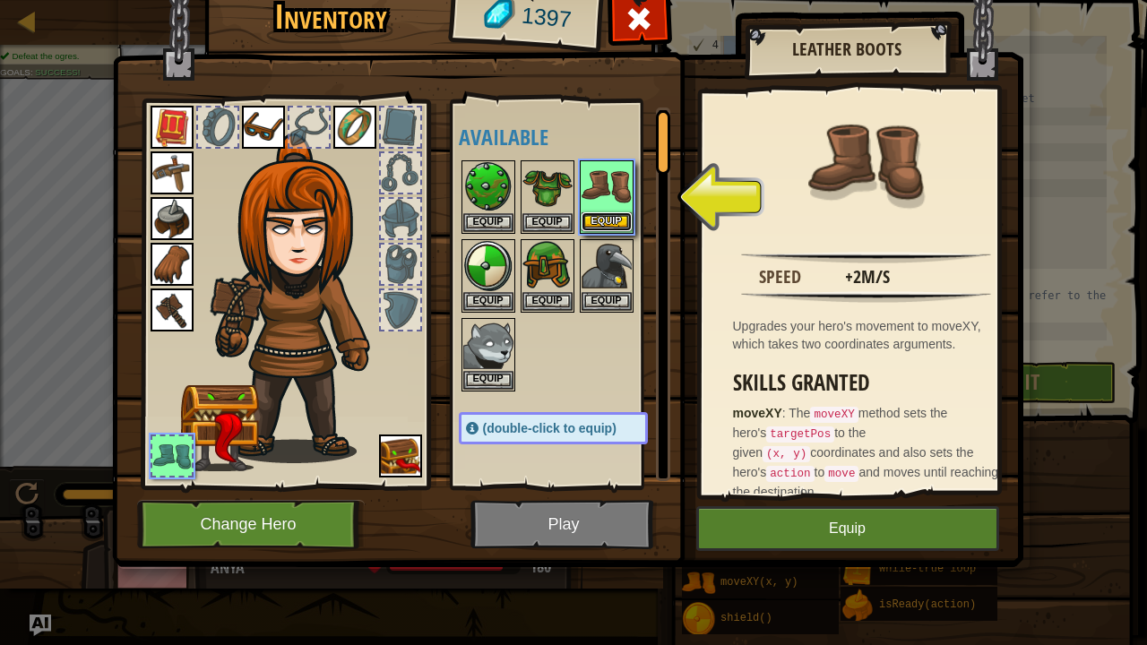
click at [603, 213] on button "Equip" at bounding box center [607, 221] width 50 height 19
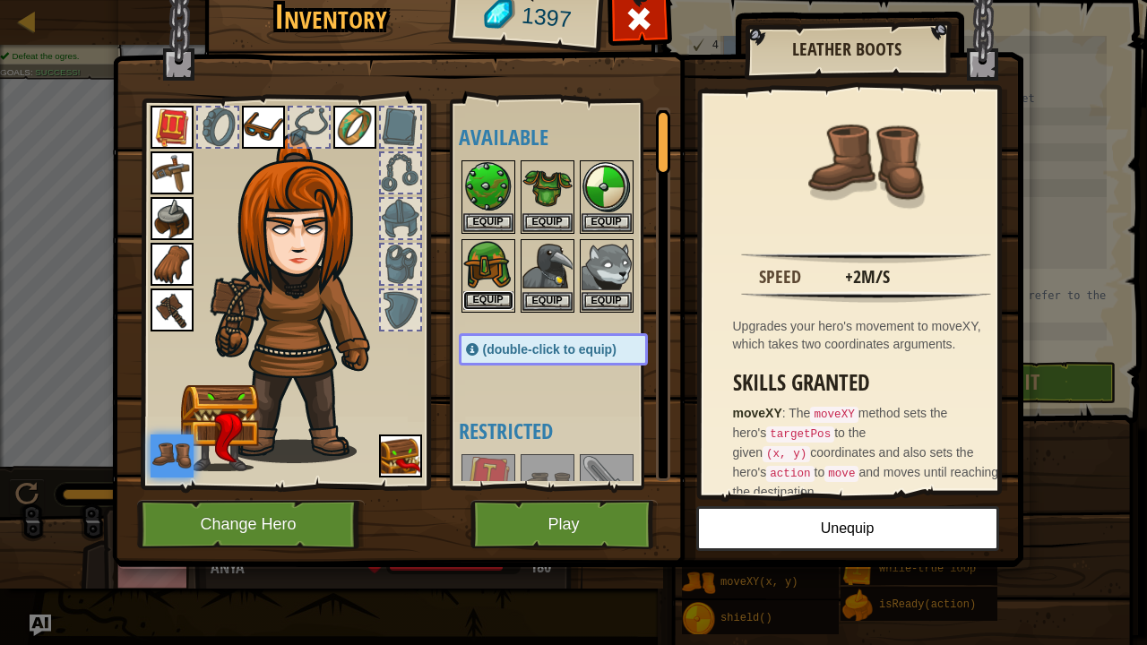
click at [479, 291] on button "Equip" at bounding box center [488, 300] width 50 height 19
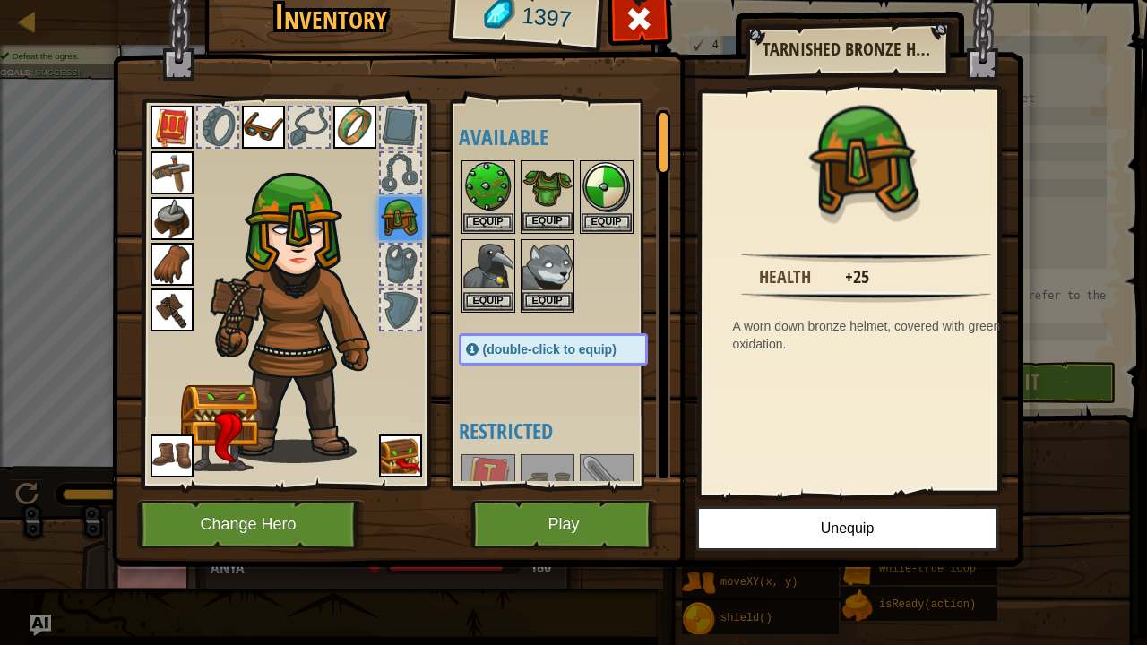
click at [533, 210] on img at bounding box center [548, 187] width 50 height 50
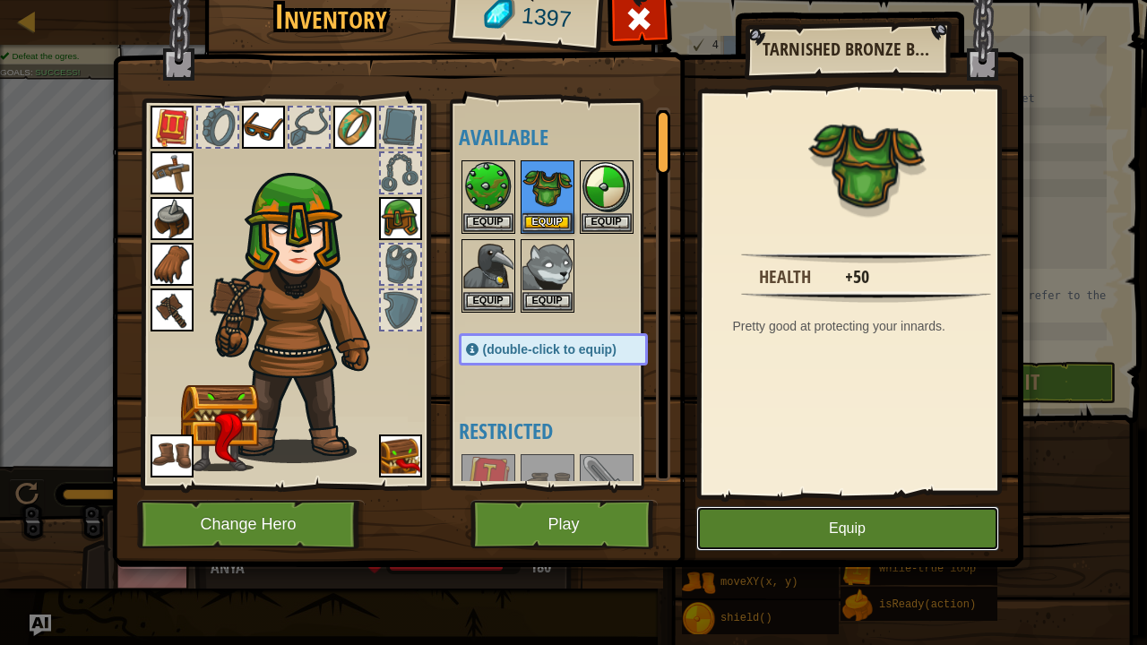
click at [780, 520] on button "Equip" at bounding box center [847, 528] width 303 height 45
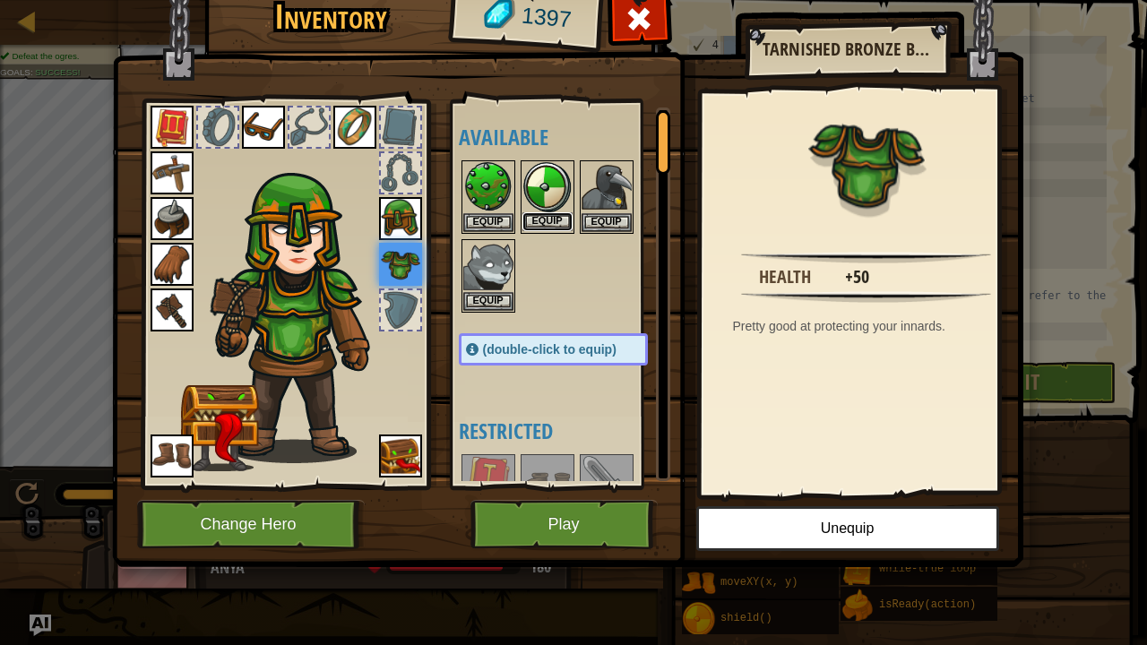
click at [554, 213] on button "Equip" at bounding box center [548, 221] width 50 height 19
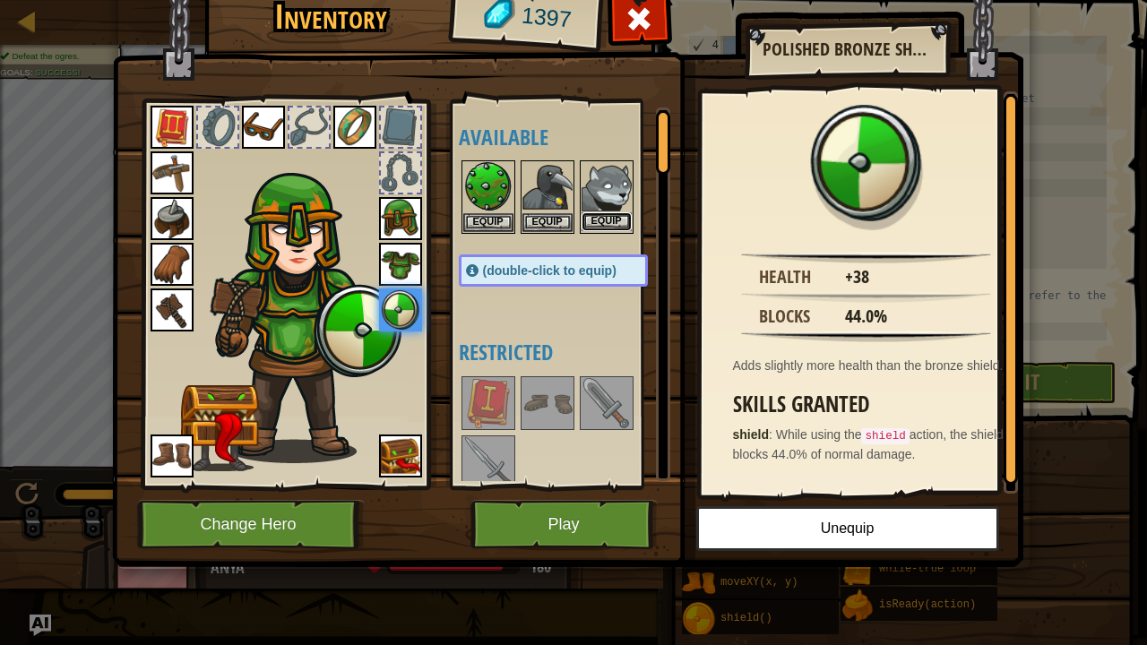
click at [624, 217] on button "Equip" at bounding box center [607, 221] width 50 height 19
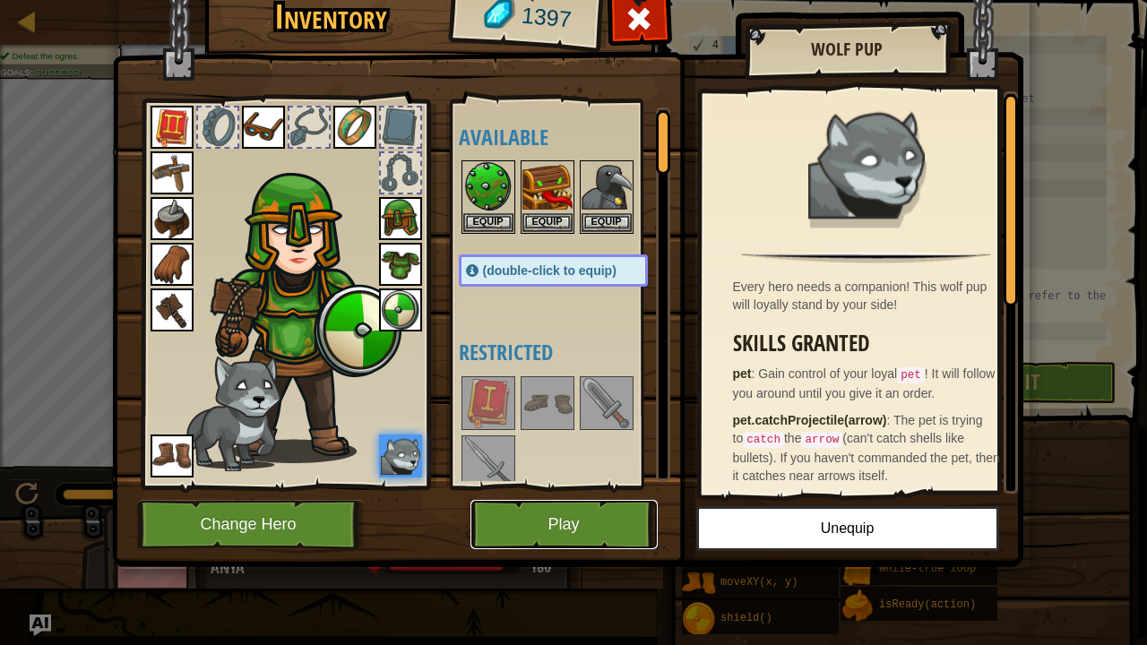
click at [499, 523] on button "Play" at bounding box center [564, 524] width 187 height 49
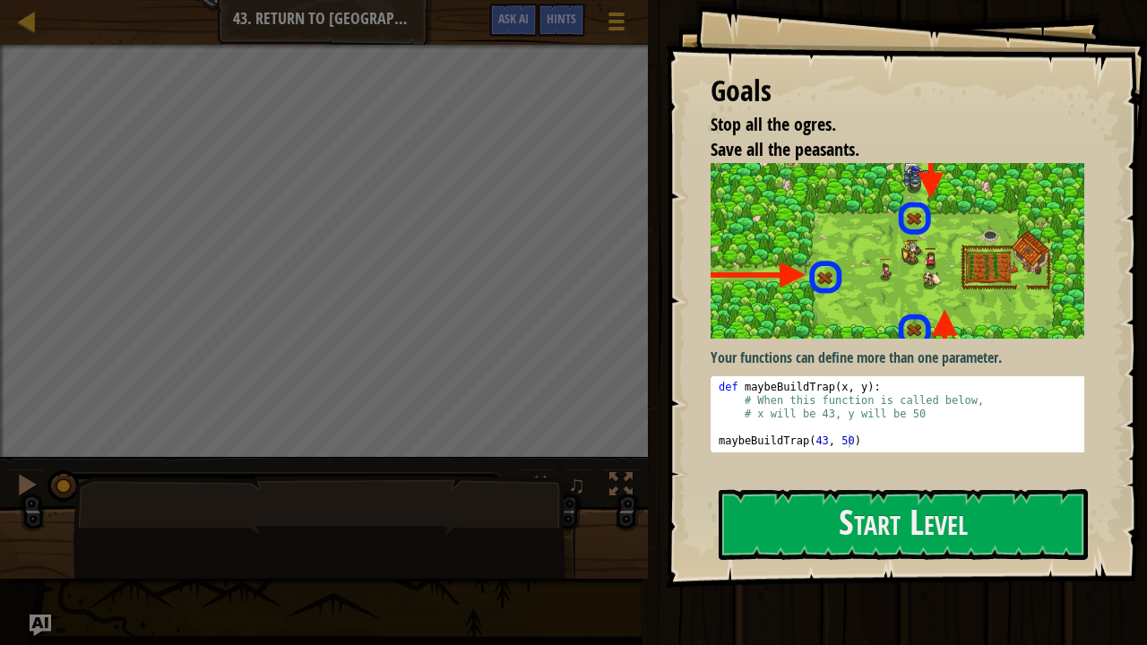
click at [504, 523] on div at bounding box center [324, 549] width 502 height 149
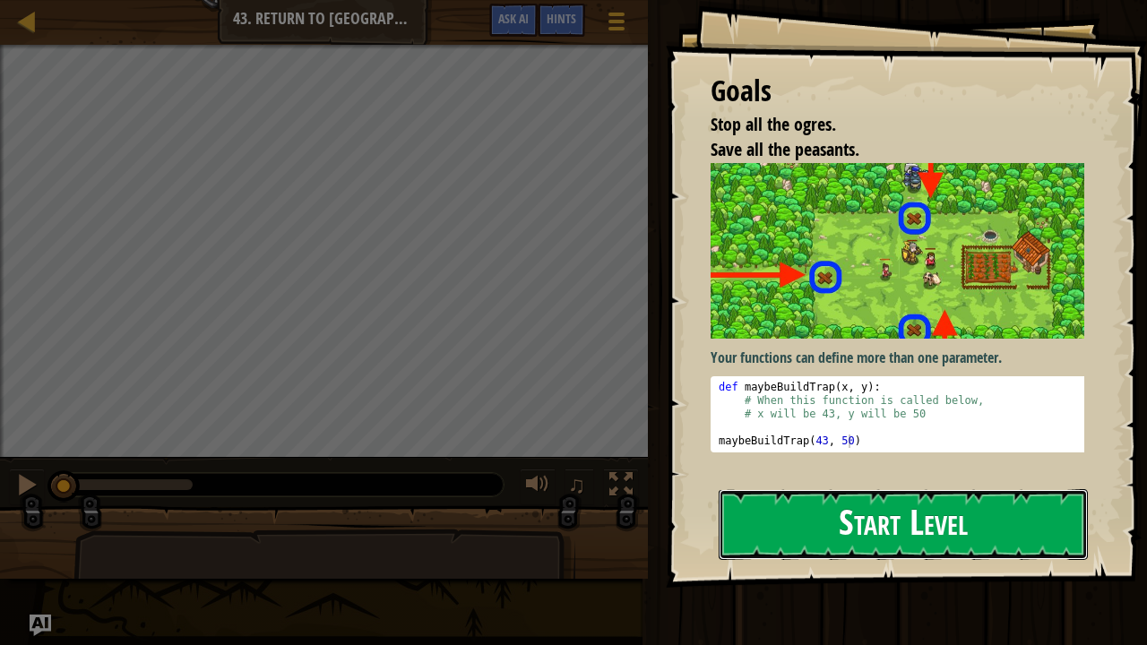
click at [805, 523] on button "Start Level" at bounding box center [903, 524] width 369 height 71
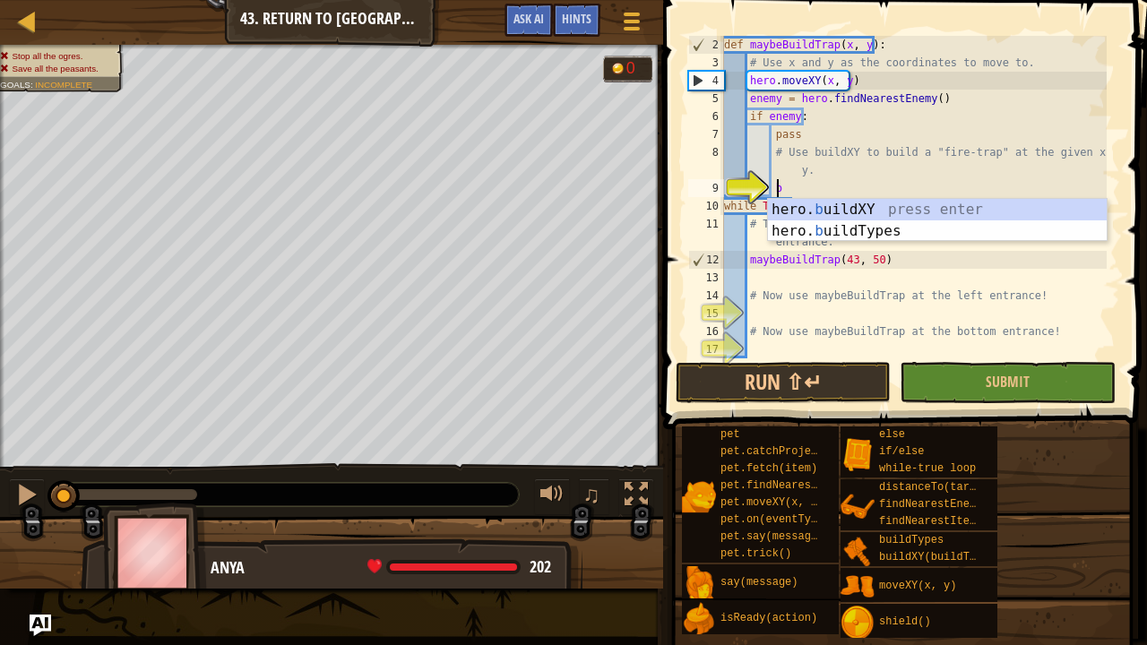
scroll to position [8, 3]
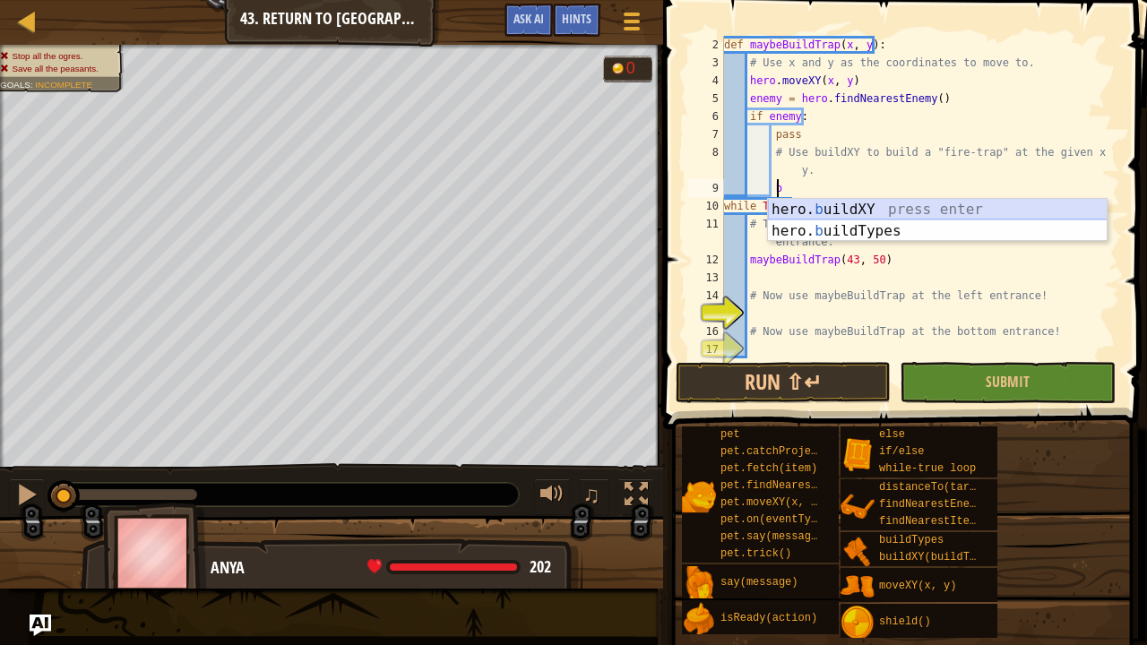
click at [795, 212] on div "hero. b uildXY press enter hero. b uildTypes press enter" at bounding box center [938, 242] width 340 height 86
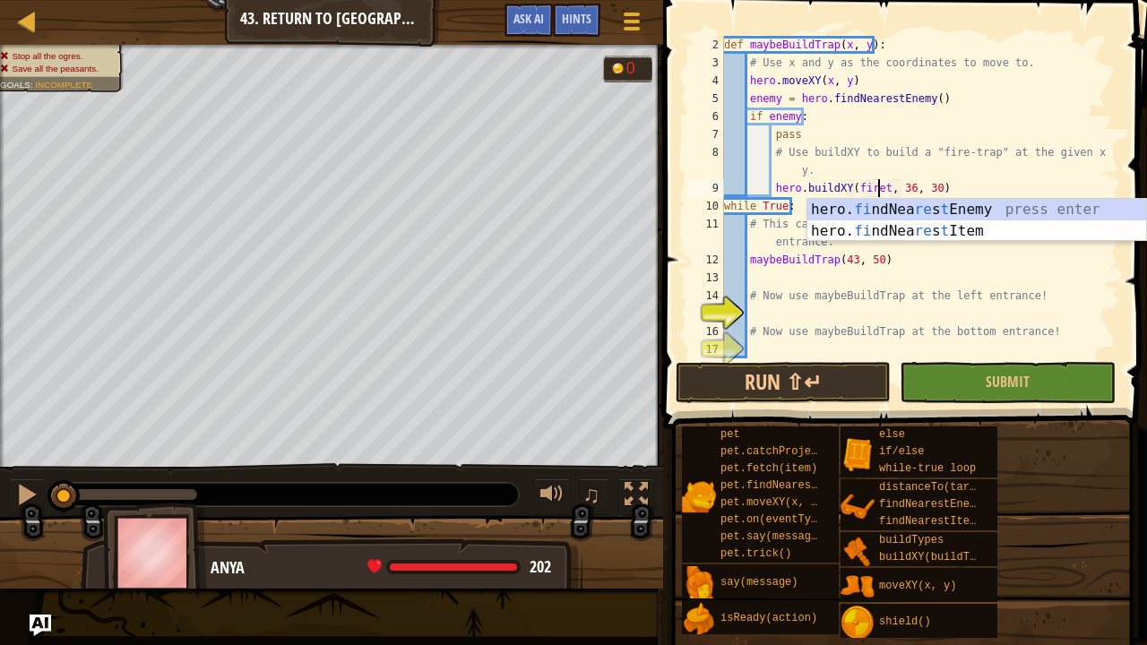
scroll to position [8, 13]
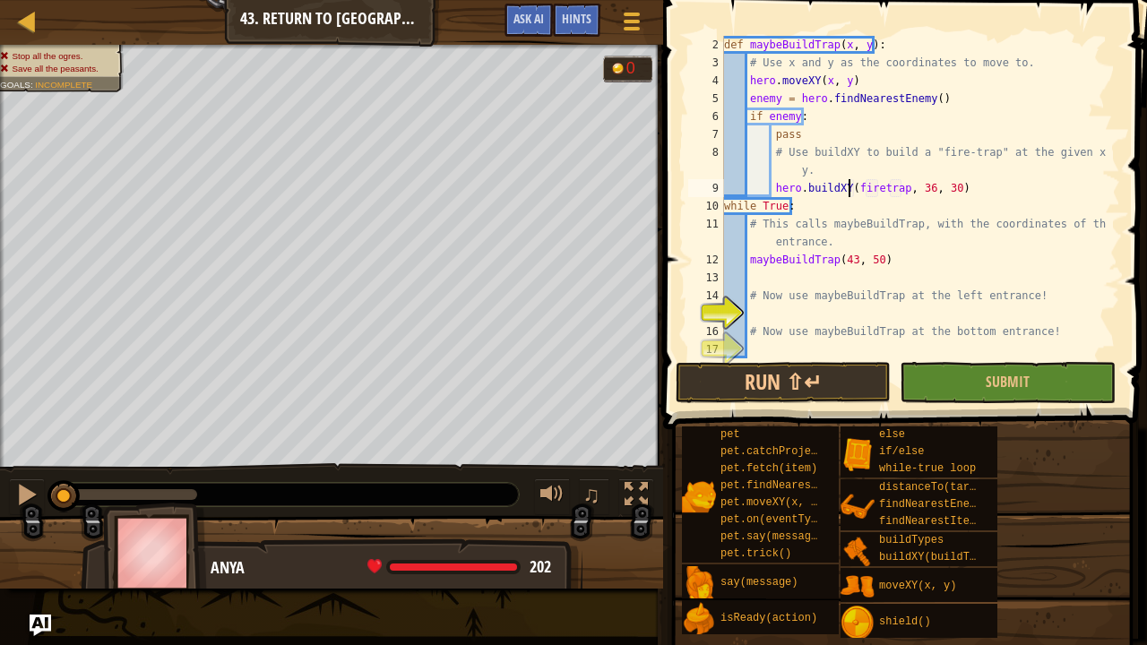
click at [846, 192] on div "def maybeBuildTrap ( x , y ) : # Use x and y as the coordinates to move to. her…" at bounding box center [914, 215] width 386 height 359
click at [901, 188] on div "def maybeBuildTrap ( x , y ) : # Use x and y as the coordinates to move to. her…" at bounding box center [914, 215] width 386 height 359
click at [929, 190] on div "def maybeBuildTrap ( x , y ) : # Use x and y as the coordinates to move to. her…" at bounding box center [914, 215] width 386 height 359
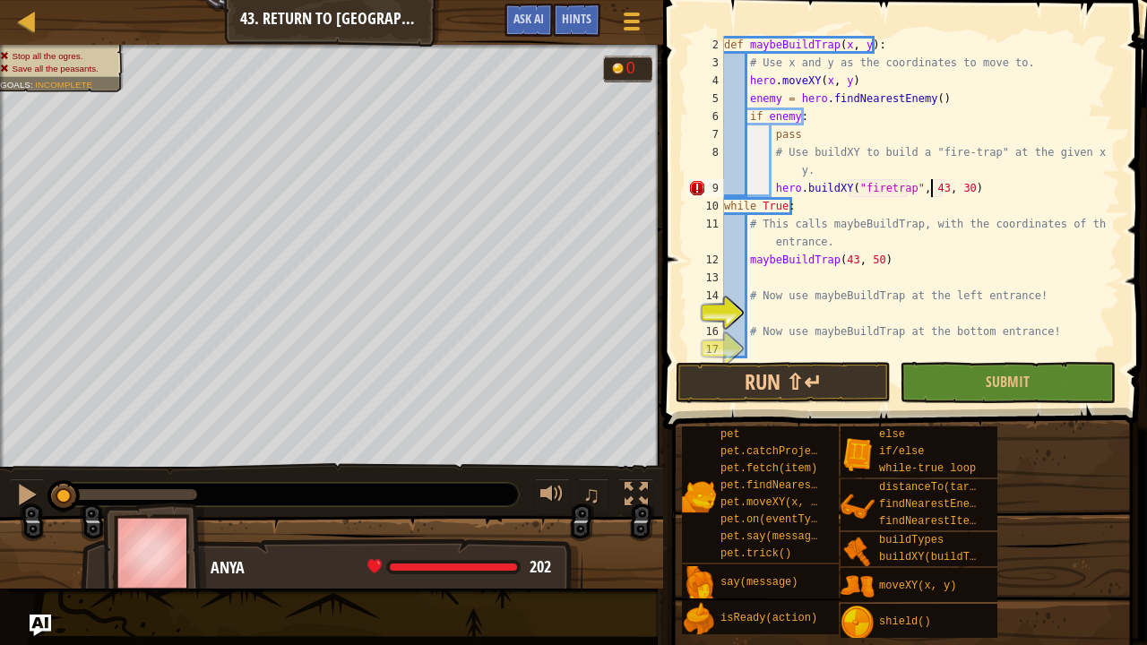
scroll to position [8, 17]
click at [946, 189] on div "def maybeBuildTrap ( x , y ) : # Use x and y as the coordinates to move to. her…" at bounding box center [914, 215] width 386 height 359
type textarea "hero.buildXY("firetrap", 43, 50)"
click at [773, 314] on div "def maybeBuildTrap ( x , y ) : # Use x and y as the coordinates to move to. her…" at bounding box center [914, 215] width 386 height 359
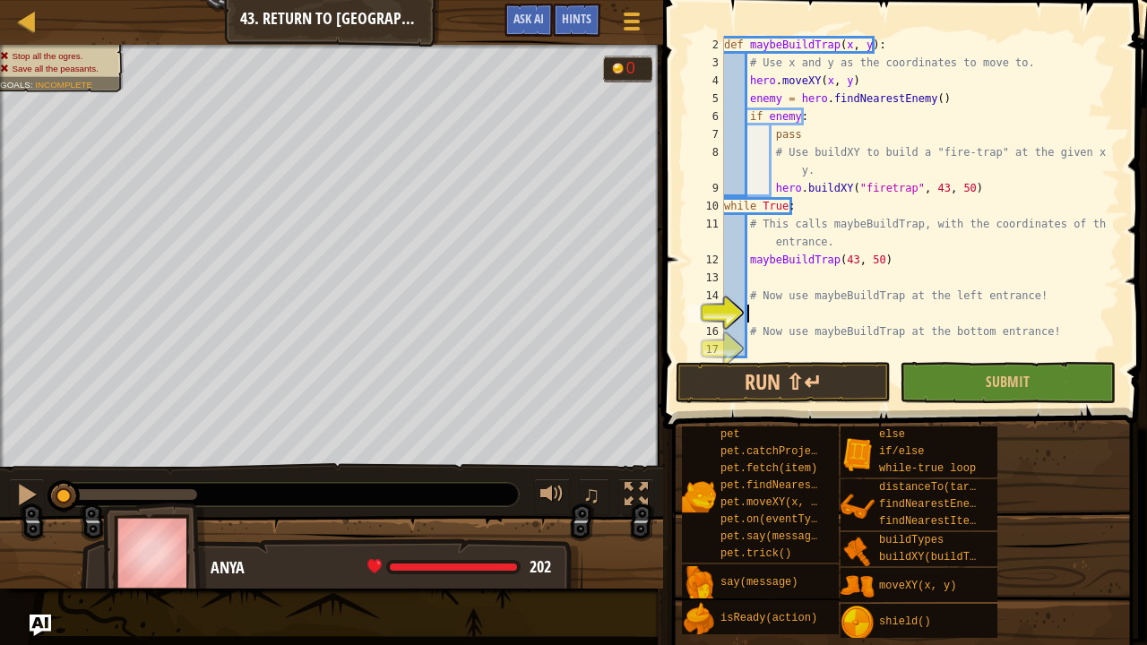
scroll to position [8, 1]
click at [878, 262] on div "def maybeBuildTrap ( x , y ) : # Use x and y as the coordinates to move to. her…" at bounding box center [914, 215] width 386 height 359
drag, startPoint x: 878, startPoint y: 262, endPoint x: 860, endPoint y: 260, distance: 18.0
click at [862, 260] on div "def maybeBuildTrap ( x , y ) : # Use x and y as the coordinates to move to. her…" at bounding box center [914, 215] width 386 height 359
type textarea "maybeBuildTrap(43, 50)"
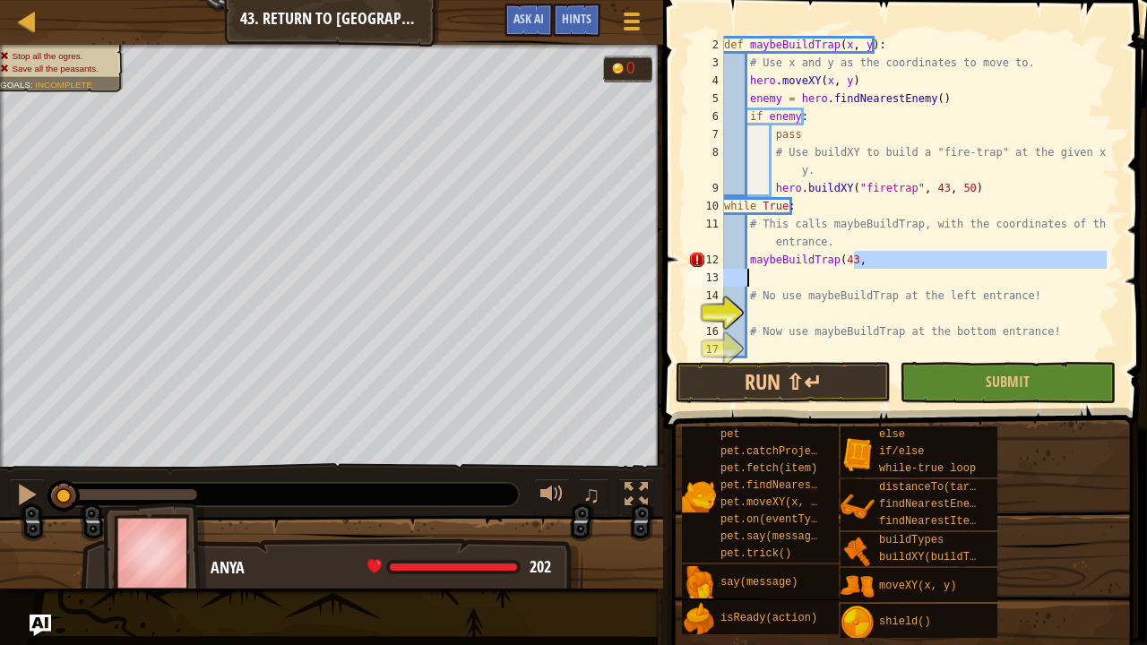
drag, startPoint x: 853, startPoint y: 260, endPoint x: 805, endPoint y: 269, distance: 49.2
click at [805, 269] on div "def maybeBuildTrap ( x , y ) : # Use x and y as the coordinates to move to. her…" at bounding box center [914, 215] width 386 height 359
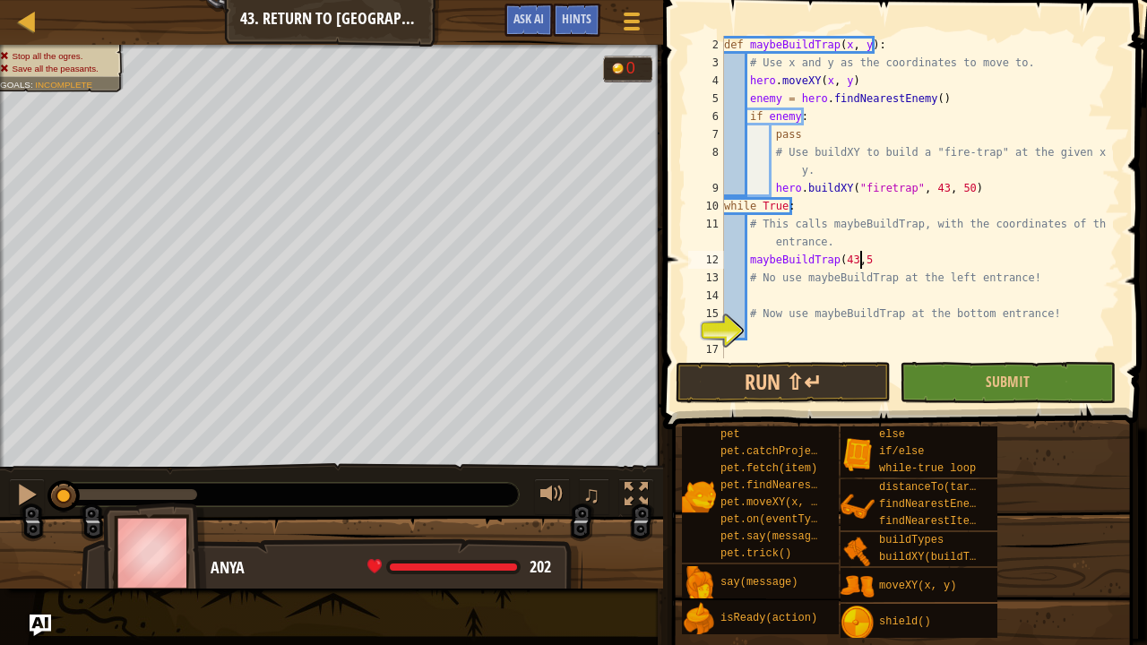
scroll to position [8, 11]
type textarea "maybeBuildTrap(43,50)"
drag, startPoint x: 872, startPoint y: 260, endPoint x: 745, endPoint y: 266, distance: 127.4
click at [745, 266] on div "def maybeBuildTrap ( x , y ) : # Use x and y as the coordinates to move to. her…" at bounding box center [914, 215] width 386 height 359
click at [755, 297] on div "def maybeBuildTrap ( x , y ) : # Use x and y as the coordinates to move to. her…" at bounding box center [914, 215] width 386 height 359
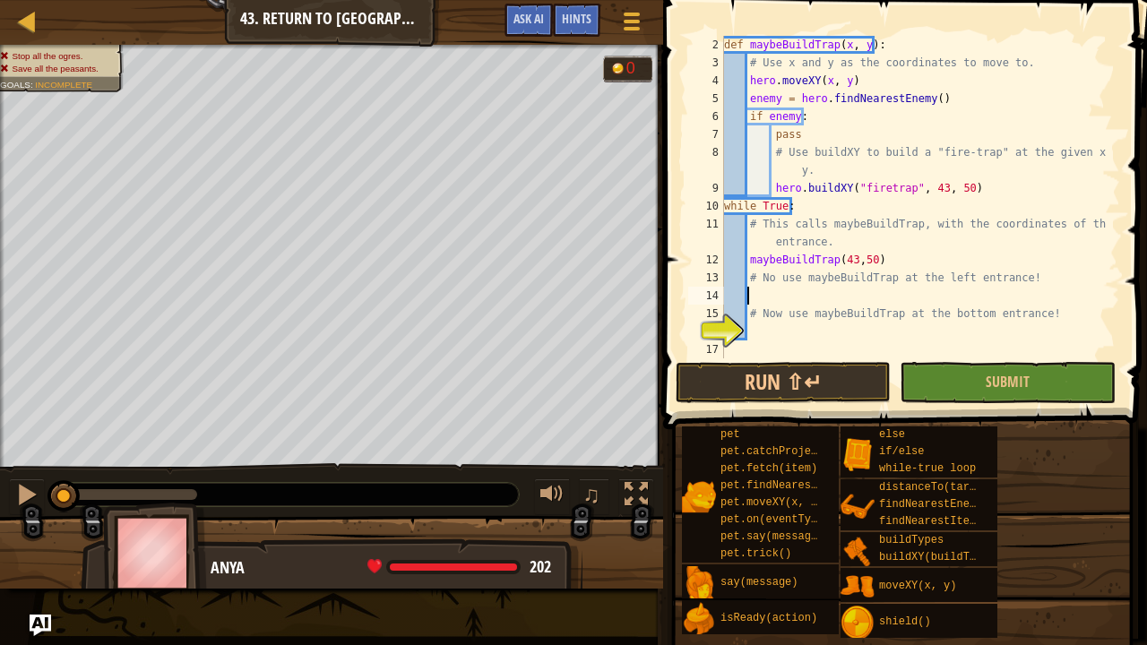
scroll to position [8, 1]
paste textarea "maybeBuildTrap(43,50)"
type textarea "maybeBuildTrap(43,50)"
click at [755, 297] on div "def maybeBuildTrap ( x , y ) : # Use x and y as the coordinates to move to. her…" at bounding box center [914, 215] width 386 height 359
click at [749, 335] on div "def maybeBuildTrap ( x , y ) : # Use x and y as the coordinates to move to. her…" at bounding box center [914, 215] width 386 height 359
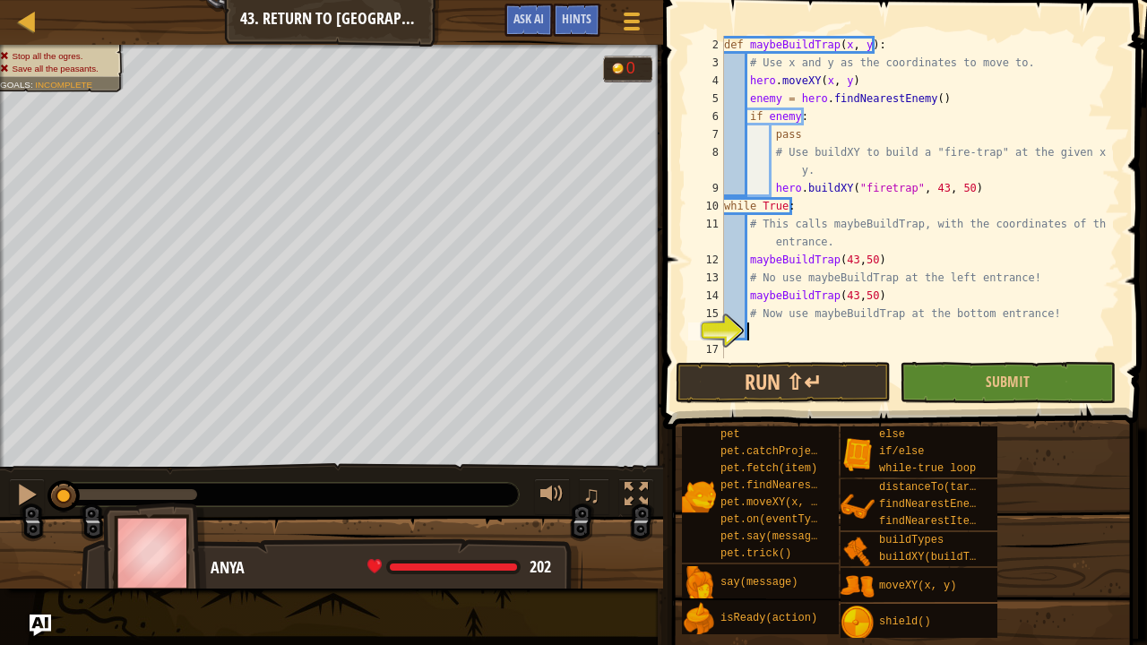
paste textarea "maybeBuildTrap(43,50)"
click at [866, 332] on div "def maybeBuildTrap ( x , y ) : # Use x and y as the coordinates to move to. her…" at bounding box center [914, 215] width 386 height 359
click at [843, 294] on div "def maybeBuildTrap ( x , y ) : # Use x and y as the coordinates to move to. her…" at bounding box center [914, 215] width 386 height 359
click at [846, 296] on div "def maybeBuildTrap ( x , y ) : # Use x and y as the coordinates to move to. her…" at bounding box center [914, 215] width 386 height 359
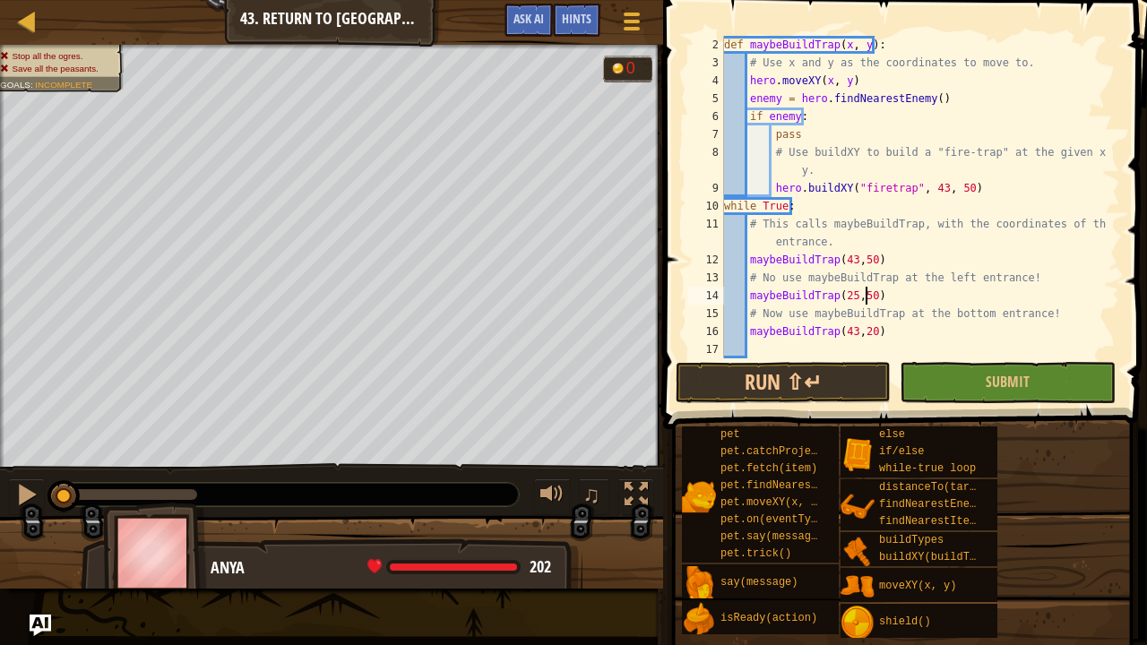
click at [864, 296] on div "def maybeBuildTrap ( x , y ) : # Use x and y as the coordinates to move to. her…" at bounding box center [914, 215] width 386 height 359
click at [1019, 377] on span "Submit" at bounding box center [1008, 382] width 44 height 20
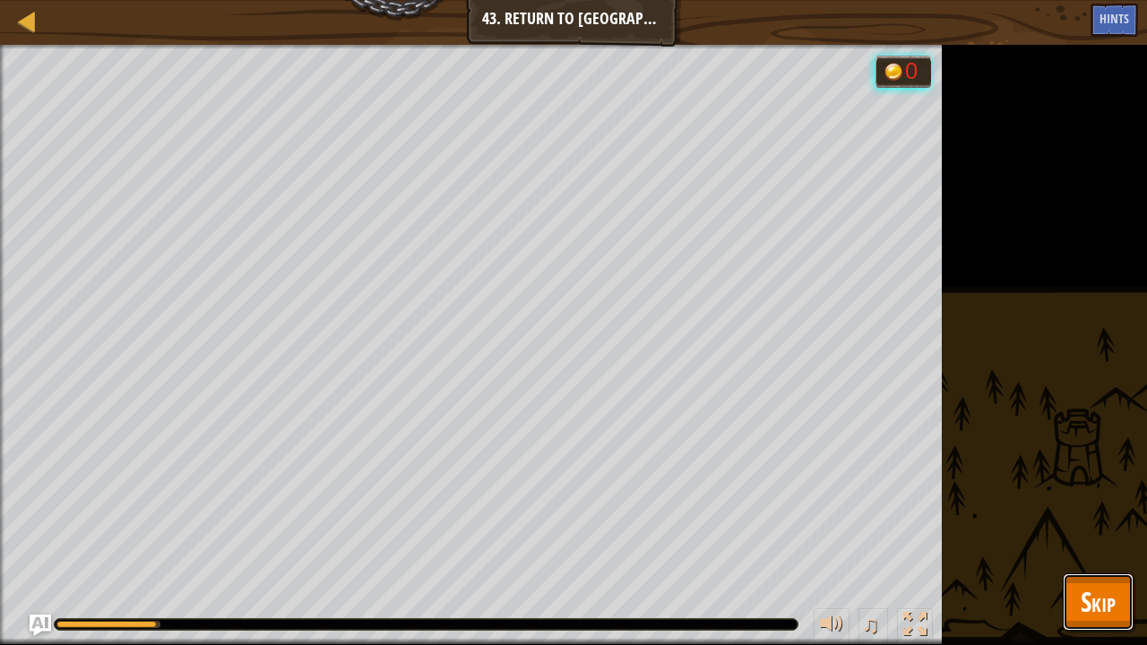
click at [1104, 523] on span "Skip" at bounding box center [1098, 601] width 35 height 37
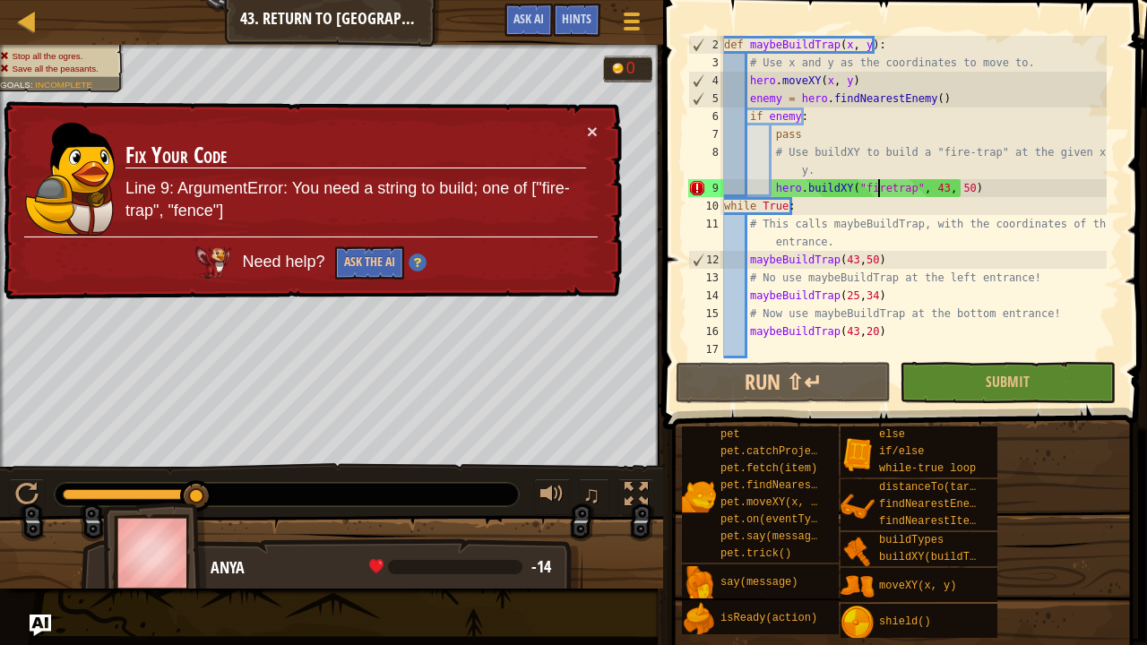
click at [880, 188] on div "def maybeBuildTrap ( x , y ) : # Use x and y as the coordinates to move to. her…" at bounding box center [914, 215] width 386 height 359
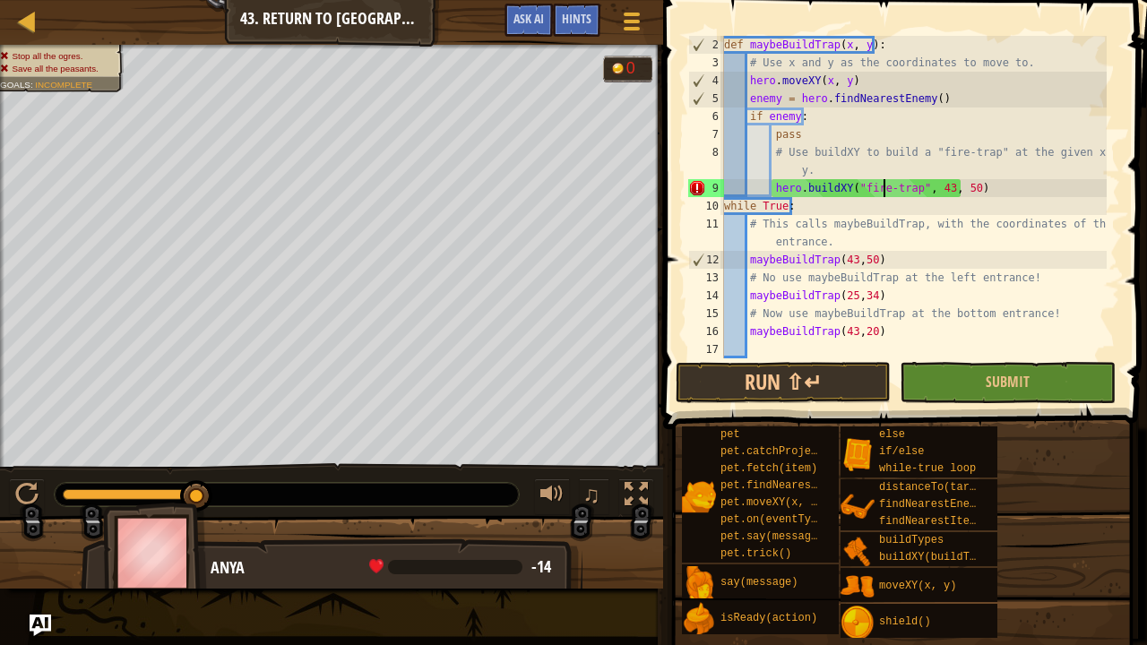
scroll to position [8, 13]
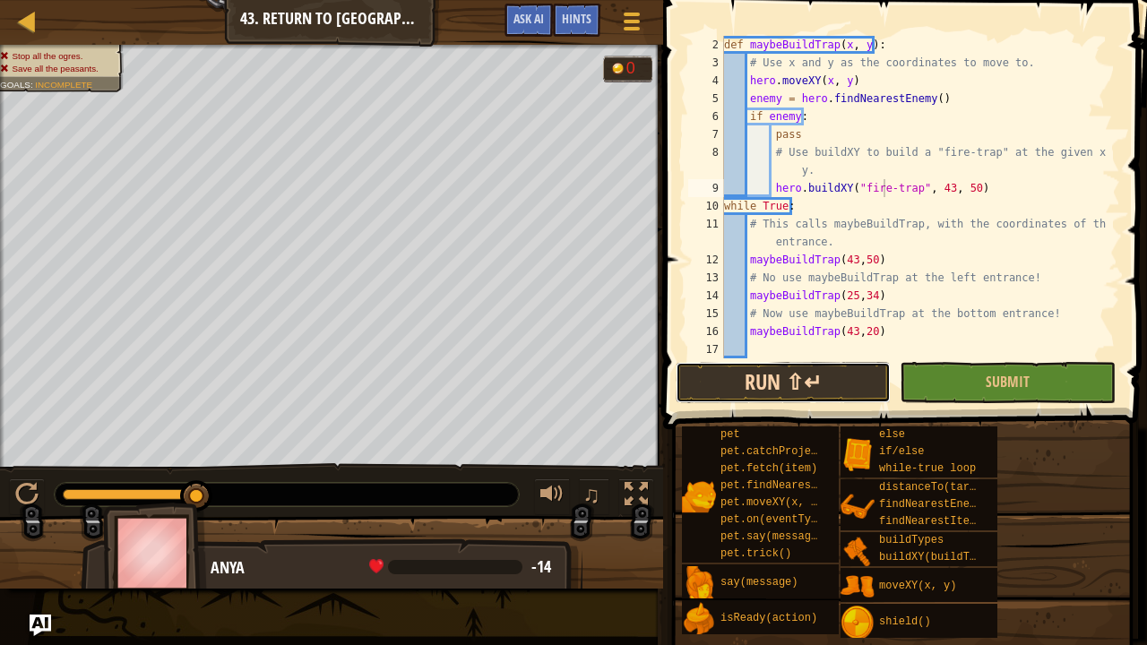
click at [816, 371] on button "Run ⇧↵" at bounding box center [783, 382] width 215 height 41
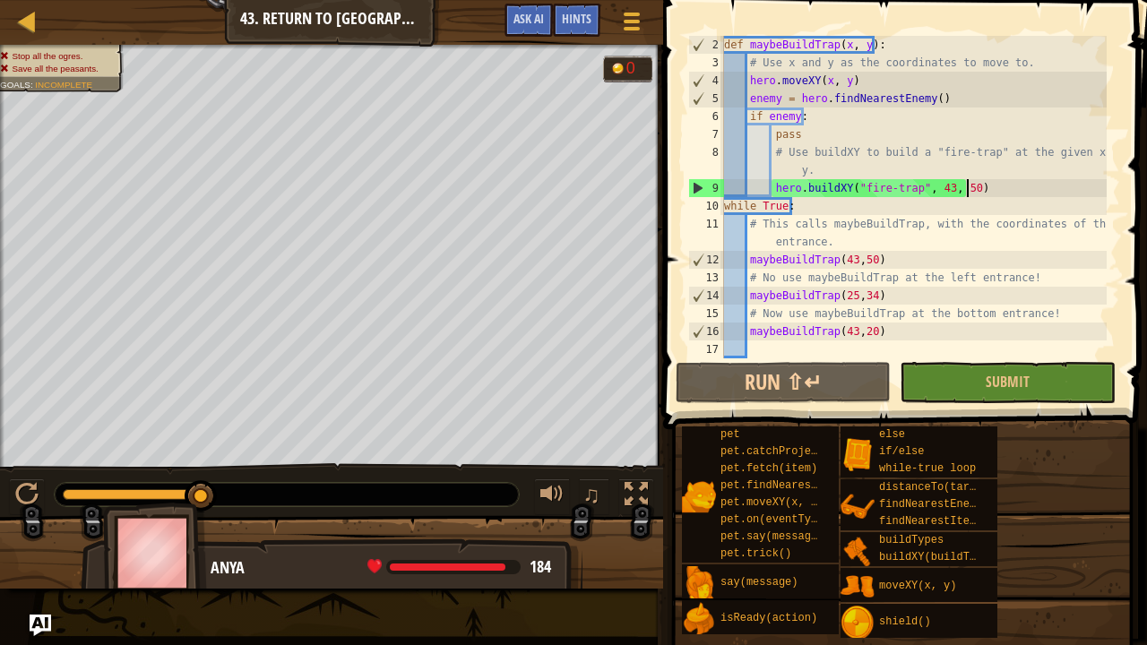
click at [970, 186] on div "def maybeBuildTrap ( x , y ) : # Use x and y as the coordinates to move to. her…" at bounding box center [914, 215] width 386 height 359
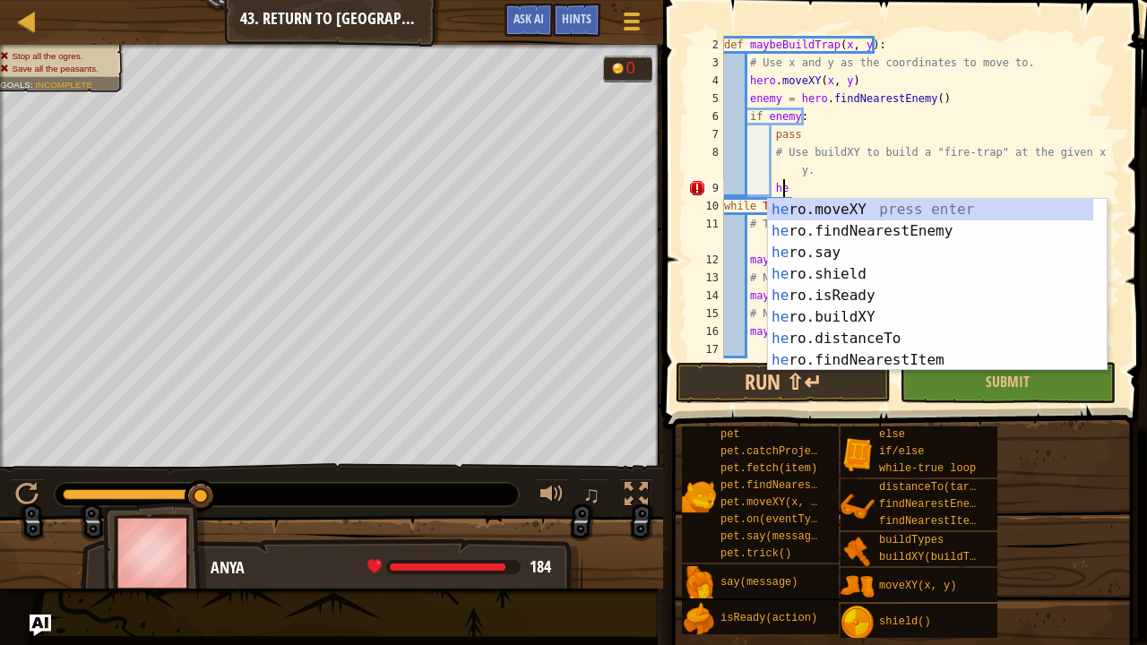
type textarea "h"
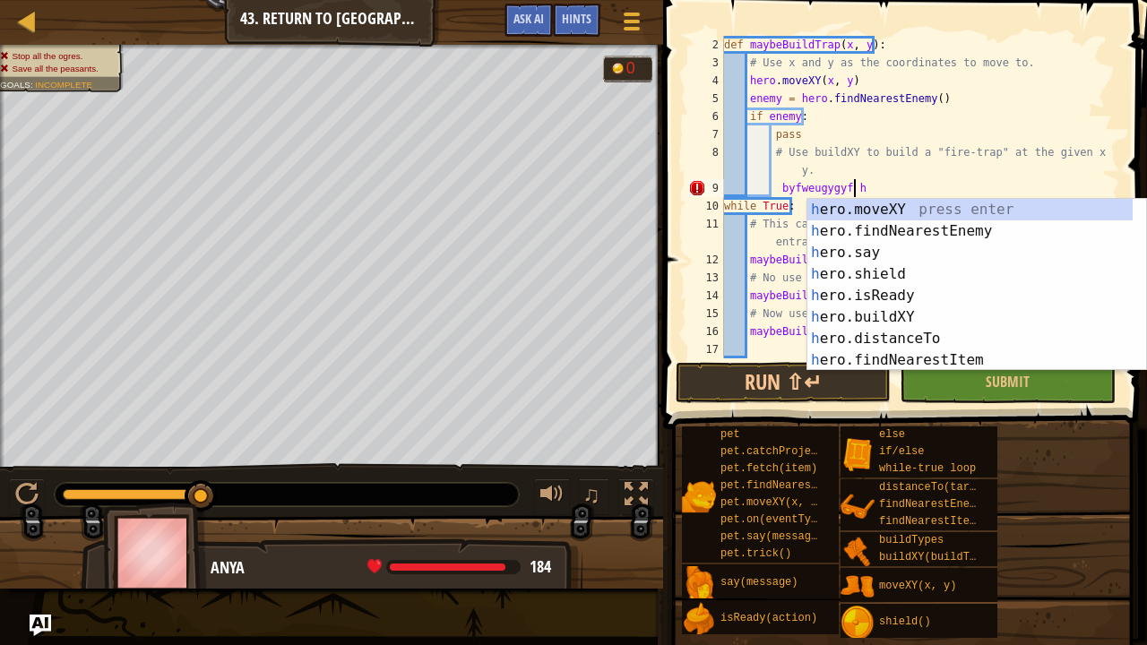
scroll to position [8, 10]
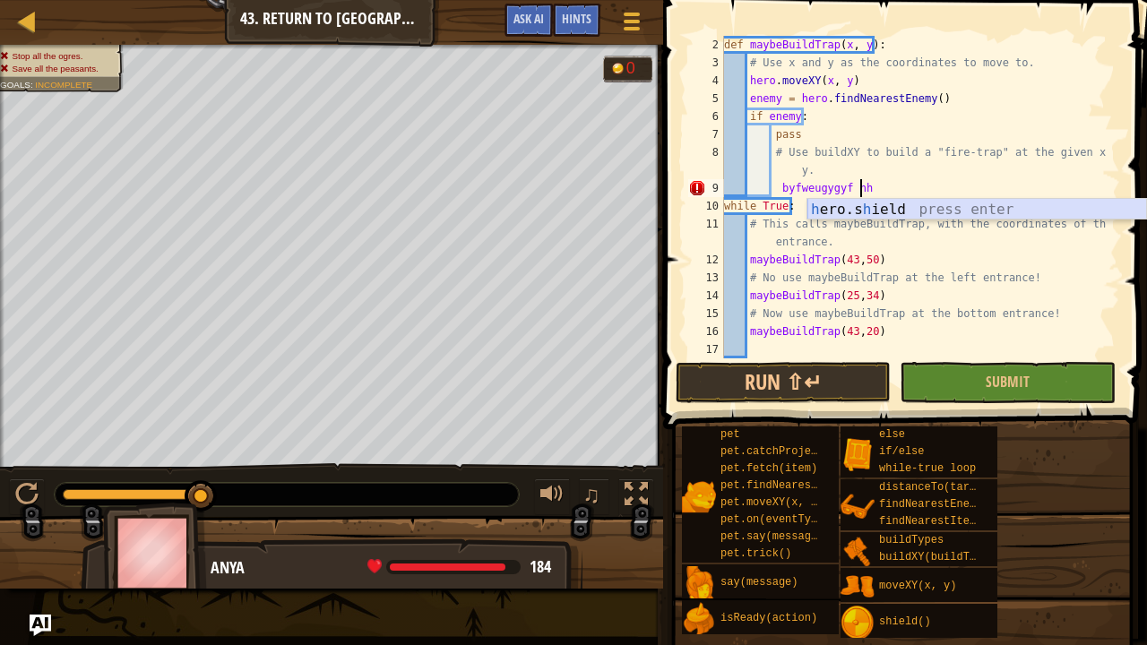
click at [848, 208] on div "h ero.s h ield press enter" at bounding box center [978, 231] width 340 height 65
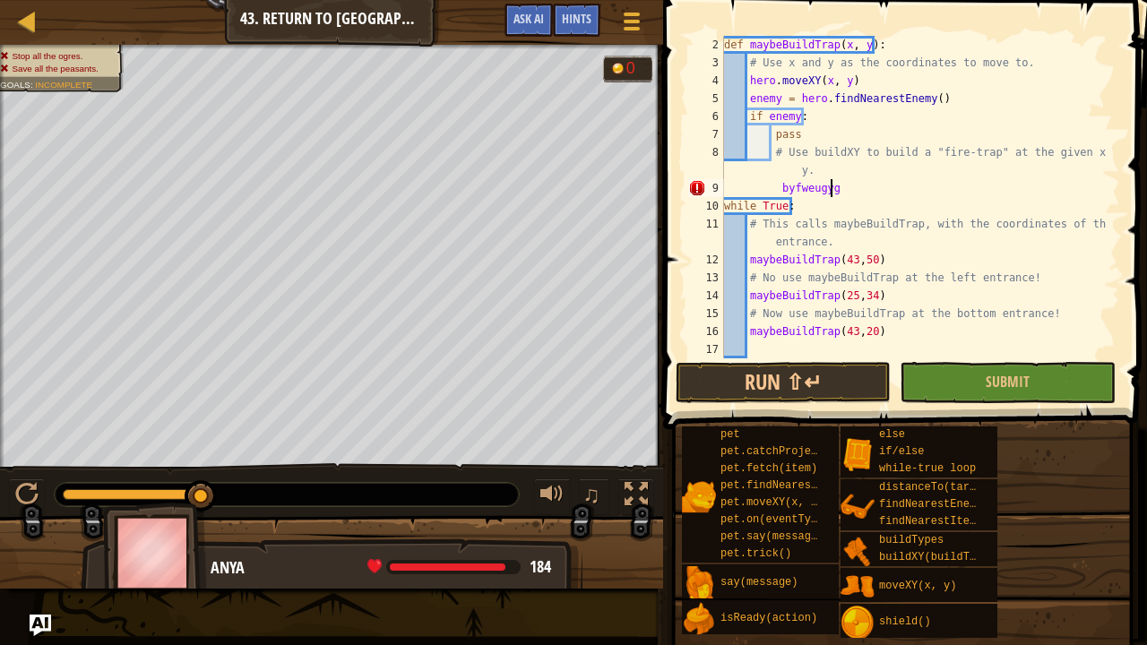
scroll to position [8, 4]
type textarea "b"
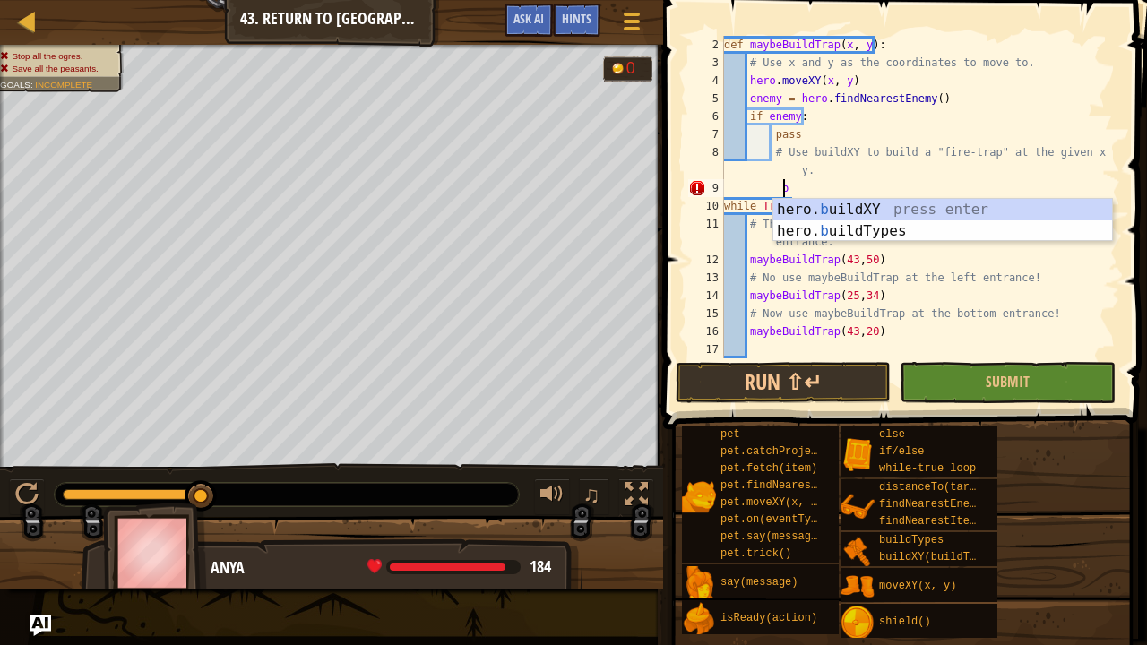
scroll to position [8, 0]
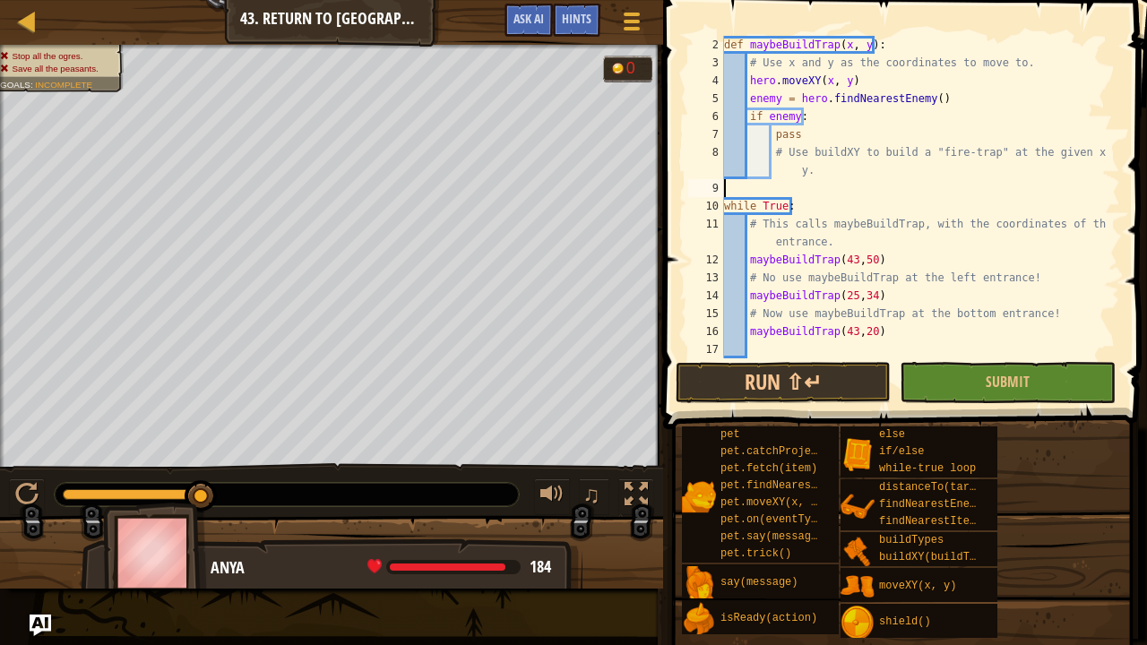
type textarea "# Use buildXY to build a "fire-trap" at the given x and y."
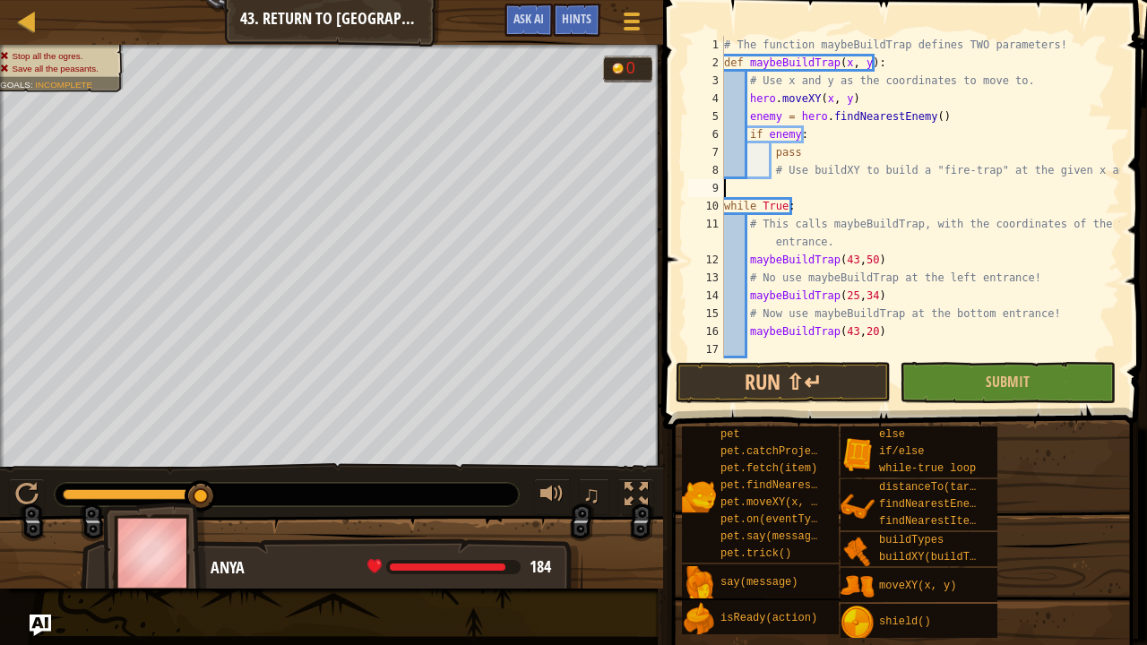
scroll to position [0, 0]
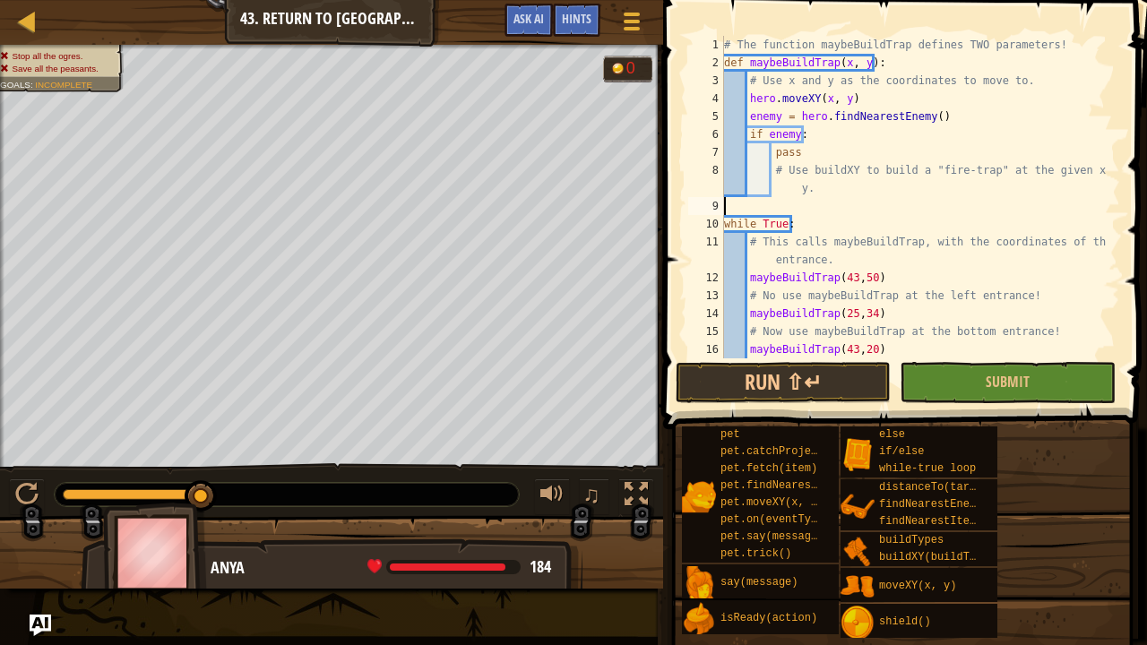
type textarea "# Use buildXY to build a "fire-trap" at the given x and y."
click at [1133, 188] on span at bounding box center [907, 189] width 498 height 482
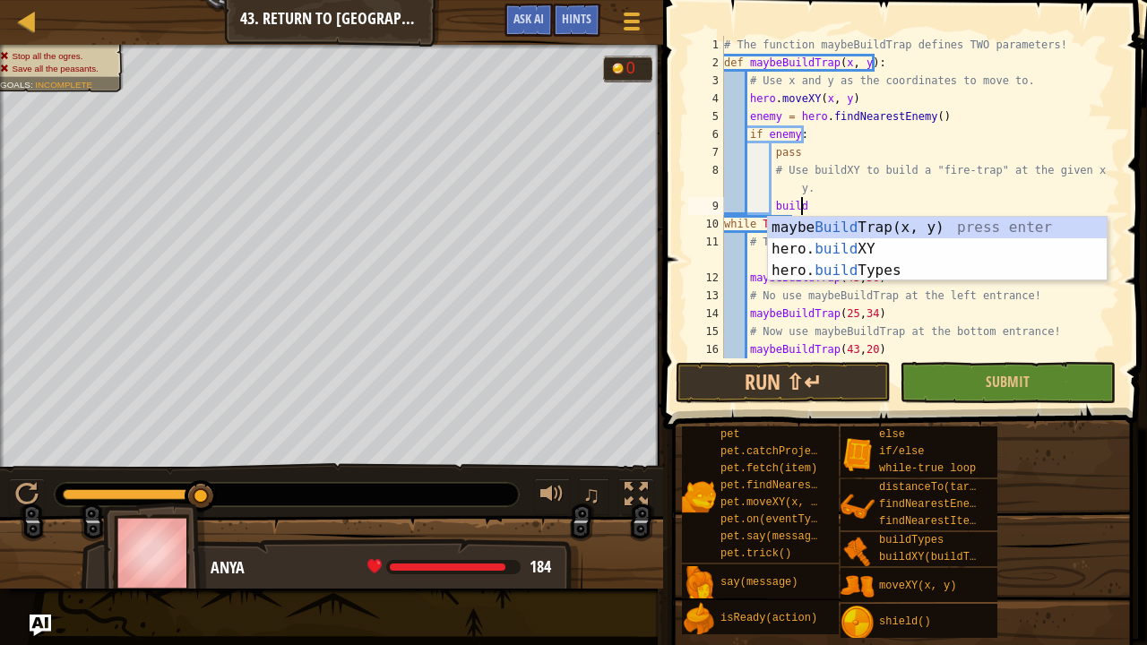
scroll to position [8, 5]
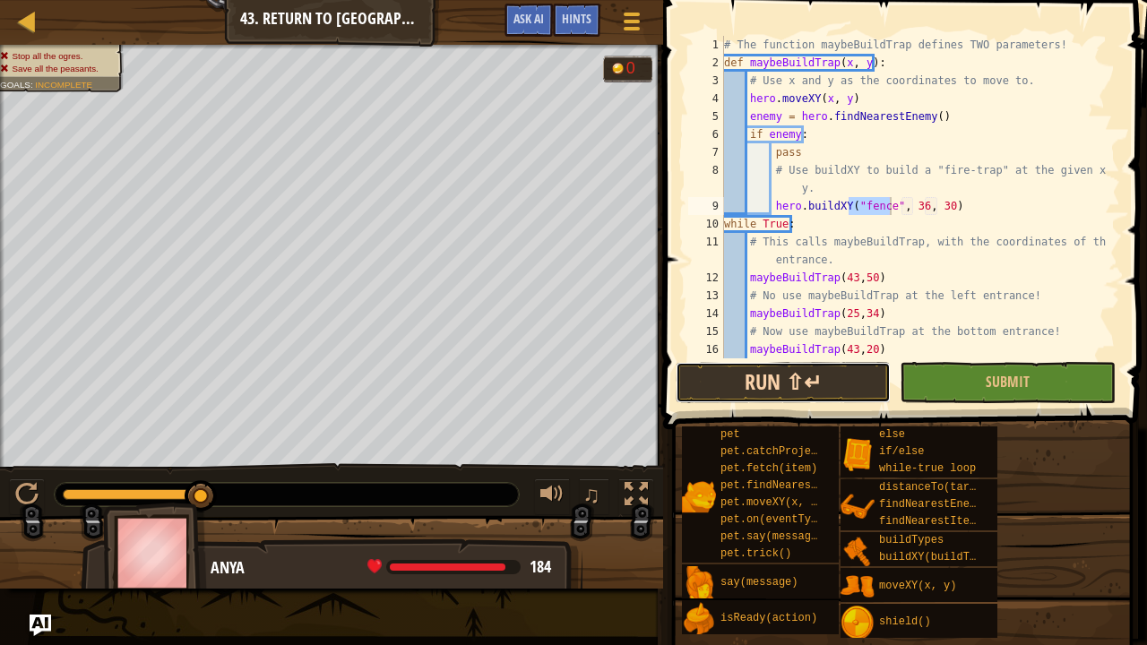
click at [767, 383] on button "Run ⇧↵" at bounding box center [783, 382] width 215 height 41
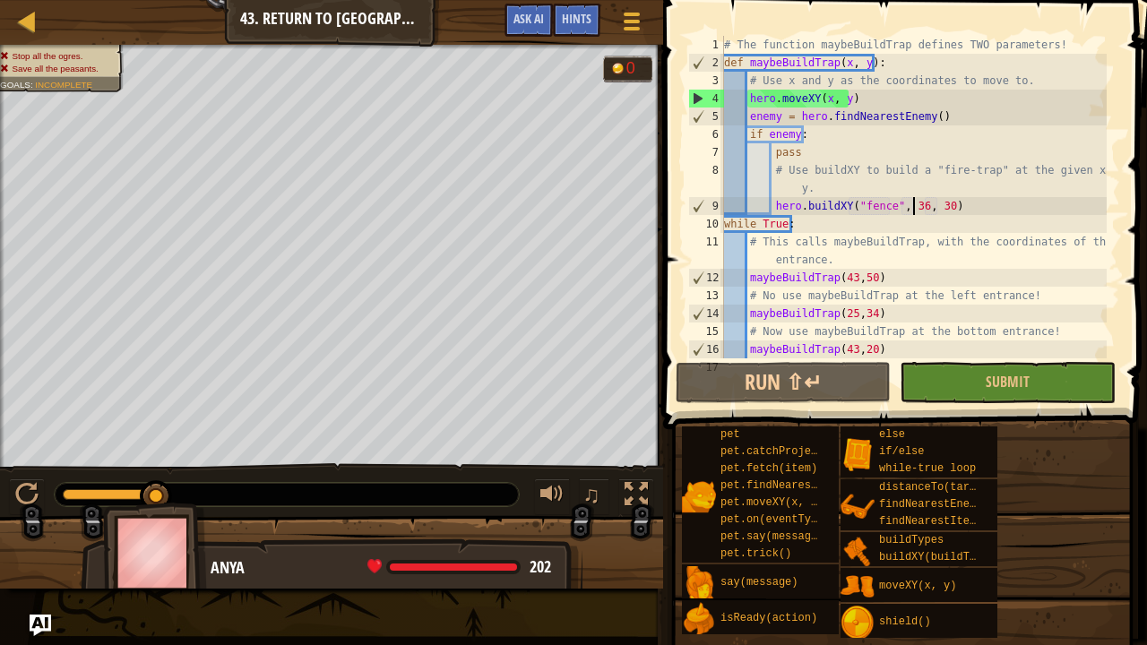
click at [914, 205] on div "# The function maybeBuildTrap defines TWO parameters! def maybeBuildTrap ( x , …" at bounding box center [914, 215] width 386 height 359
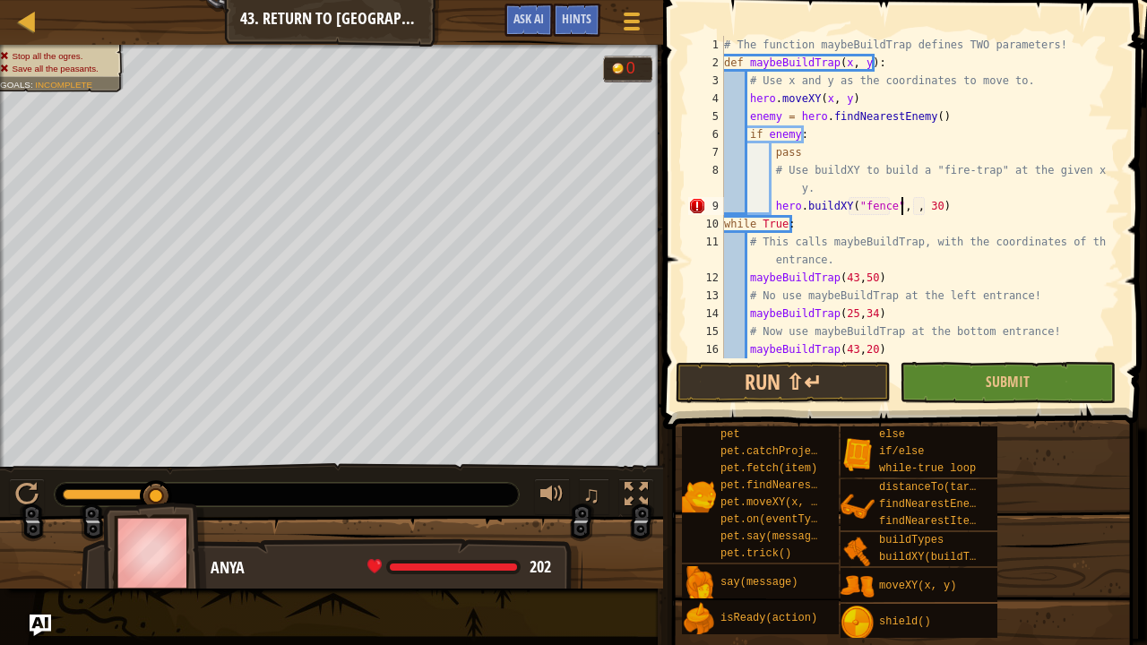
scroll to position [8, 15]
click at [937, 204] on div "# The function maybeBuildTrap defines TWO parameters! def maybeBuildTrap ( x , …" at bounding box center [914, 215] width 386 height 359
click at [758, 381] on button "Run ⇧↵" at bounding box center [783, 382] width 215 height 41
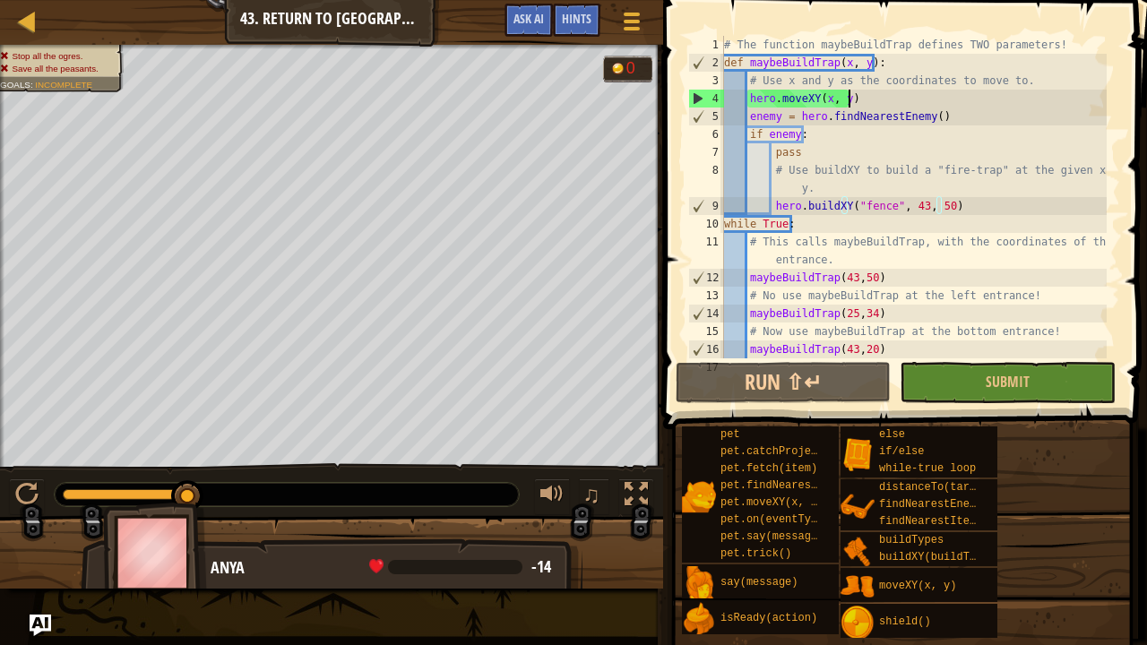
click at [893, 99] on div "# The function maybeBuildTrap defines TWO parameters! def maybeBuildTrap ( x , …" at bounding box center [914, 215] width 386 height 359
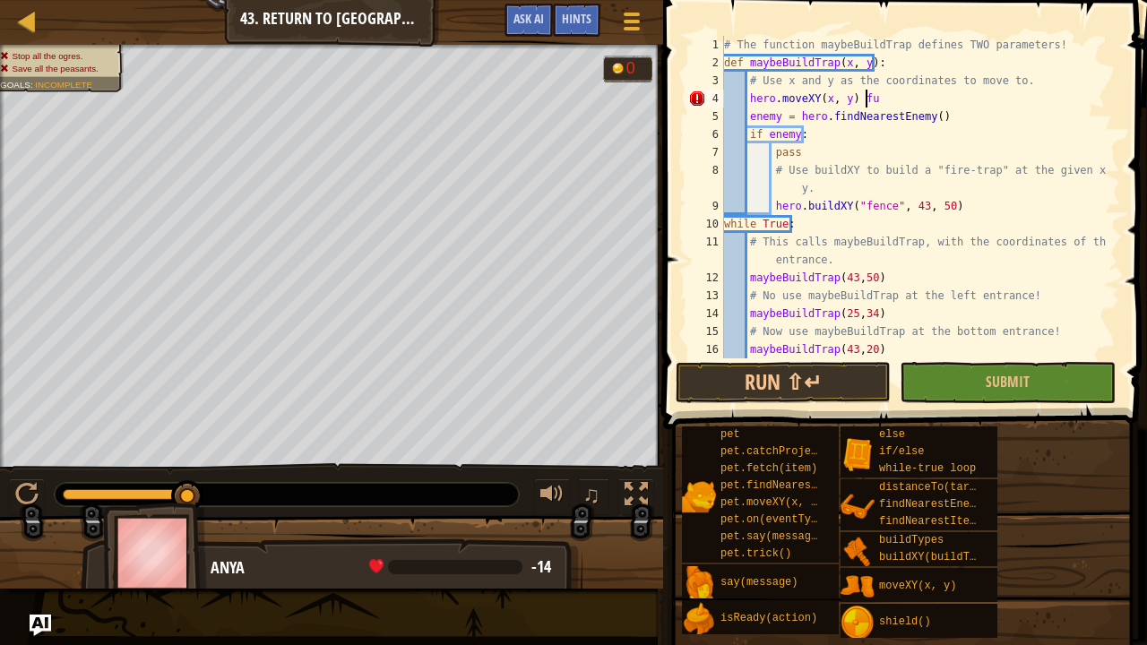
scroll to position [8, 10]
drag, startPoint x: 825, startPoint y: 99, endPoint x: 1069, endPoint y: 124, distance: 245.0
click at [1069, 124] on div "# The function maybeBuildTrap defines TWO parameters! def maybeBuildTrap ( x , …" at bounding box center [914, 215] width 386 height 359
click at [823, 97] on div "# The function maybeBuildTrap defines TWO parameters! def maybeBuildTrap ( x , …" at bounding box center [914, 215] width 386 height 359
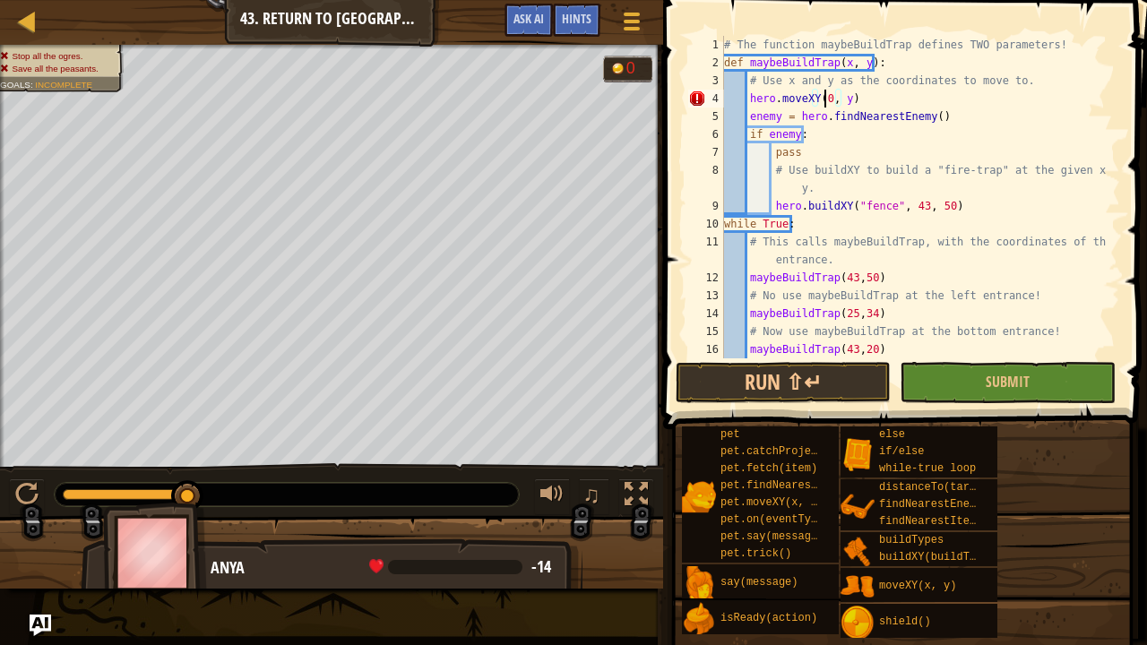
scroll to position [8, 8]
click at [844, 100] on div "# The function maybeBuildTrap defines TWO parameters! def maybeBuildTrap ( x , …" at bounding box center [914, 215] width 386 height 359
type textarea "hero.moveXY(0,0)"
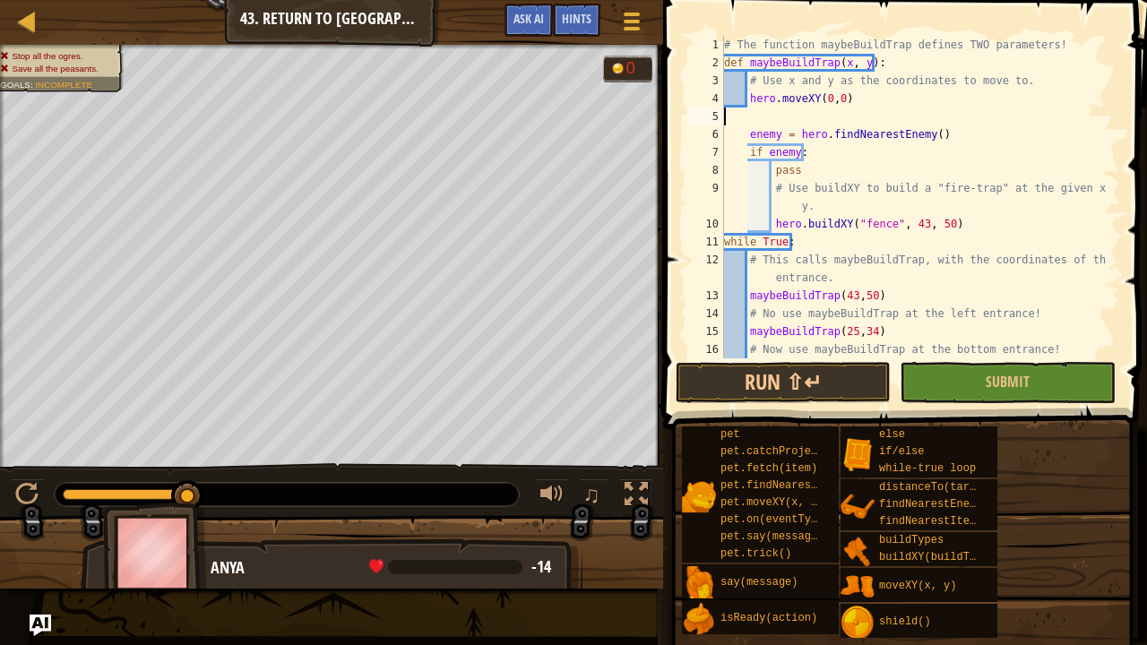
scroll to position [8, 0]
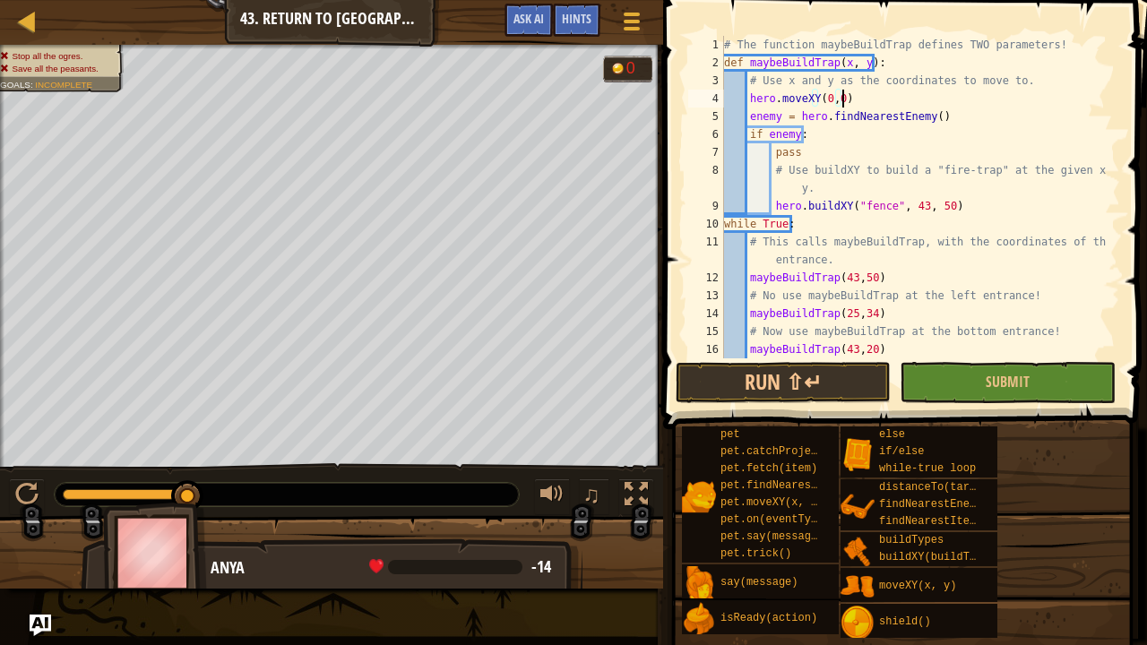
click at [687, 353] on div "hero.moveXY(0,0) 1 2 3 4 5 6 7 8 9 10 11 12 13 14 15 16 17 # The function maybe…" at bounding box center [903, 197] width 436 height 323
click at [706, 369] on button "Run ⇧↵" at bounding box center [783, 382] width 215 height 41
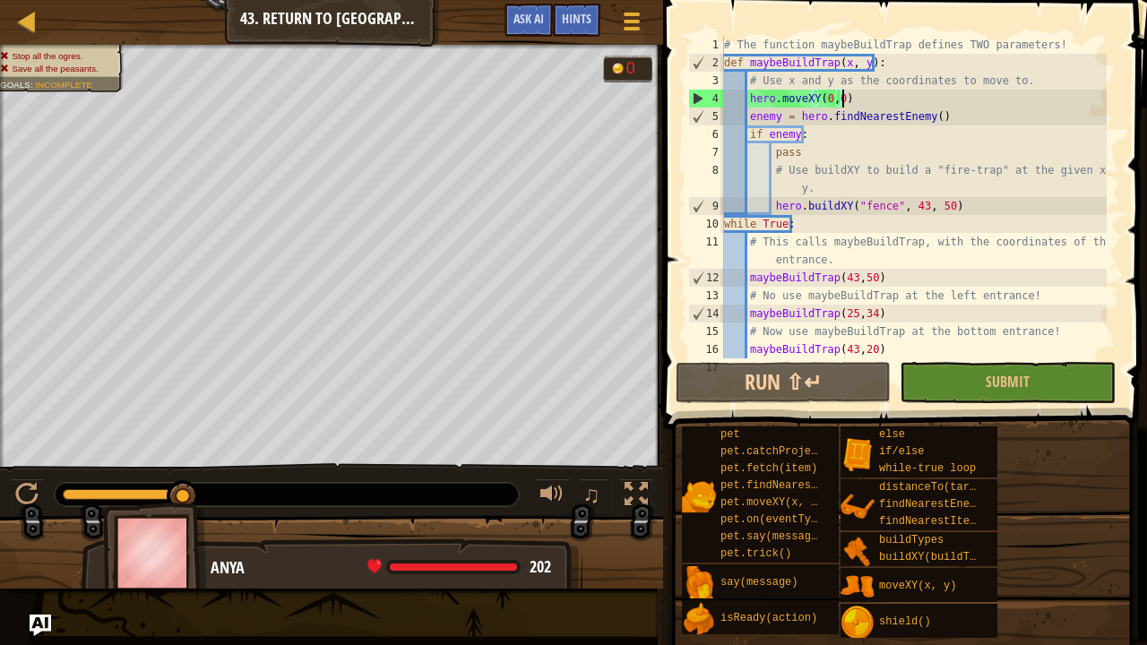
click at [835, 98] on div "# The function maybeBuildTrap defines TWO parameters! def maybeBuildTrap ( x , …" at bounding box center [914, 215] width 386 height 359
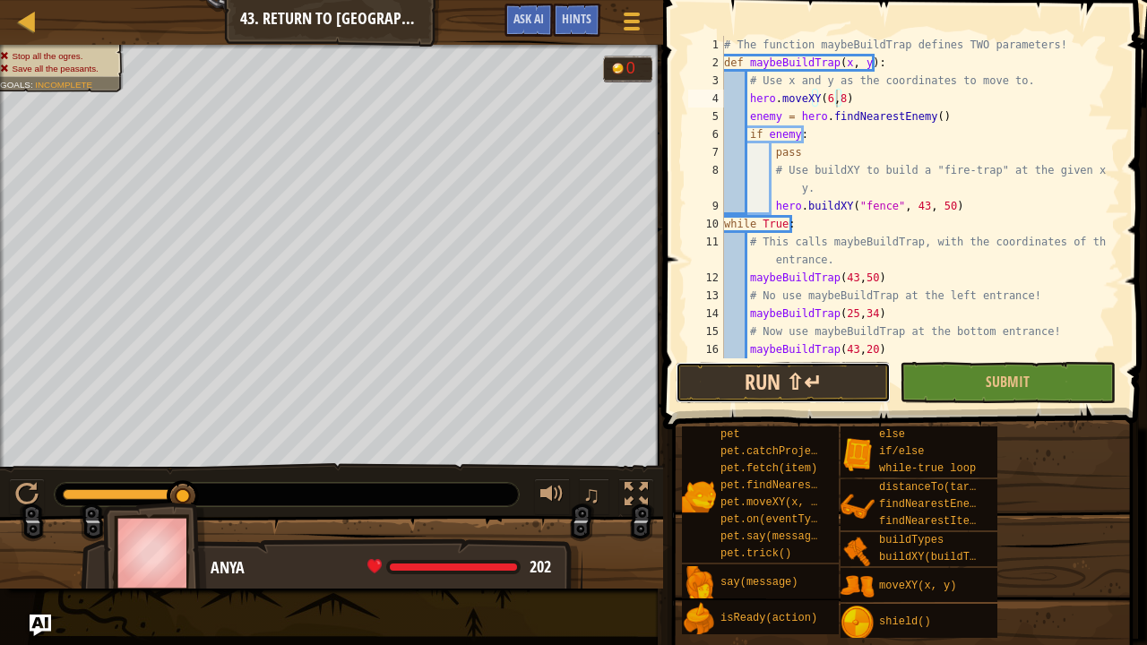
click at [805, 384] on button "Run ⇧↵" at bounding box center [783, 382] width 215 height 41
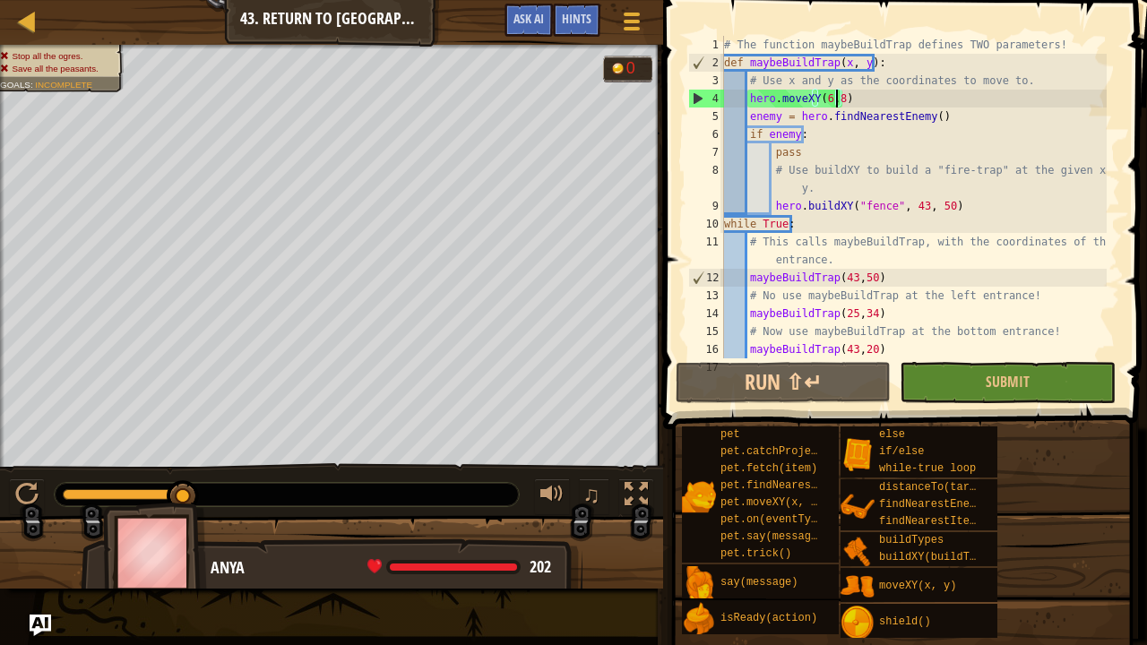
click at [949, 203] on div "# The function maybeBuildTrap defines TWO parameters! def maybeBuildTrap ( x , …" at bounding box center [914, 215] width 386 height 359
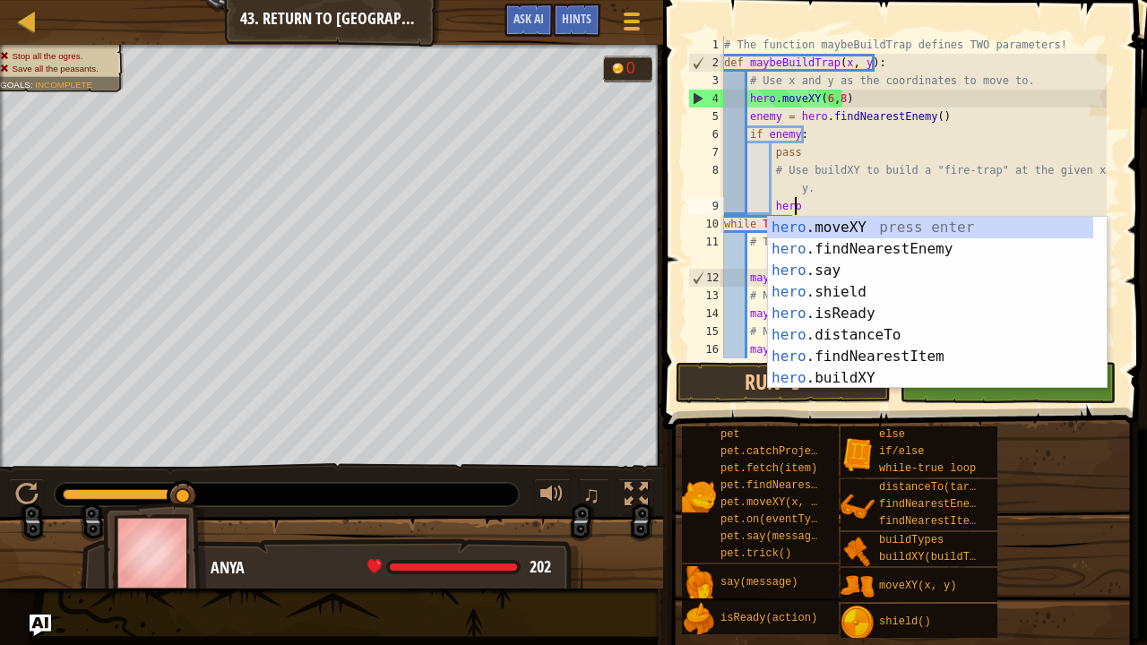
type textarea "h"
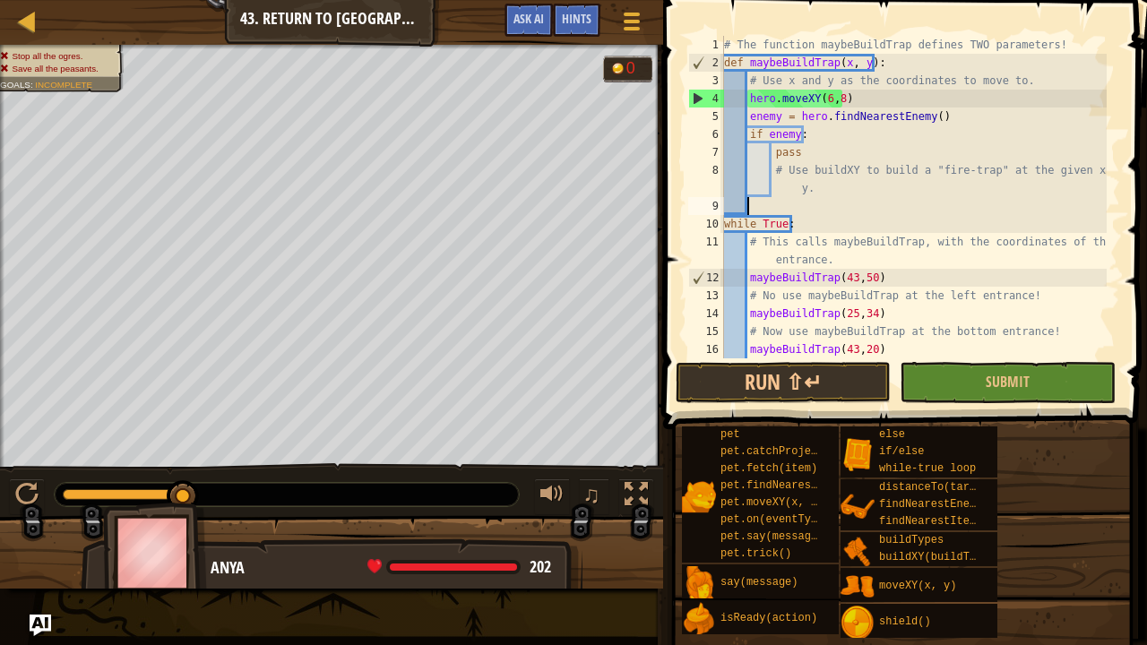
scroll to position [8, 0]
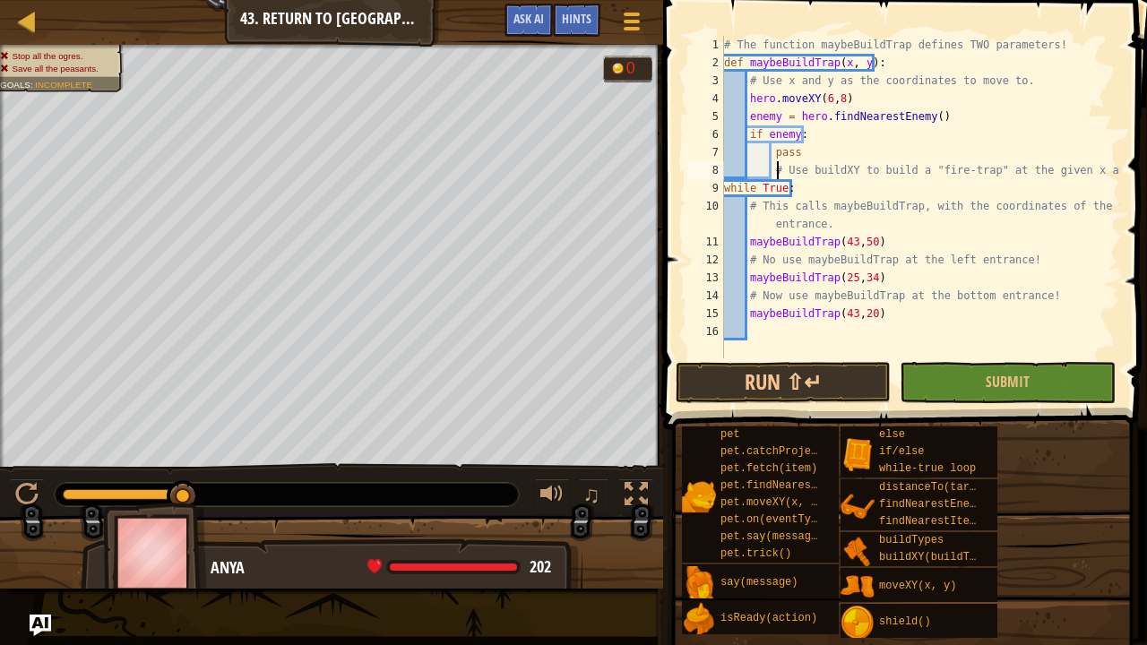
click at [777, 166] on div "# The function maybeBuildTrap defines TWO parameters! def maybeBuildTrap ( x , …" at bounding box center [921, 215] width 400 height 359
click at [1115, 169] on div "# The function maybeBuildTrap defines TWO parameters! def maybeBuildTrap ( x , …" at bounding box center [921, 215] width 400 height 359
type textarea "#"
click at [836, 97] on div "# The function maybeBuildTrap defines TWO parameters! def maybeBuildTrap ( x , …" at bounding box center [921, 215] width 400 height 359
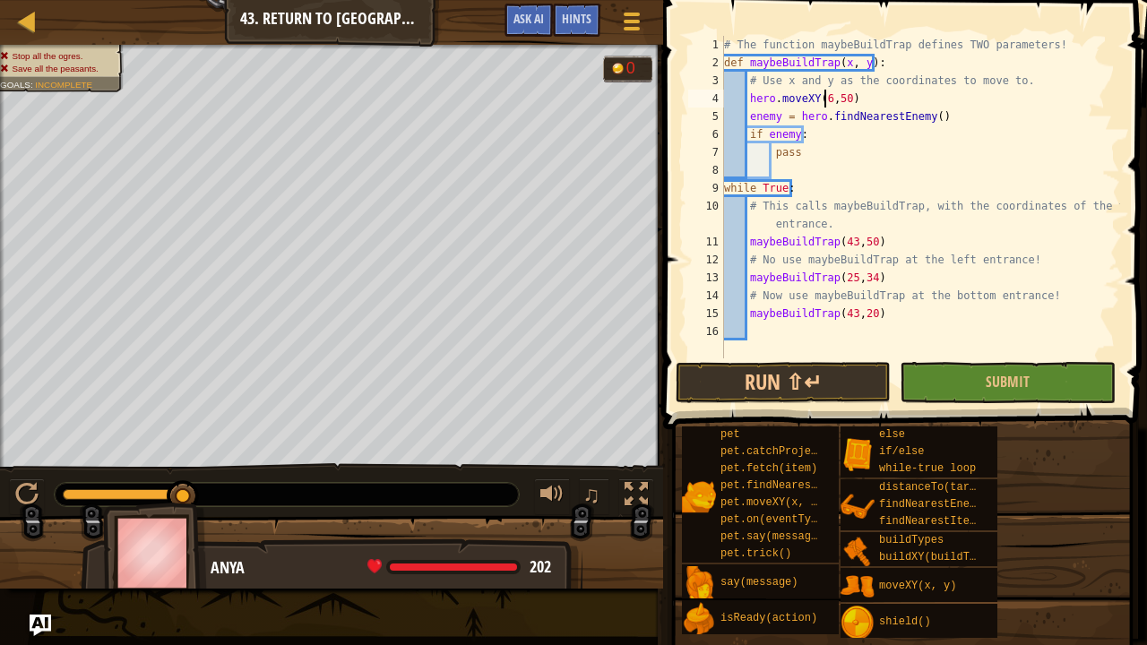
click at [825, 98] on div "# The function maybeBuildTrap defines TWO parameters! def maybeBuildTrap ( x , …" at bounding box center [921, 215] width 400 height 359
type textarea "hero.moveXY(43,50)"
click at [792, 167] on div "# The function maybeBuildTrap defines TWO parameters! def maybeBuildTrap ( x , …" at bounding box center [921, 215] width 400 height 359
type textarea "z"
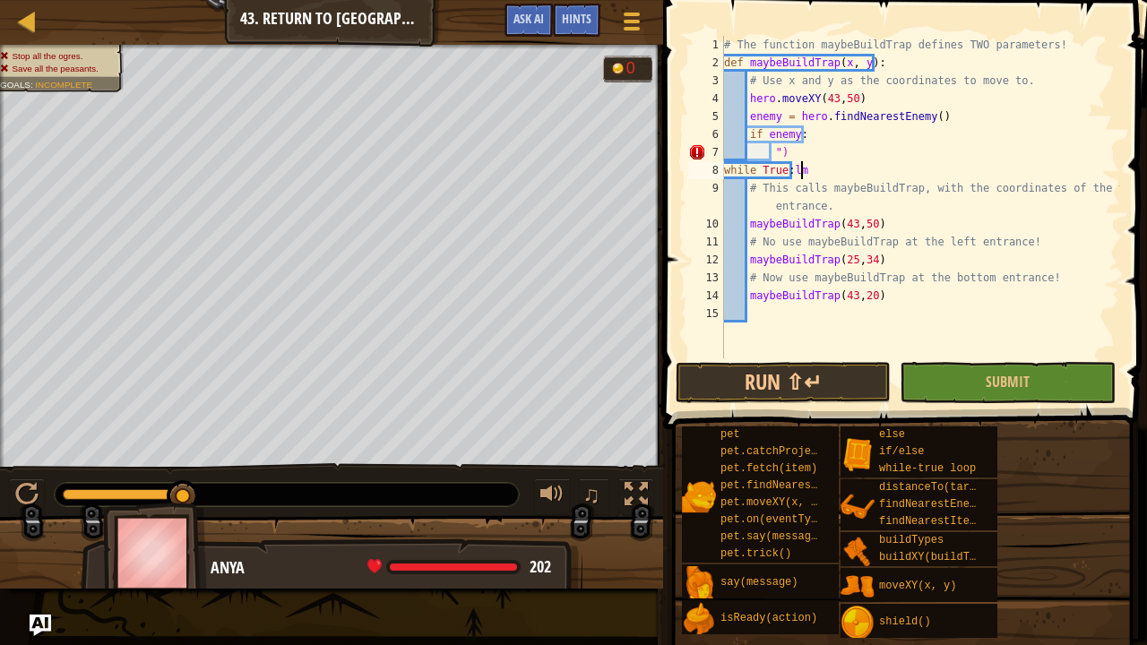
scroll to position [8, 5]
click at [938, 364] on button "Submit" at bounding box center [1007, 382] width 215 height 41
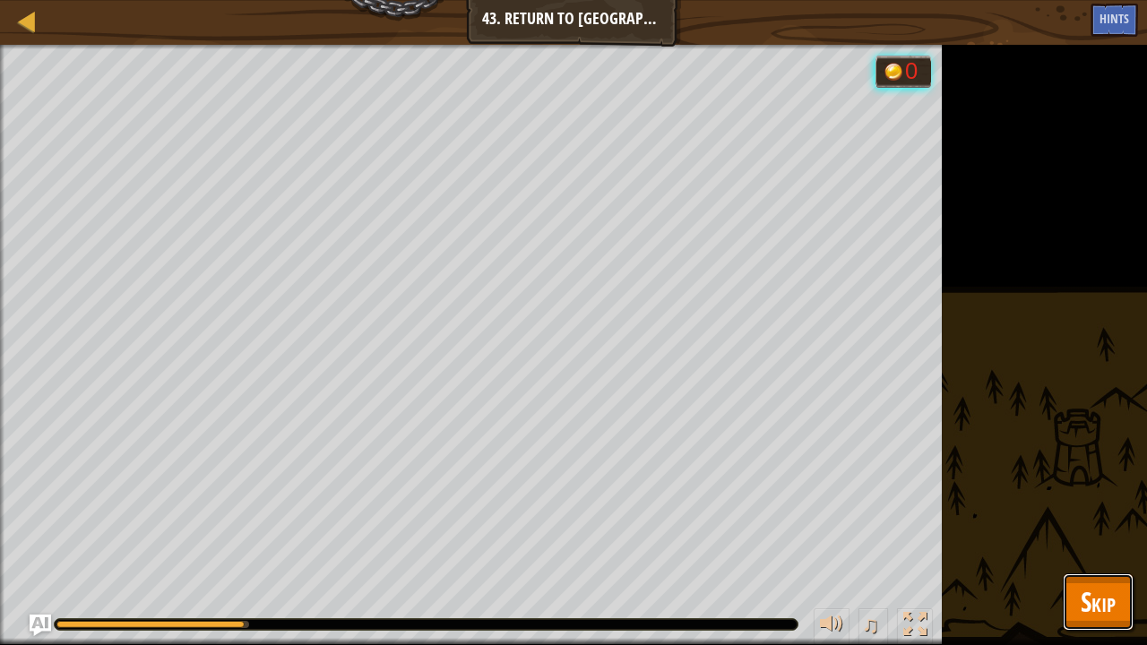
click at [1092, 523] on span "Skip" at bounding box center [1098, 601] width 35 height 37
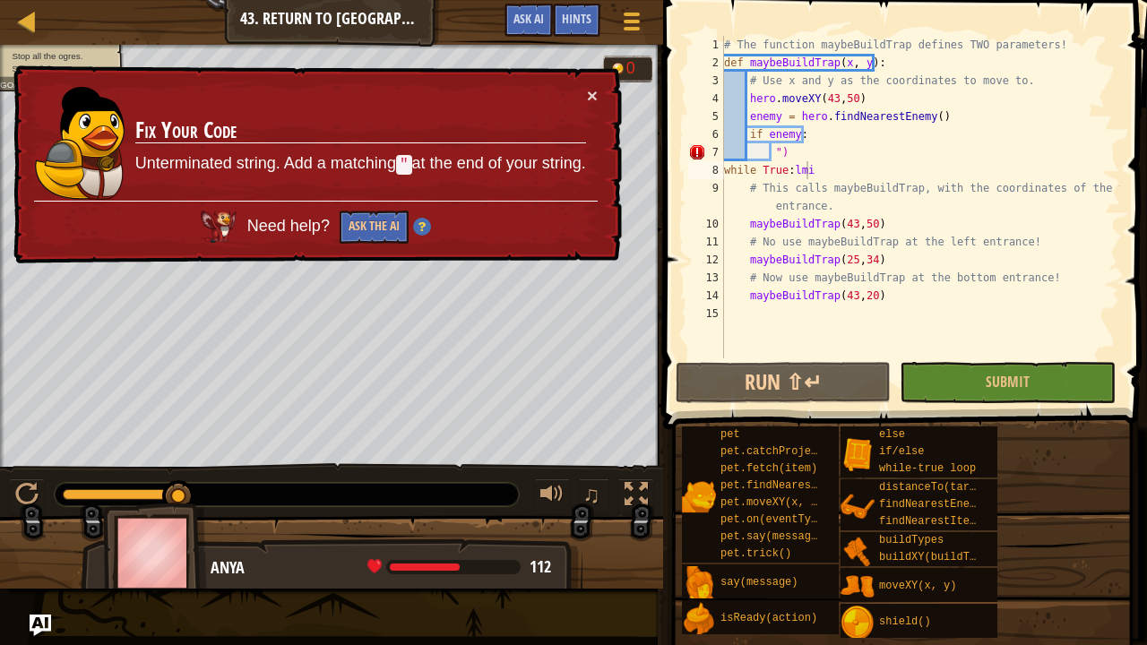
click at [808, 170] on div "# The function maybeBuildTrap defines TWO parameters! def maybeBuildTrap ( x , …" at bounding box center [921, 215] width 400 height 359
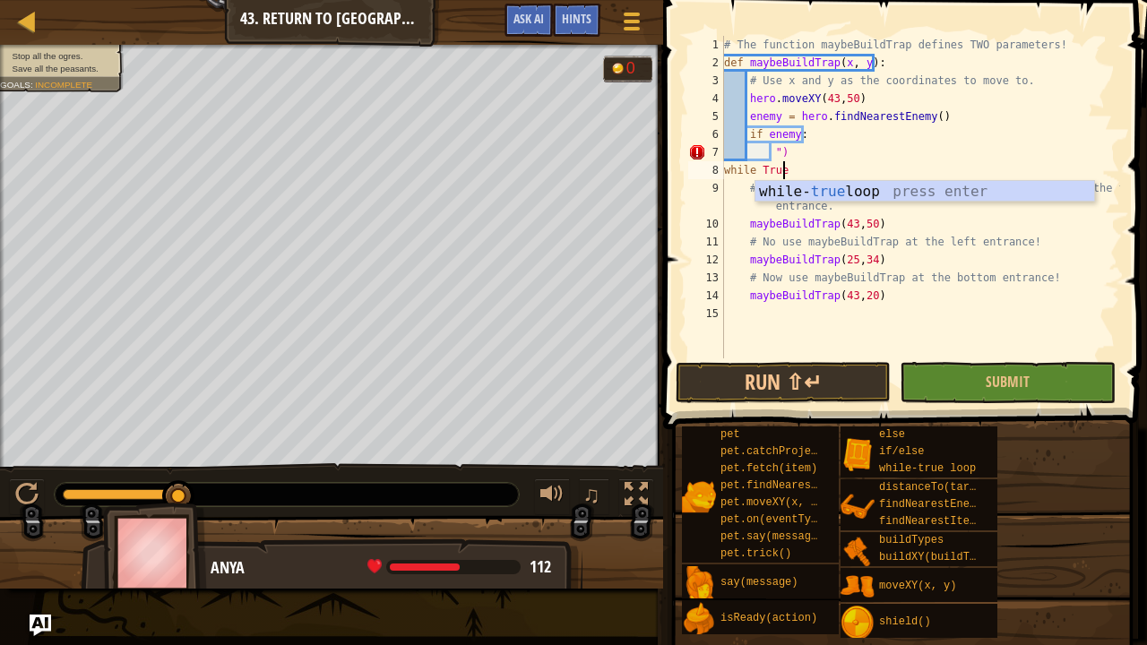
scroll to position [8, 4]
type textarea "while True:"
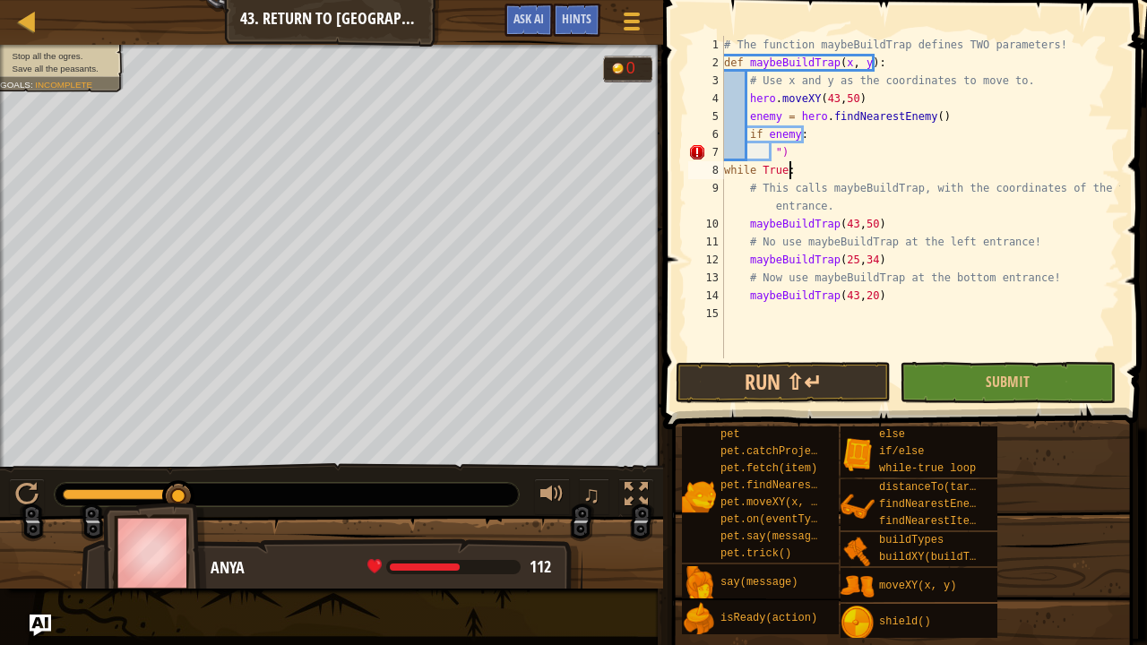
scroll to position [8, 1]
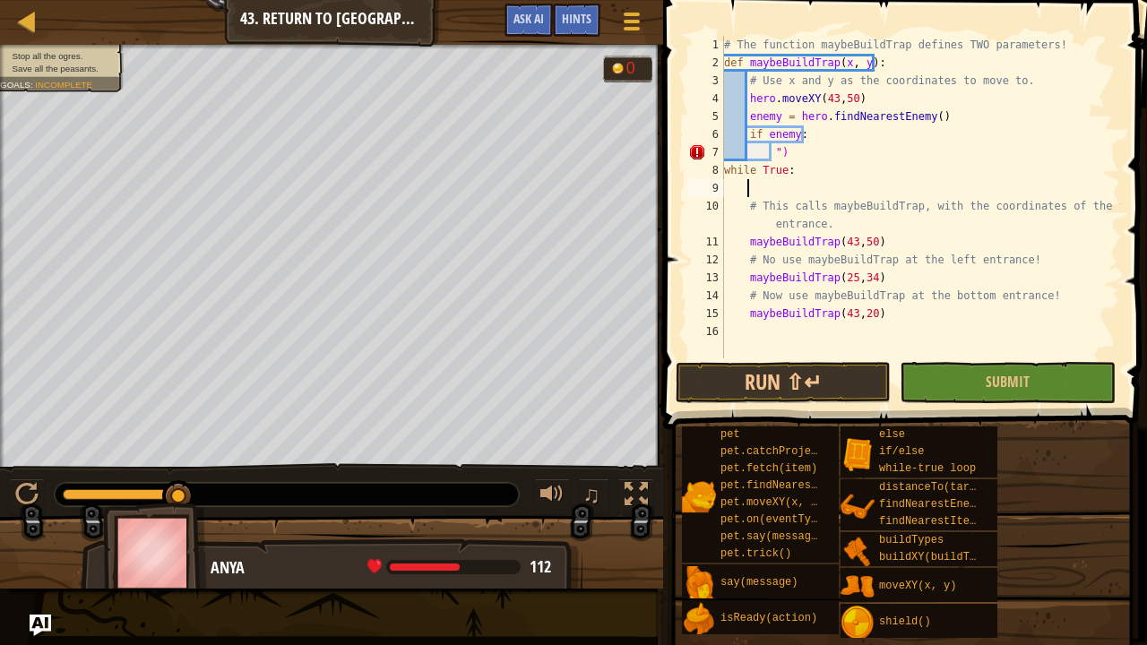
type textarea "k"
click at [783, 156] on div "# The function maybeBuildTrap defines TWO parameters! def maybeBuildTrap ( x , …" at bounding box center [921, 215] width 400 height 359
type textarea """
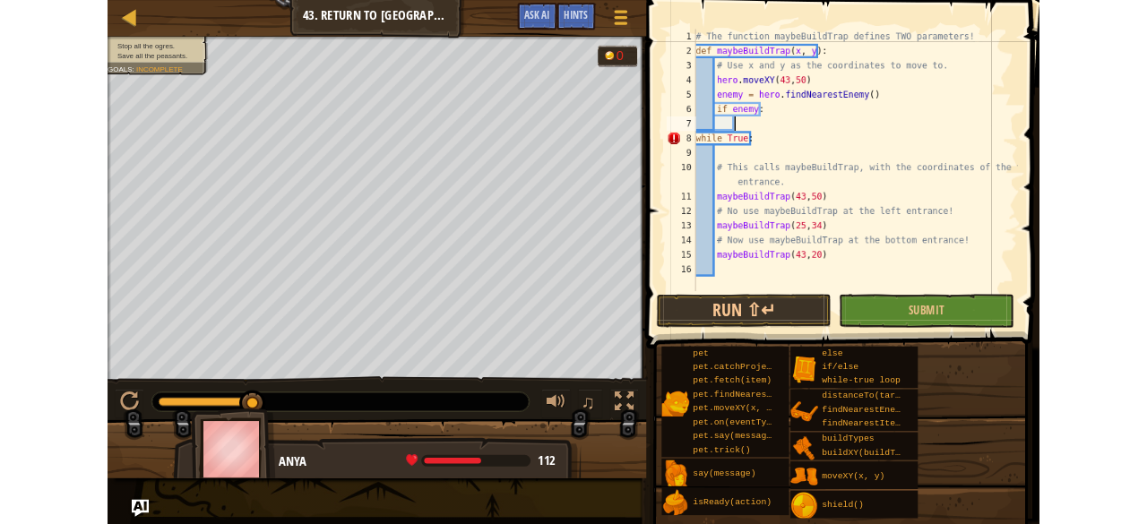
scroll to position [8, 0]
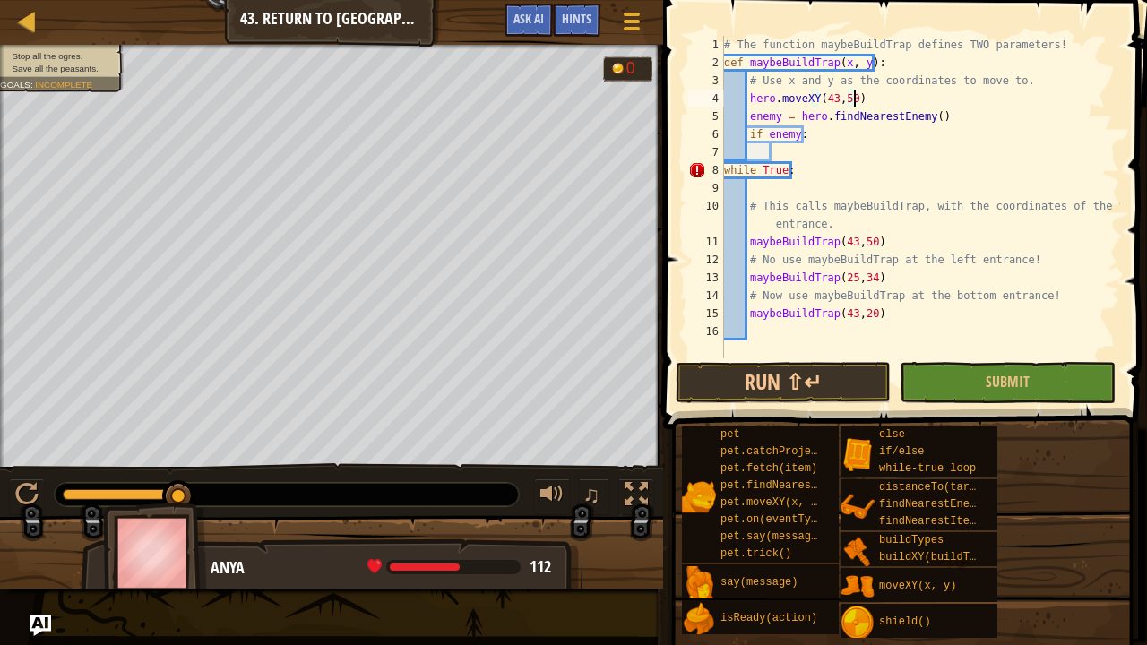
drag, startPoint x: 783, startPoint y: 156, endPoint x: 991, endPoint y: 107, distance: 213.7
click at [991, 107] on div "# The function maybeBuildTrap defines TWO parameters! def maybeBuildTrap ( x , …" at bounding box center [921, 215] width 400 height 359
type textarea "hero.moveXY(43,50)"
